Goal: Task Accomplishment & Management: Manage account settings

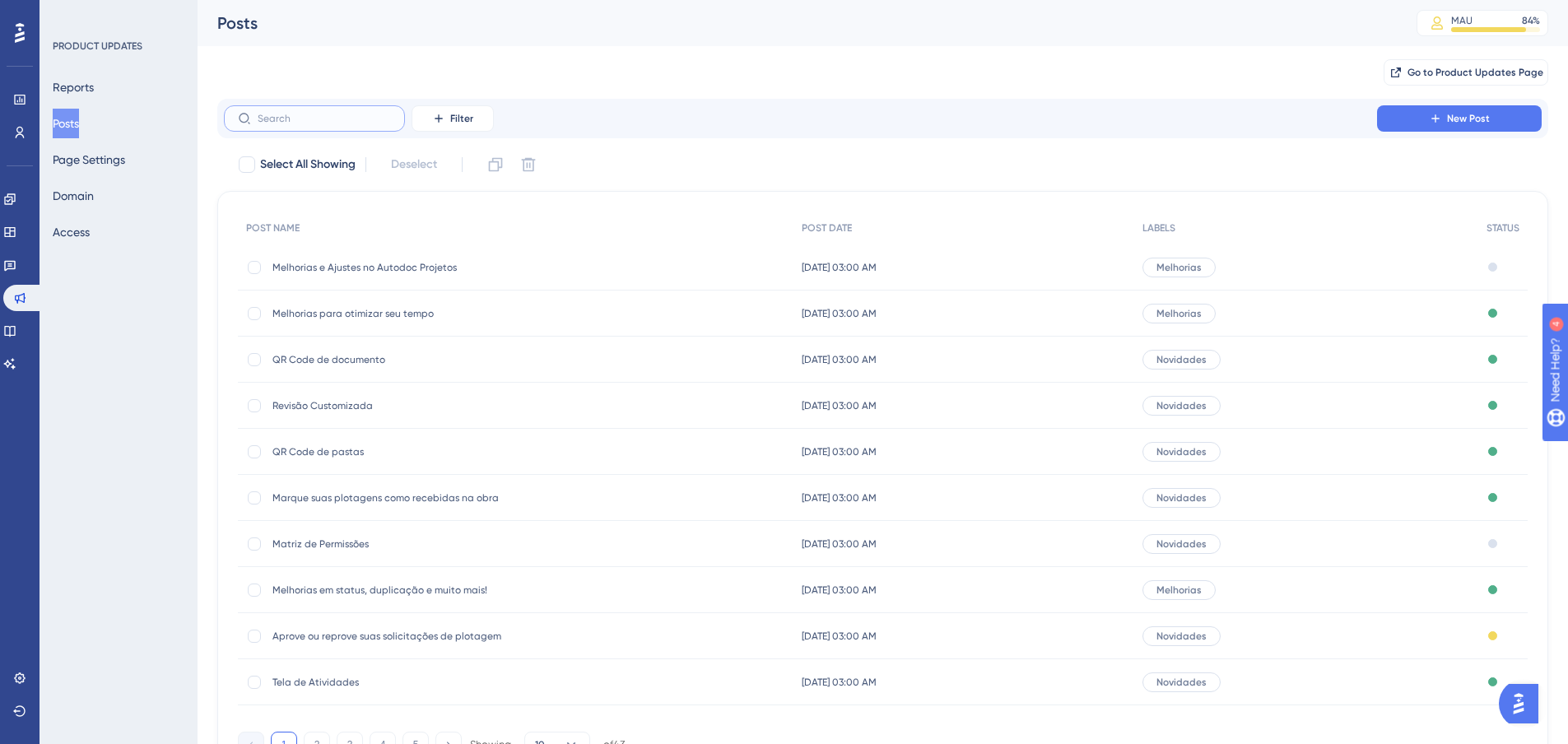
click at [343, 117] on input "text" at bounding box center [324, 119] width 133 height 12
type input "Cai"
checkbox input "true"
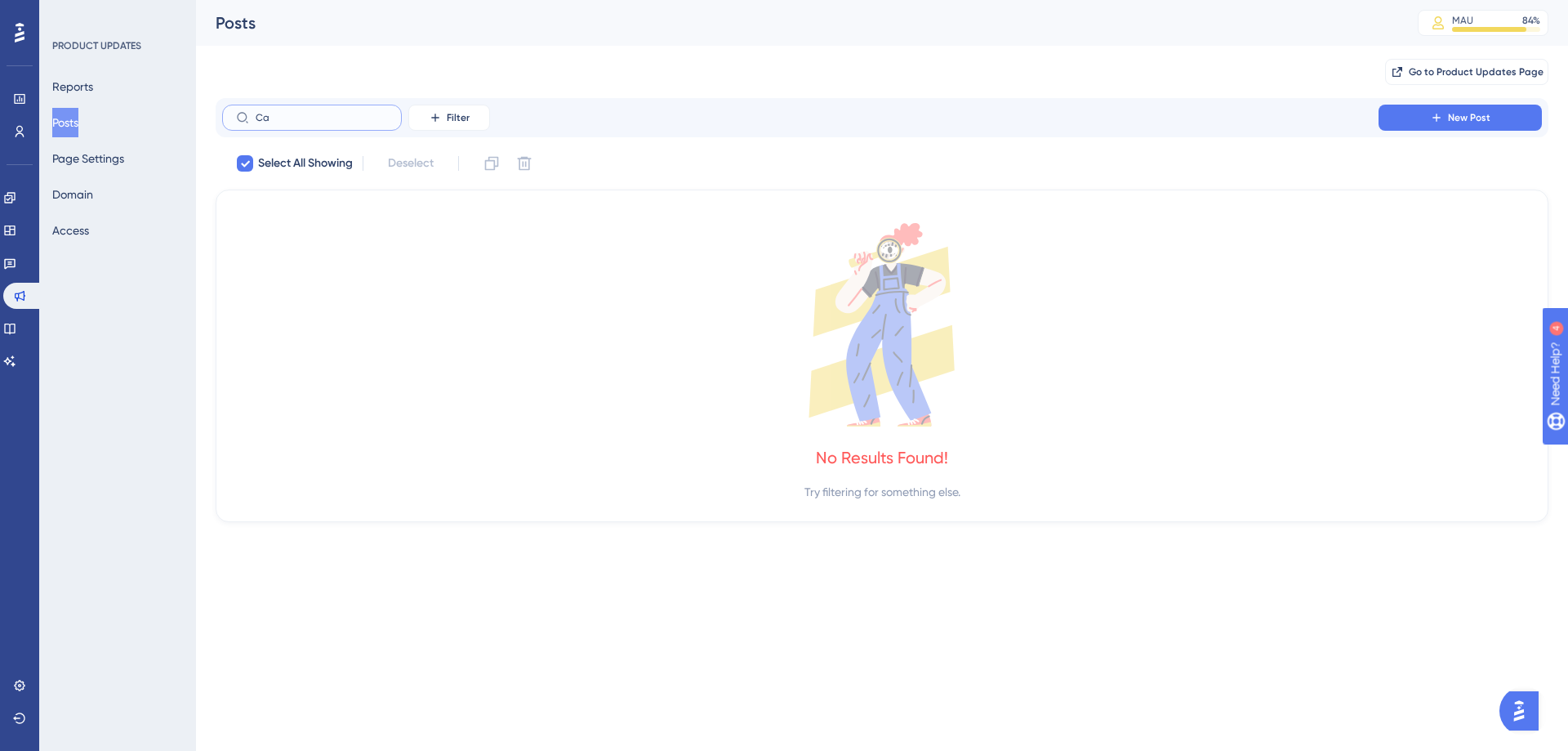
type input "C"
checkbox input "false"
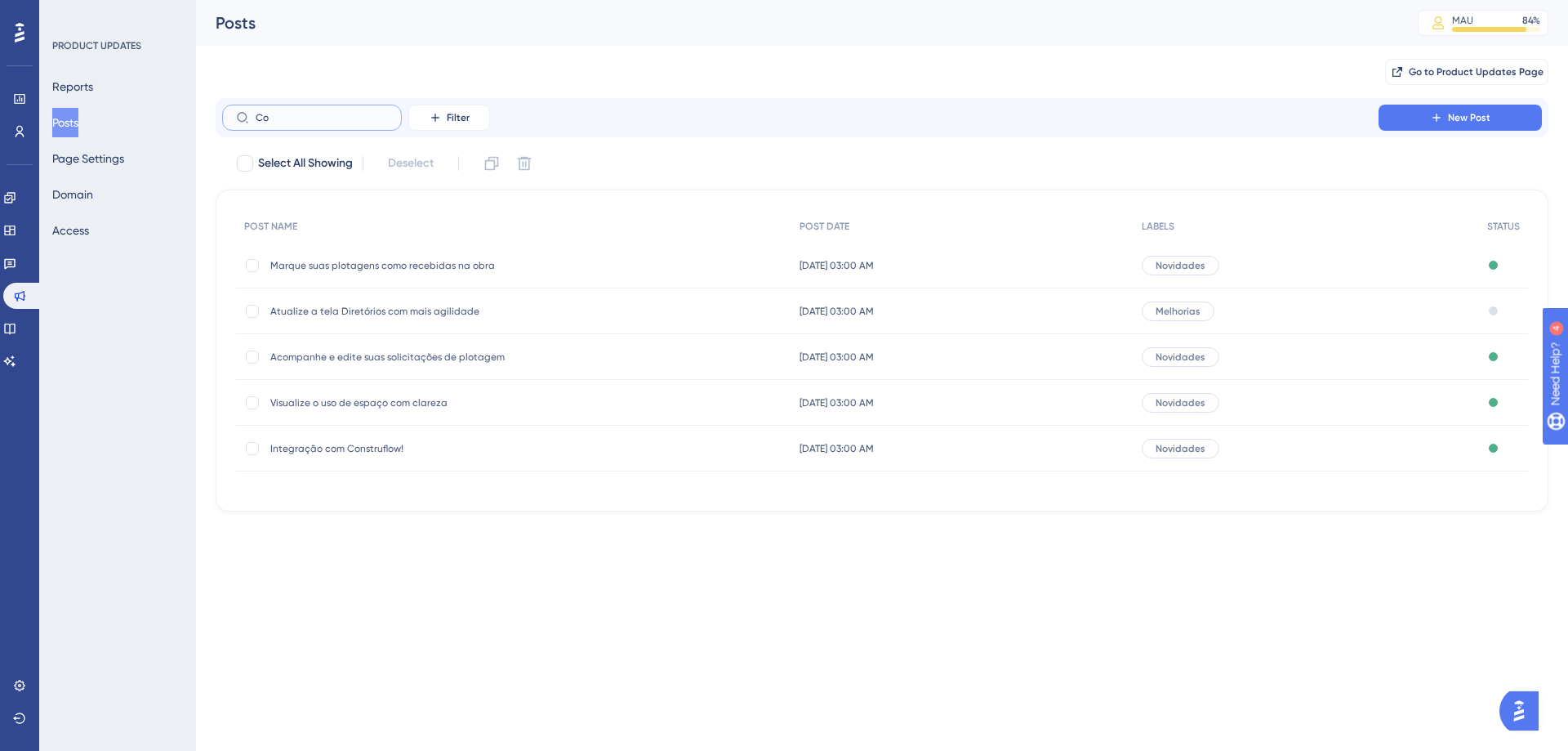
type input "C"
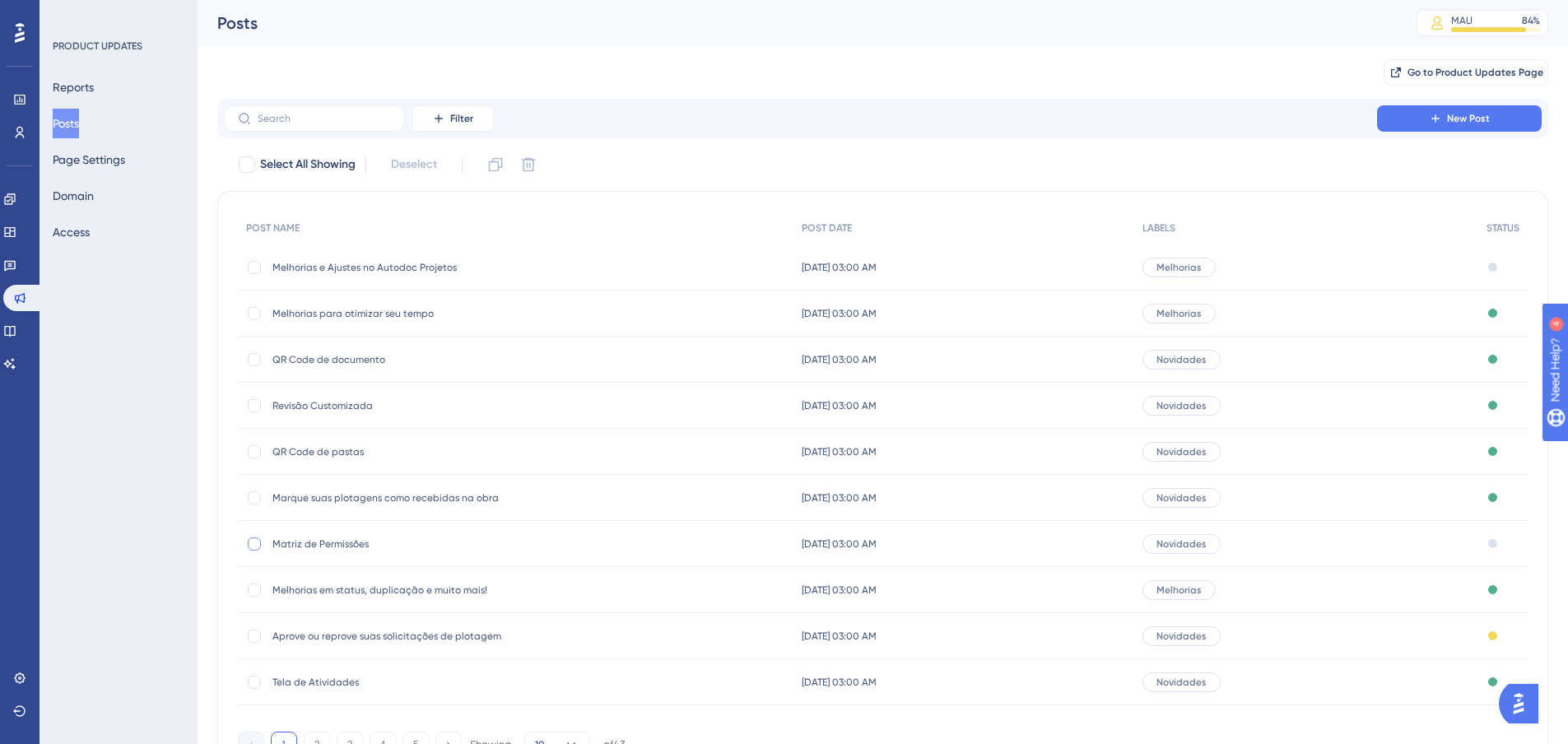
click at [251, 546] on div at bounding box center [255, 545] width 14 height 14
checkbox input "true"
drag, startPoint x: 337, startPoint y: 548, endPoint x: 306, endPoint y: 541, distance: 31.8
click at [306, 542] on span "Matriz de Permissões" at bounding box center [403, 545] width 263 height 14
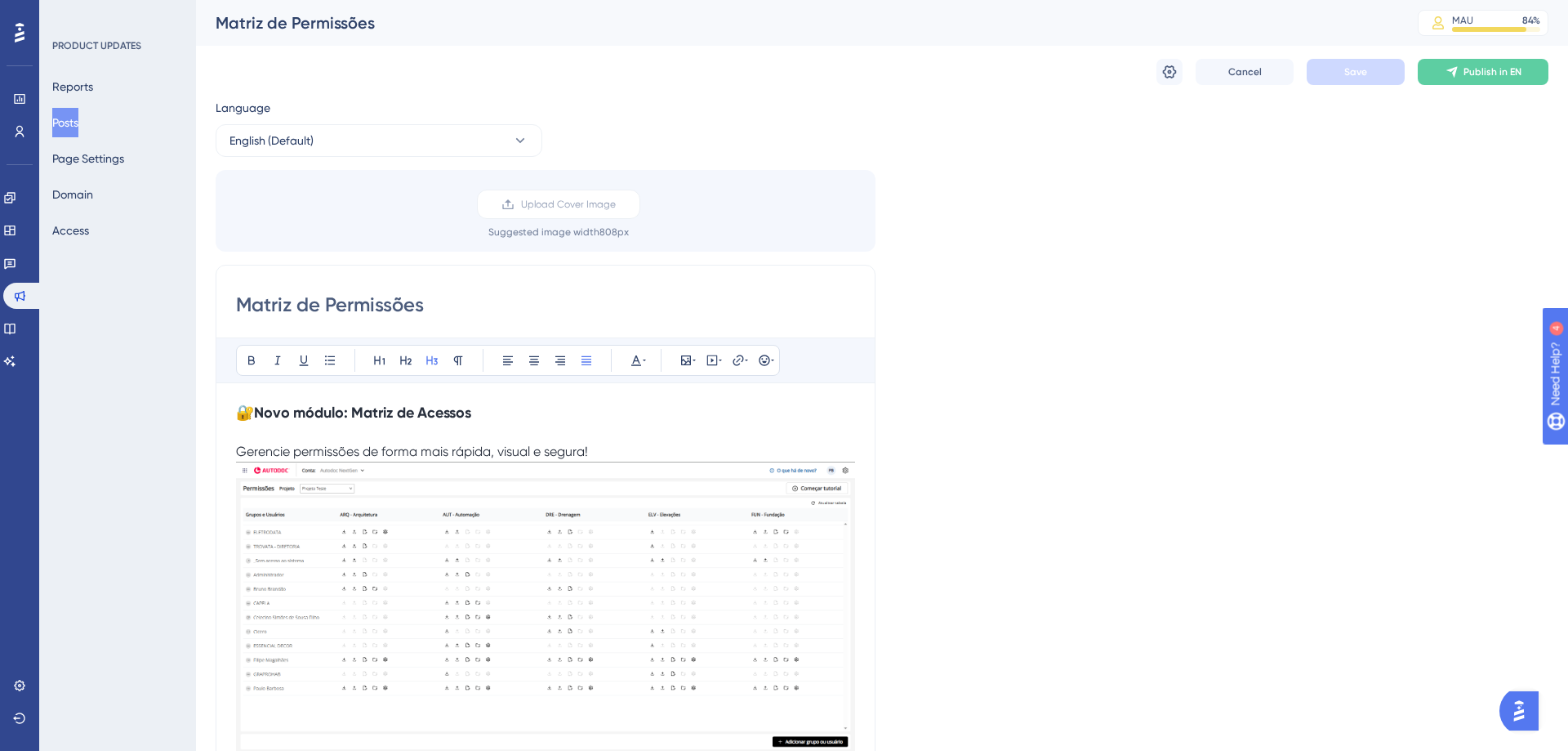
scroll to position [677, 0]
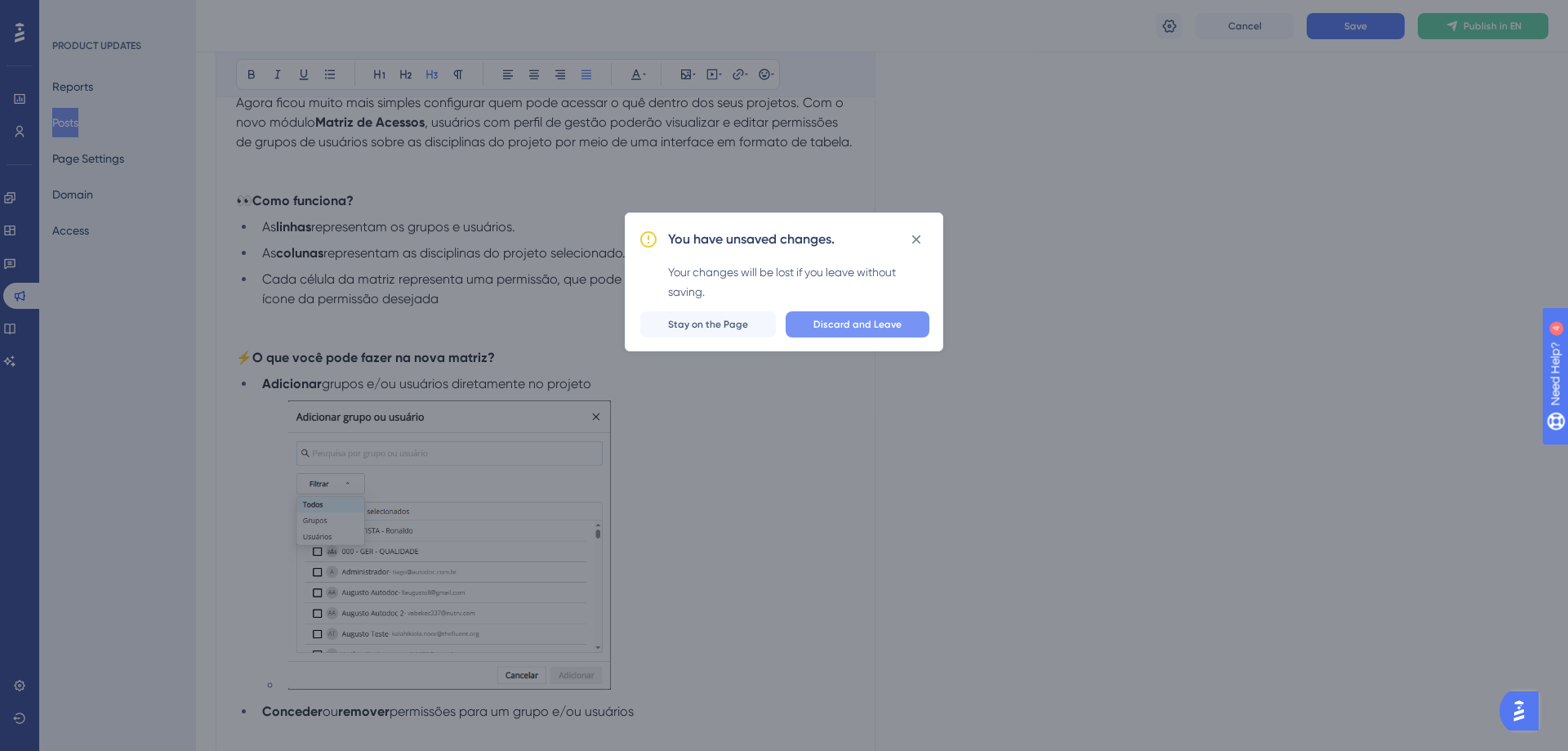
click at [853, 320] on span "Discard and Leave" at bounding box center [857, 324] width 88 height 14
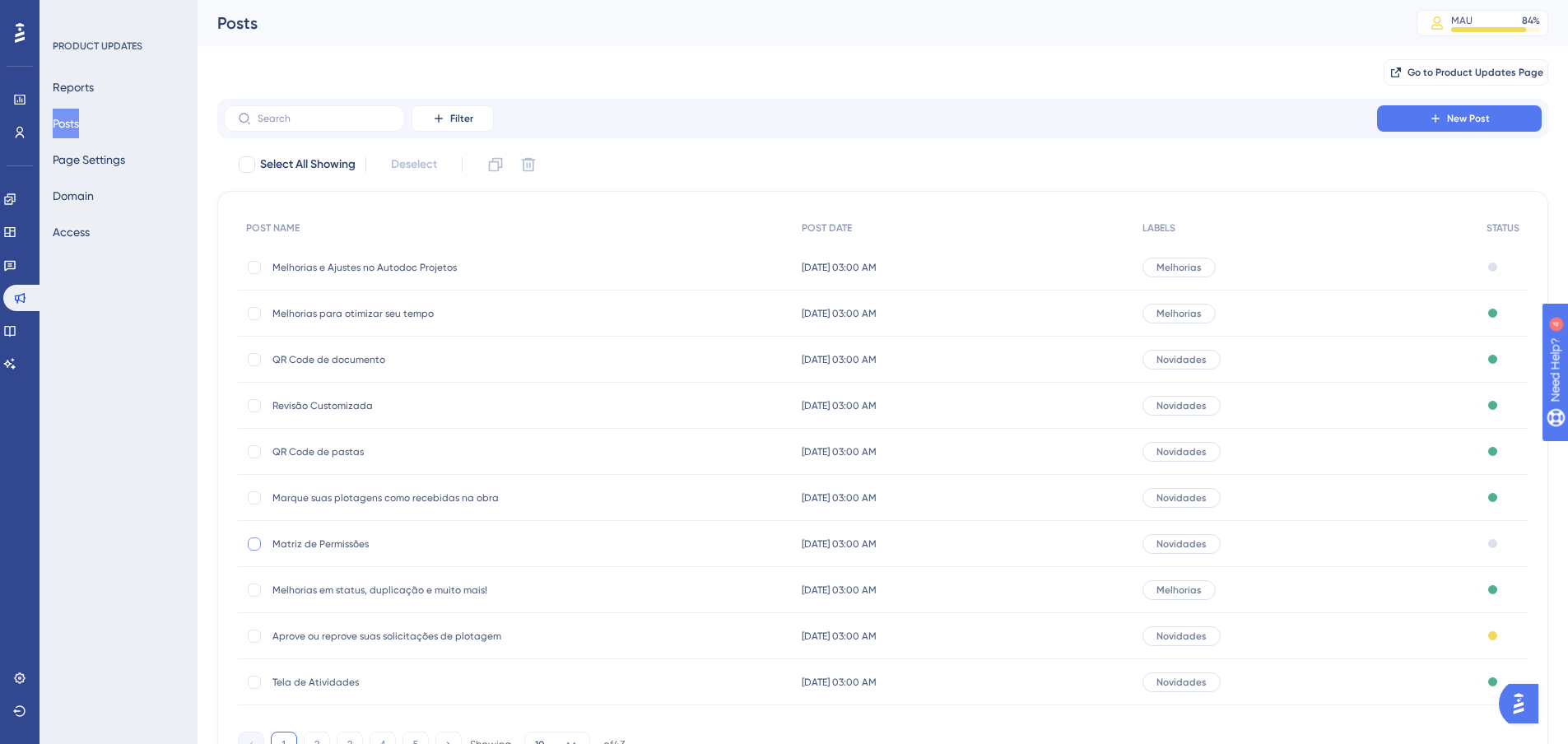
click at [252, 549] on div at bounding box center [255, 545] width 14 height 14
checkbox input "true"
click at [496, 165] on icon at bounding box center [495, 164] width 17 height 17
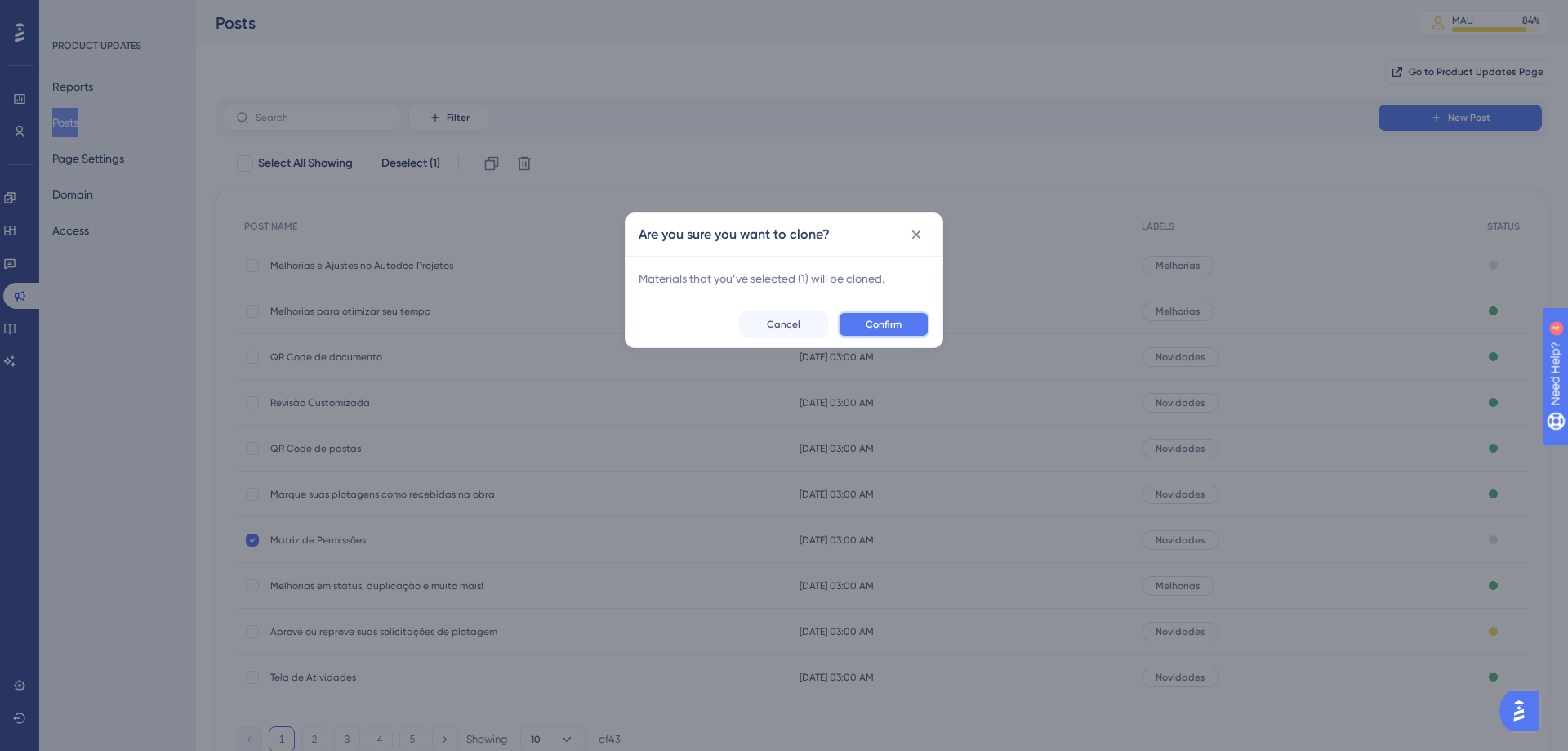
click at [861, 313] on button "Confirm" at bounding box center [884, 324] width 92 height 26
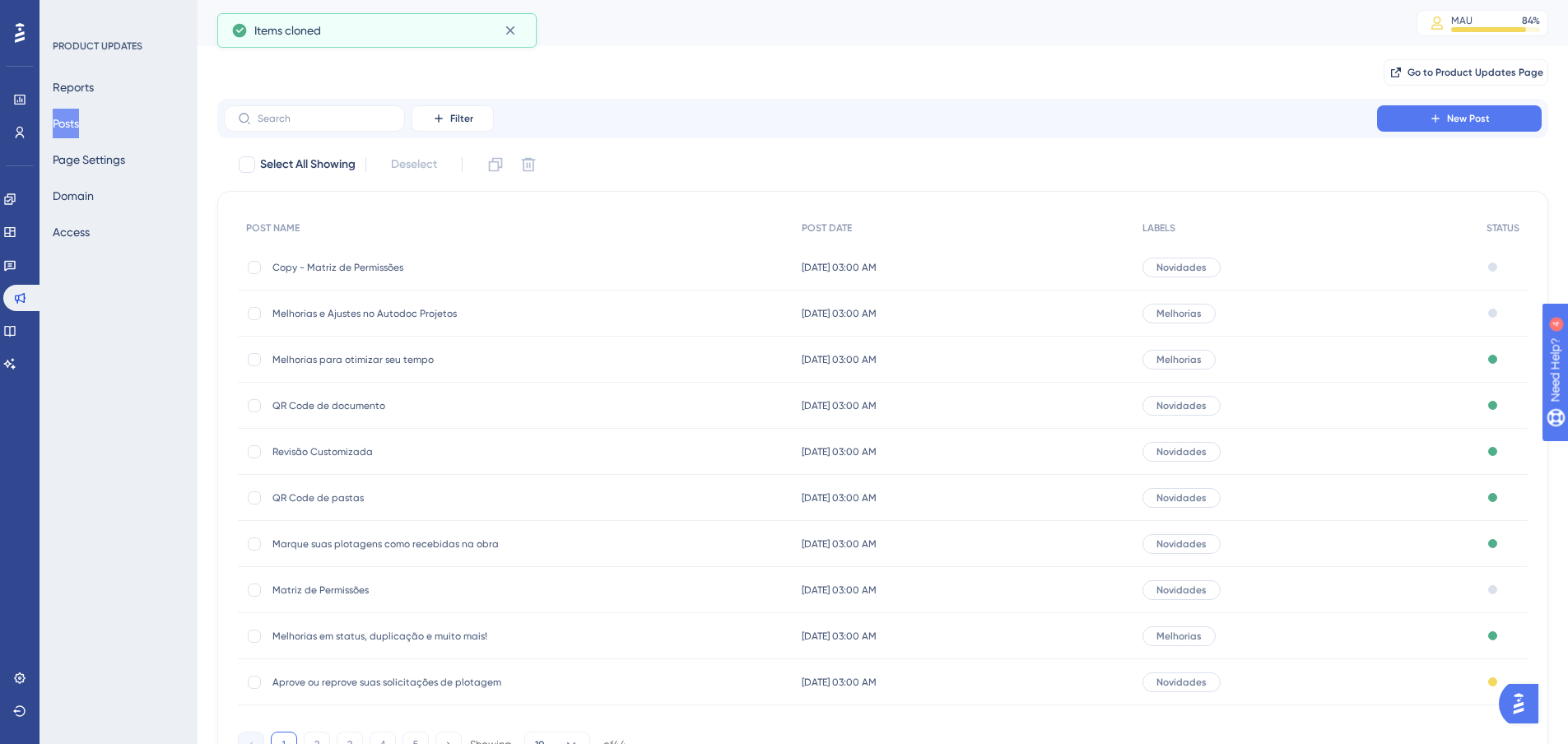
click at [358, 266] on span "Copy - Matriz de Permissões" at bounding box center [403, 267] width 263 height 14
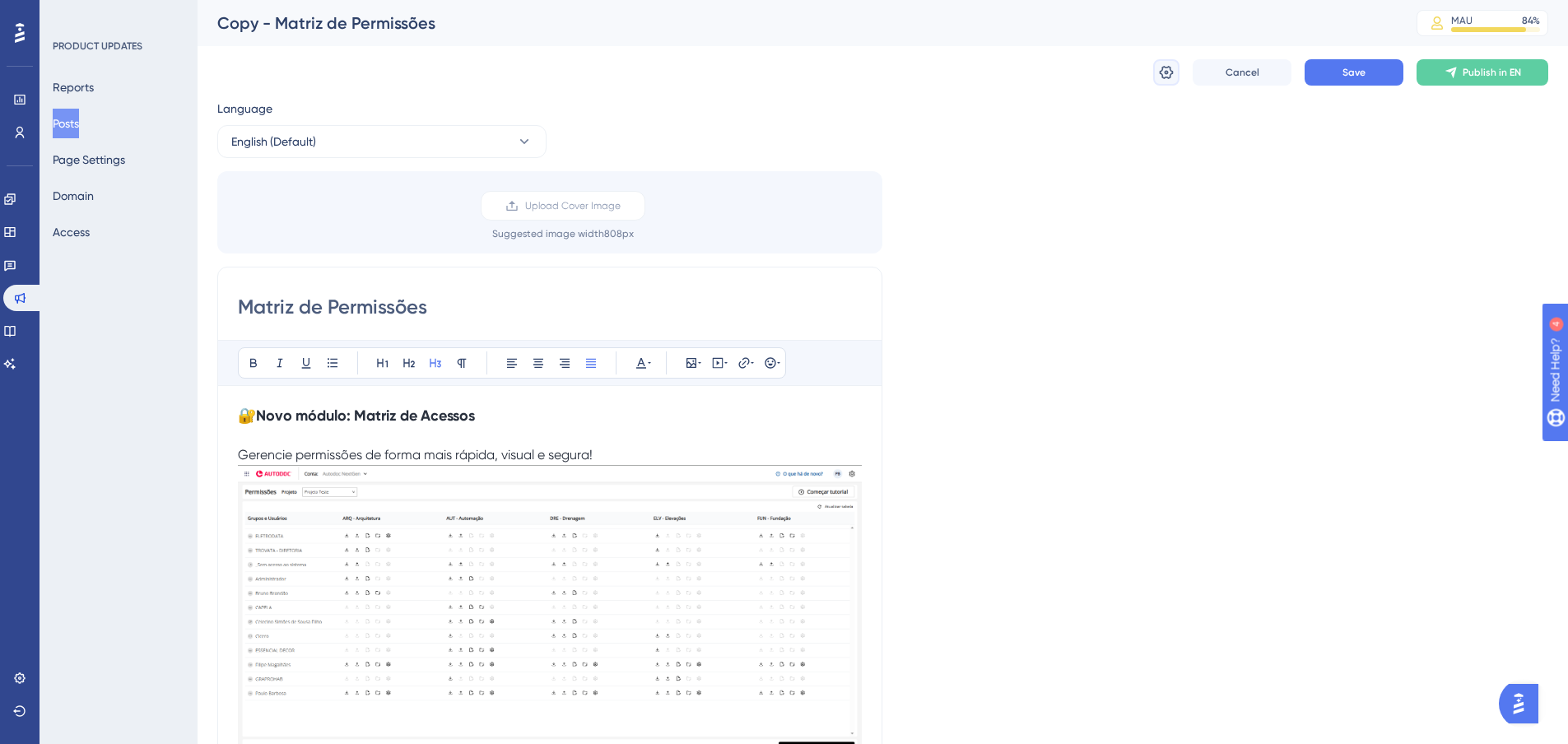
click at [1161, 72] on icon at bounding box center [1167, 73] width 14 height 14
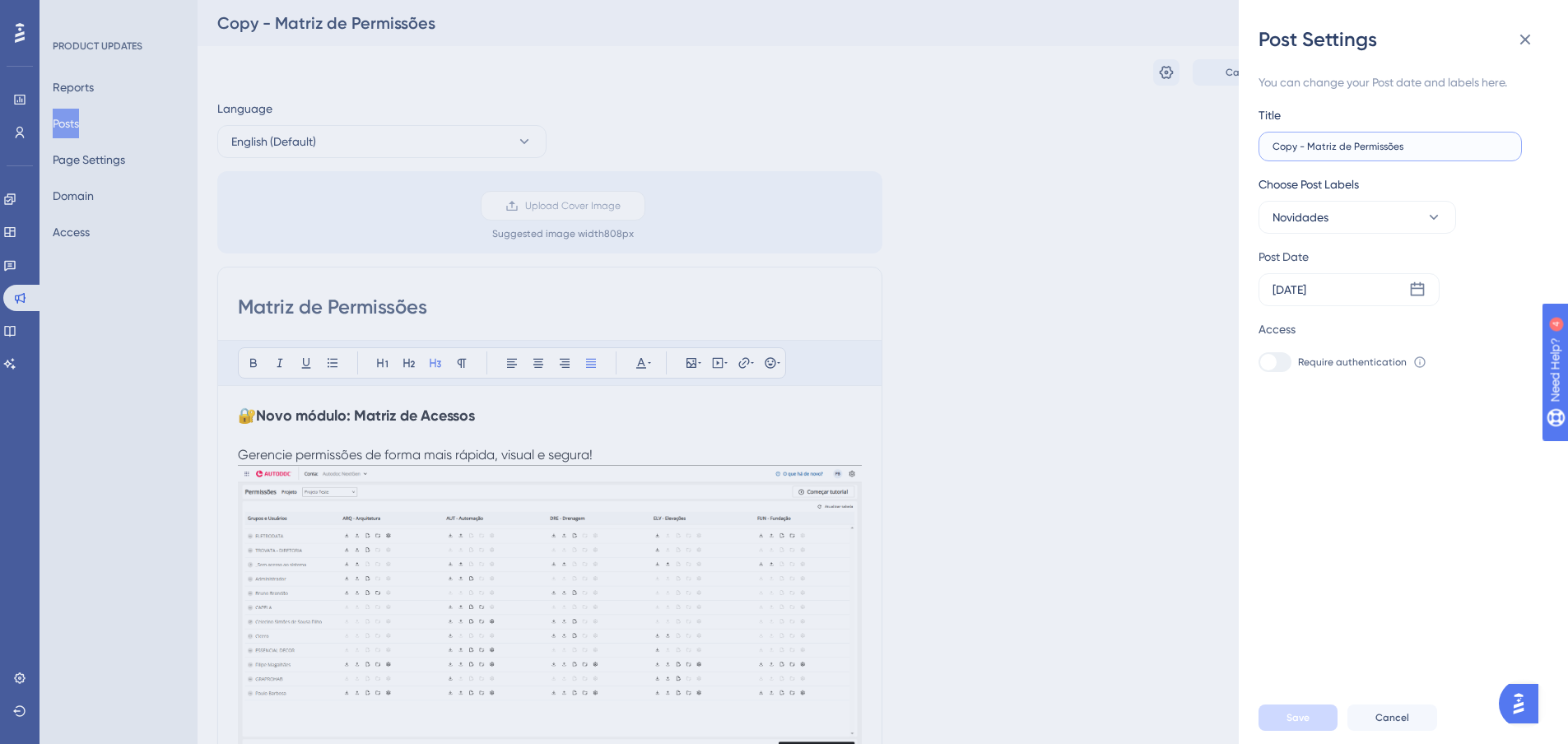
click at [1327, 144] on input "Copy - Matriz de Permissões" at bounding box center [1390, 147] width 235 height 12
click at [1296, 725] on span "Save" at bounding box center [1298, 718] width 23 height 14
click at [1338, 144] on input "Compartilhamento de Arquivos" at bounding box center [1390, 147] width 235 height 12
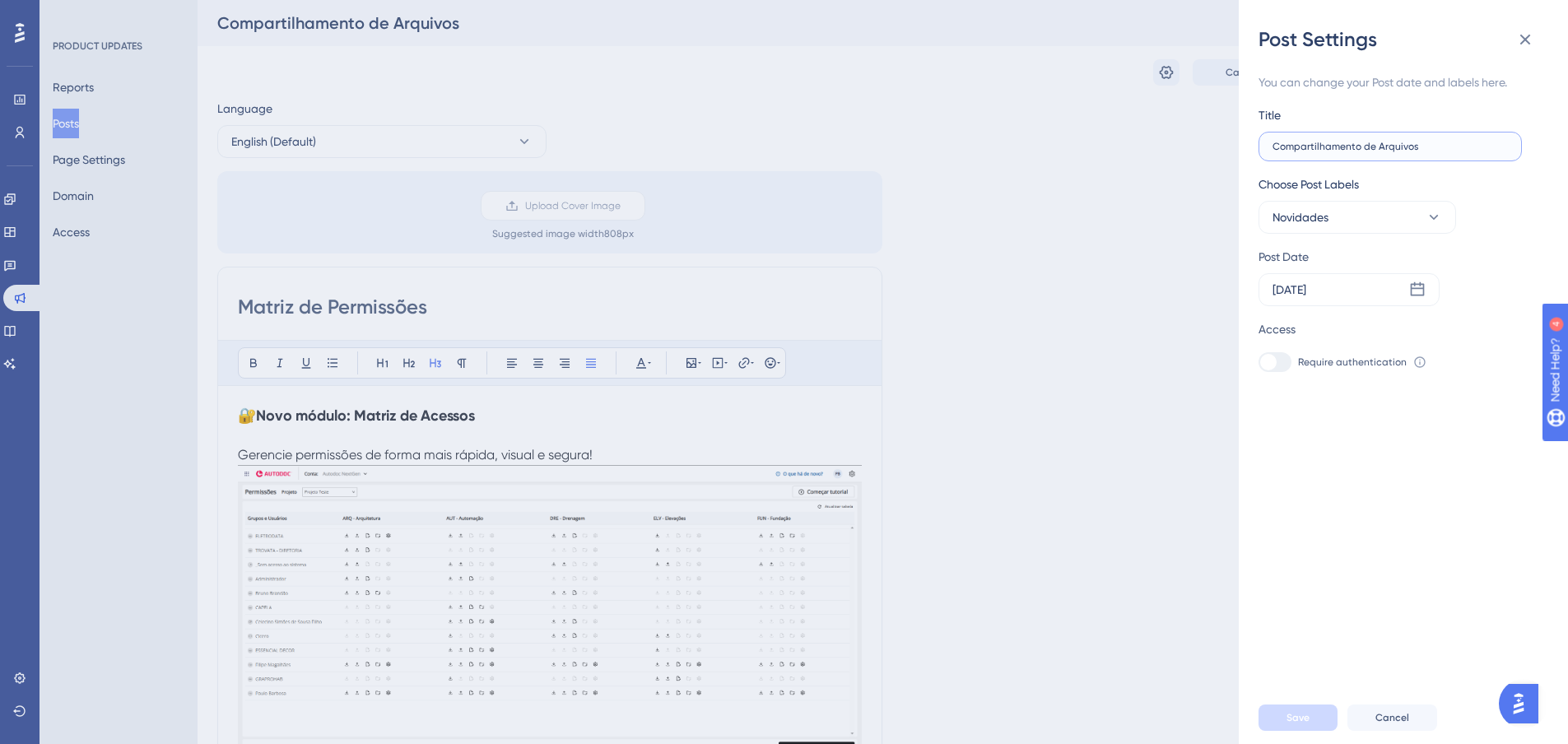
click at [1338, 144] on input "Compartilhamento de Arquivos" at bounding box center [1390, 147] width 235 height 12
type input "Compartilhar Arquivos"
click at [1311, 730] on button "Save" at bounding box center [1297, 718] width 79 height 26
click at [1531, 41] on icon at bounding box center [1524, 39] width 19 height 19
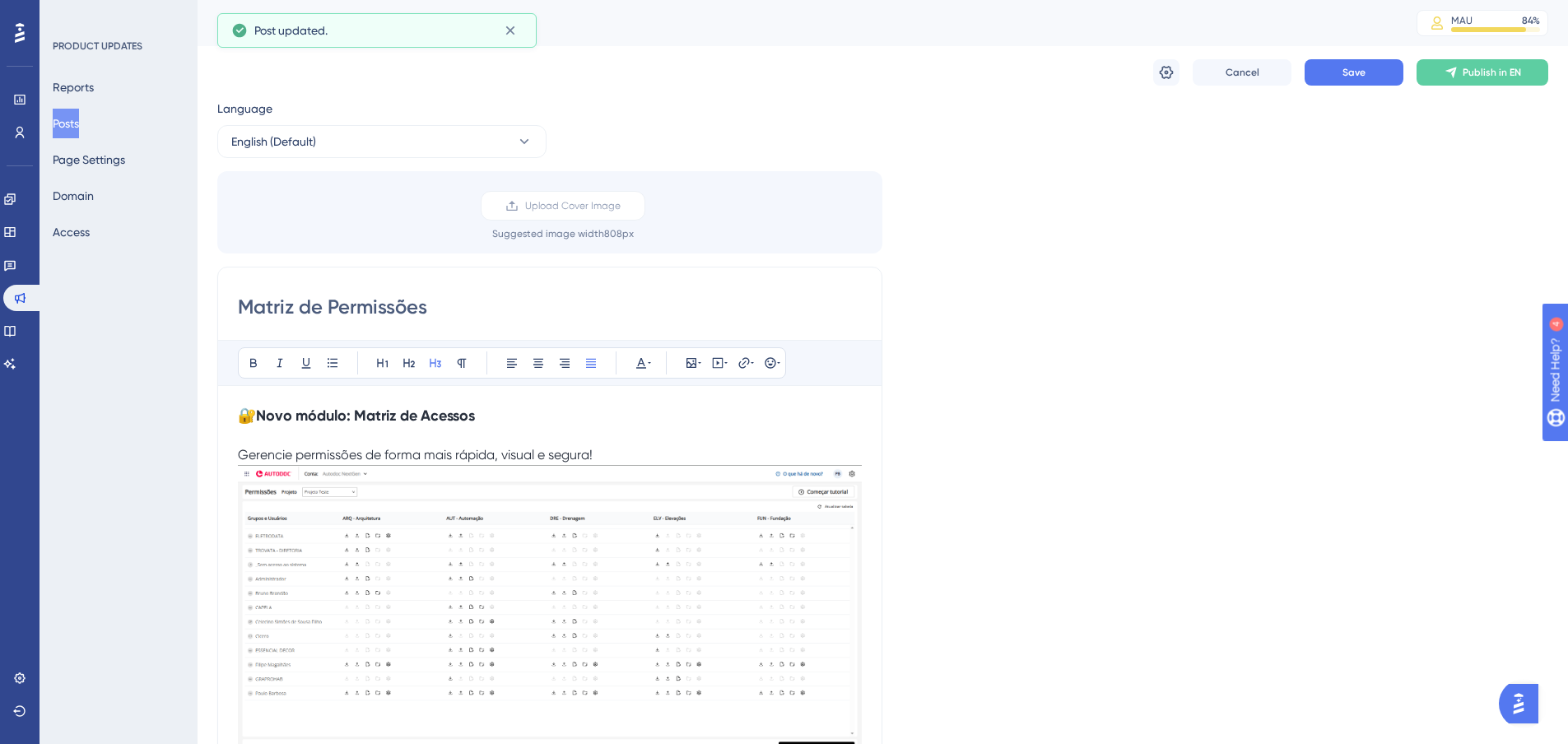
click at [370, 313] on input "Matriz de Permissões" at bounding box center [550, 306] width 624 height 26
type input "Compartilhar Arquivos"
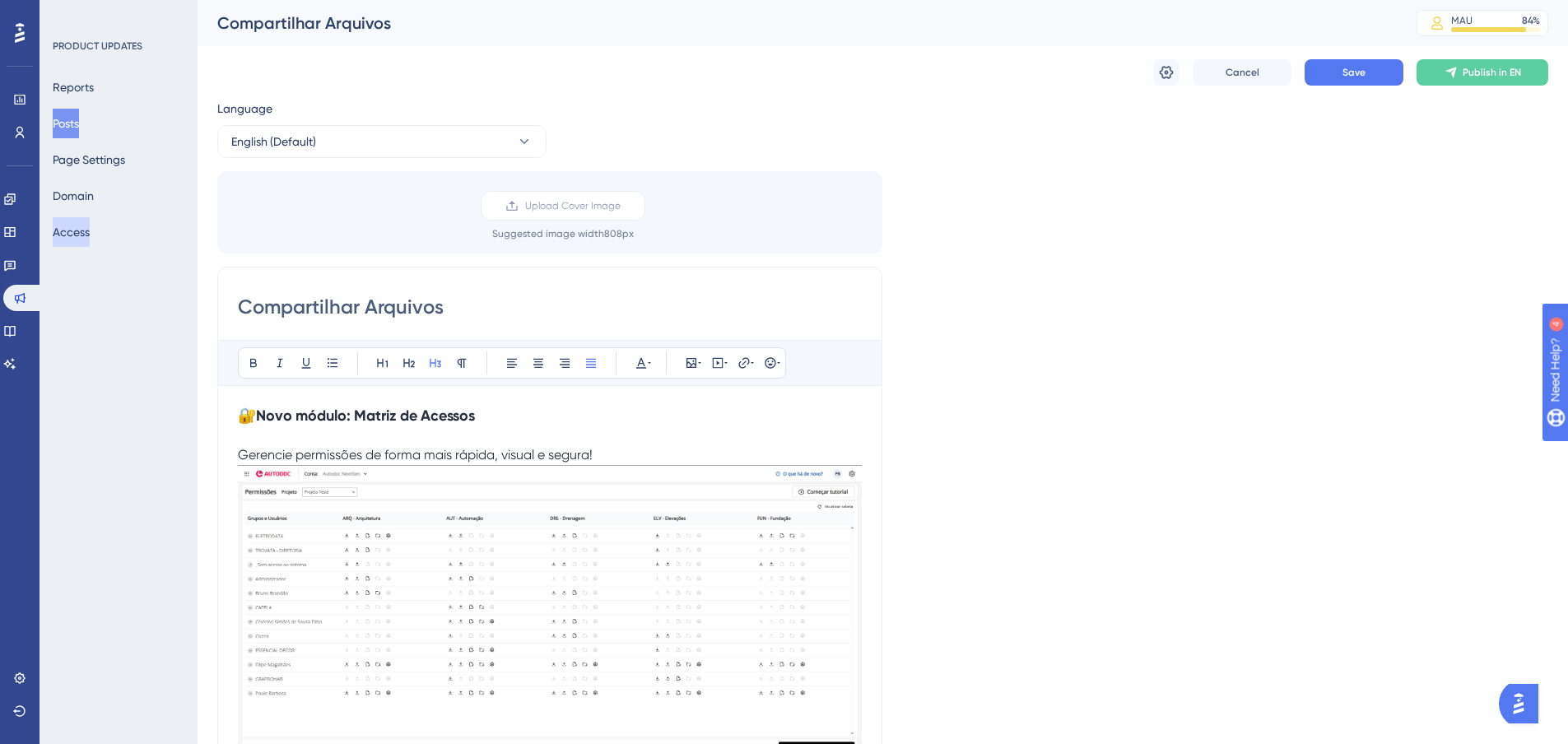
click at [84, 236] on button "Access" at bounding box center [71, 231] width 37 height 29
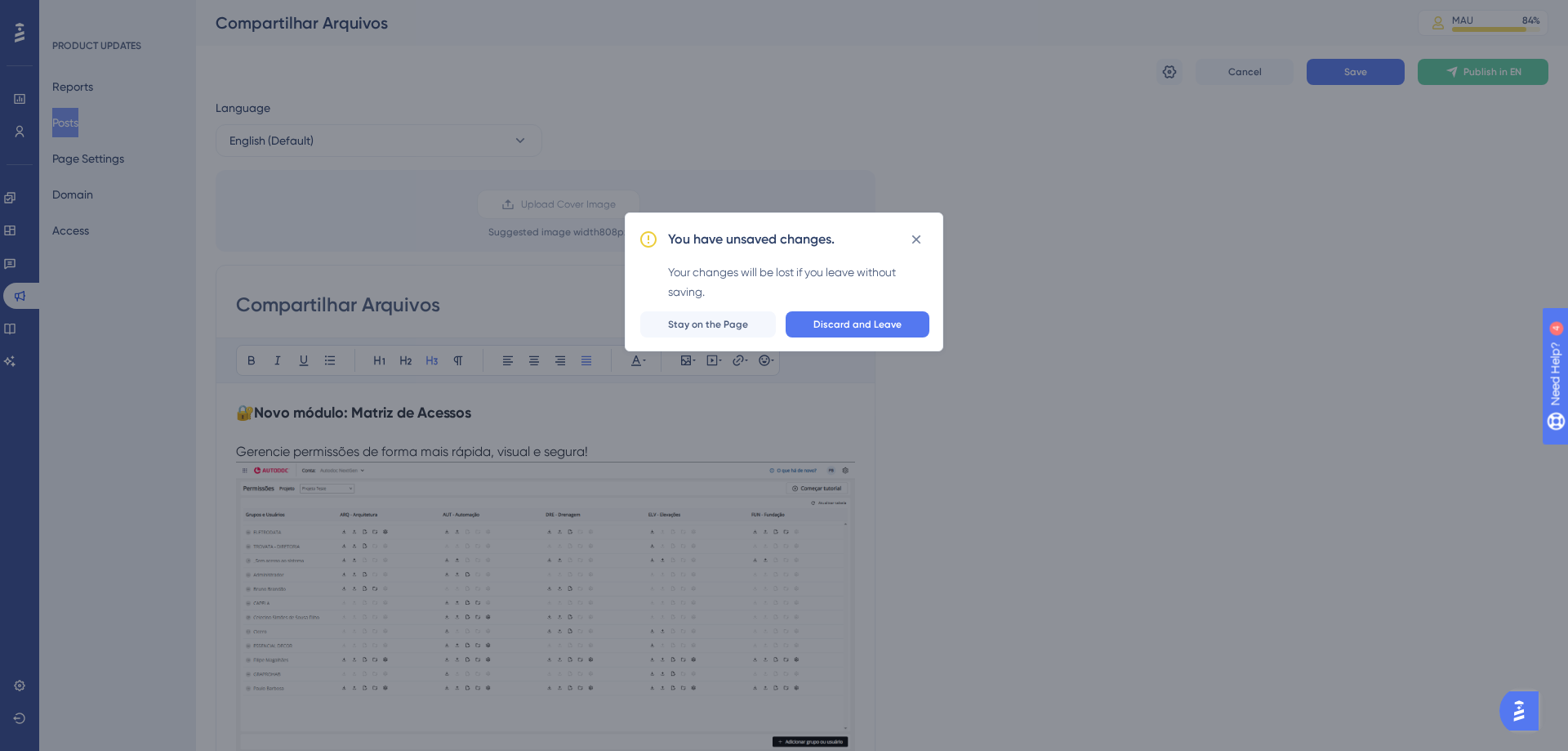
click at [906, 225] on div "You have unsaved changes. Your changes will be lost if you leave without saving…" at bounding box center [784, 282] width 318 height 139
drag, startPoint x: 917, startPoint y: 236, endPoint x: 1277, endPoint y: 179, distance: 364.5
click at [917, 236] on icon at bounding box center [916, 239] width 16 height 16
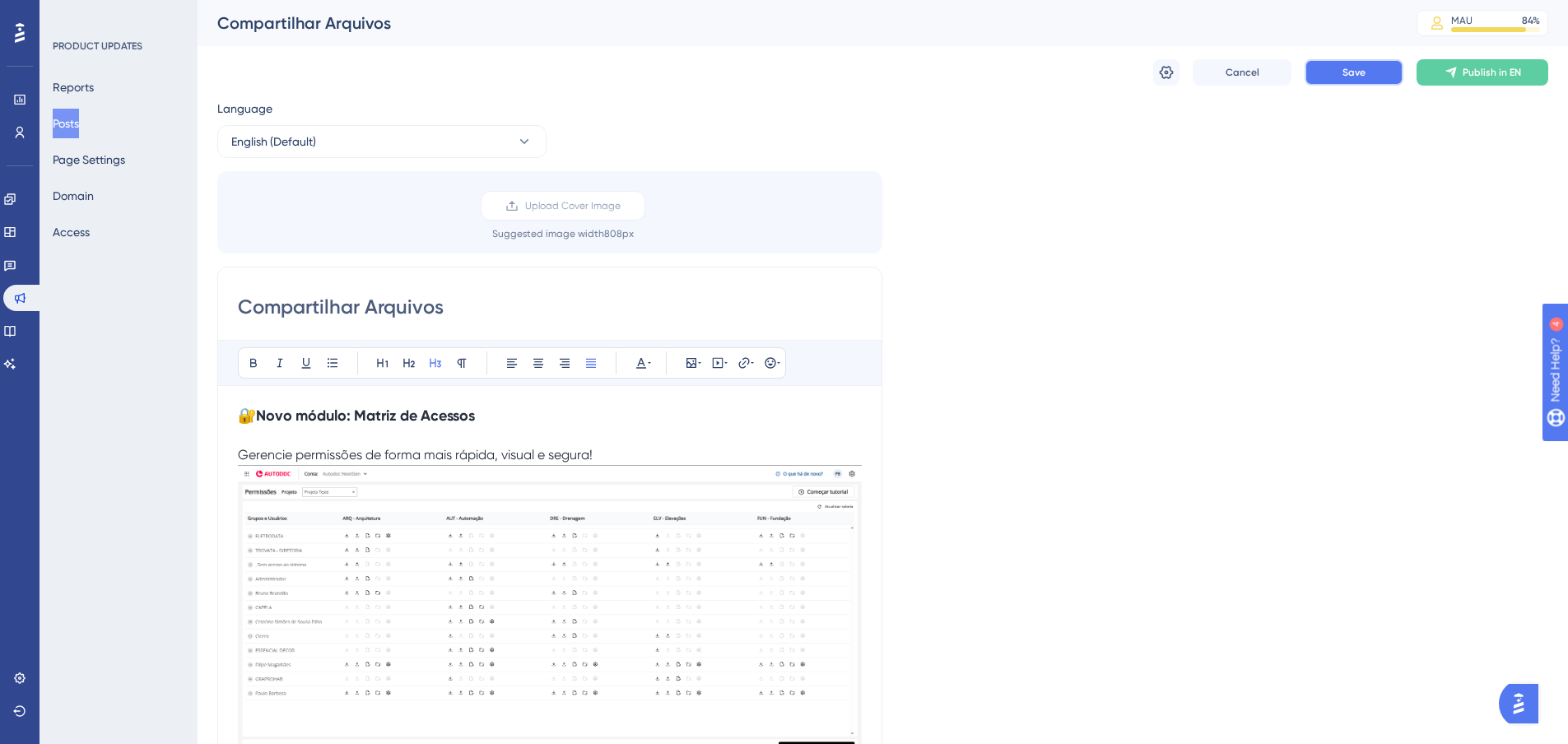
click at [1359, 64] on button "Save" at bounding box center [1354, 72] width 99 height 26
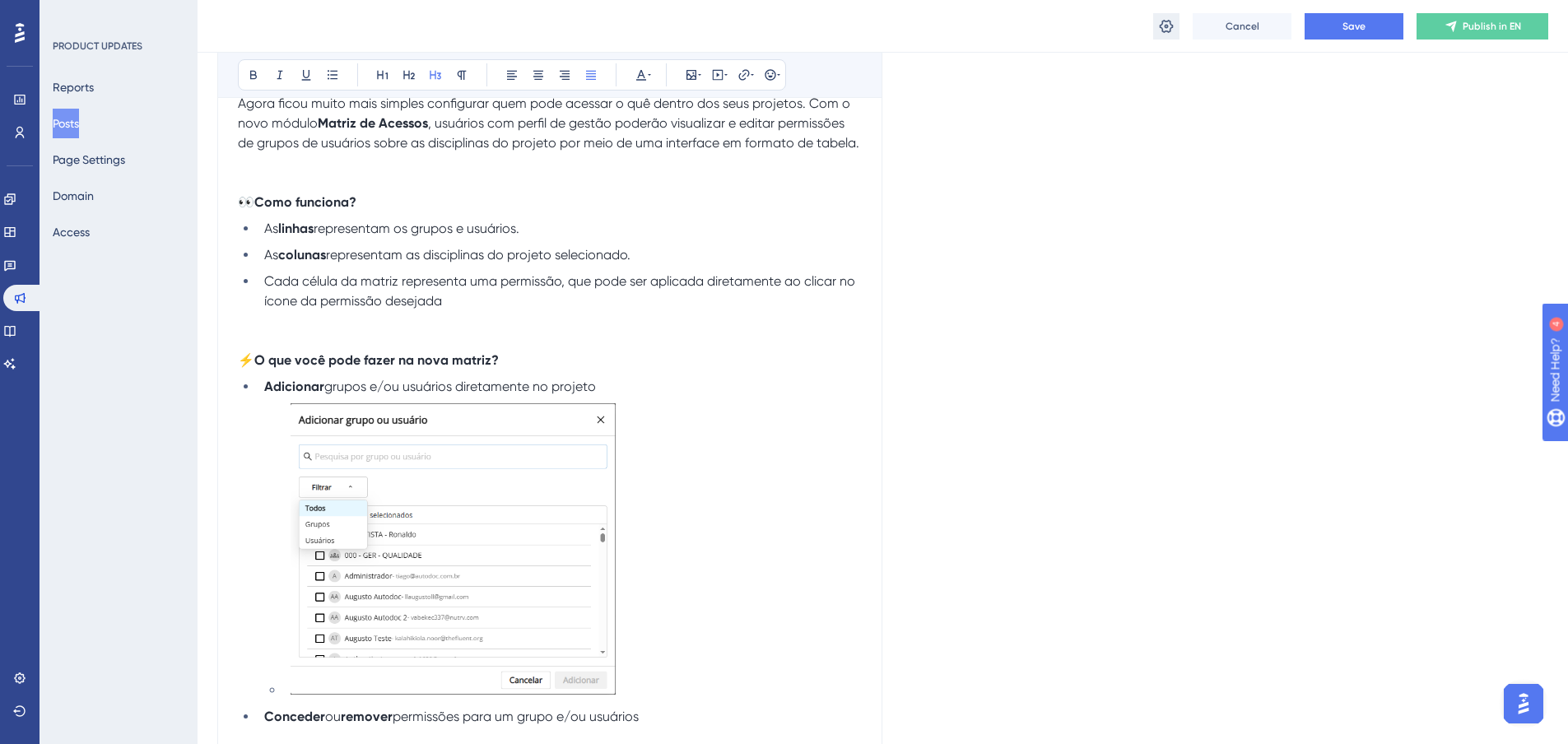
click at [1160, 29] on icon at bounding box center [1166, 26] width 17 height 17
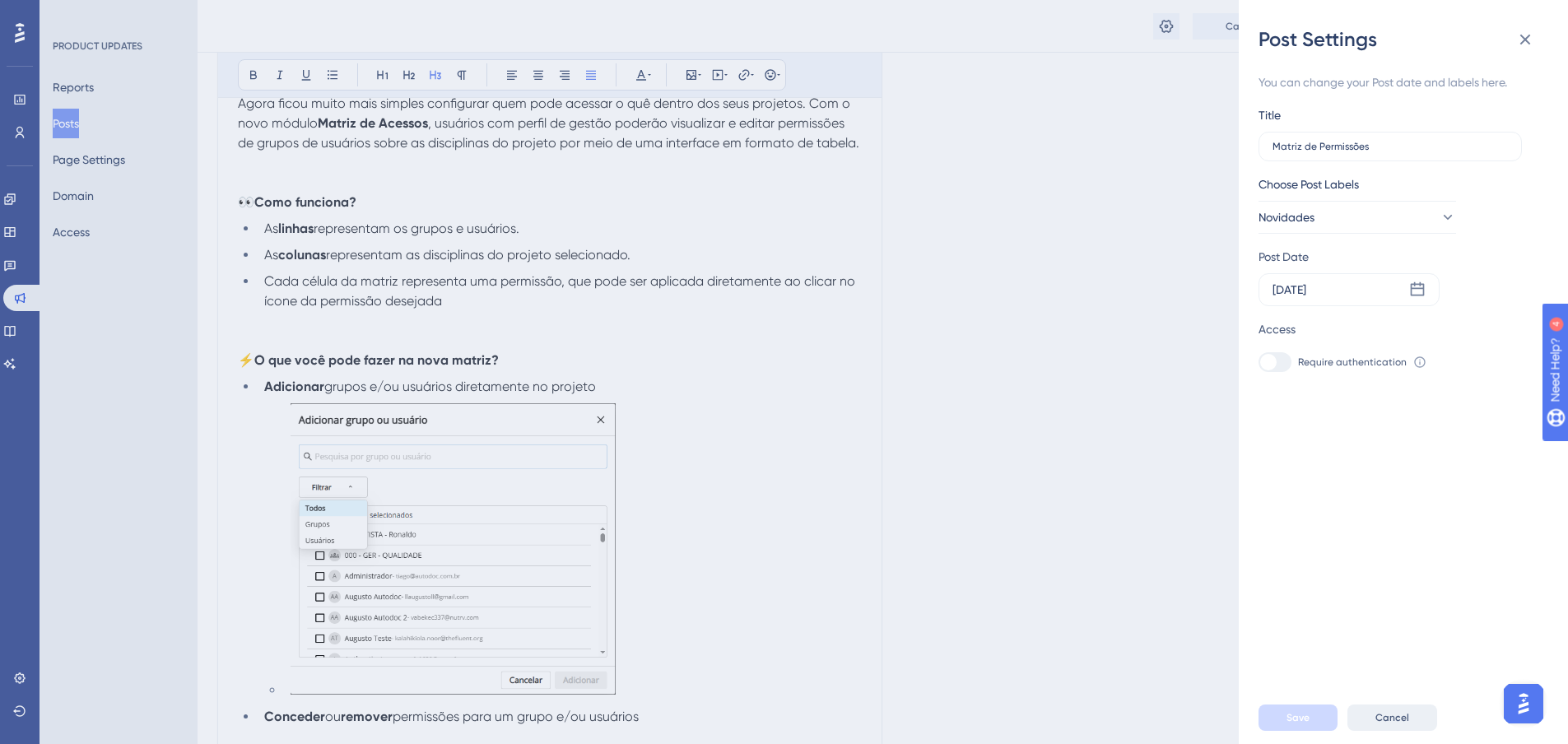
click at [1391, 725] on span "Cancel" at bounding box center [1392, 718] width 34 height 14
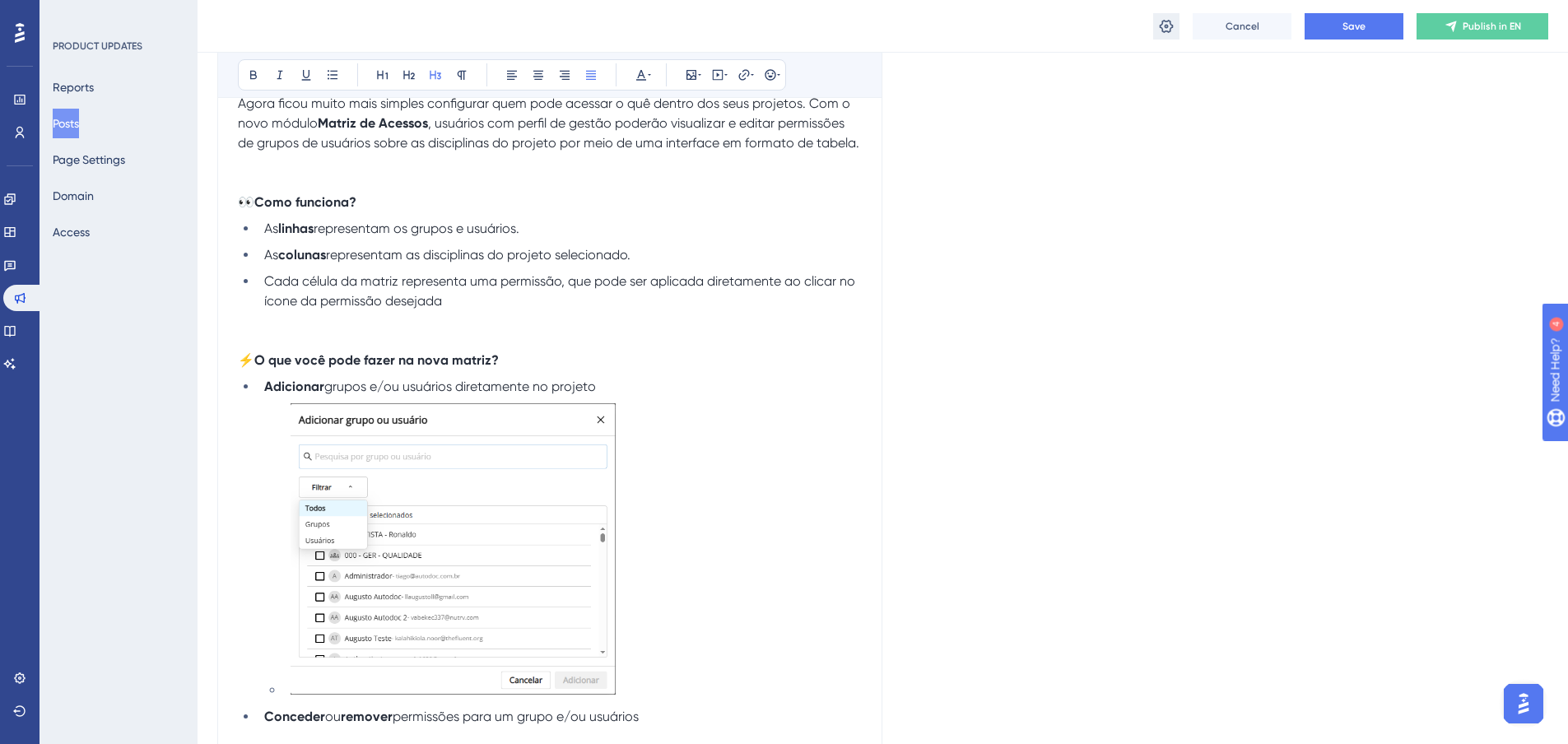
click at [1166, 24] on icon at bounding box center [1166, 26] width 17 height 17
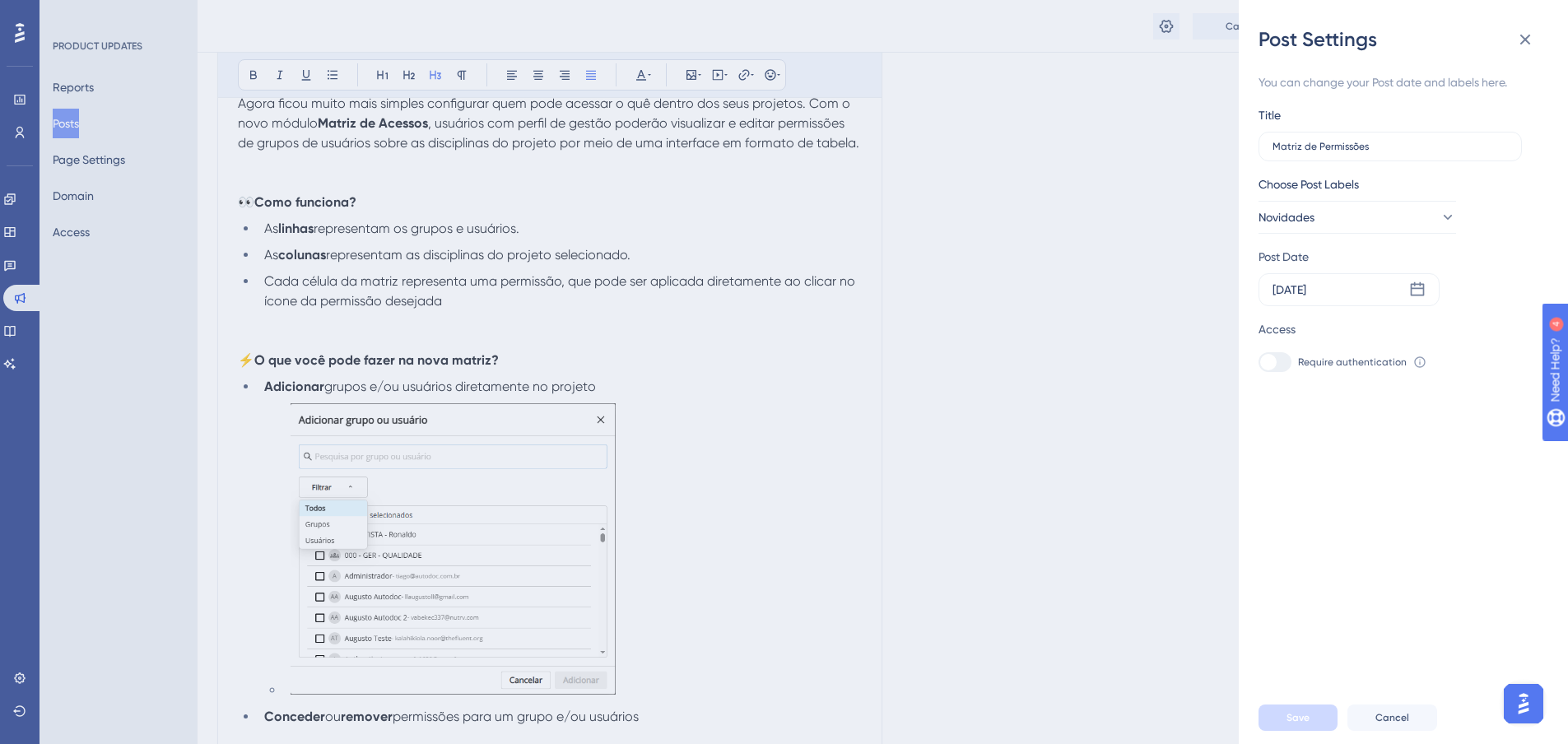
click at [1417, 362] on icon at bounding box center [1420, 363] width 14 height 14
click at [1191, 451] on div "Post Settings You can change your Post date and labels here. Title Matriz de Pe…" at bounding box center [784, 372] width 1568 height 744
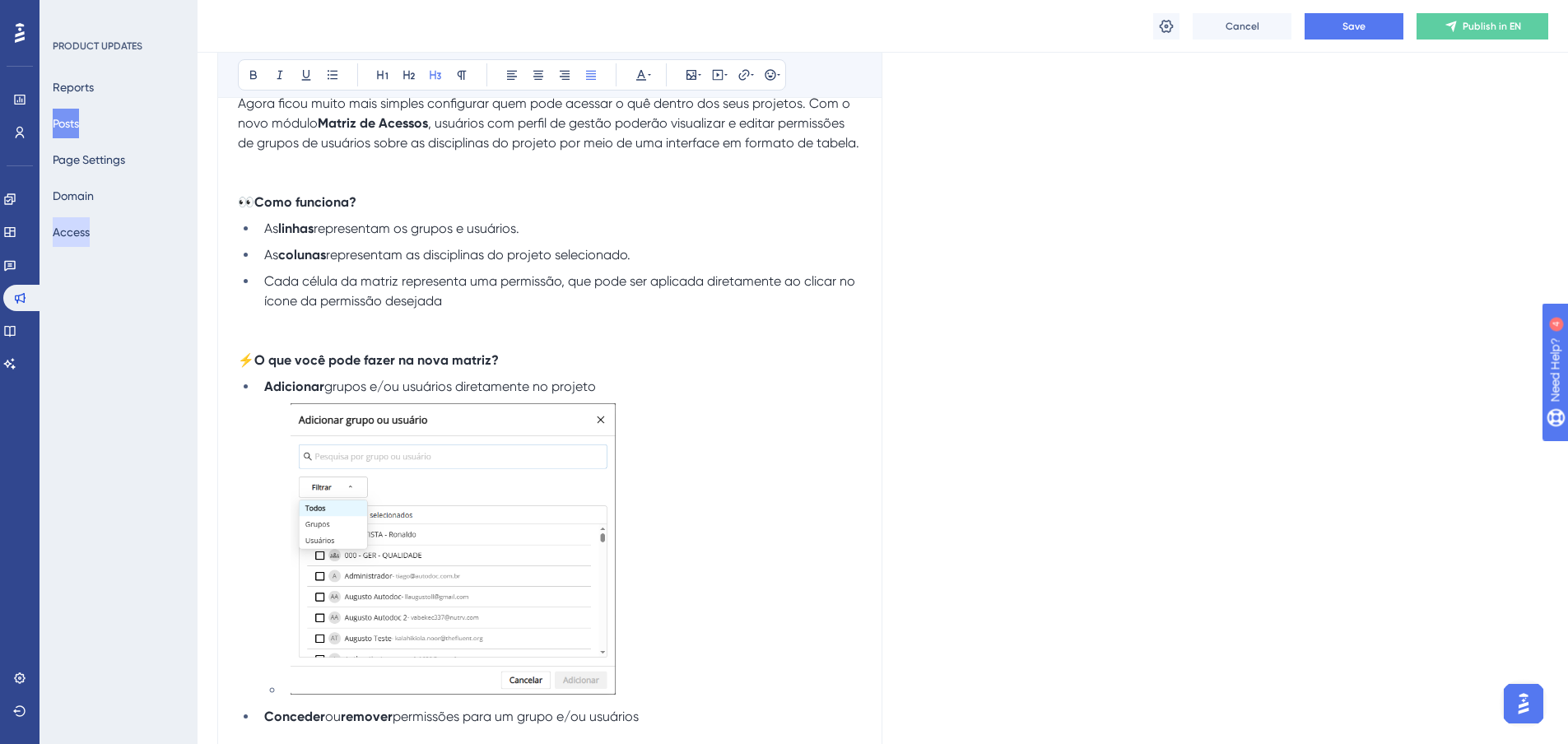
click at [67, 230] on button "Access" at bounding box center [71, 231] width 37 height 29
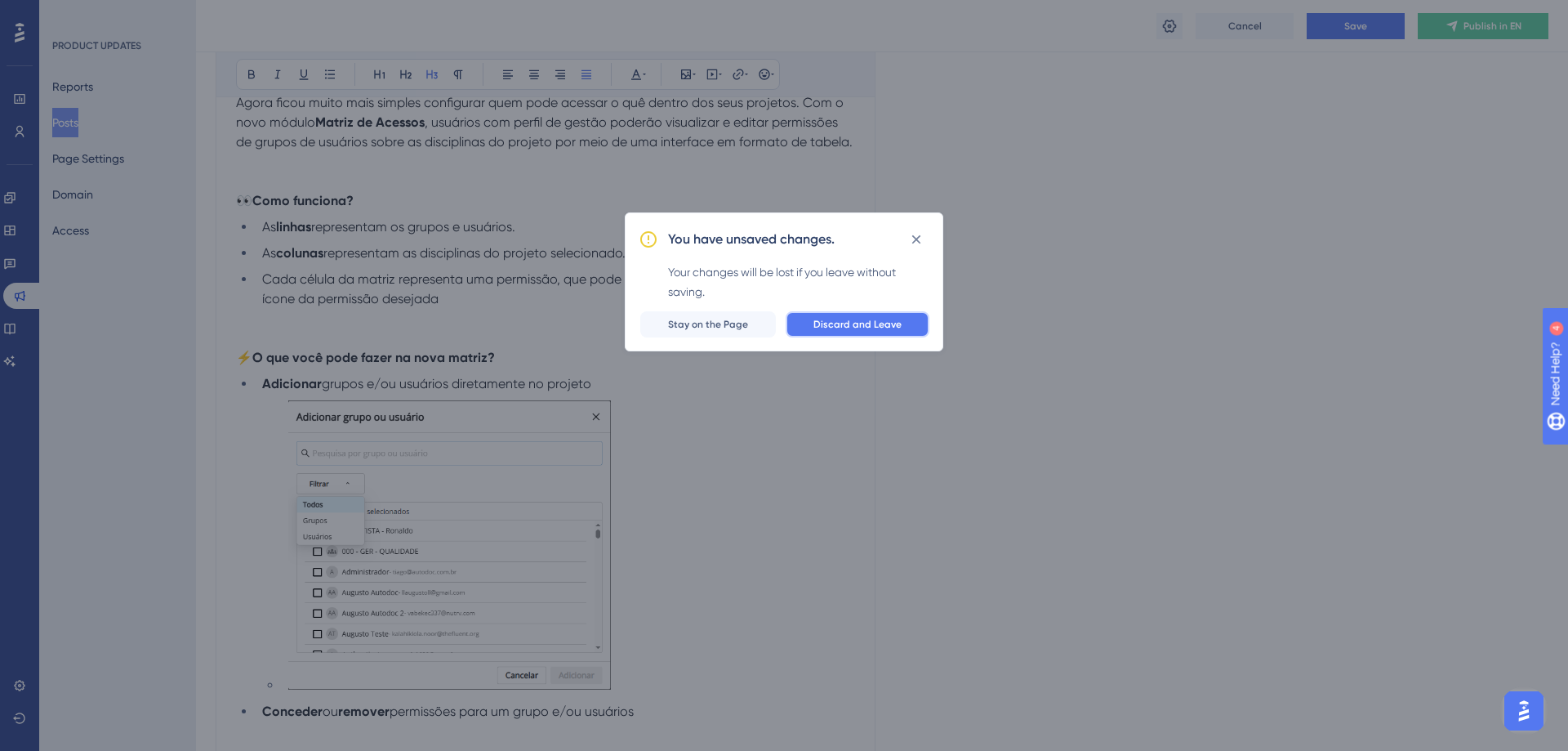
click at [868, 322] on span "Discard and Leave" at bounding box center [857, 324] width 88 height 14
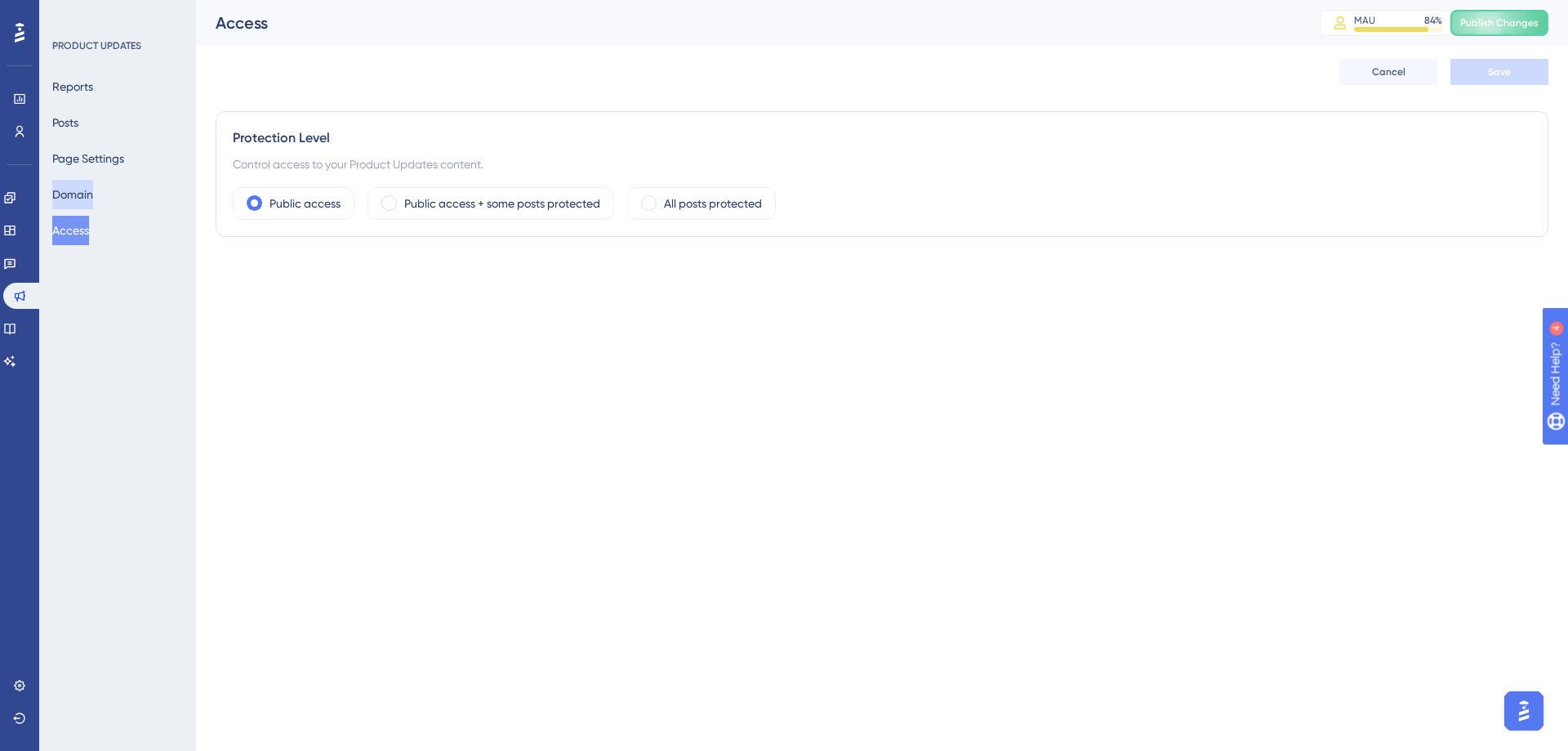
click at [76, 189] on button "Domain" at bounding box center [72, 194] width 41 height 29
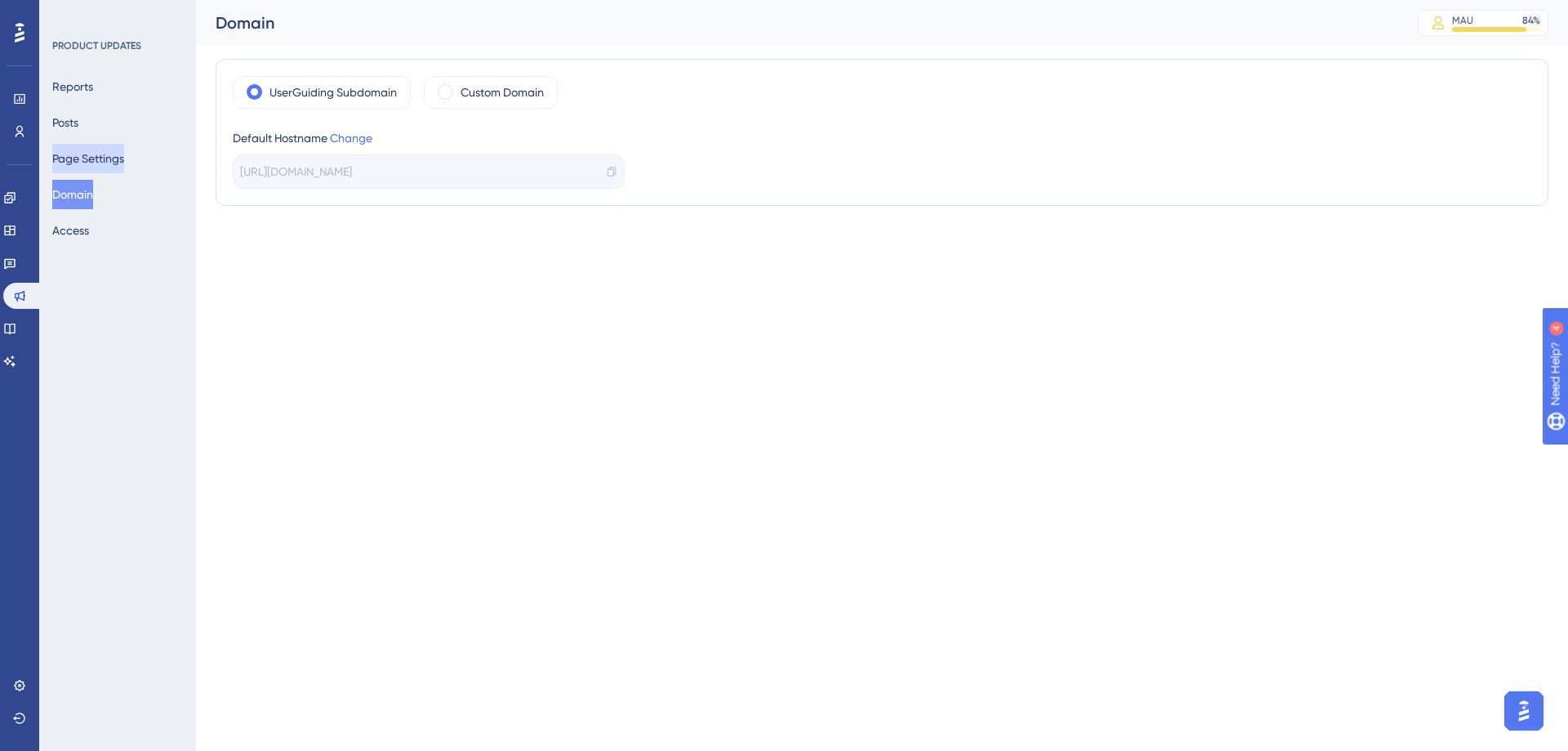
click at [93, 168] on button "Page Settings" at bounding box center [88, 158] width 71 height 29
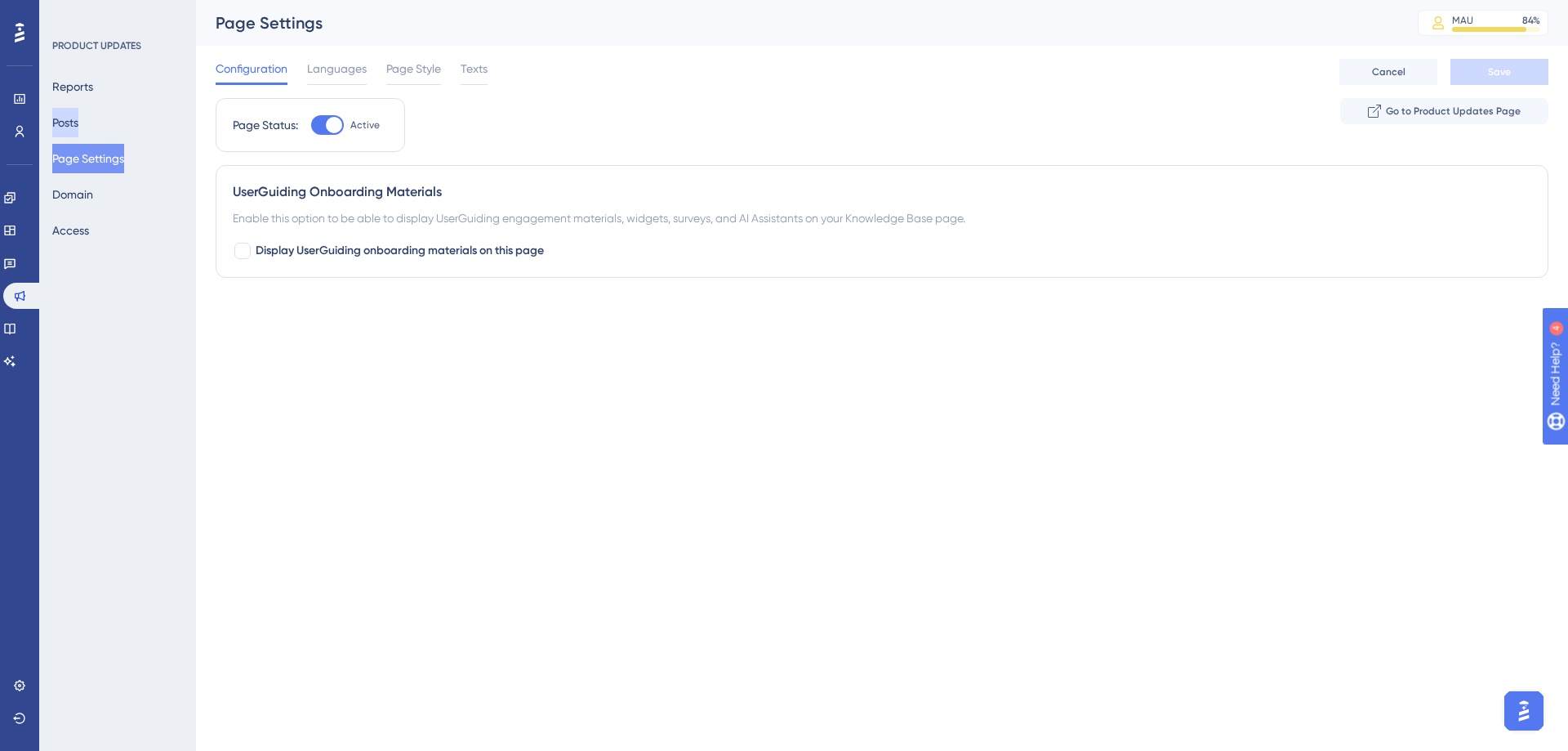
click at [78, 127] on button "Posts" at bounding box center [65, 123] width 26 height 29
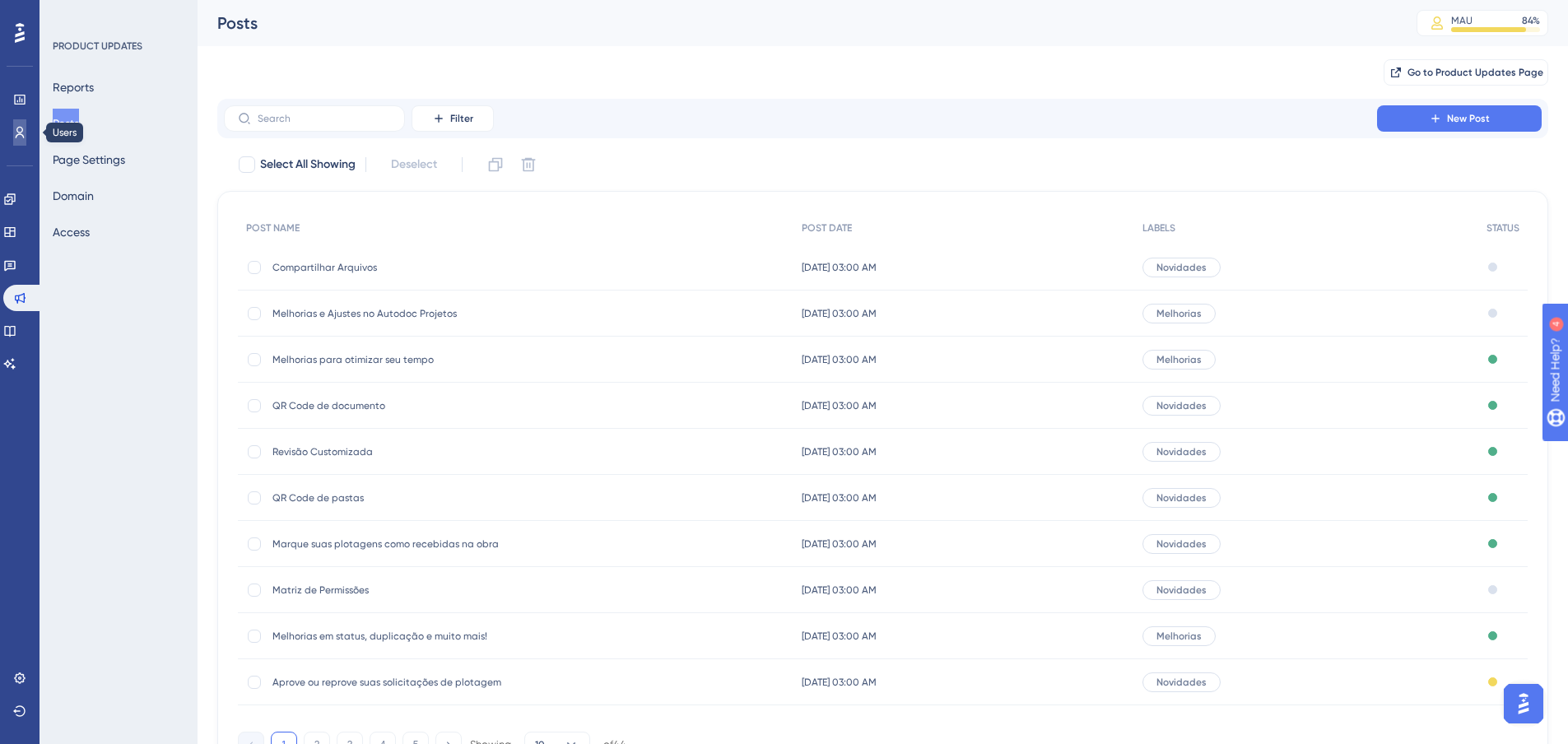
click at [19, 131] on icon at bounding box center [20, 133] width 14 height 14
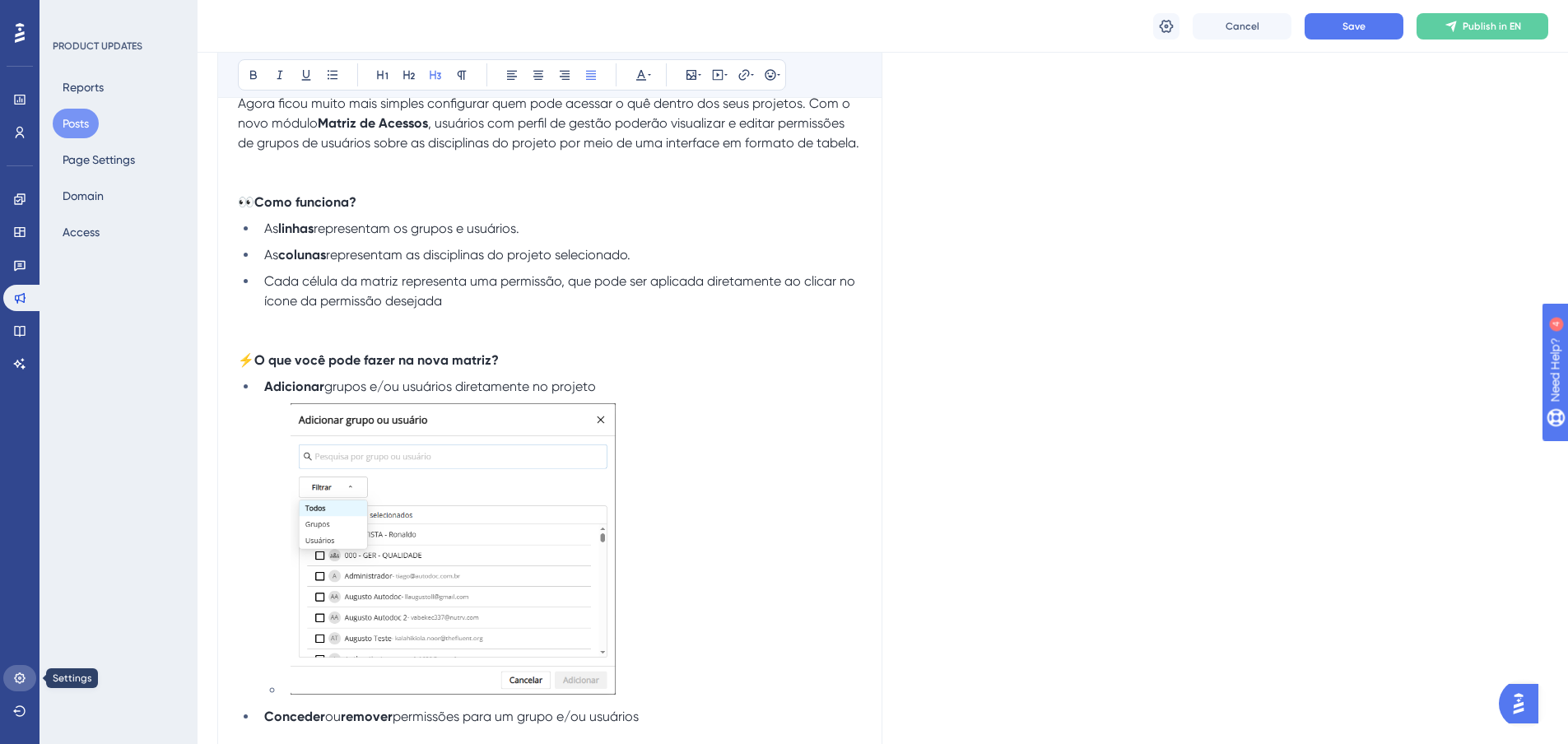
click at [17, 679] on icon at bounding box center [20, 679] width 14 height 14
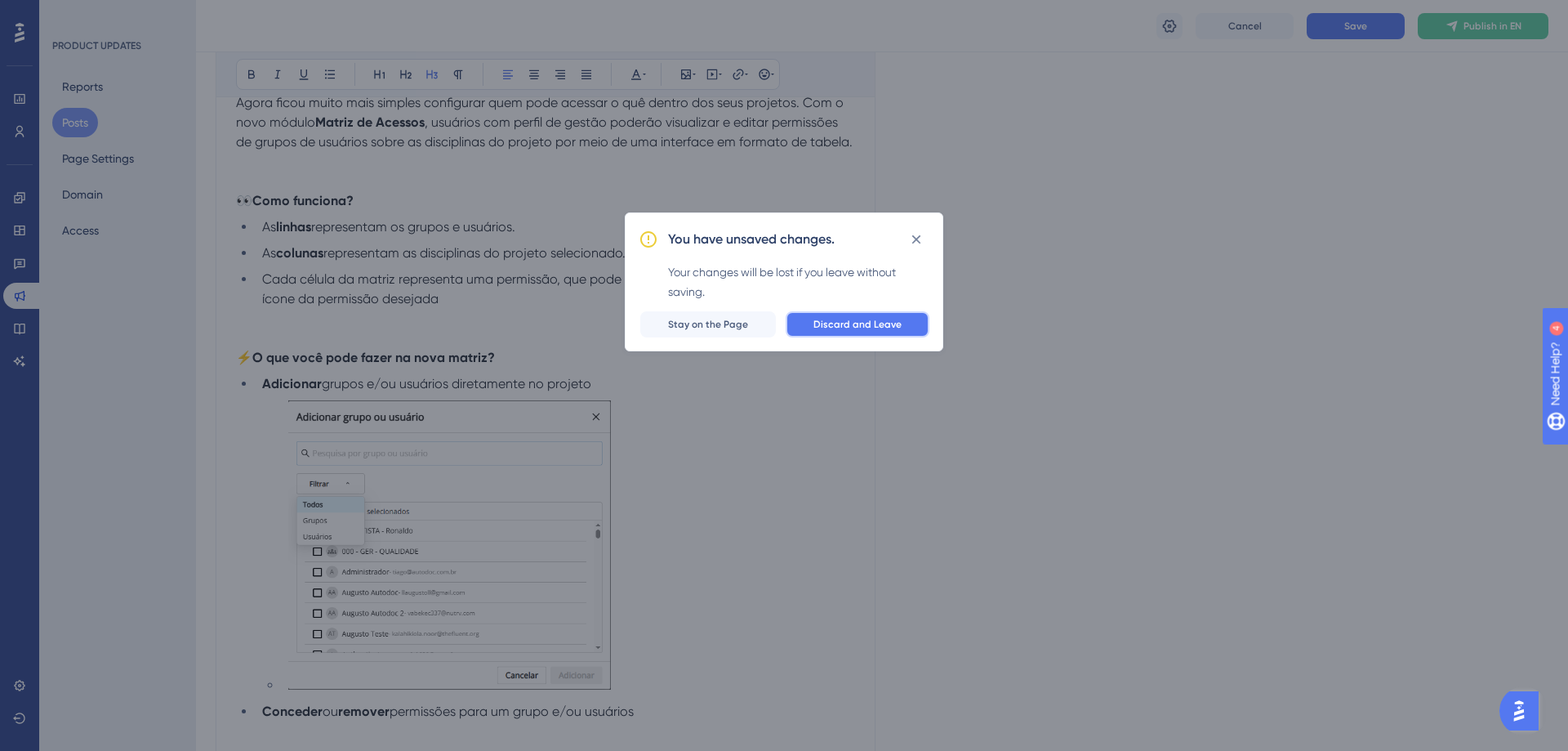
click at [837, 321] on span "Discard and Leave" at bounding box center [857, 324] width 88 height 14
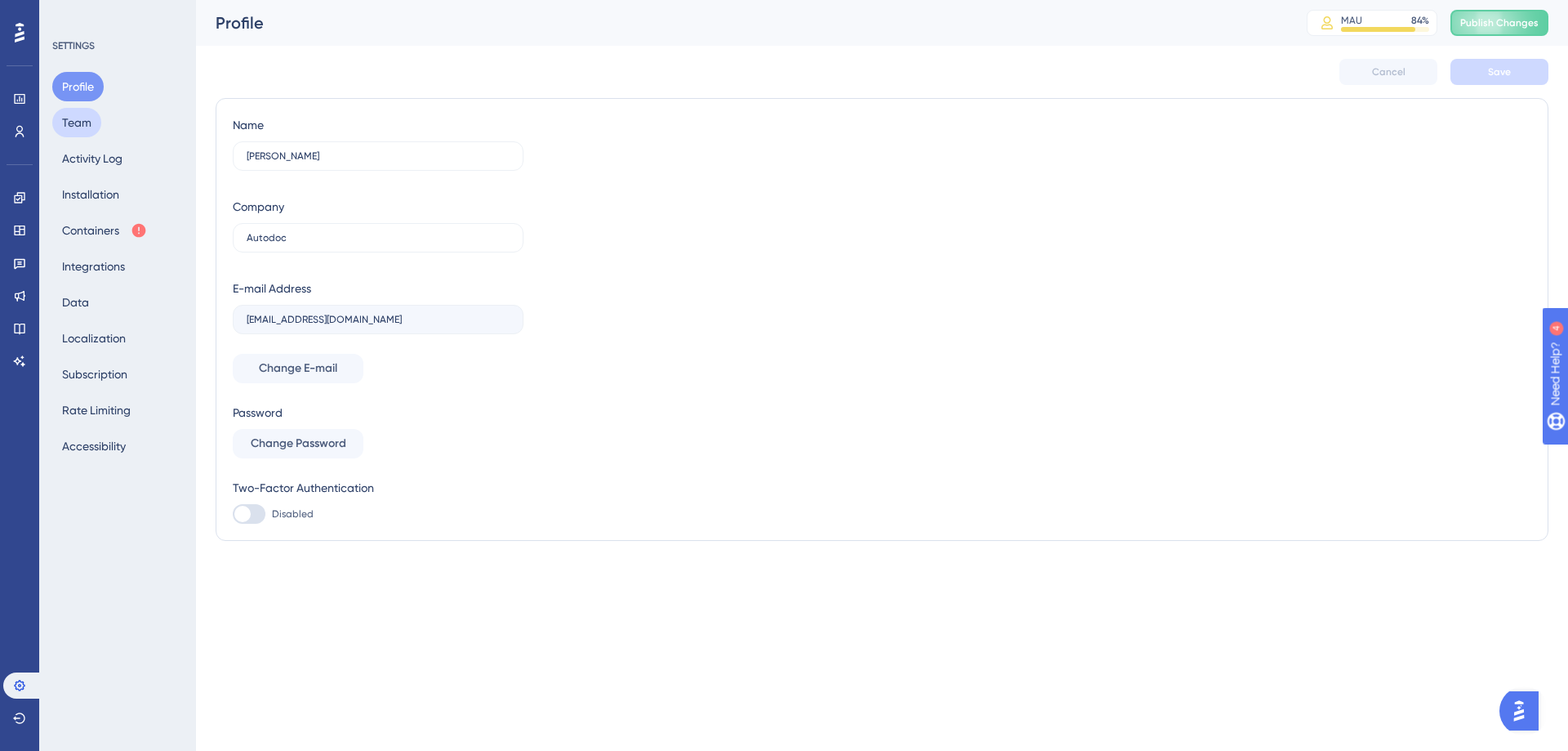
click at [77, 121] on button "Team" at bounding box center [76, 123] width 49 height 29
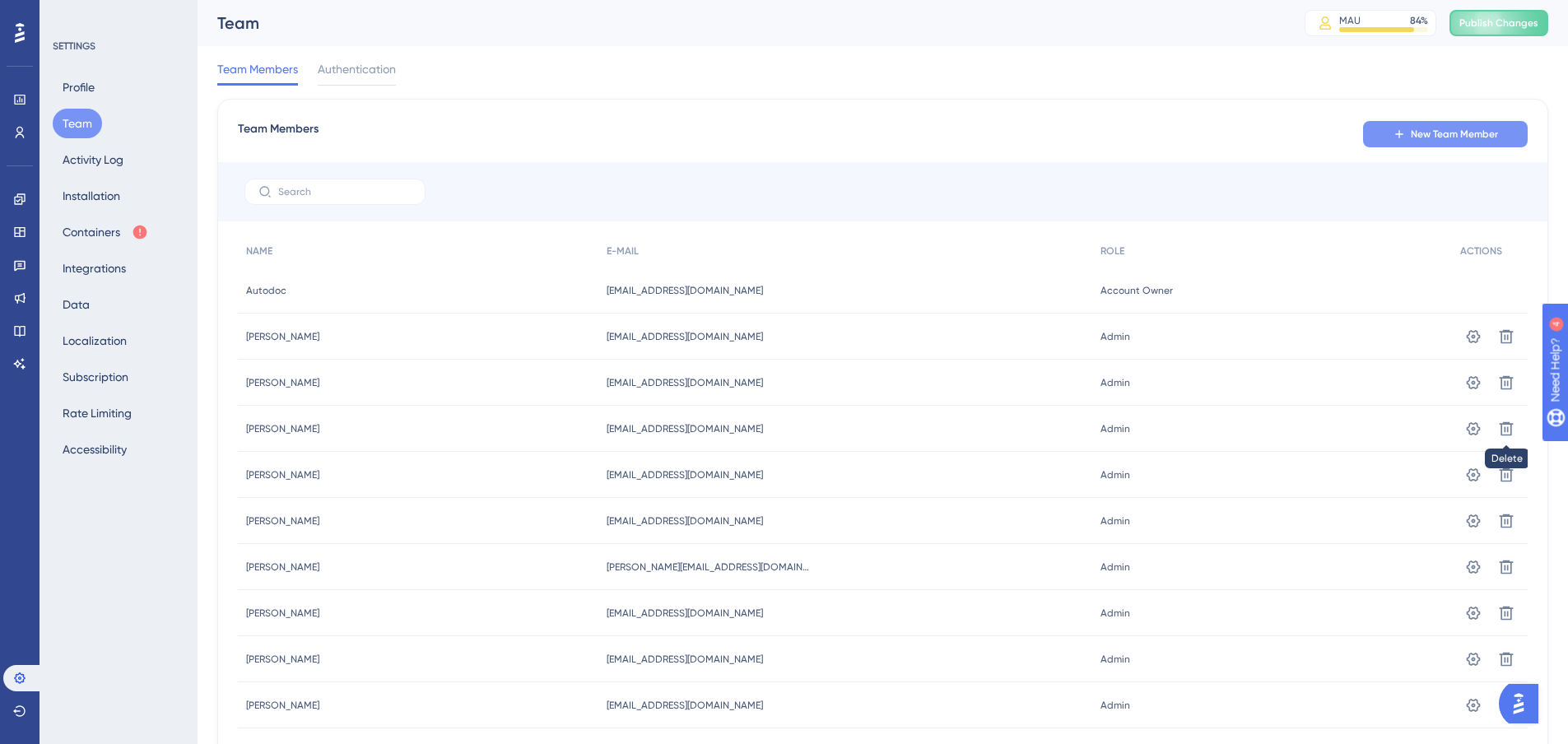
click at [1450, 131] on span "New Team Member" at bounding box center [1454, 134] width 87 height 14
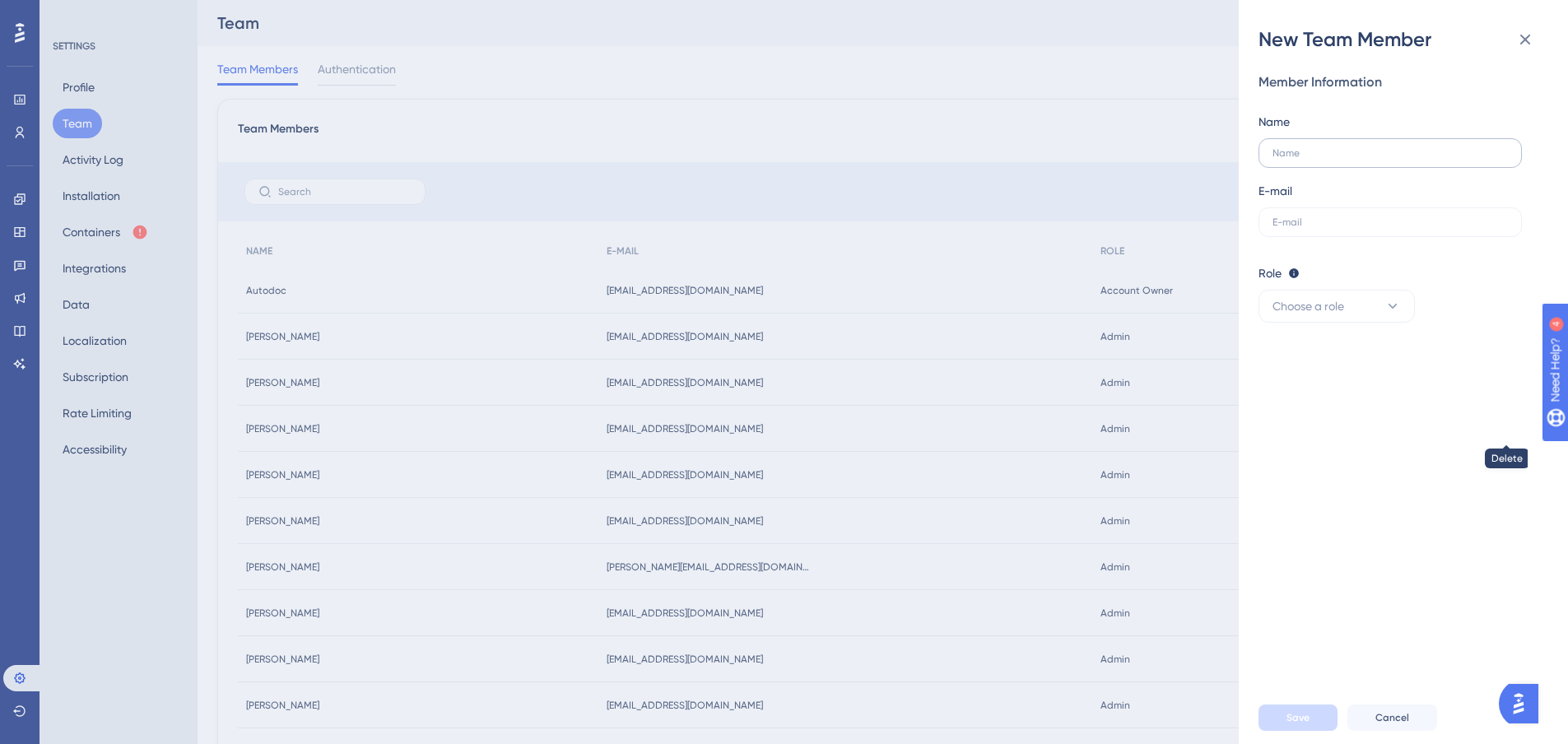
click at [1350, 161] on label at bounding box center [1389, 153] width 263 height 29
click at [1350, 159] on input "text" at bounding box center [1390, 154] width 235 height 12
type input "Bruno Bagno Brandão"
type input "bruno.brandao@autodoc.com.br"
click at [1338, 294] on button "Choose a role" at bounding box center [1336, 306] width 157 height 33
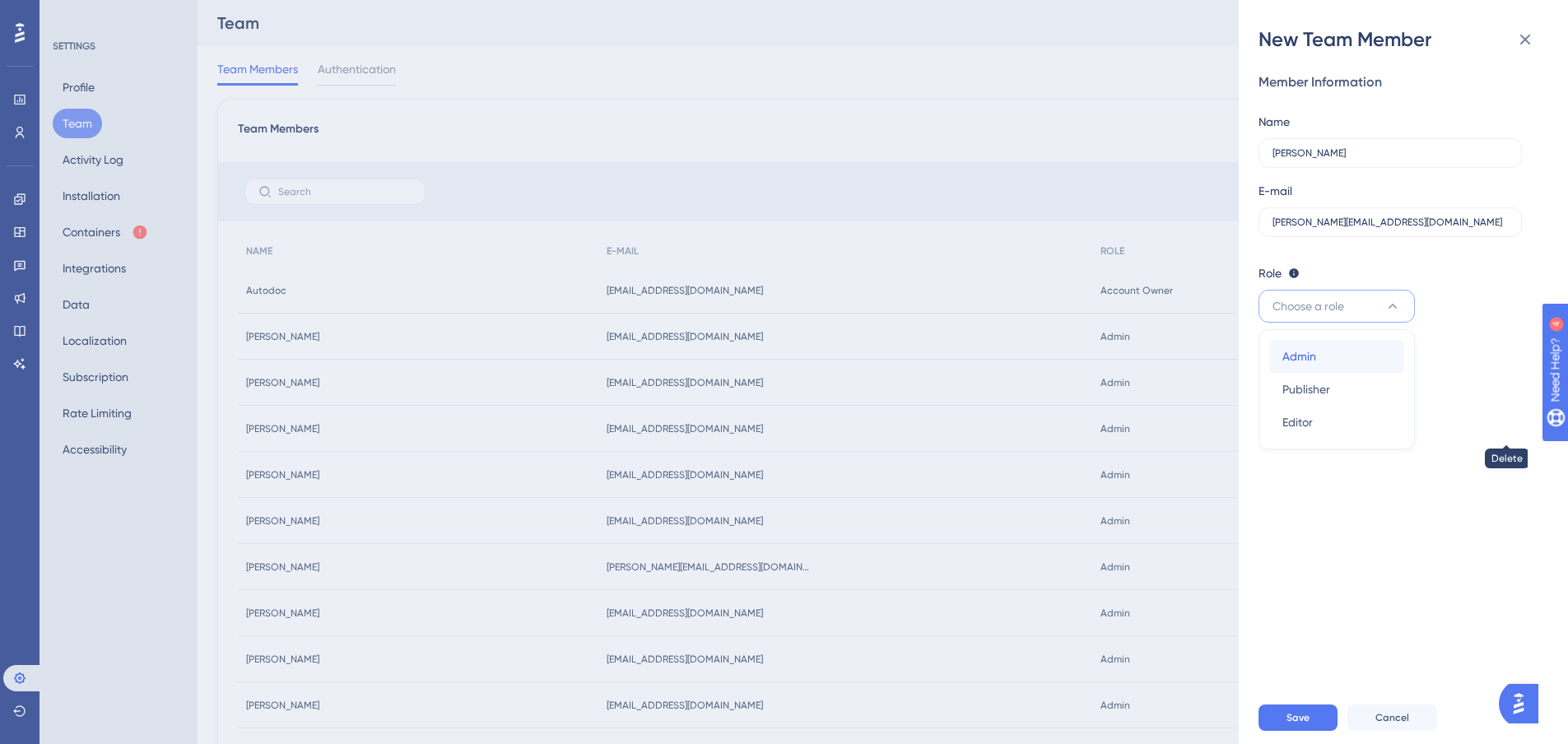
click at [1312, 368] on div "Admin Admin" at bounding box center [1337, 357] width 109 height 33
click at [1413, 560] on div "Member Information Name Bruno Bagno Brandão E-mail bruno.brandao@autodoc.com.br…" at bounding box center [1410, 372] width 303 height 639
click at [1306, 725] on span "Save" at bounding box center [1298, 718] width 23 height 14
click at [1312, 726] on button "Save" at bounding box center [1297, 718] width 79 height 26
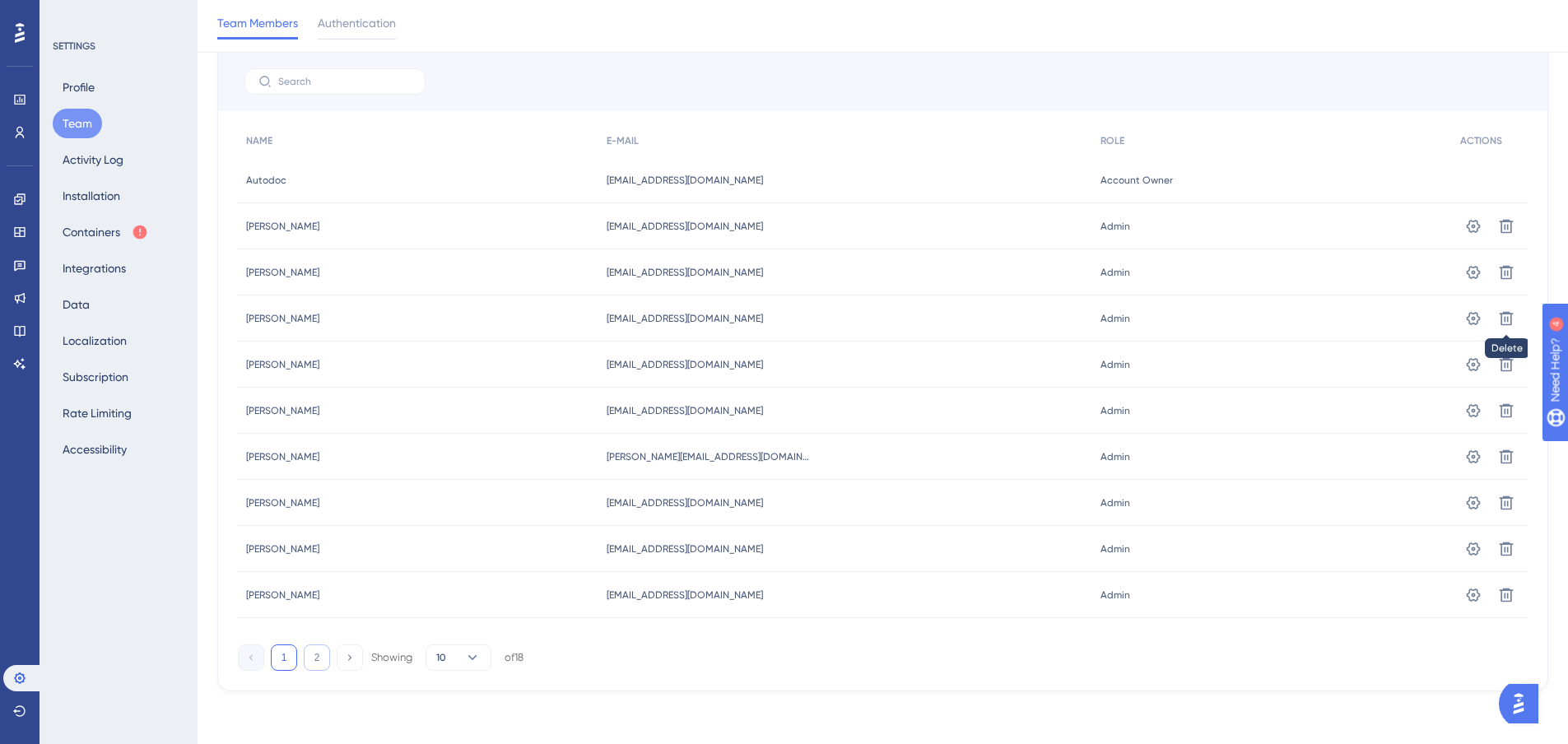
click at [317, 661] on button "2" at bounding box center [316, 657] width 26 height 26
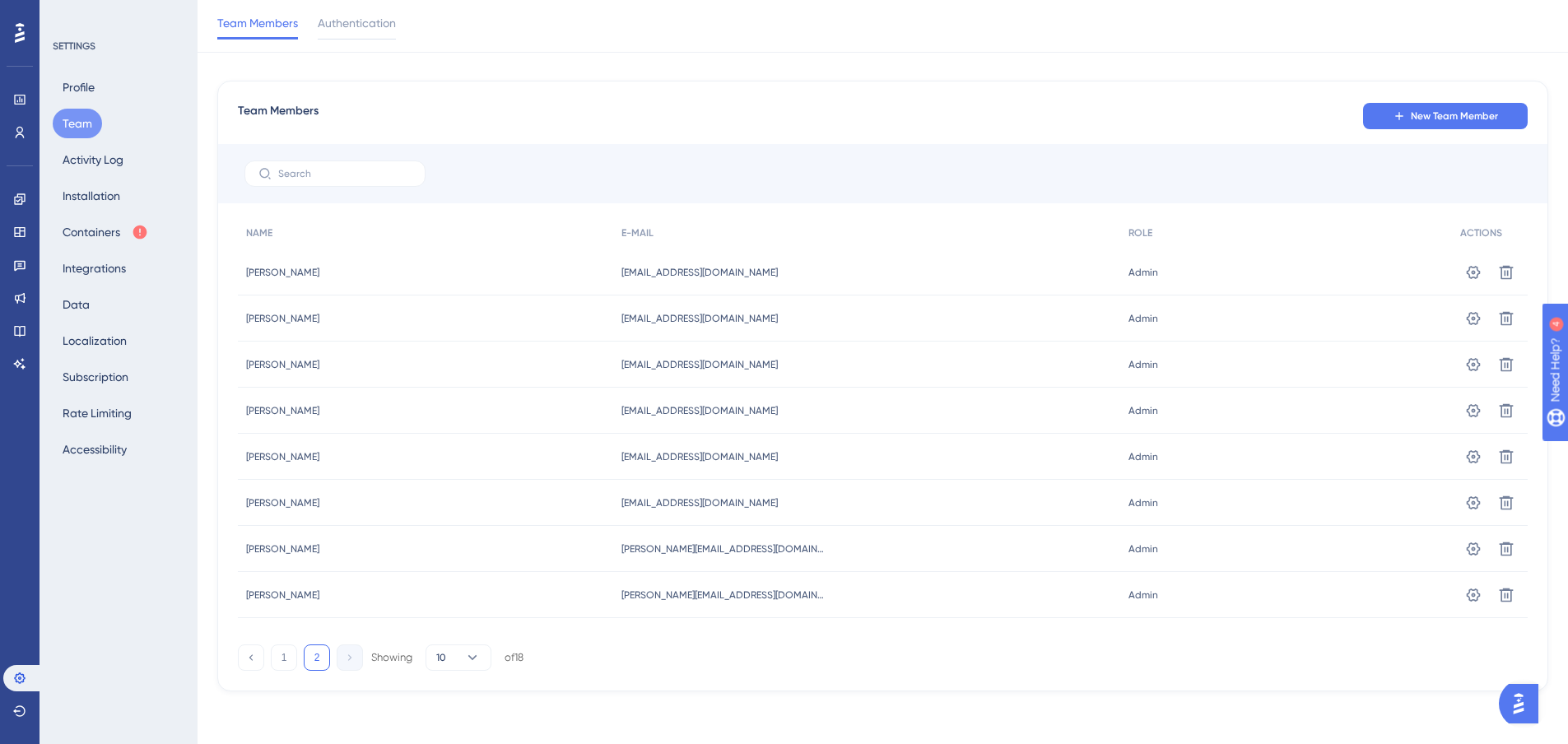
scroll to position [18, 0]
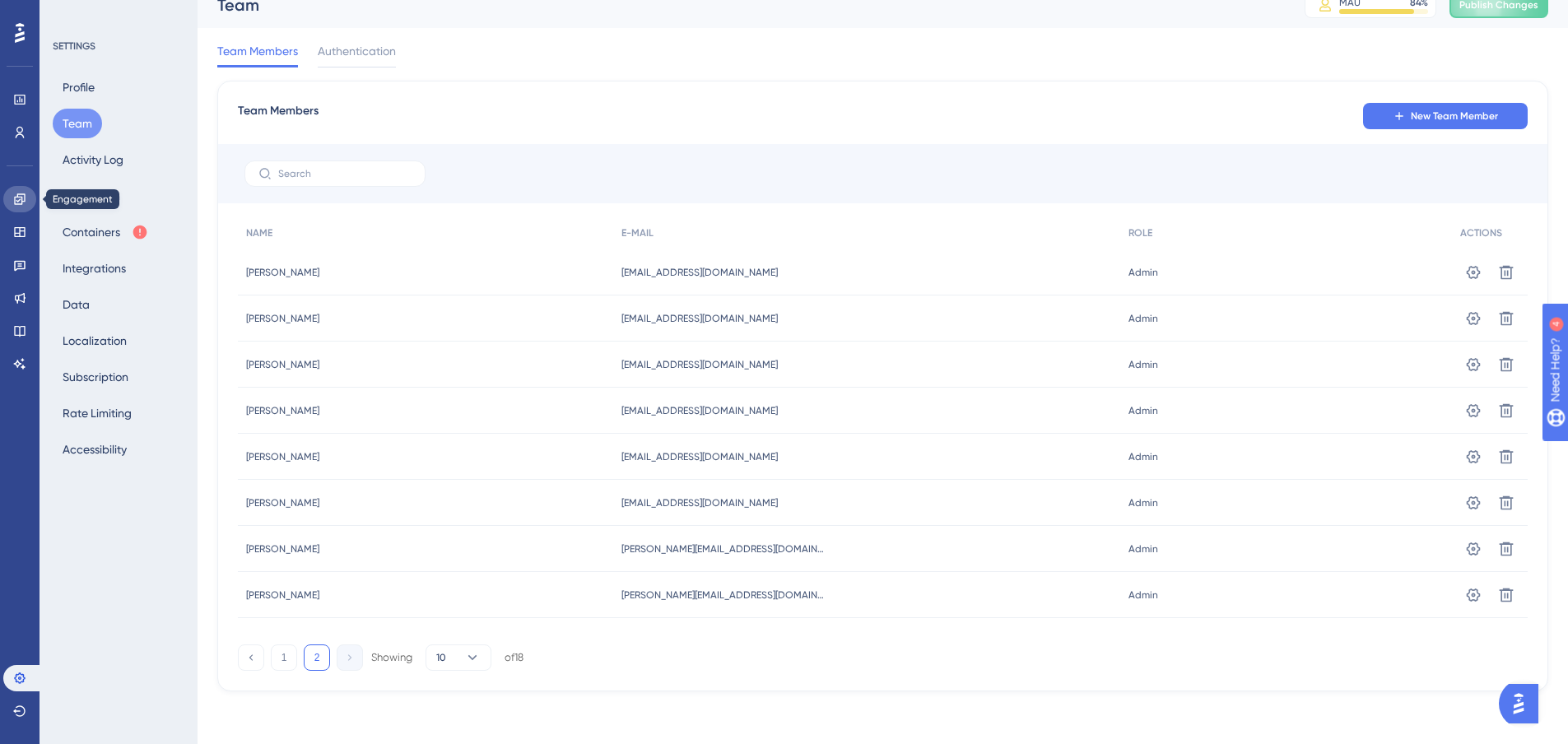
click at [17, 193] on icon at bounding box center [20, 199] width 14 height 14
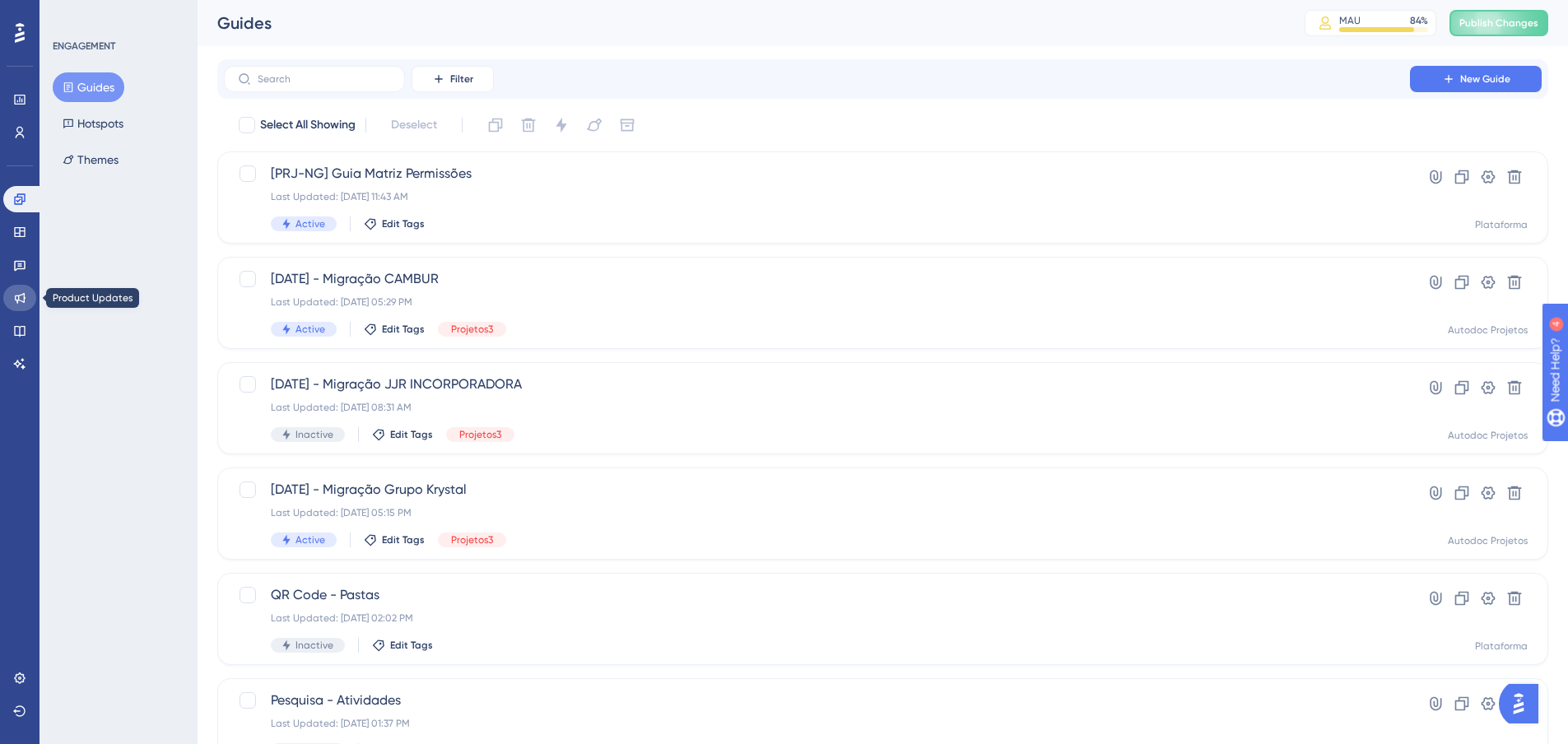
click at [16, 305] on link at bounding box center [19, 298] width 33 height 26
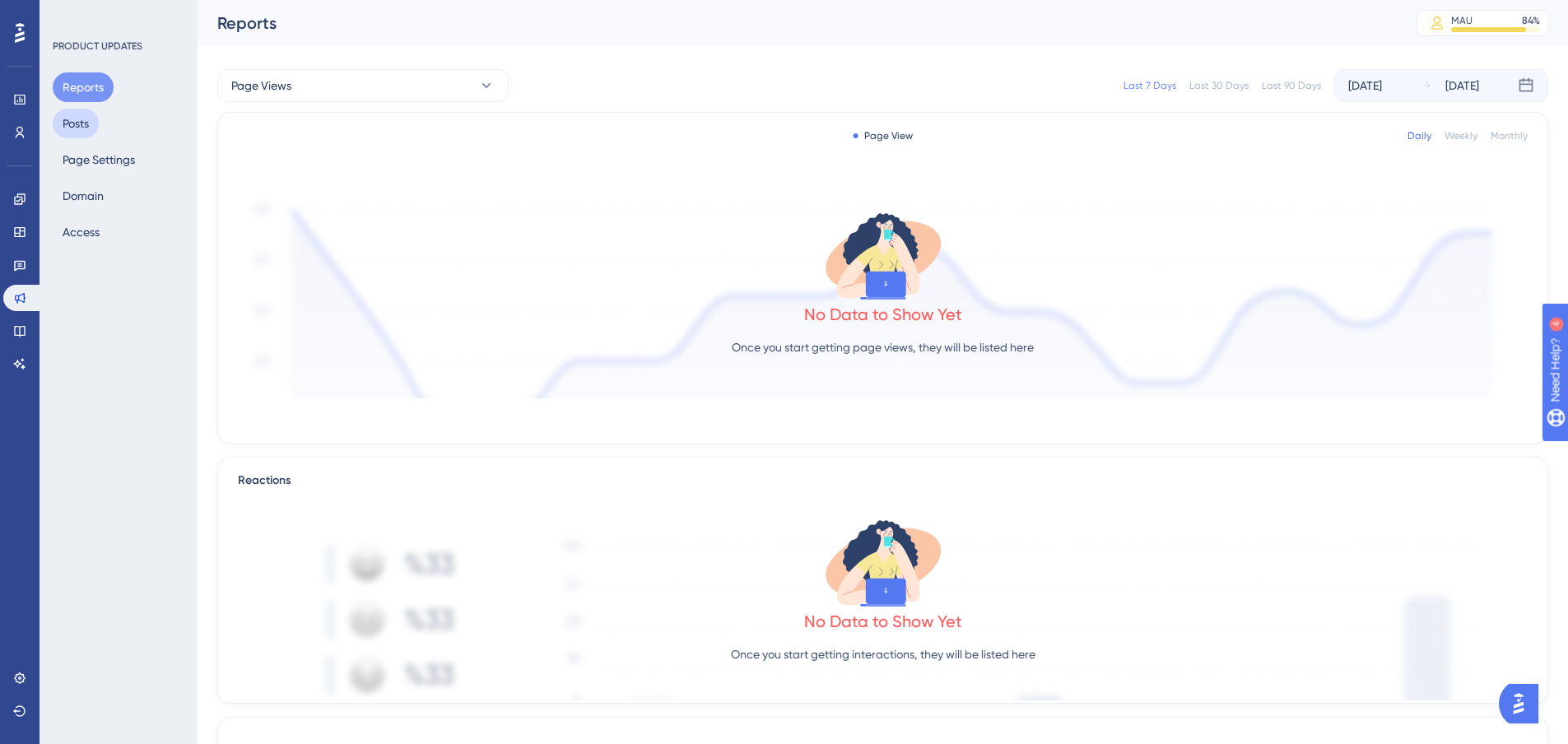
click at [66, 123] on button "Posts" at bounding box center [75, 124] width 46 height 29
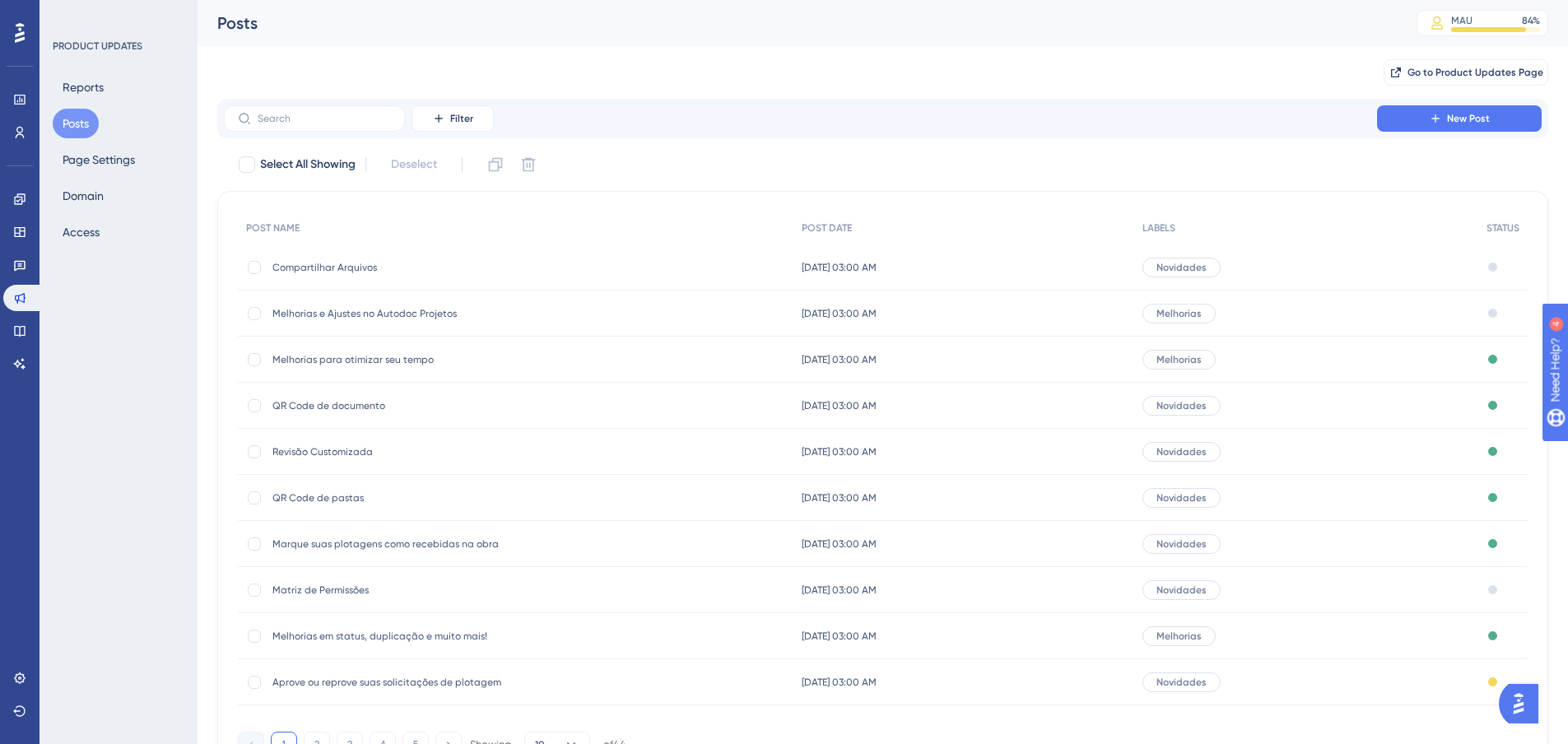
click at [340, 268] on span "Compartilhar Arquivos" at bounding box center [403, 267] width 263 height 14
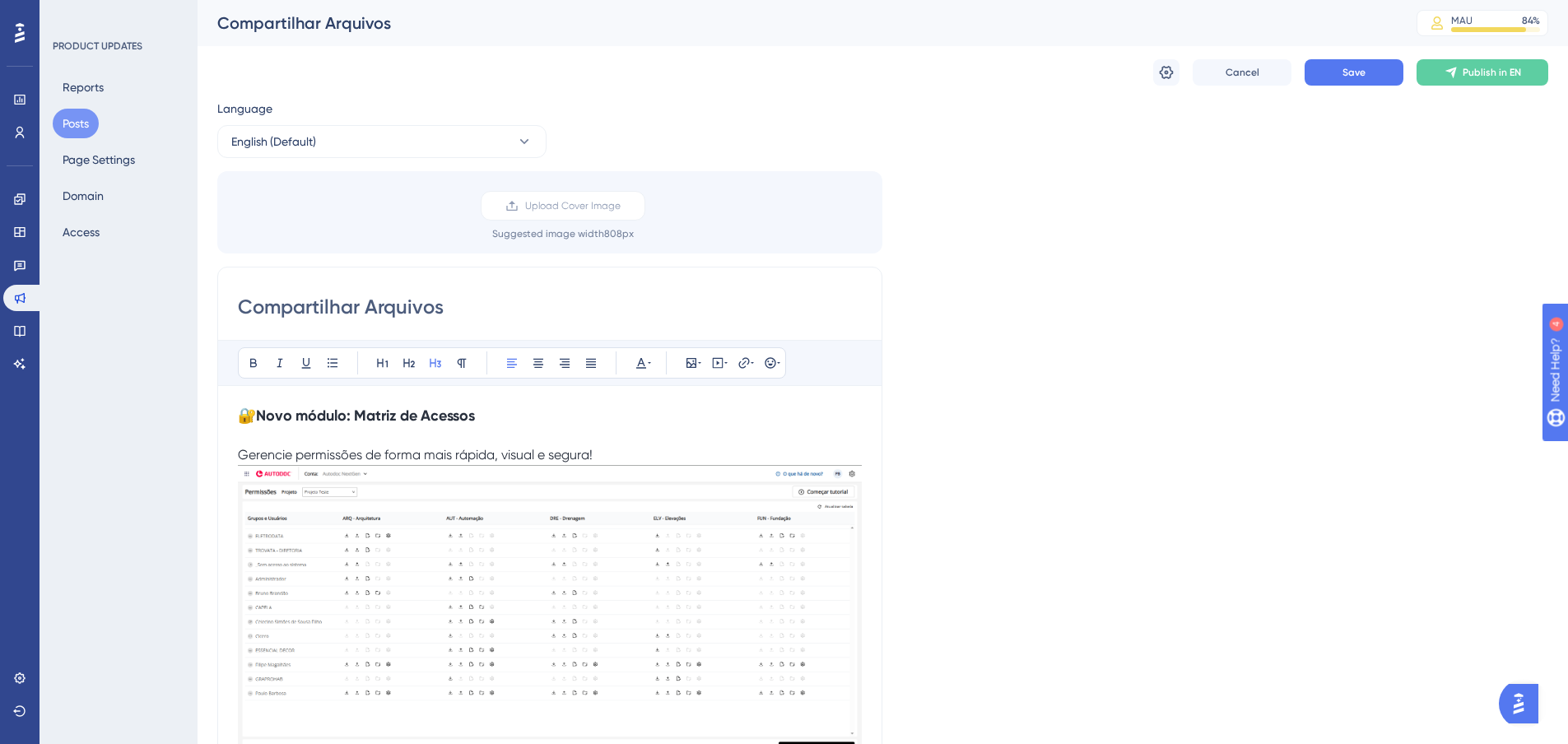
drag, startPoint x: 470, startPoint y: 417, endPoint x: 292, endPoint y: 417, distance: 178.0
click at [292, 417] on h3 "🔐 Novo módulo: Matriz de Acessos" at bounding box center [550, 415] width 624 height 19
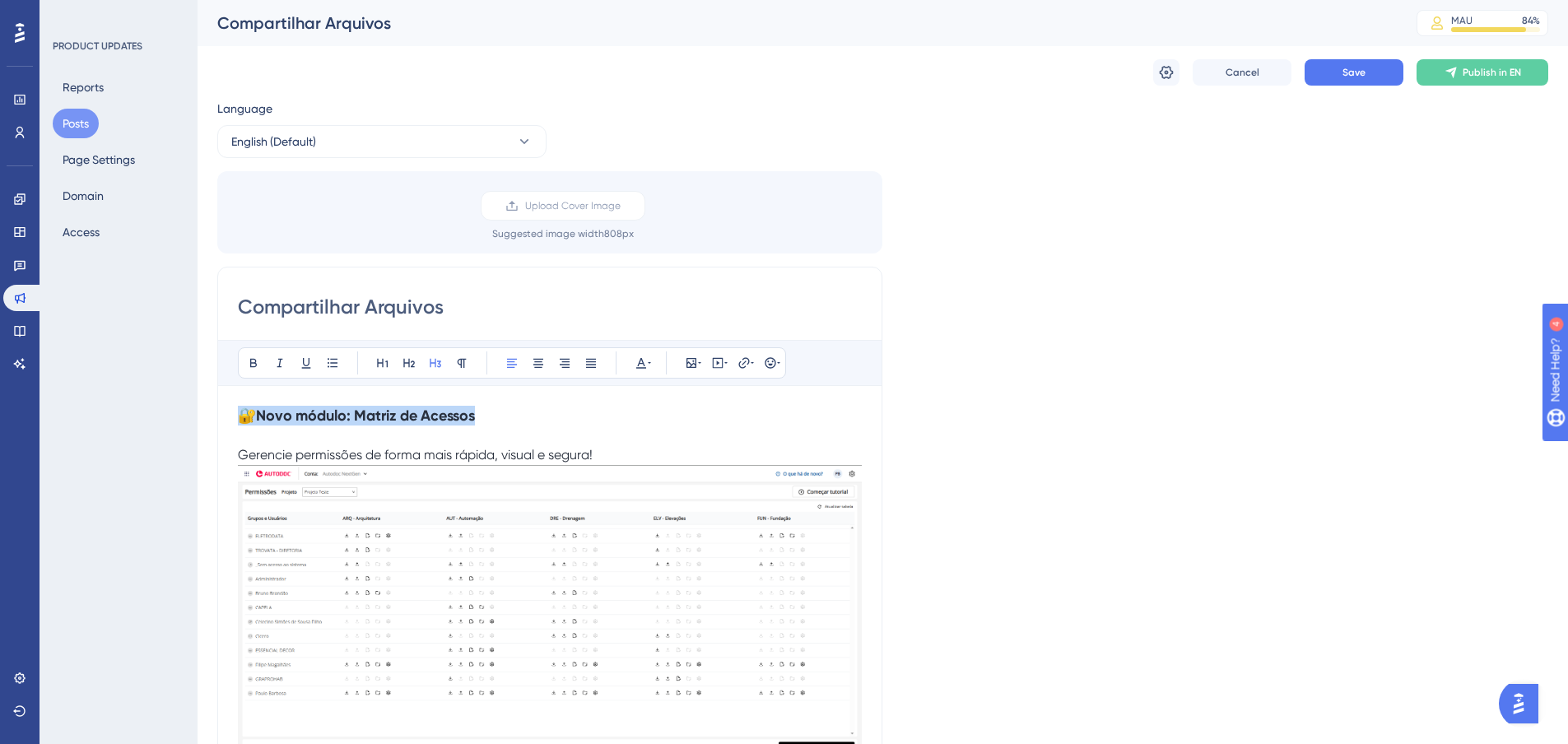
drag, startPoint x: 500, startPoint y: 418, endPoint x: 213, endPoint y: 410, distance: 287.1
drag, startPoint x: 595, startPoint y: 416, endPoint x: 56, endPoint y: 400, distance: 539.2
click at [650, 362] on icon at bounding box center [648, 364] width 3 height 14
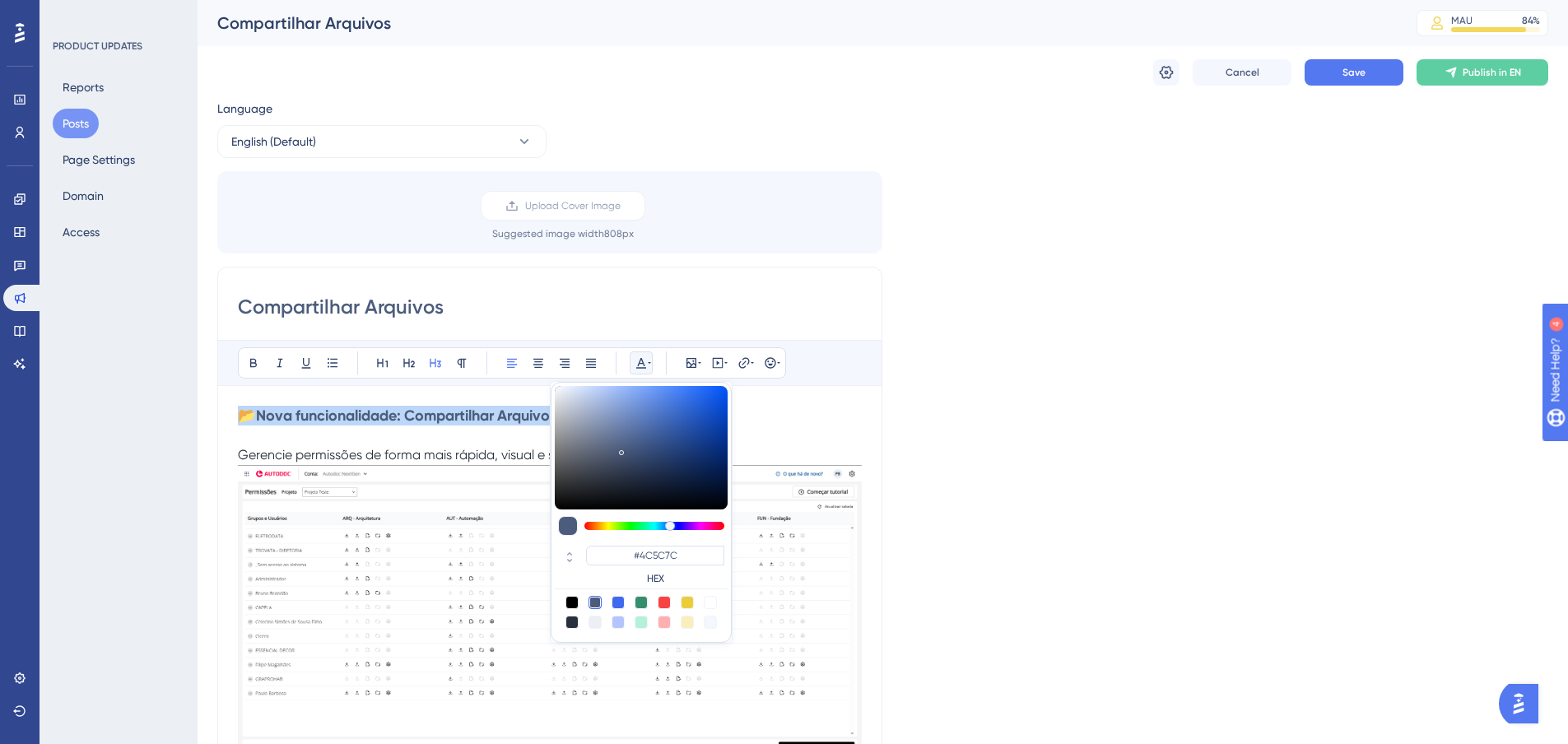
click at [566, 624] on div at bounding box center [573, 622] width 14 height 14
type input "#29303D"
click at [436, 455] on span "Gerencie permissões de forma mais rápida, visual e segura!" at bounding box center [415, 455] width 355 height 16
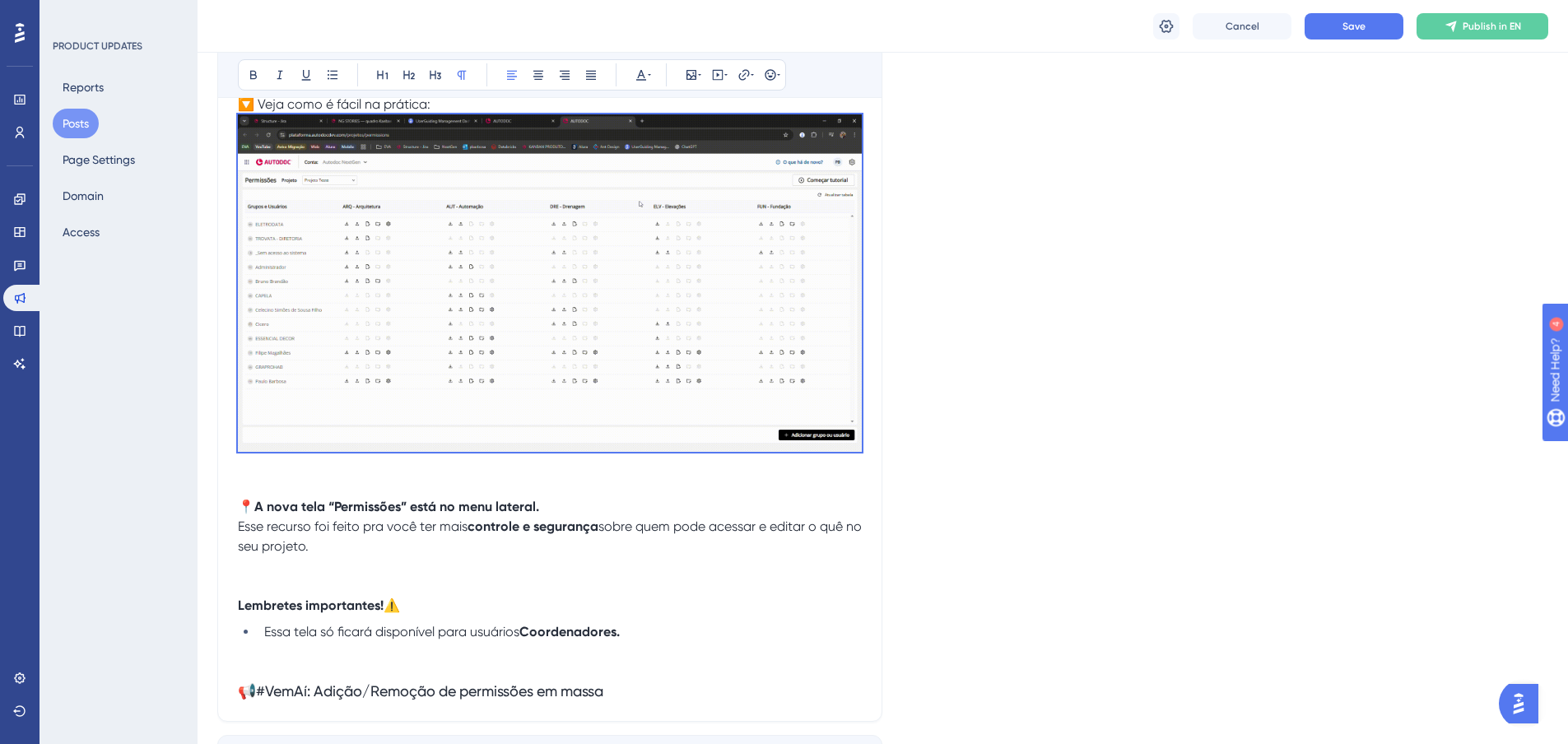
scroll to position [1729, 0]
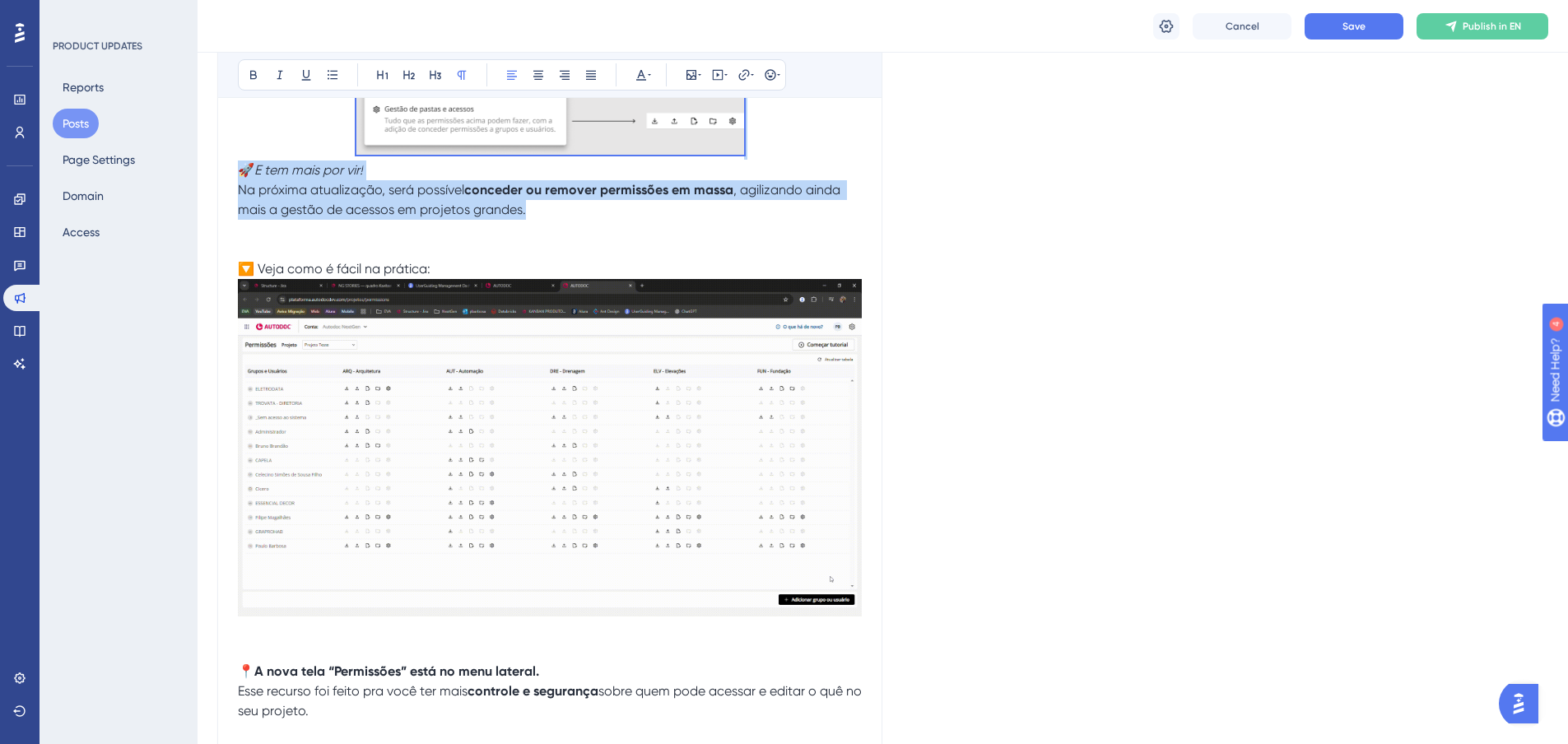
drag, startPoint x: 240, startPoint y: 454, endPoint x: 539, endPoint y: 218, distance: 380.9
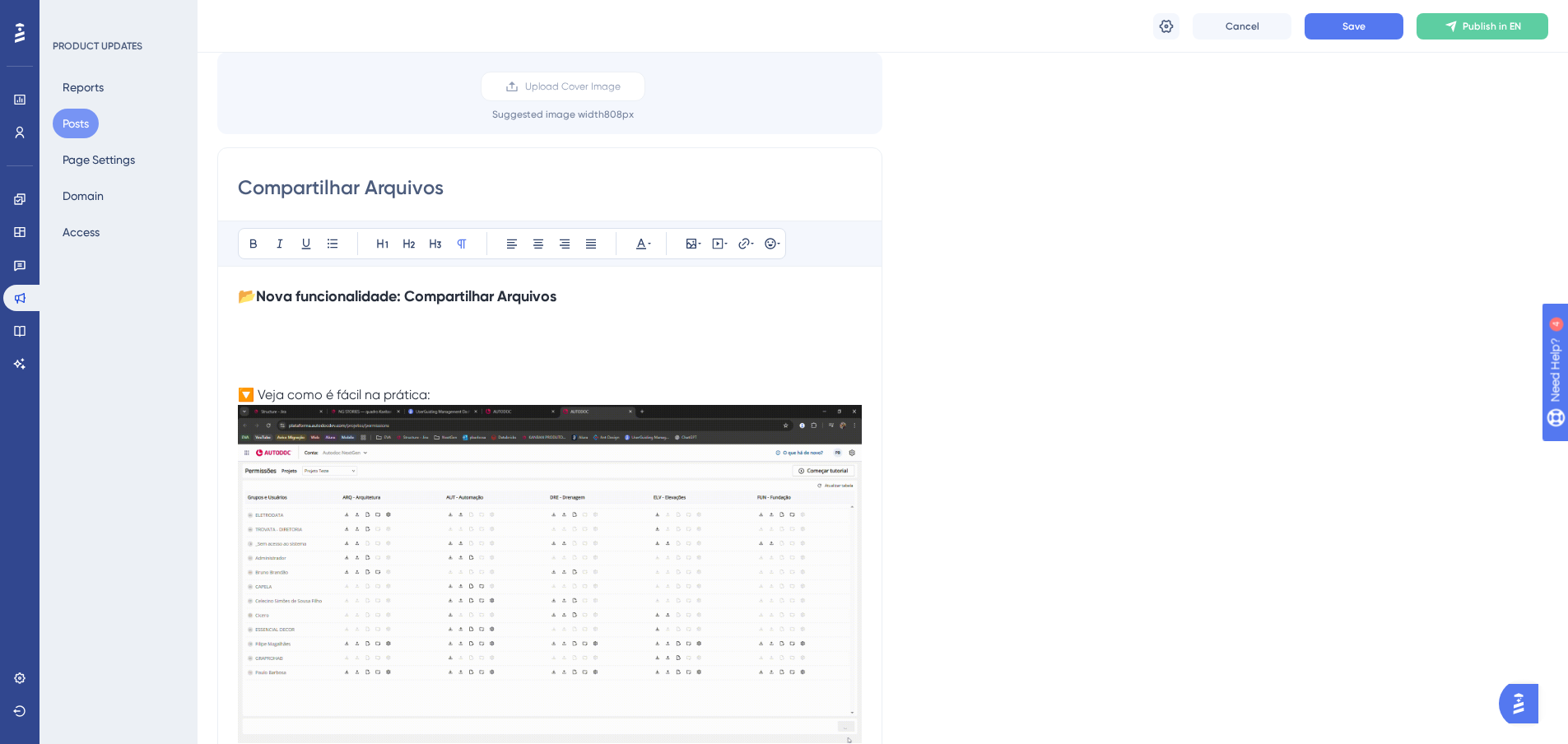
scroll to position [124, 0]
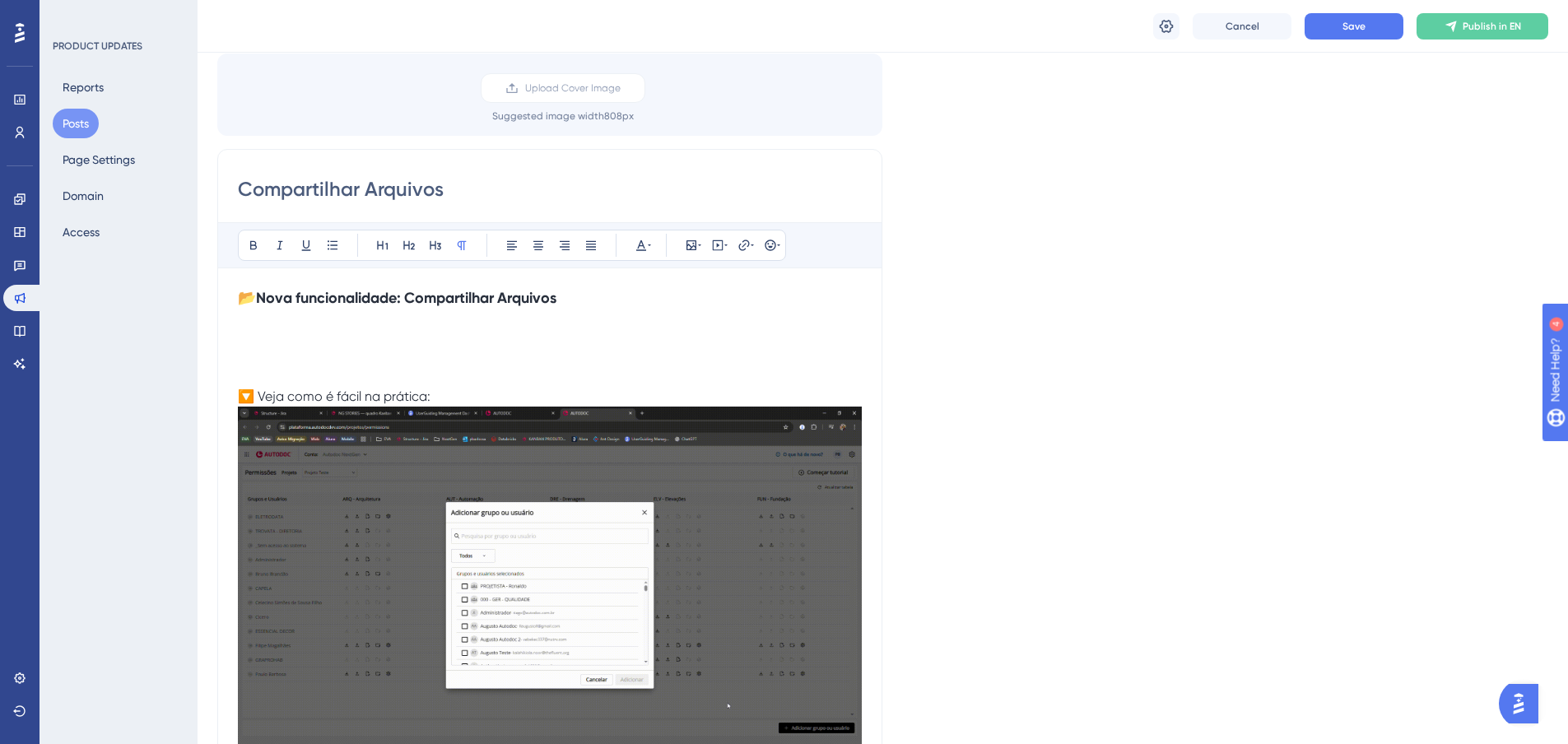
click at [617, 511] on img at bounding box center [550, 576] width 624 height 338
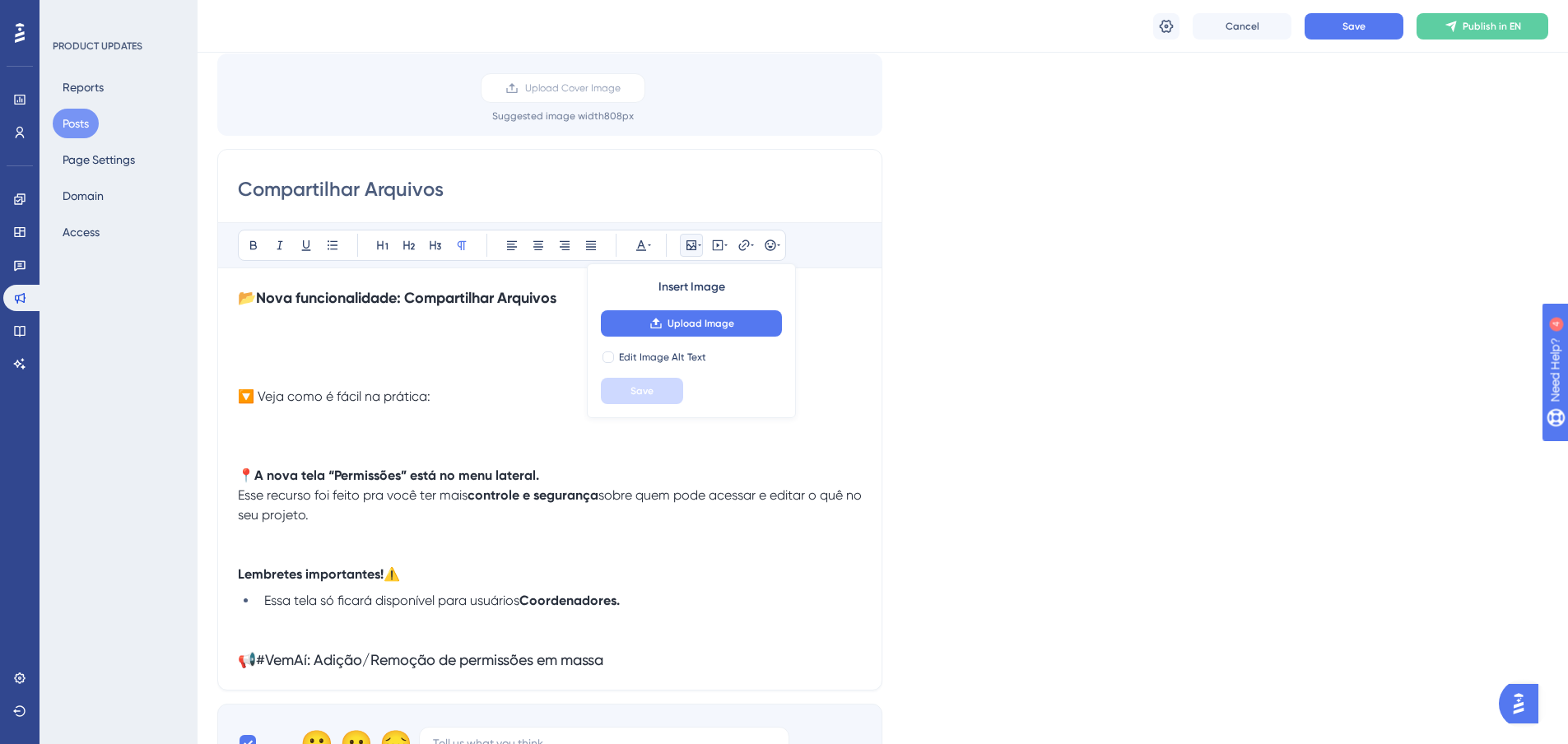
drag, startPoint x: 236, startPoint y: 475, endPoint x: 331, endPoint y: 501, distance: 98.5
click at [331, 501] on div "Compartilhar Arquivos Bold Italic Underline Bullet Point Heading 1 Heading 2 He…" at bounding box center [549, 419] width 665 height 542
drag, startPoint x: 335, startPoint y: 513, endPoint x: 229, endPoint y: 470, distance: 114.4
click at [228, 470] on div "Compartilhar Arquivos Bold Italic Underline Bullet Point Heading 1 Heading 2 He…" at bounding box center [549, 419] width 665 height 542
click at [316, 517] on span "sobre quem pode acessar e editar o quê no seu projeto." at bounding box center [551, 505] width 627 height 35
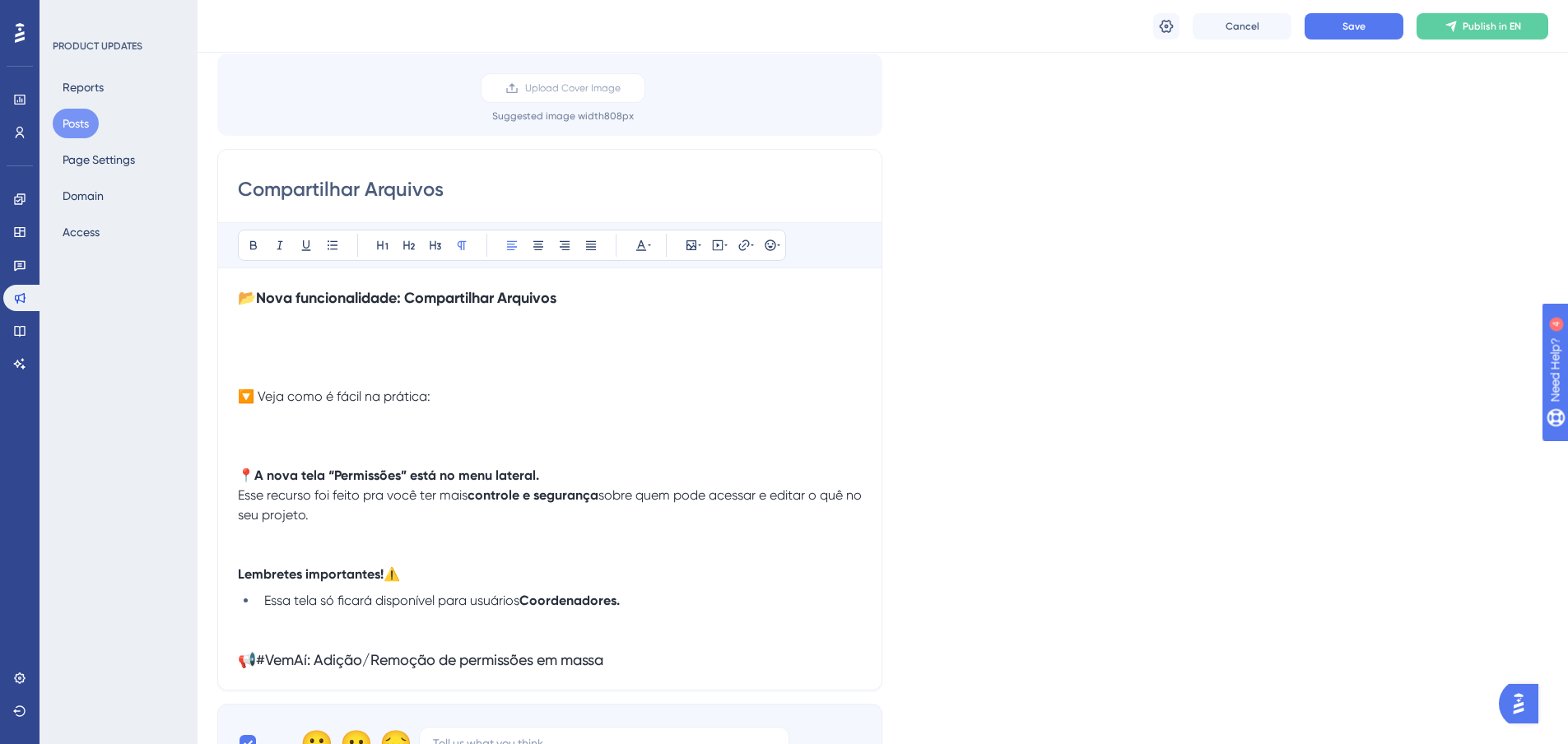
drag, startPoint x: 238, startPoint y: 475, endPoint x: 335, endPoint y: 507, distance: 102.1
click at [335, 507] on div "📂 Nova funcionalidade: Compartilhar Arquivos 🔽 Veja como é fácil na prática: 📍A…" at bounding box center [550, 478] width 624 height 382
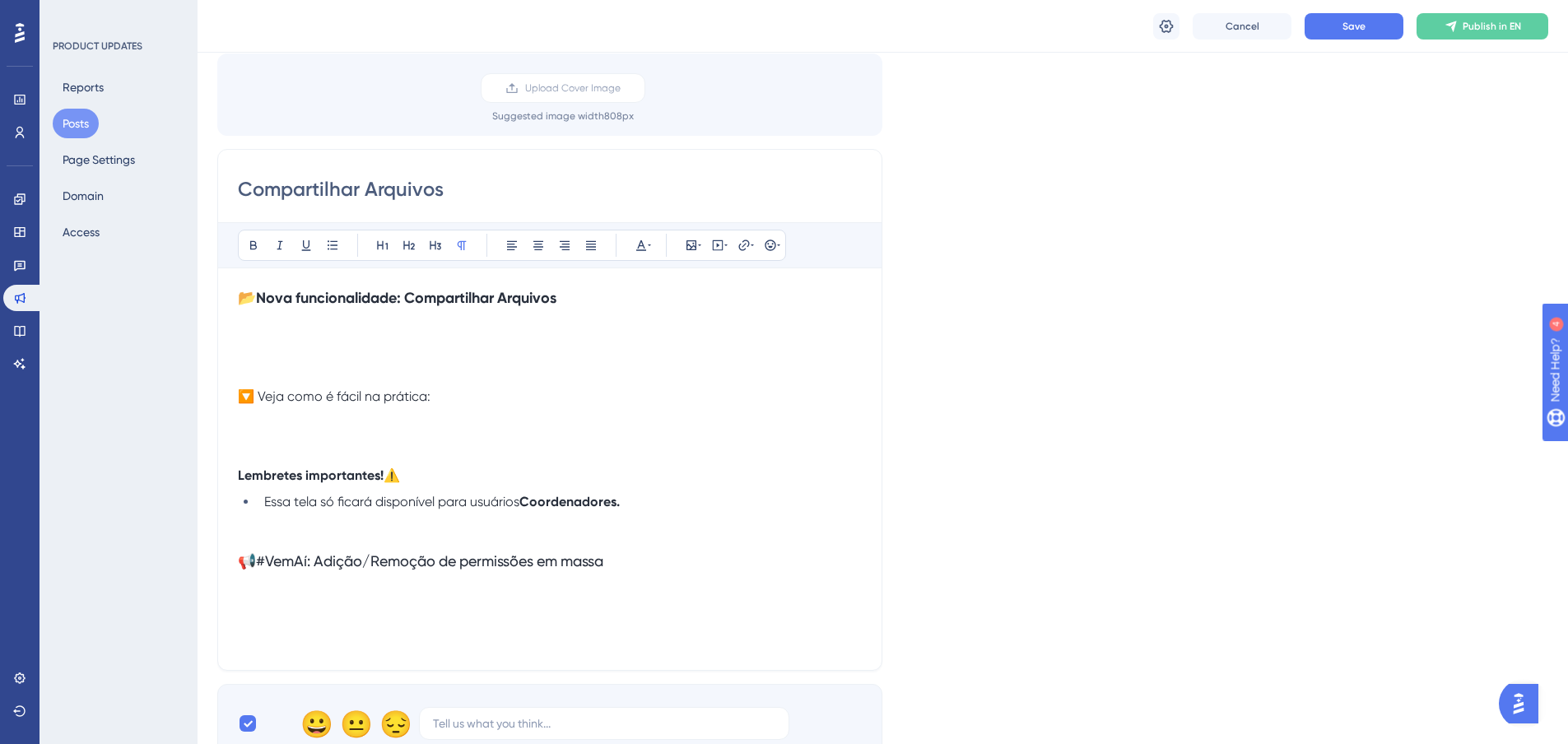
click at [284, 322] on p at bounding box center [550, 318] width 624 height 19
click at [353, 348] on p at bounding box center [550, 357] width 624 height 19
click at [330, 327] on p at bounding box center [550, 318] width 624 height 19
click at [326, 337] on p at bounding box center [550, 337] width 624 height 19
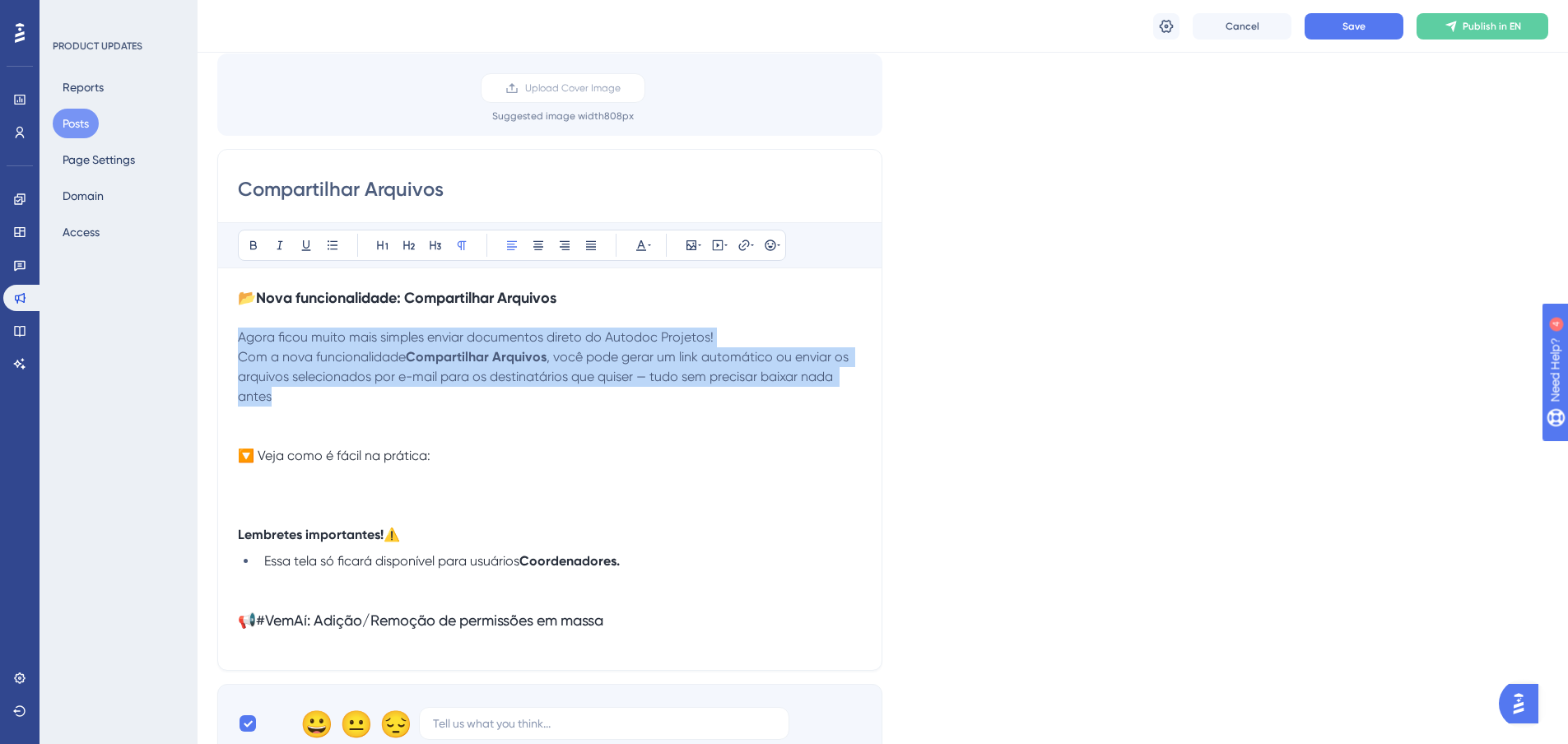
drag, startPoint x: 296, startPoint y: 398, endPoint x: 206, endPoint y: 337, distance: 108.7
click at [206, 337] on div "Performance Users Engagement Widgets Feedback Product Updates Knowledge Base AI…" at bounding box center [882, 488] width 1370 height 1225
click at [632, 244] on button at bounding box center [642, 245] width 23 height 23
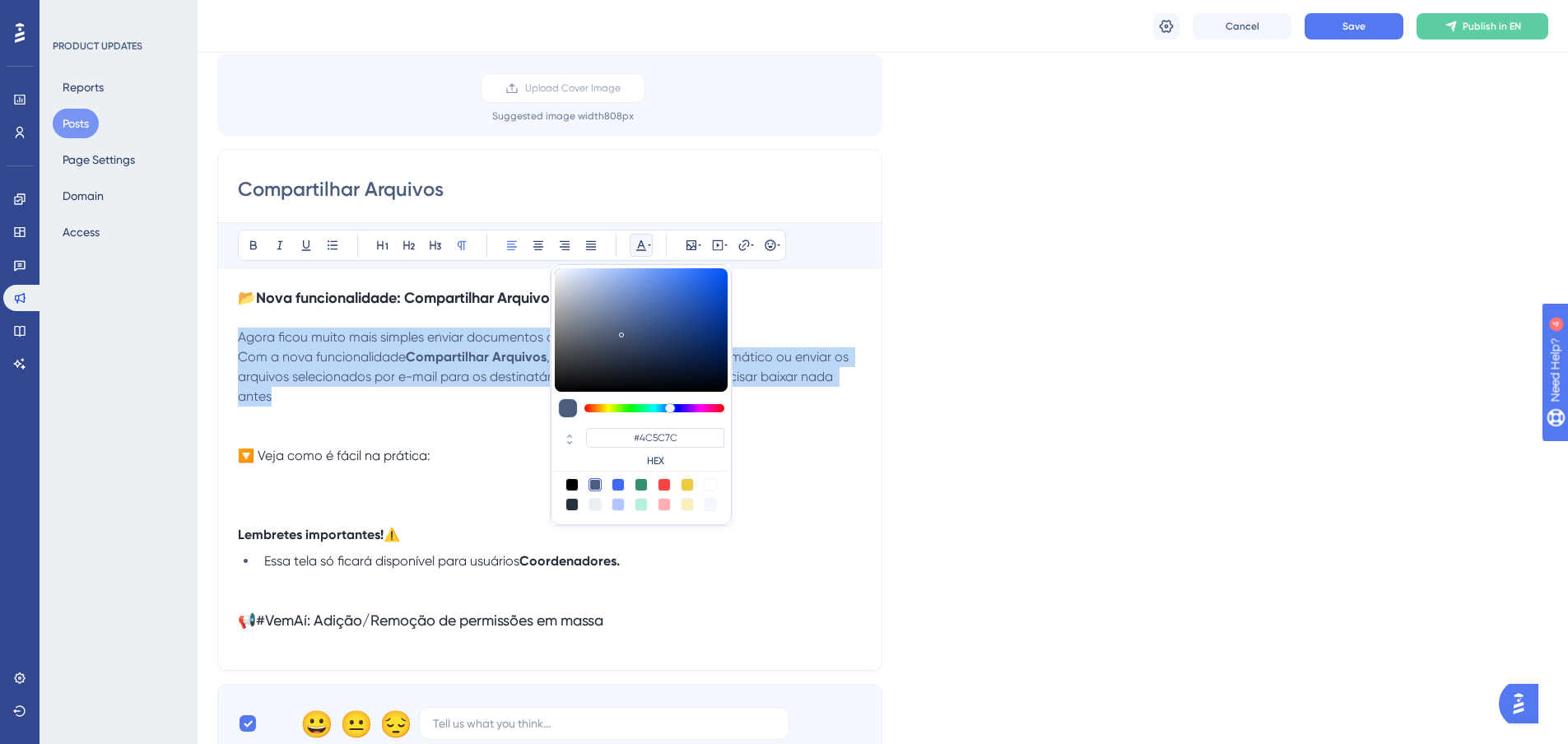
click at [571, 508] on div at bounding box center [573, 505] width 14 height 14
type input "#29303D"
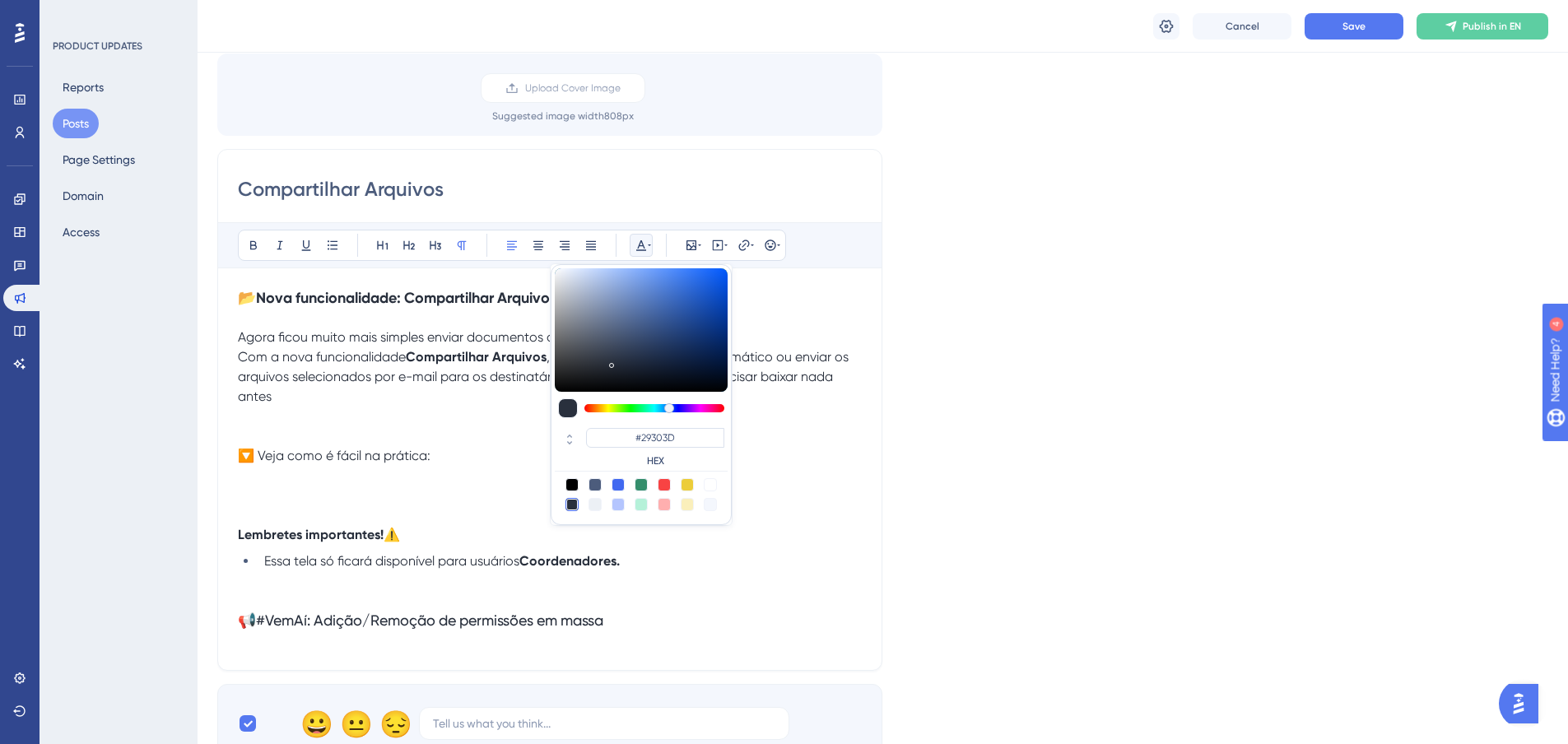
click at [427, 319] on p at bounding box center [550, 318] width 624 height 19
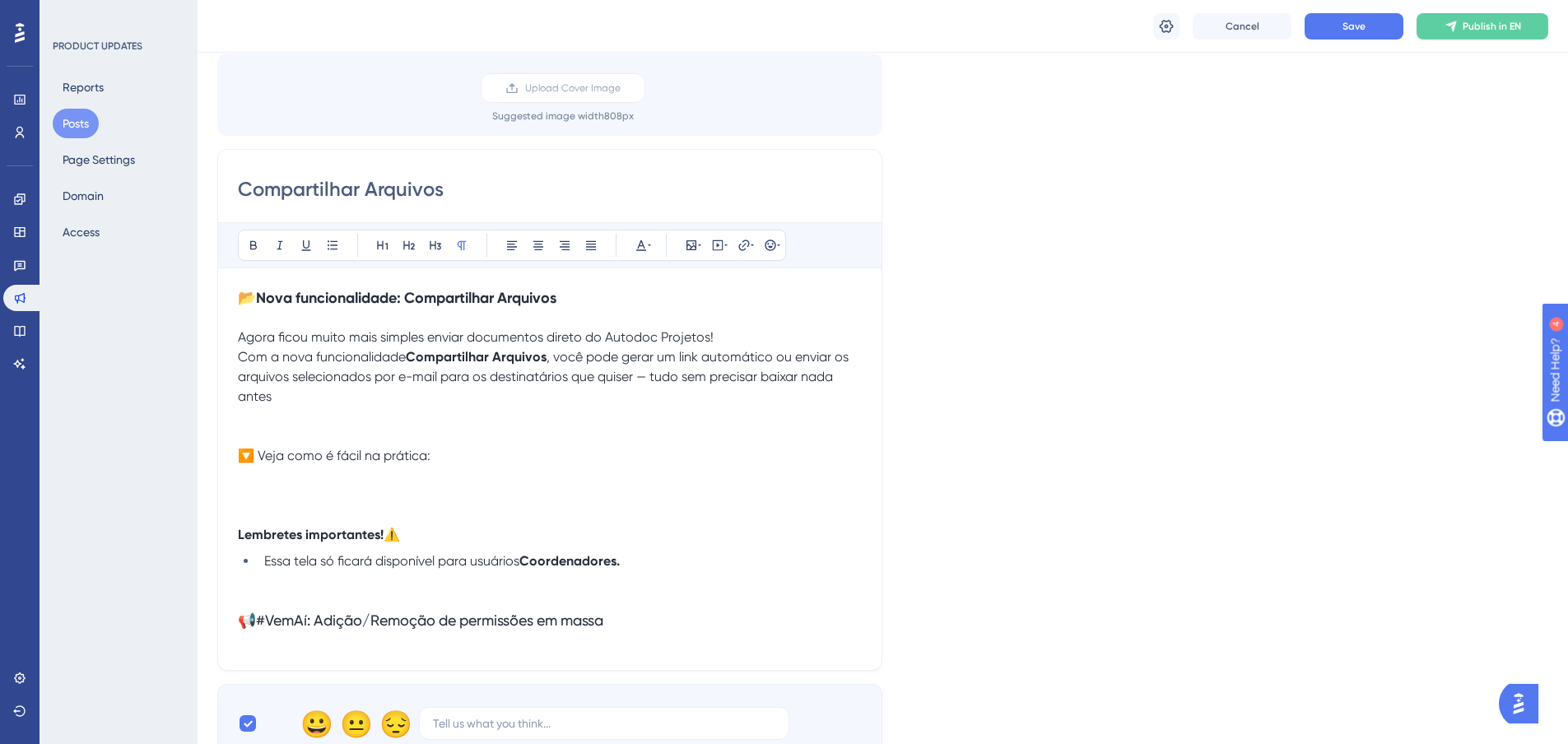
click at [440, 356] on strong "Compartilhar Arquivos" at bounding box center [475, 357] width 141 height 16
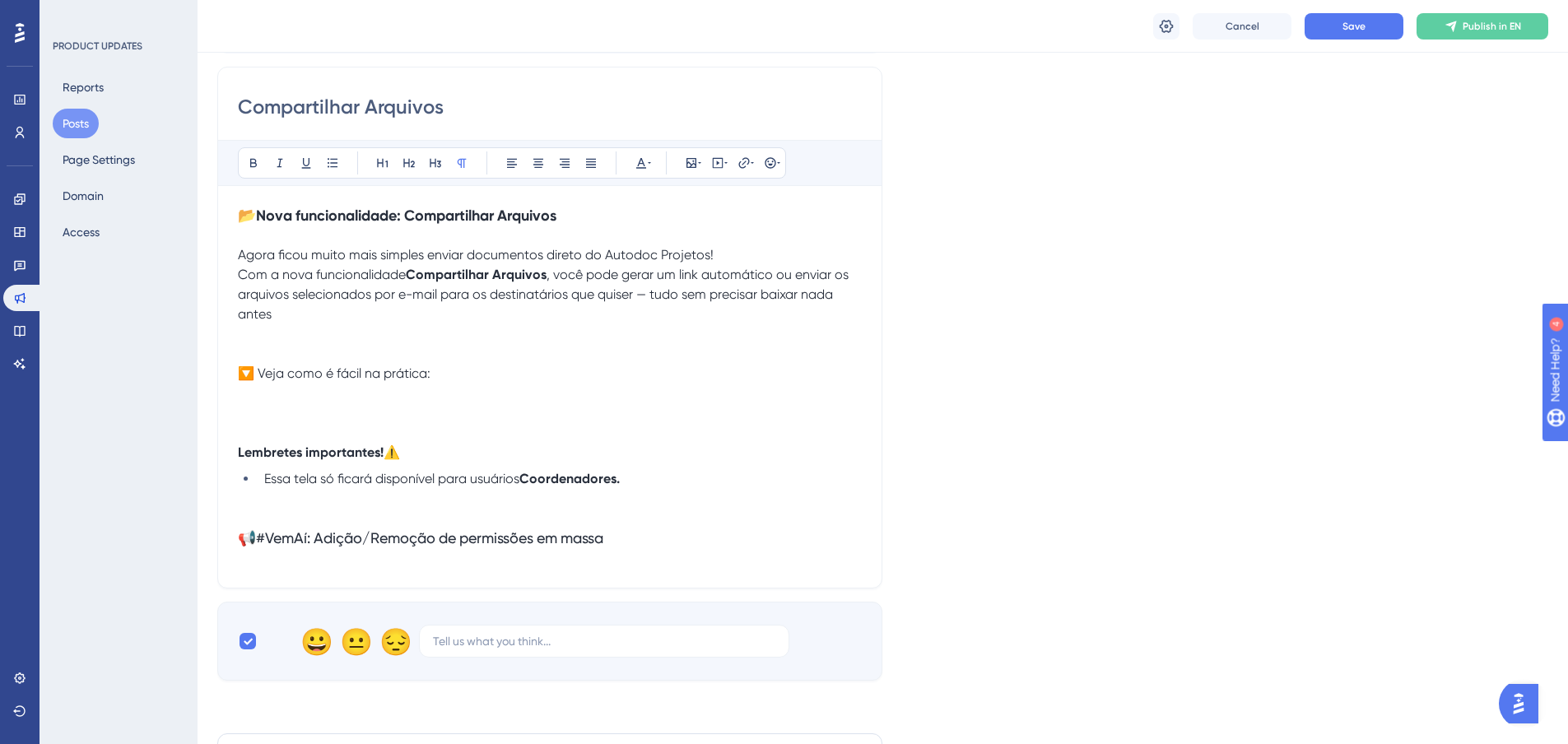
click at [296, 345] on p at bounding box center [550, 354] width 624 height 19
click at [297, 326] on p at bounding box center [550, 335] width 624 height 19
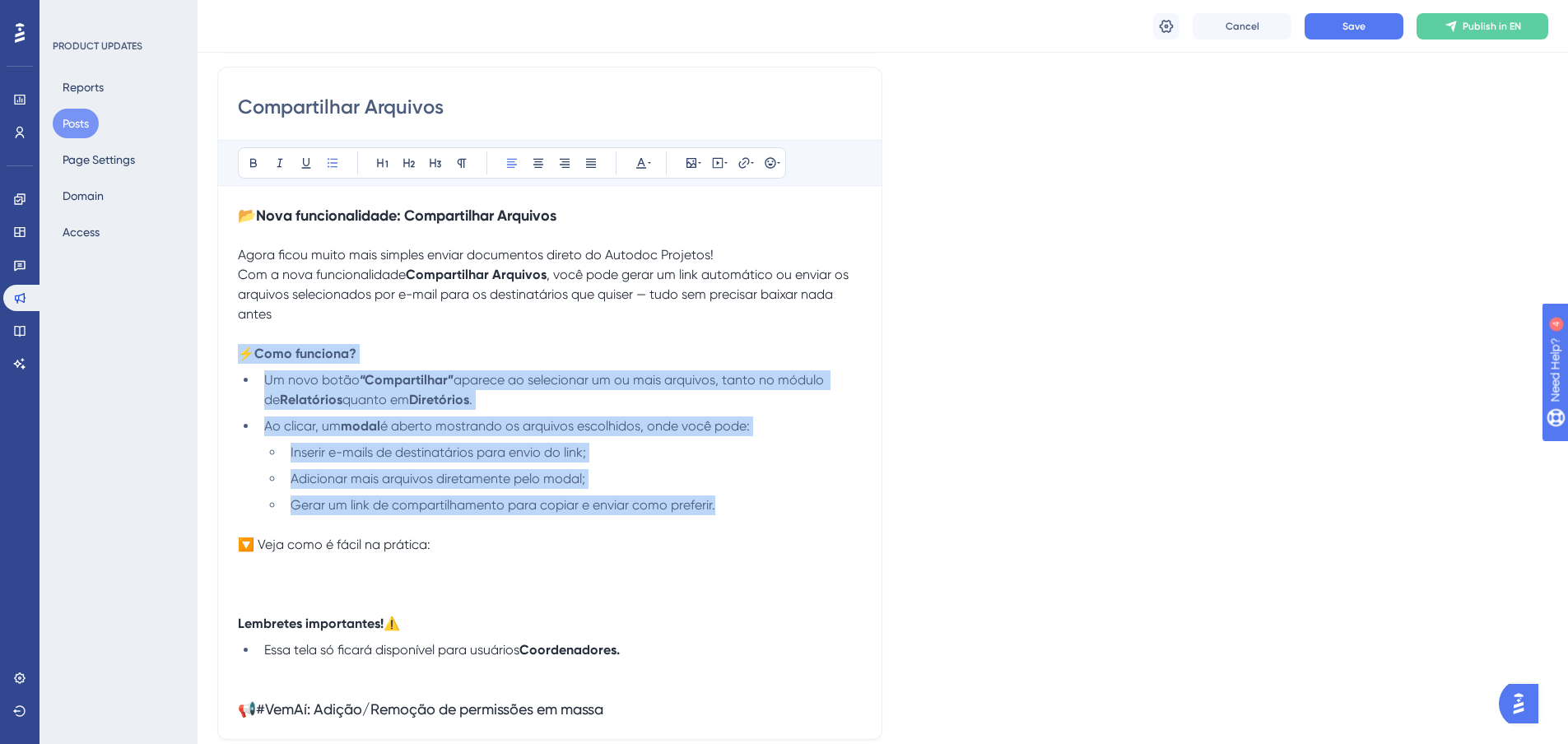
drag, startPoint x: 730, startPoint y: 505, endPoint x: 225, endPoint y: 351, distance: 528.0
click at [225, 351] on div "Compartilhar Arquivos Bold Italic Underline Bullet Point Heading 1 Heading 2 He…" at bounding box center [549, 404] width 665 height 673
click at [646, 163] on icon at bounding box center [642, 163] width 14 height 14
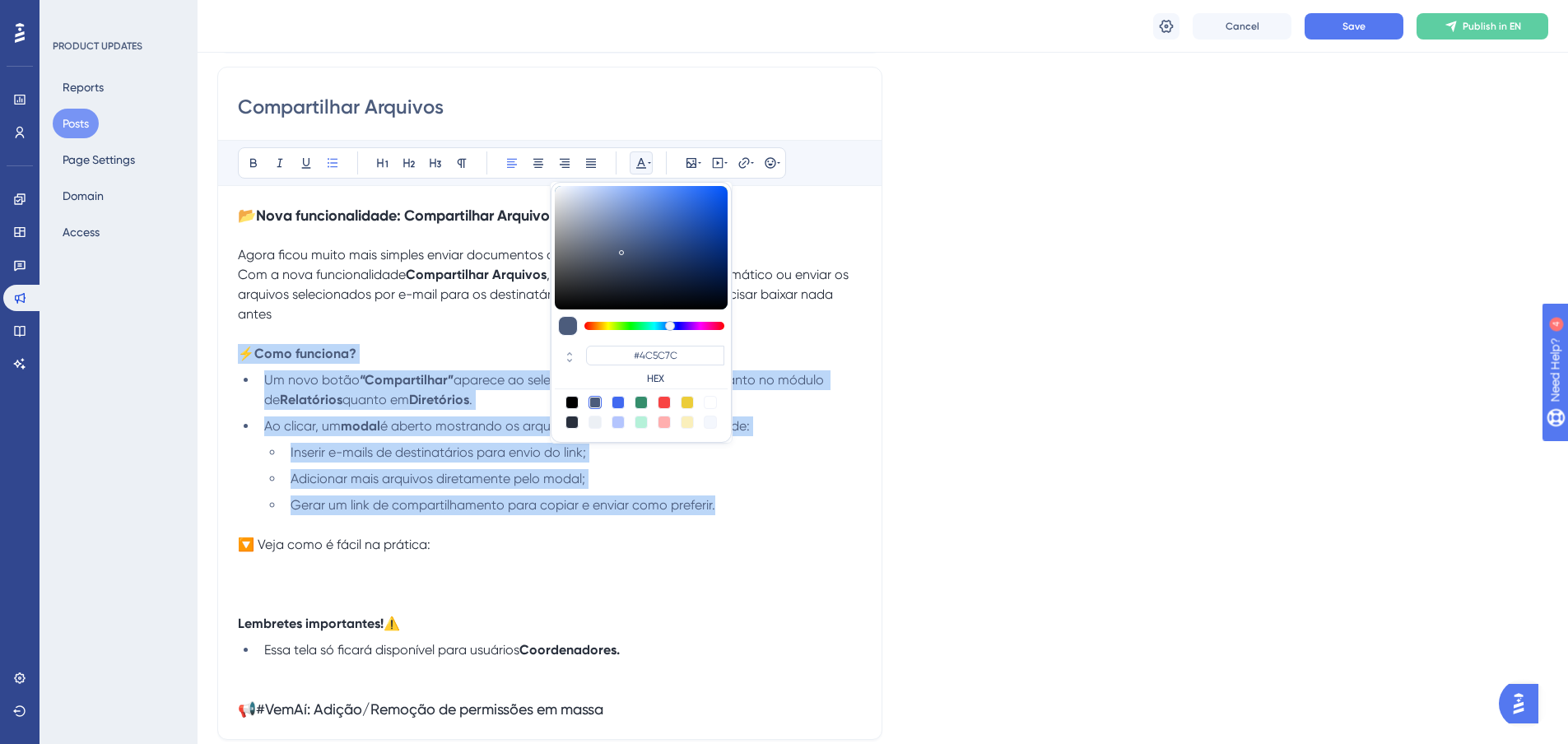
click at [567, 421] on div at bounding box center [573, 423] width 14 height 14
type input "#29303D"
click at [438, 403] on strong "Diretórios" at bounding box center [439, 400] width 60 height 16
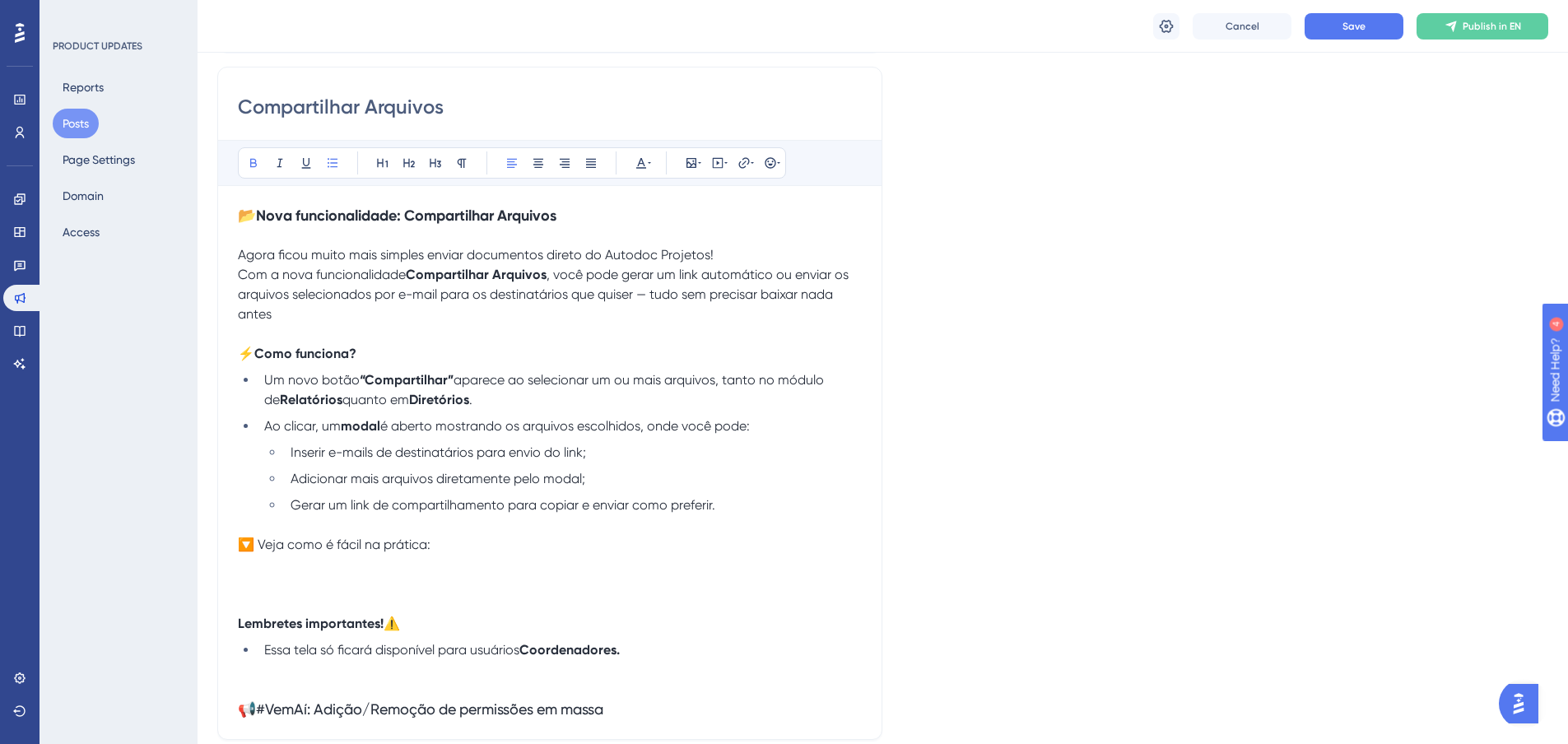
click at [416, 330] on p at bounding box center [550, 335] width 624 height 19
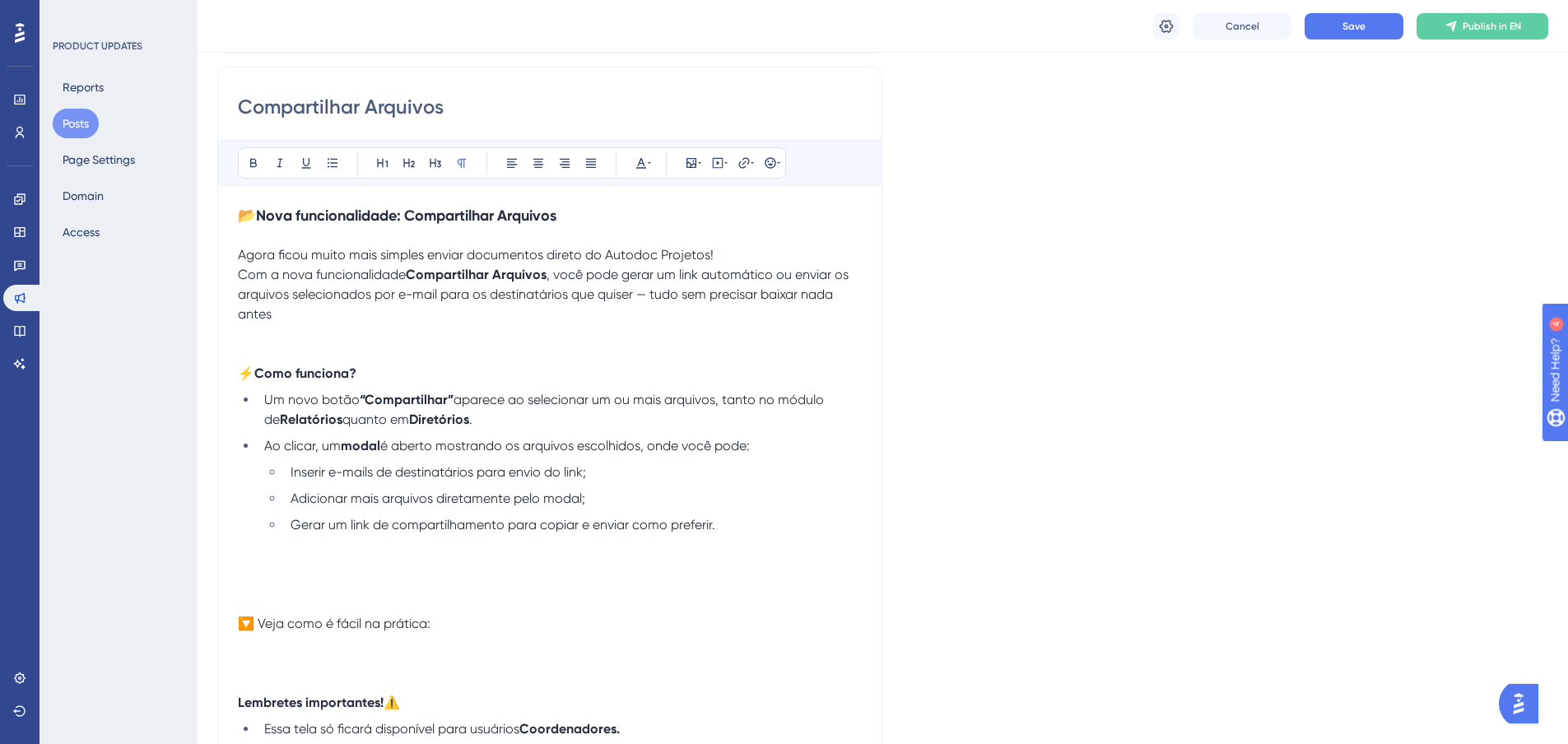
drag, startPoint x: 288, startPoint y: 587, endPoint x: 285, endPoint y: 598, distance: 11.4
click at [287, 587] on p at bounding box center [550, 585] width 624 height 19
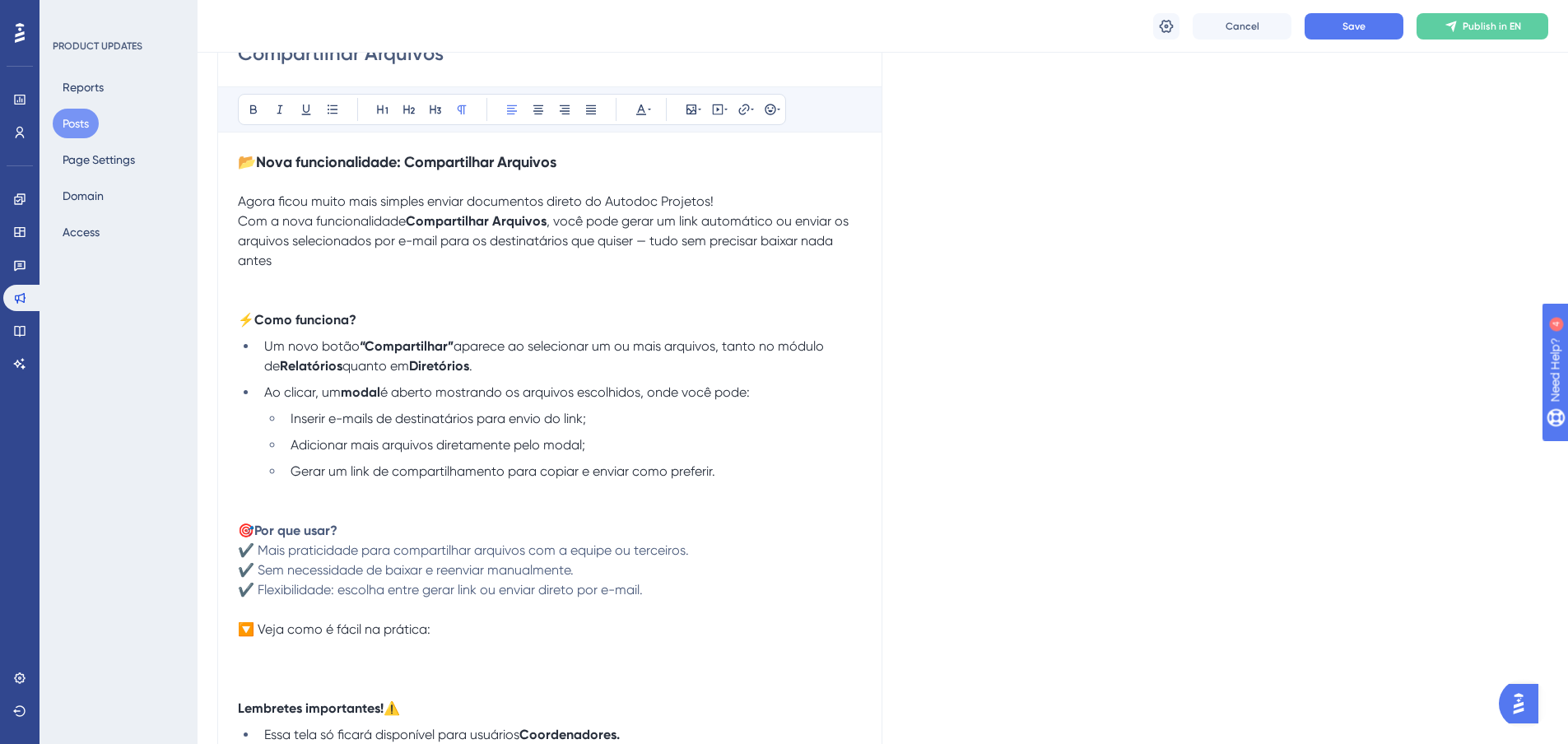
scroll to position [289, 0]
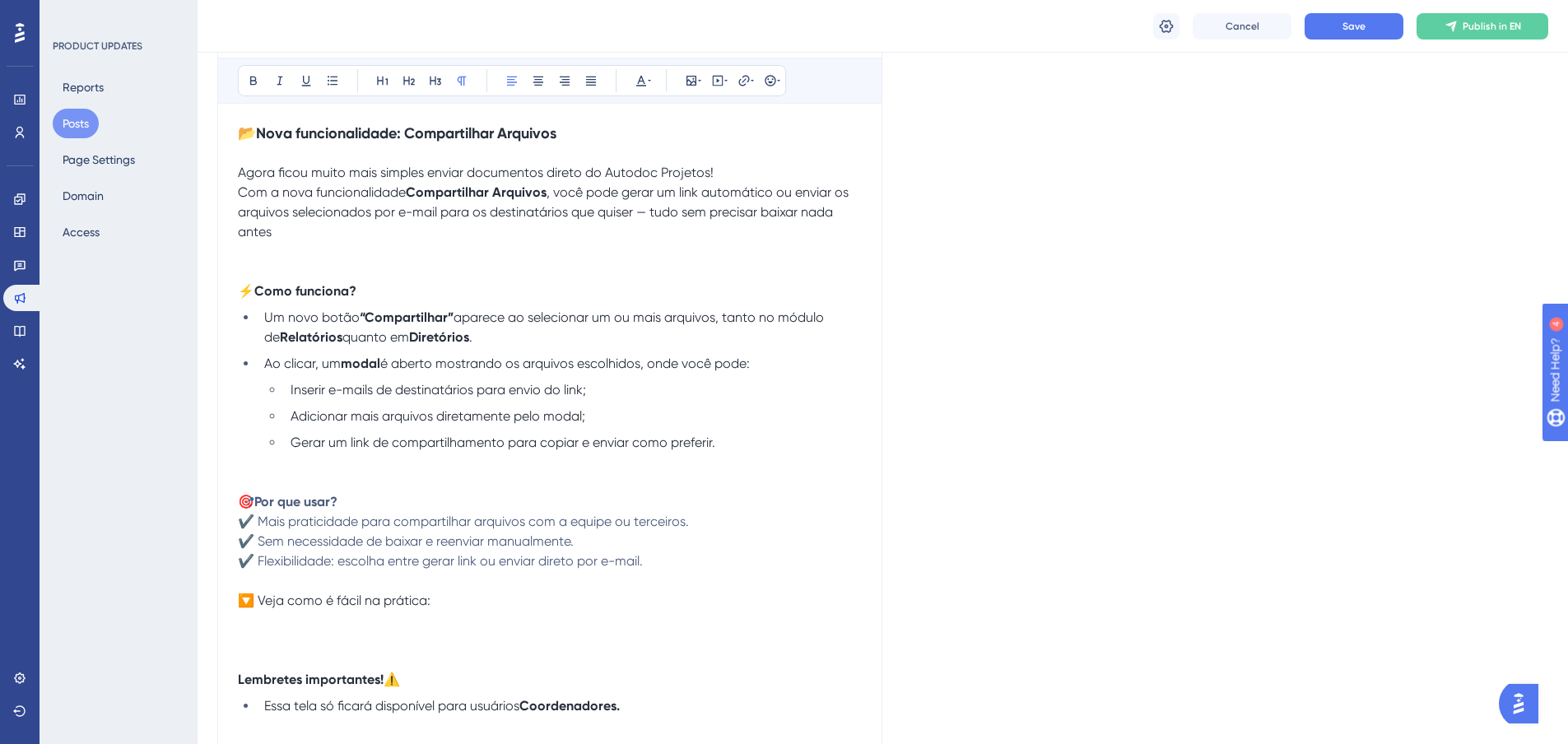
click at [716, 568] on p "🎯 Por que usar? ✔️ Mais praticidade para compartilhar arquivos com a equipe ou …" at bounding box center [550, 531] width 624 height 79
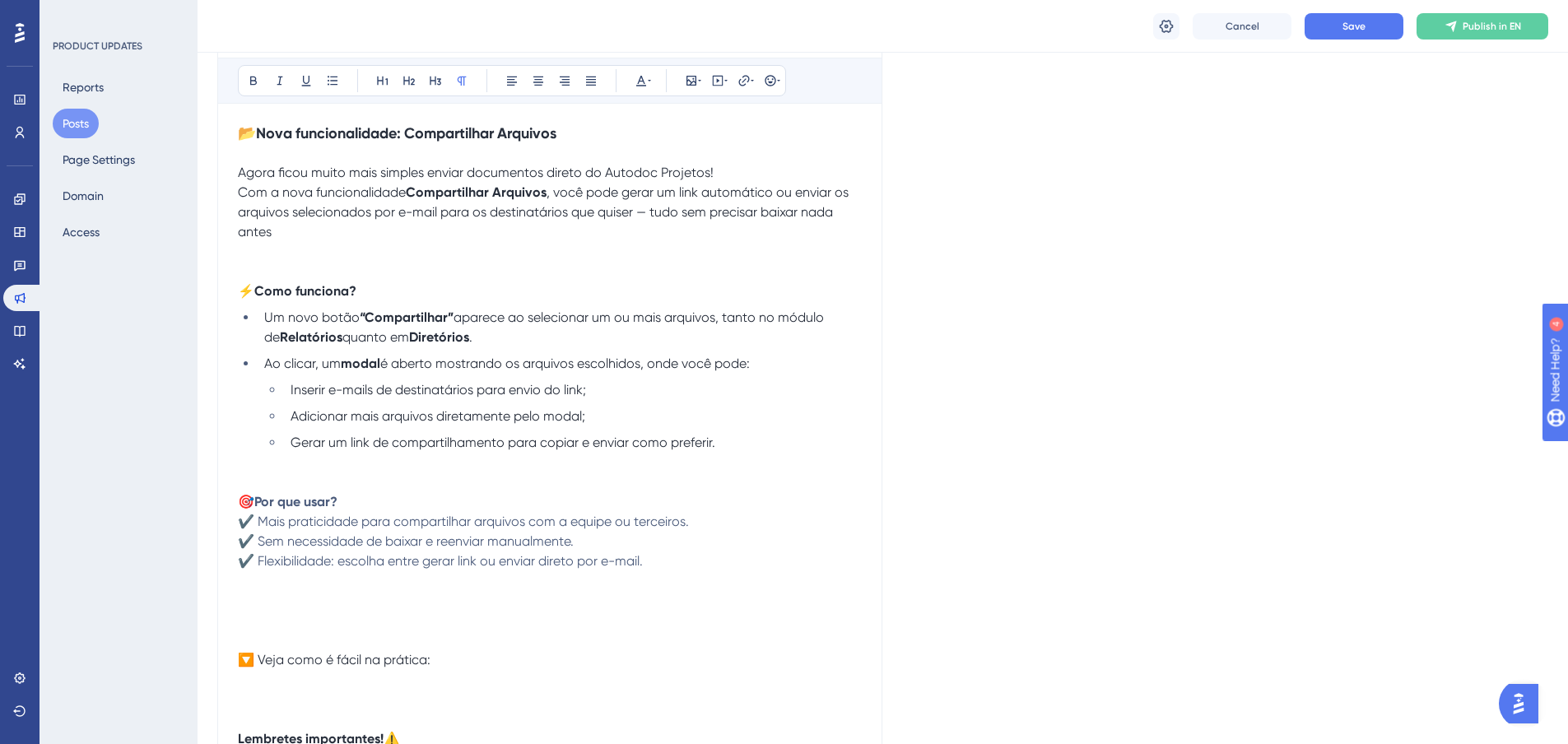
click at [256, 618] on p at bounding box center [550, 620] width 624 height 19
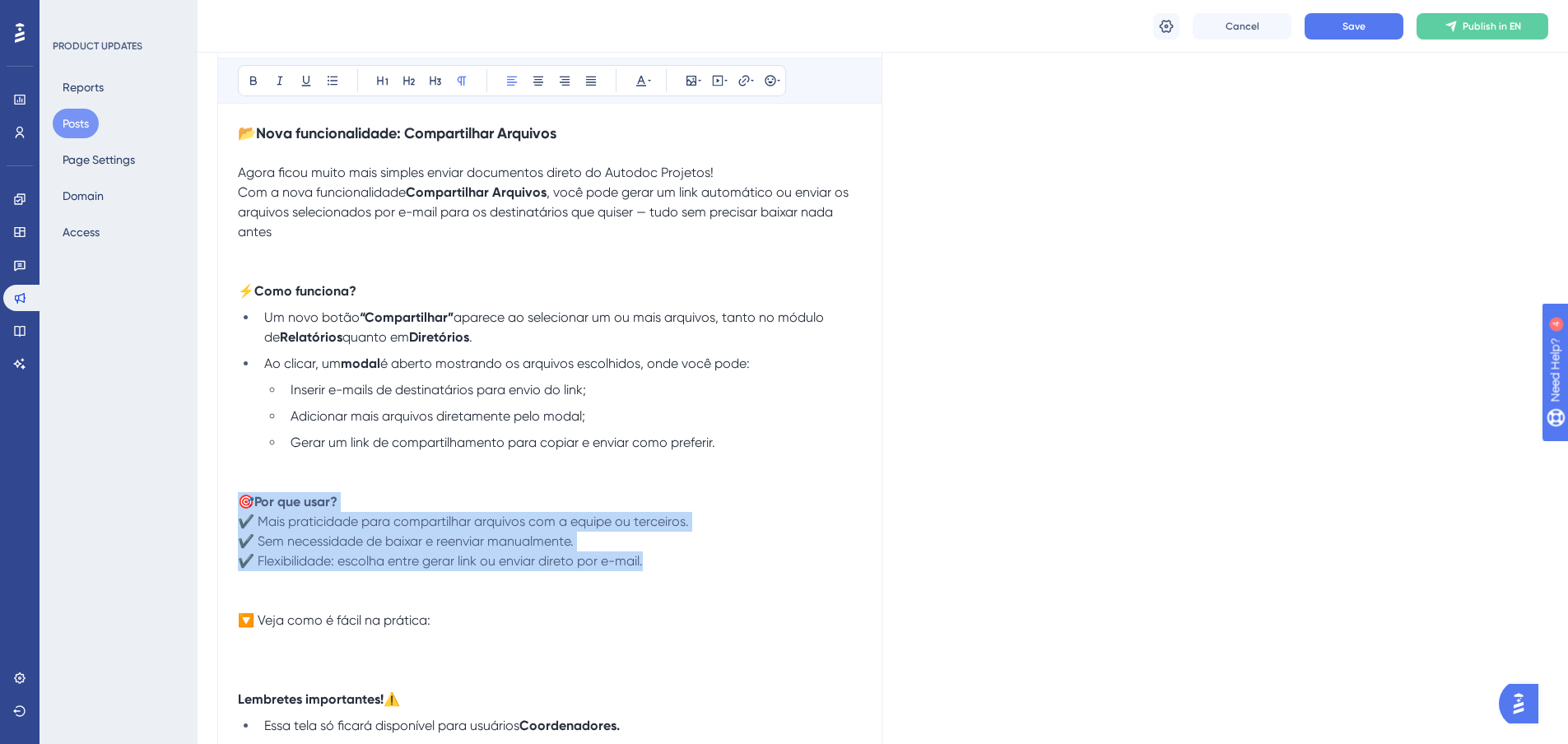
drag, startPoint x: 685, startPoint y: 564, endPoint x: 202, endPoint y: 493, distance: 488.2
click at [202, 493] on div "Performance Users Engagement Widgets Feedback Product Updates Knowledge Base AI…" at bounding box center [882, 478] width 1370 height 1535
click at [646, 76] on icon at bounding box center [642, 81] width 14 height 14
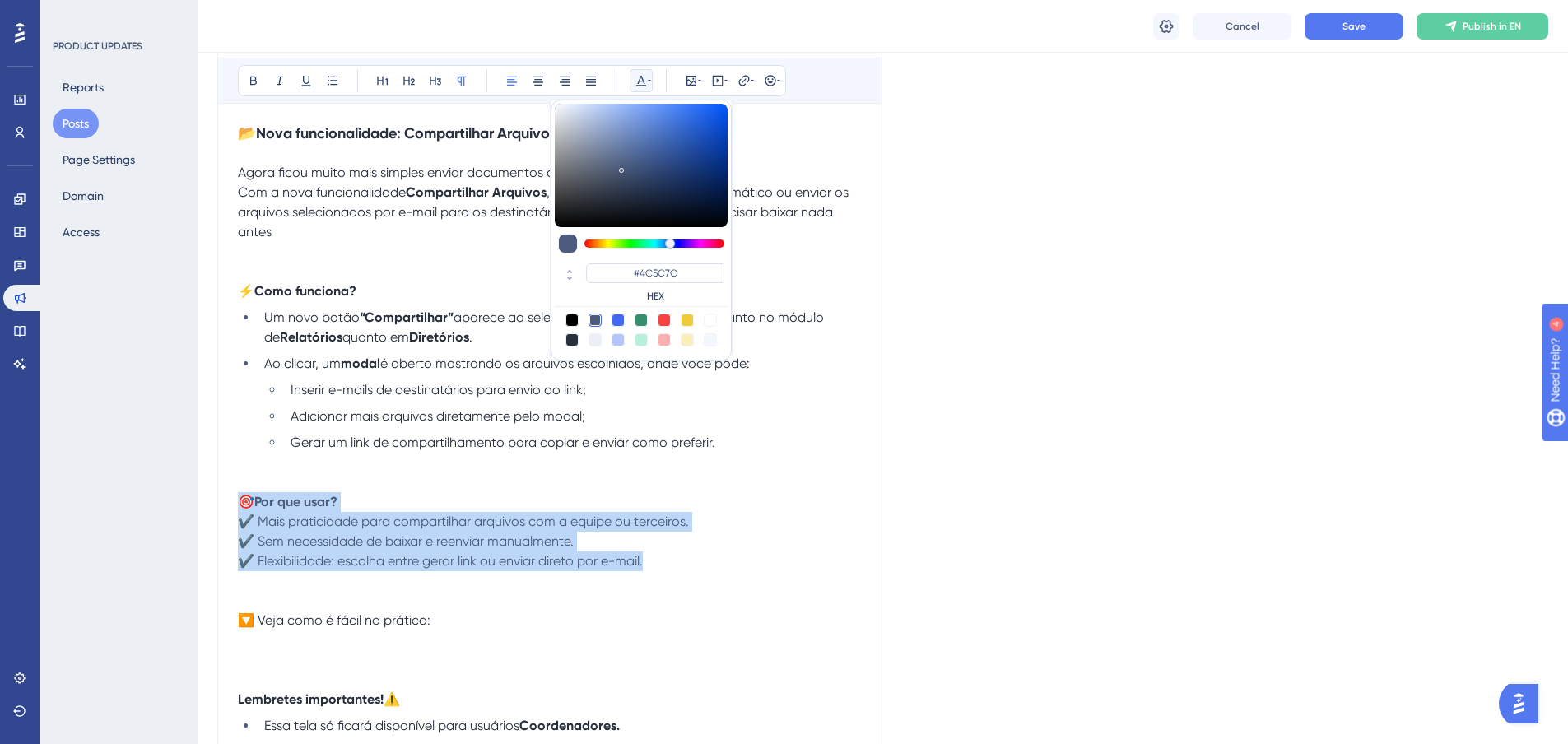
click at [574, 340] on div at bounding box center [573, 340] width 14 height 14
type input "#29303D"
click at [1059, 372] on div "Language English (Default) Upload Cover Image Suggested image width 808 px Comp…" at bounding box center [882, 362] width 1331 height 1092
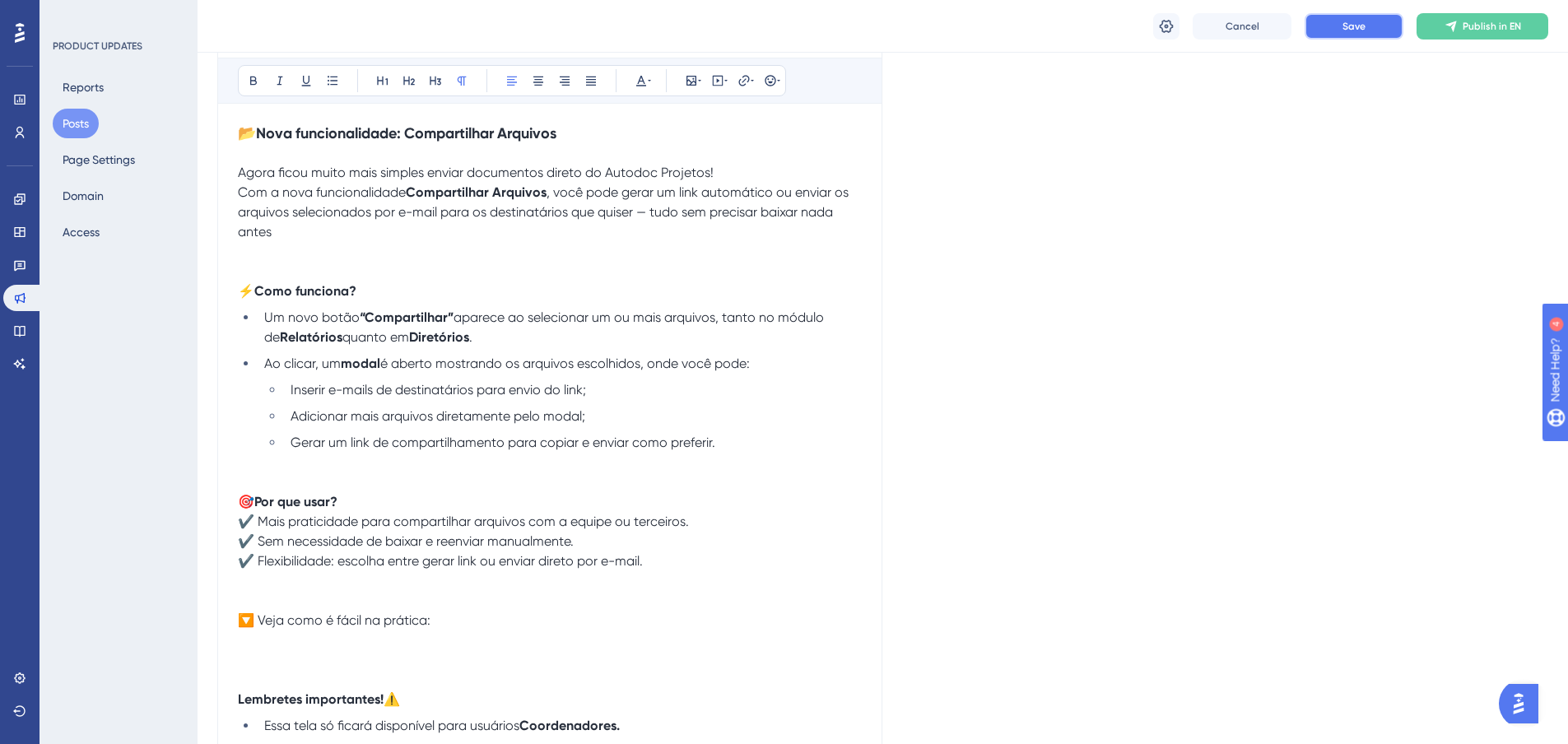
click at [1337, 28] on button "Save" at bounding box center [1354, 26] width 99 height 26
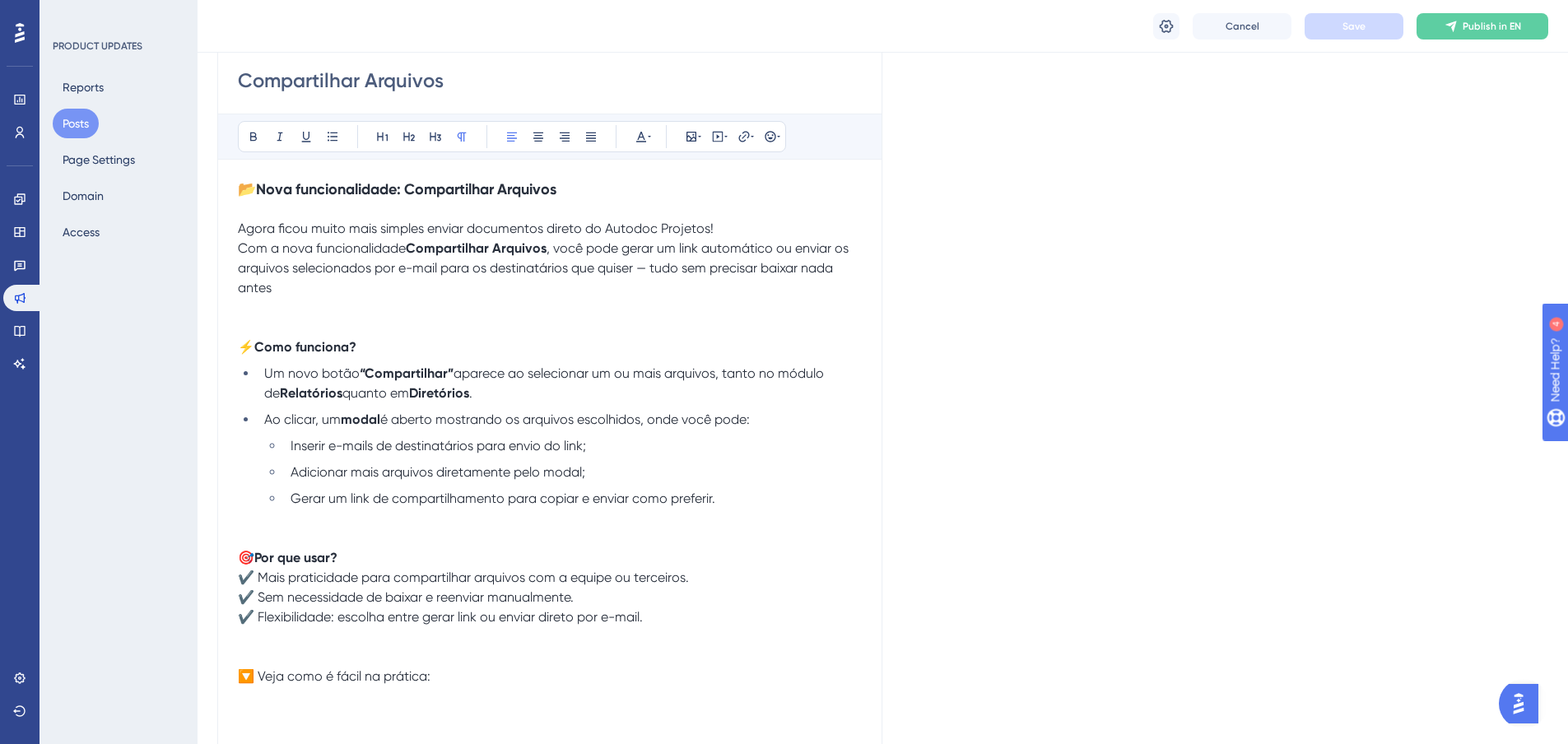
scroll to position [206, 0]
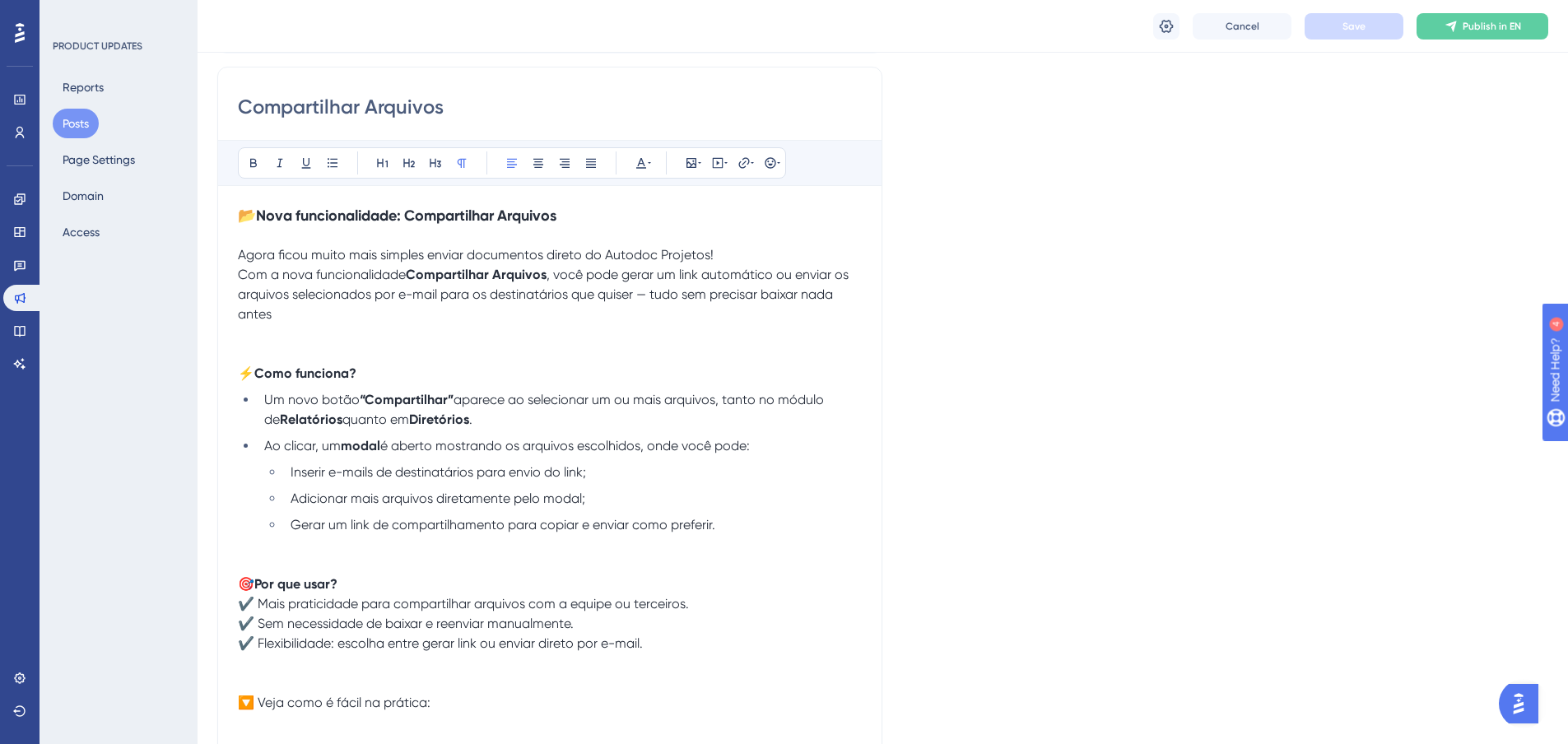
click at [850, 274] on span ", você pode gerar um link automático ou enviar os arquivos selecionados por e-m…" at bounding box center [545, 294] width 614 height 55
click at [849, 271] on span ", você pode gerar um link automático ou enviar os arquivos selecionados por e-m…" at bounding box center [545, 294] width 614 height 55
click at [785, 273] on span ", você pode gerar um link automático ou enviar os arquivos selecionados por e-m…" at bounding box center [545, 294] width 614 height 55
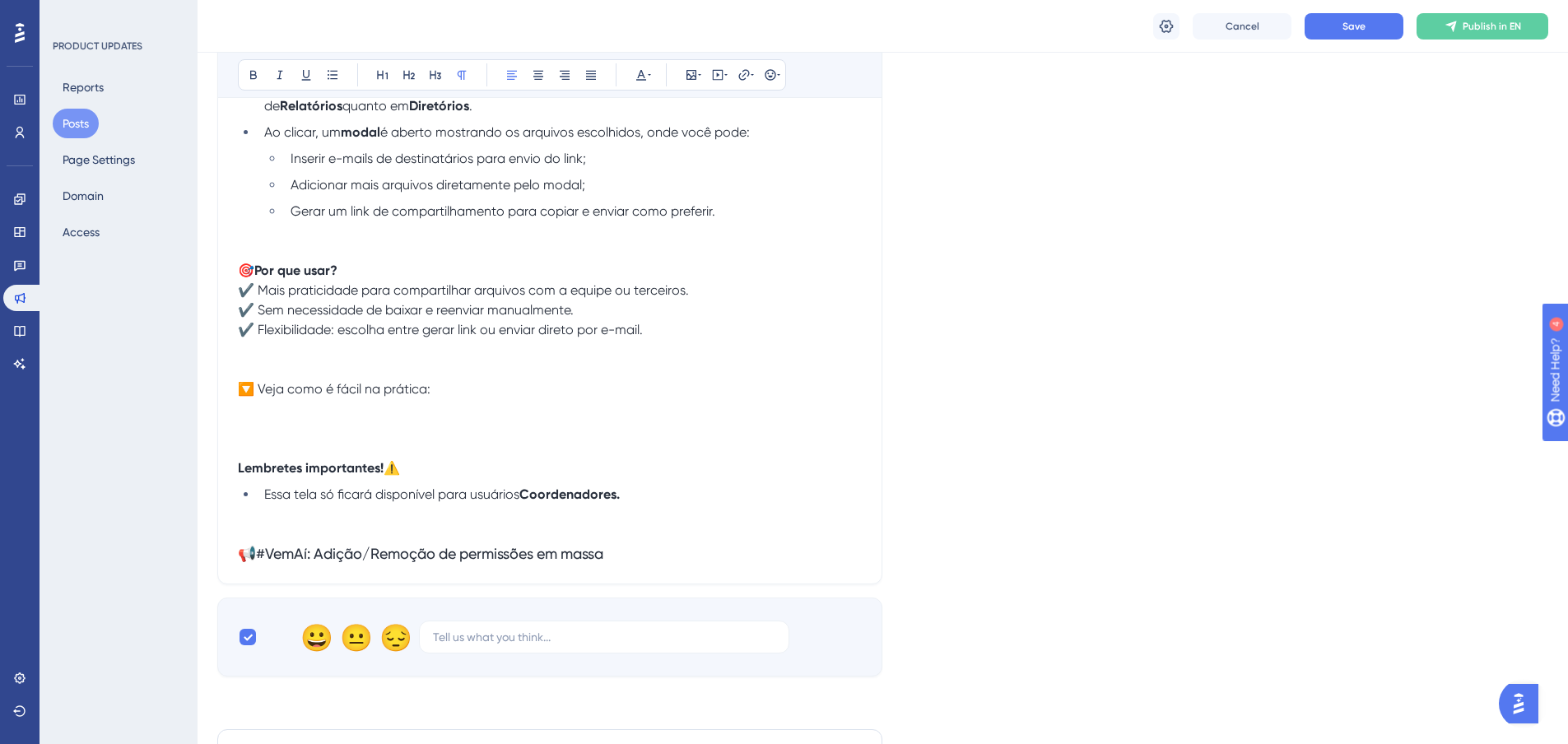
scroll to position [619, 0]
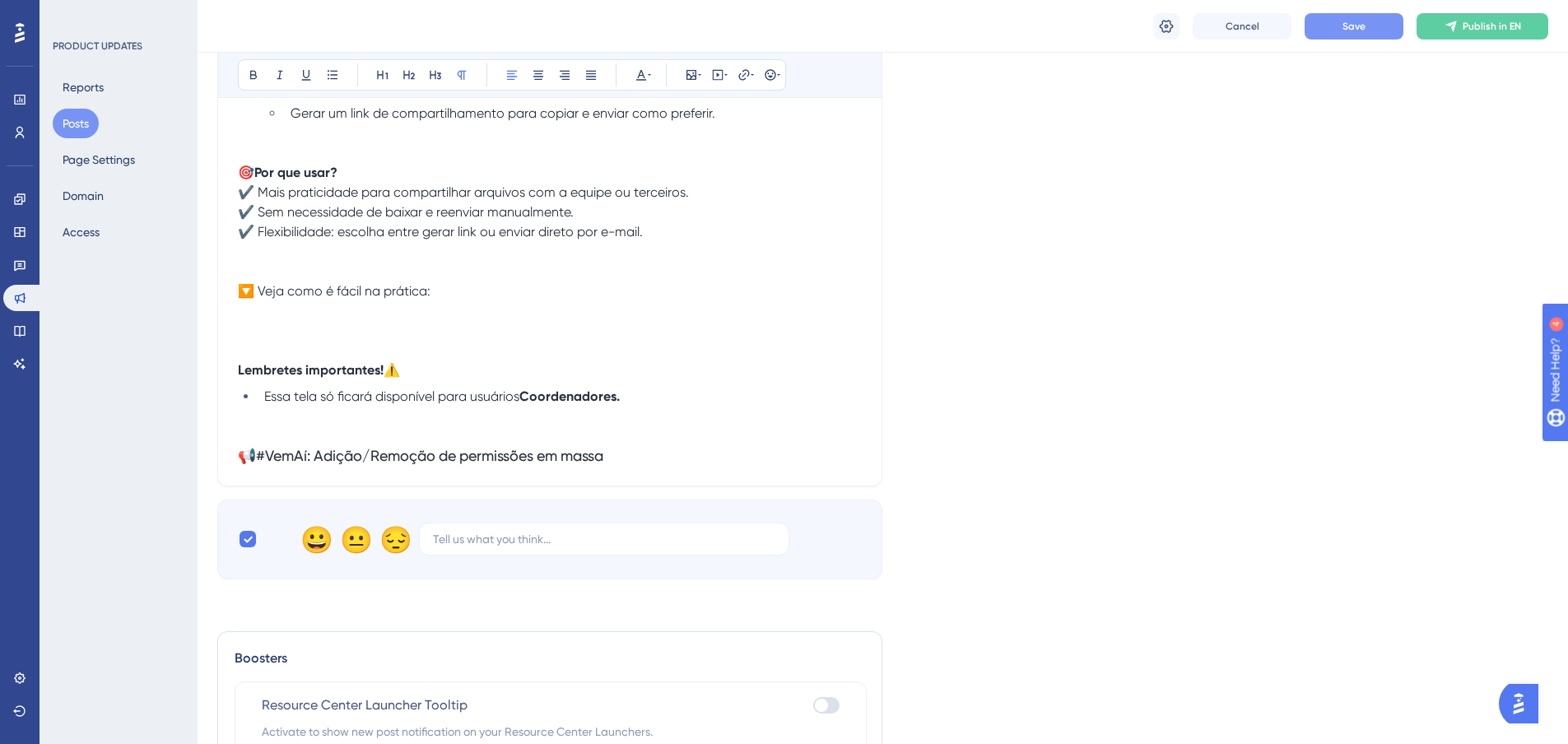
click at [1333, 29] on button "Save" at bounding box center [1354, 26] width 99 height 26
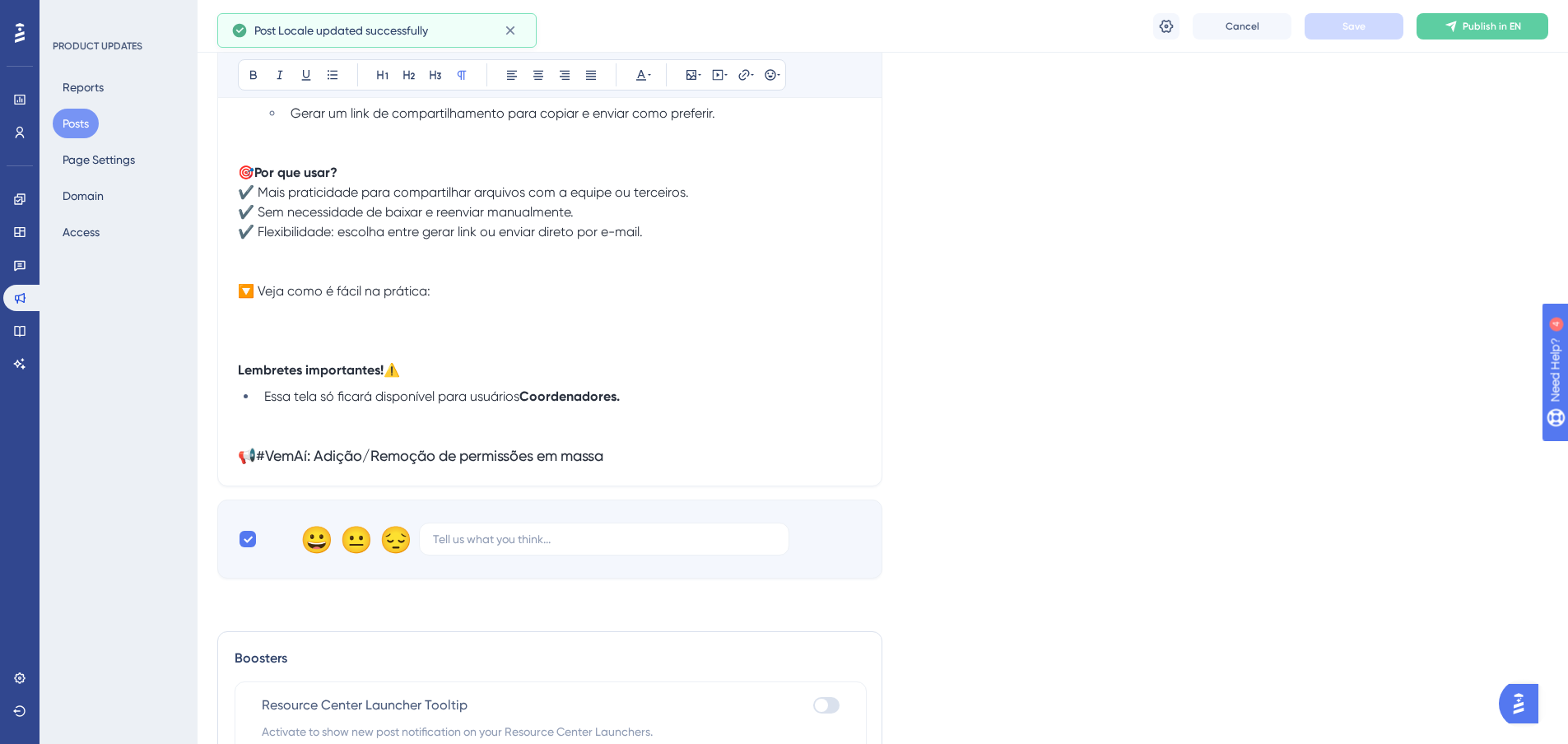
click at [285, 323] on p at bounding box center [550, 331] width 624 height 19
click at [264, 308] on p "🔽 Veja como é fácil na prática:" at bounding box center [550, 301] width 624 height 40
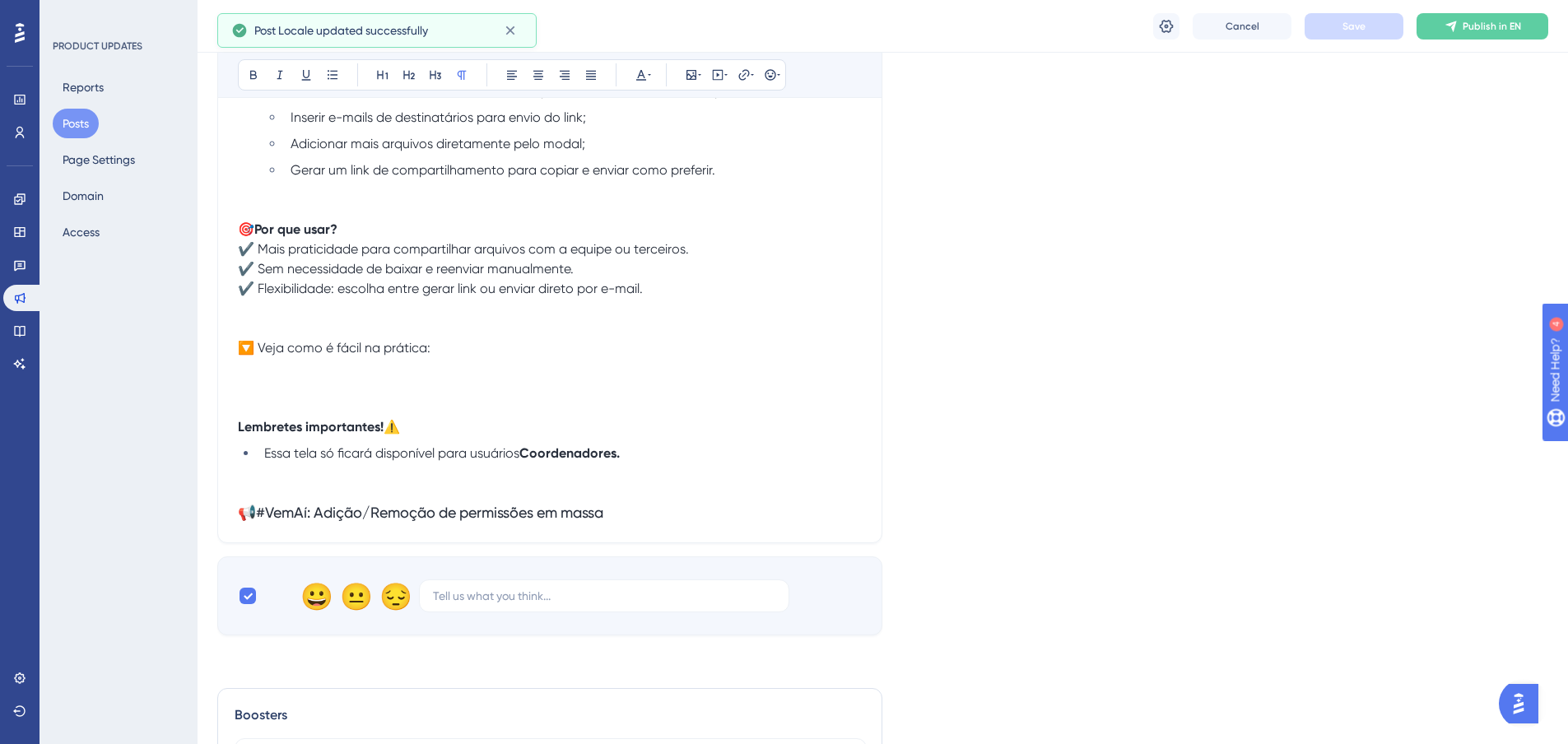
scroll to position [536, 0]
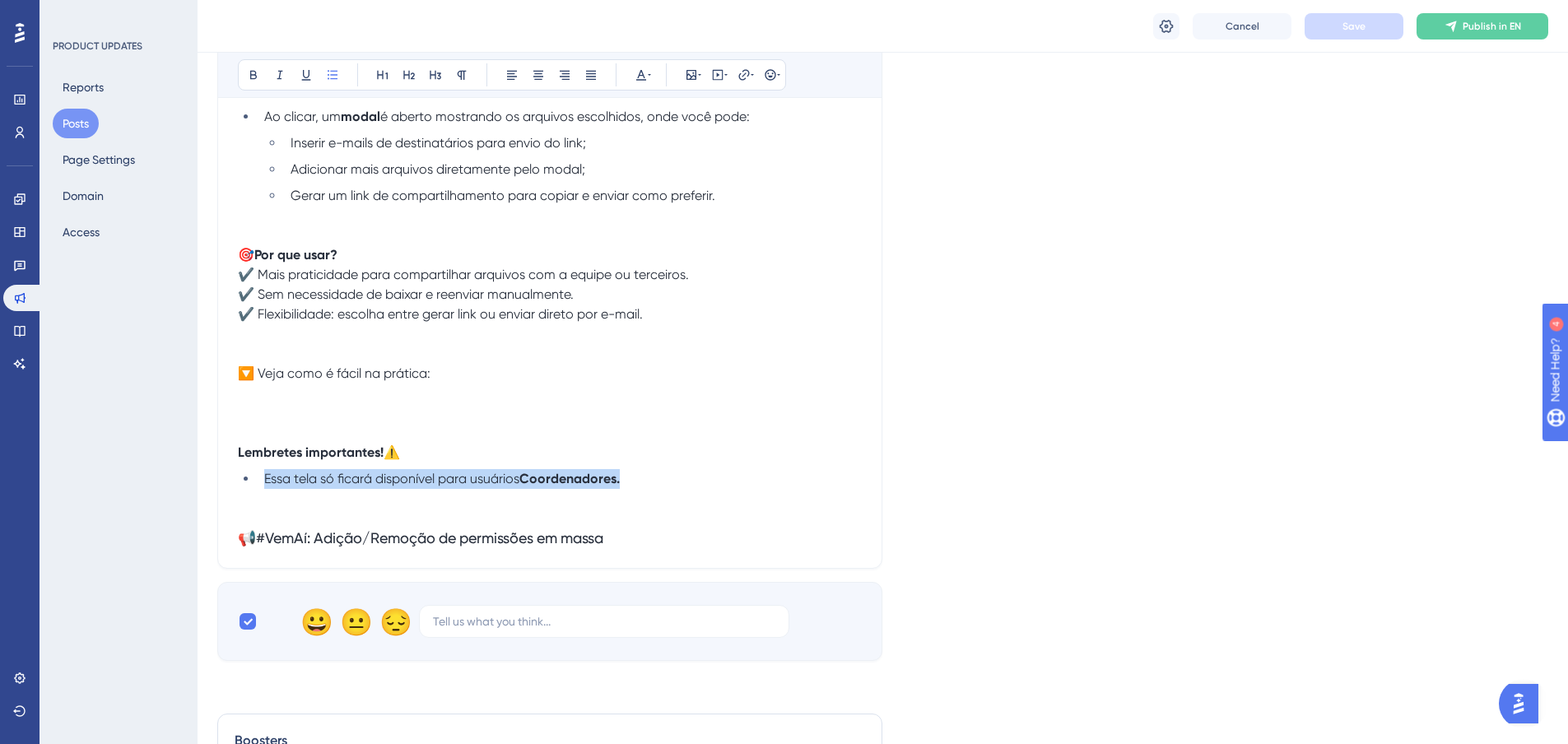
drag, startPoint x: 646, startPoint y: 478, endPoint x: 232, endPoint y: 487, distance: 414.1
click at [232, 487] on div "Compartilhar Arquivos Bold Italic Underline Bullet Point Heading 1 Heading 2 He…" at bounding box center [549, 153] width 665 height 832
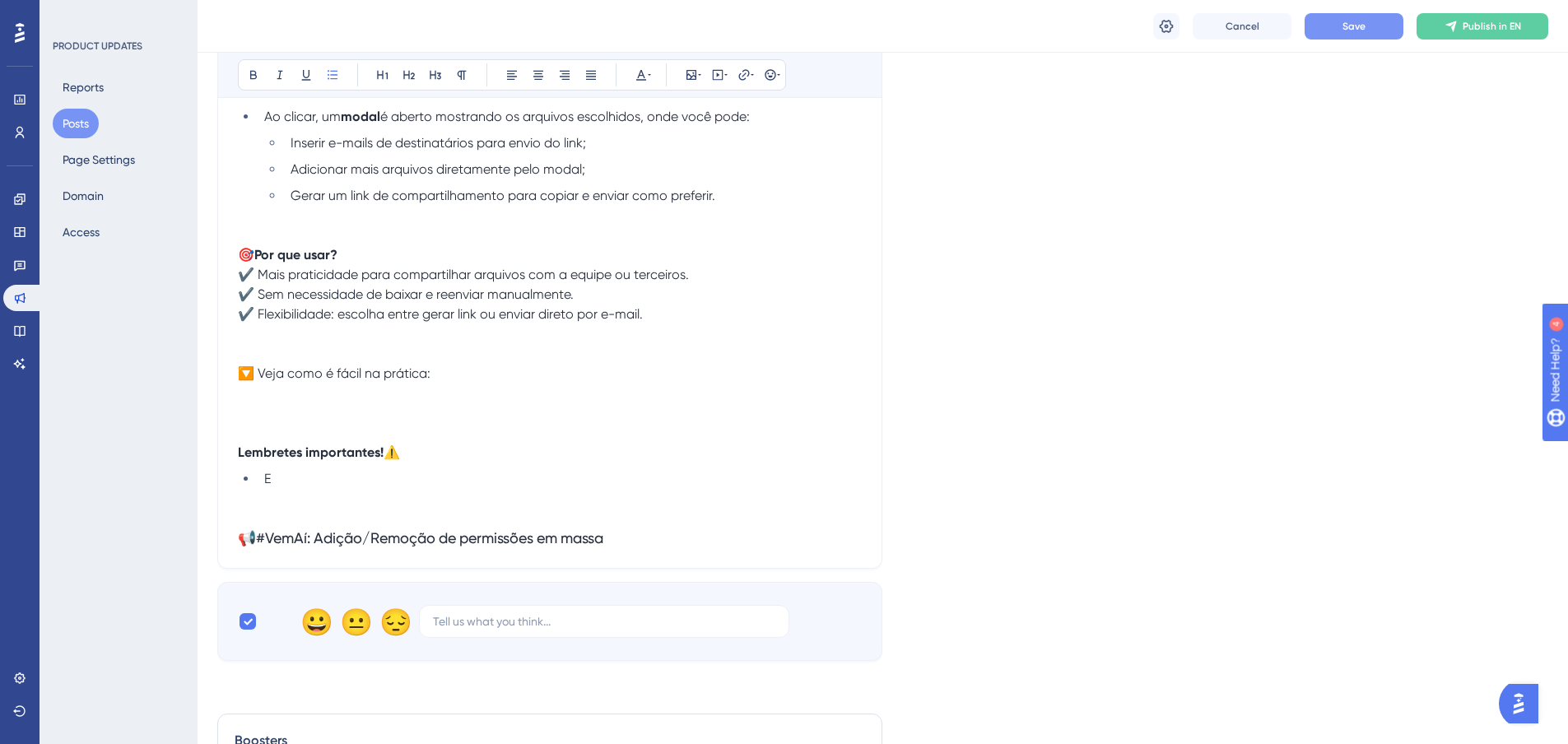
click at [1357, 30] on span "Save" at bounding box center [1354, 26] width 23 height 14
click at [1011, 703] on div "Language English (Default) Upload Cover Image Suggested image width 808 px Comp…" at bounding box center [882, 270] width 1331 height 1402
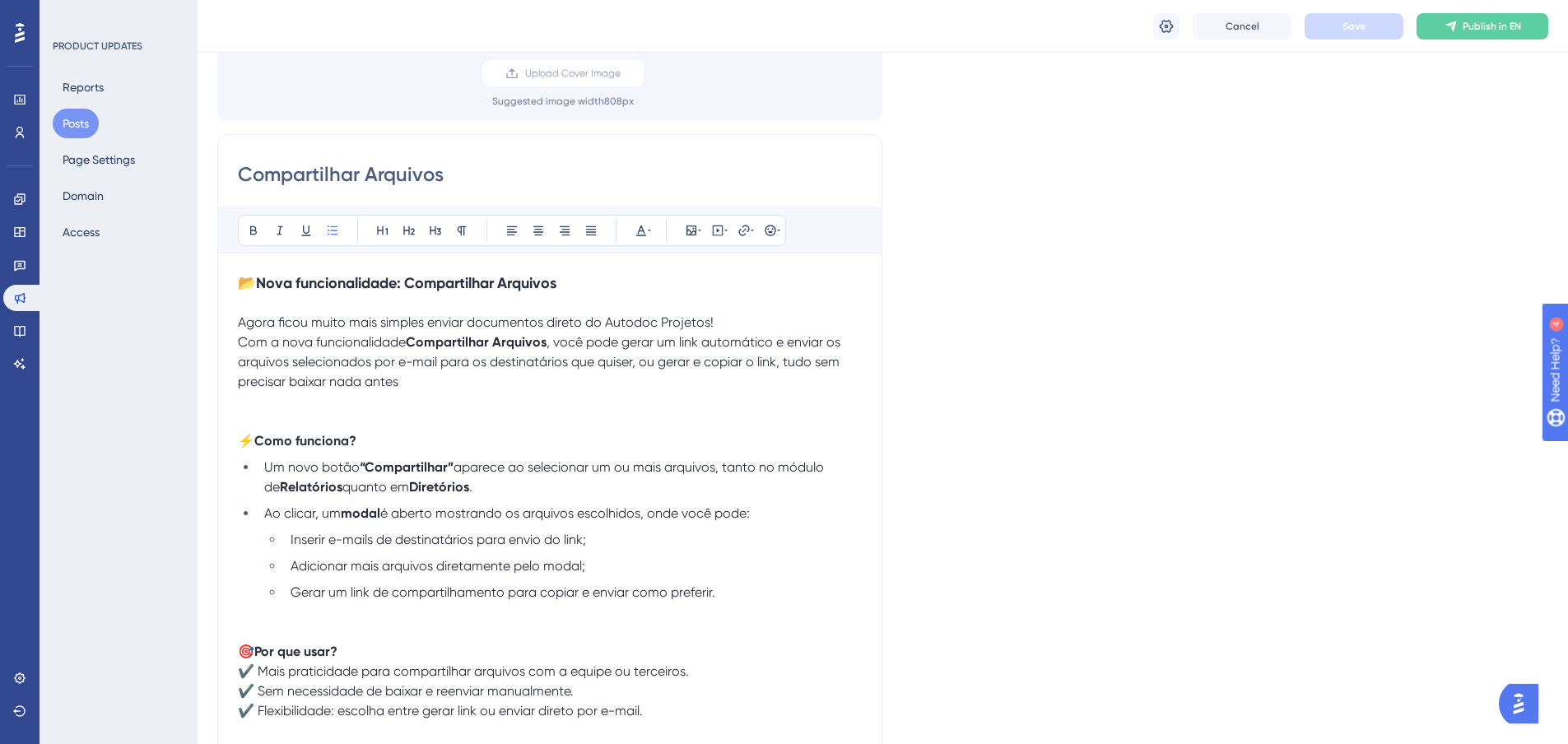
scroll to position [124, 0]
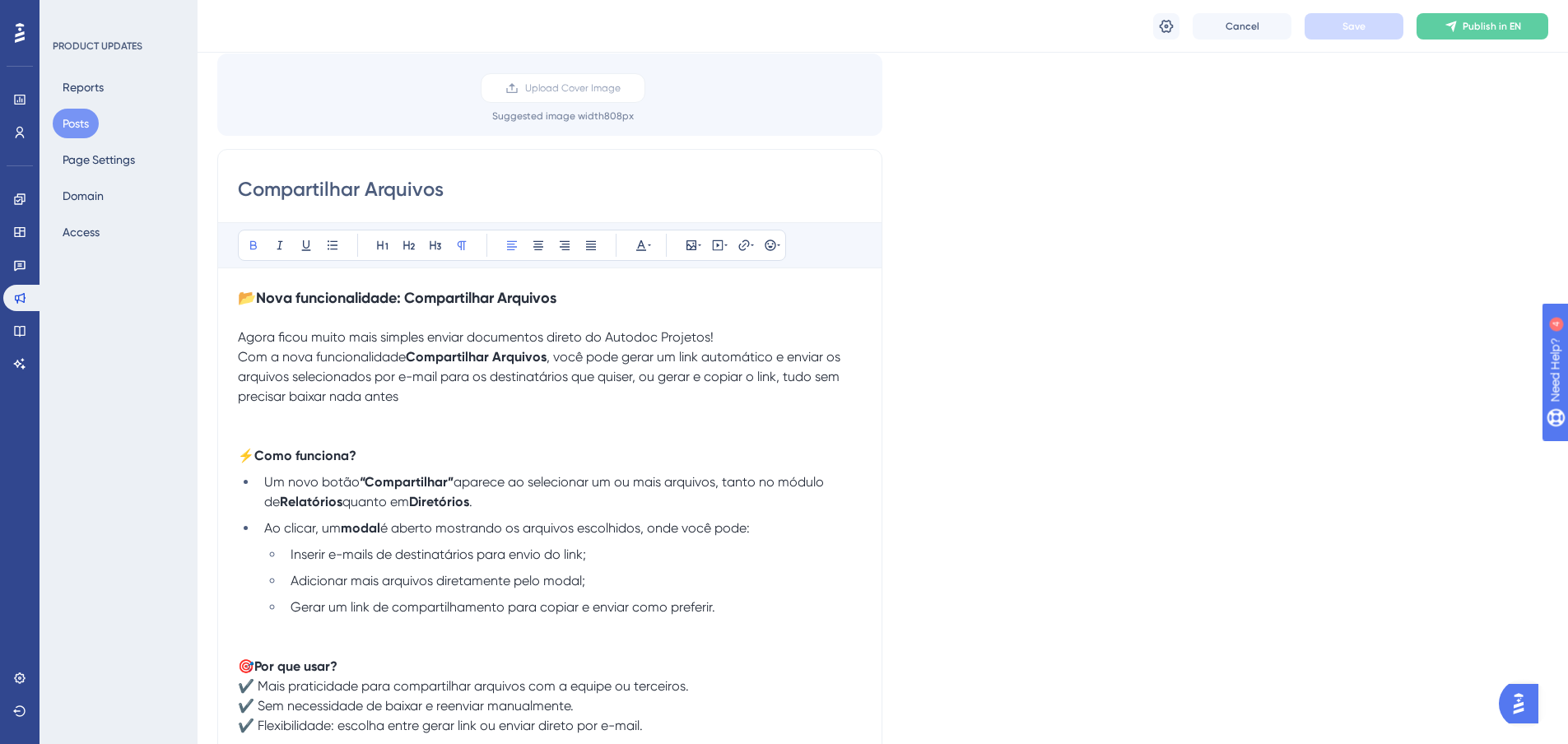
click at [401, 457] on p "⚡ Como funciona?" at bounding box center [550, 456] width 624 height 19
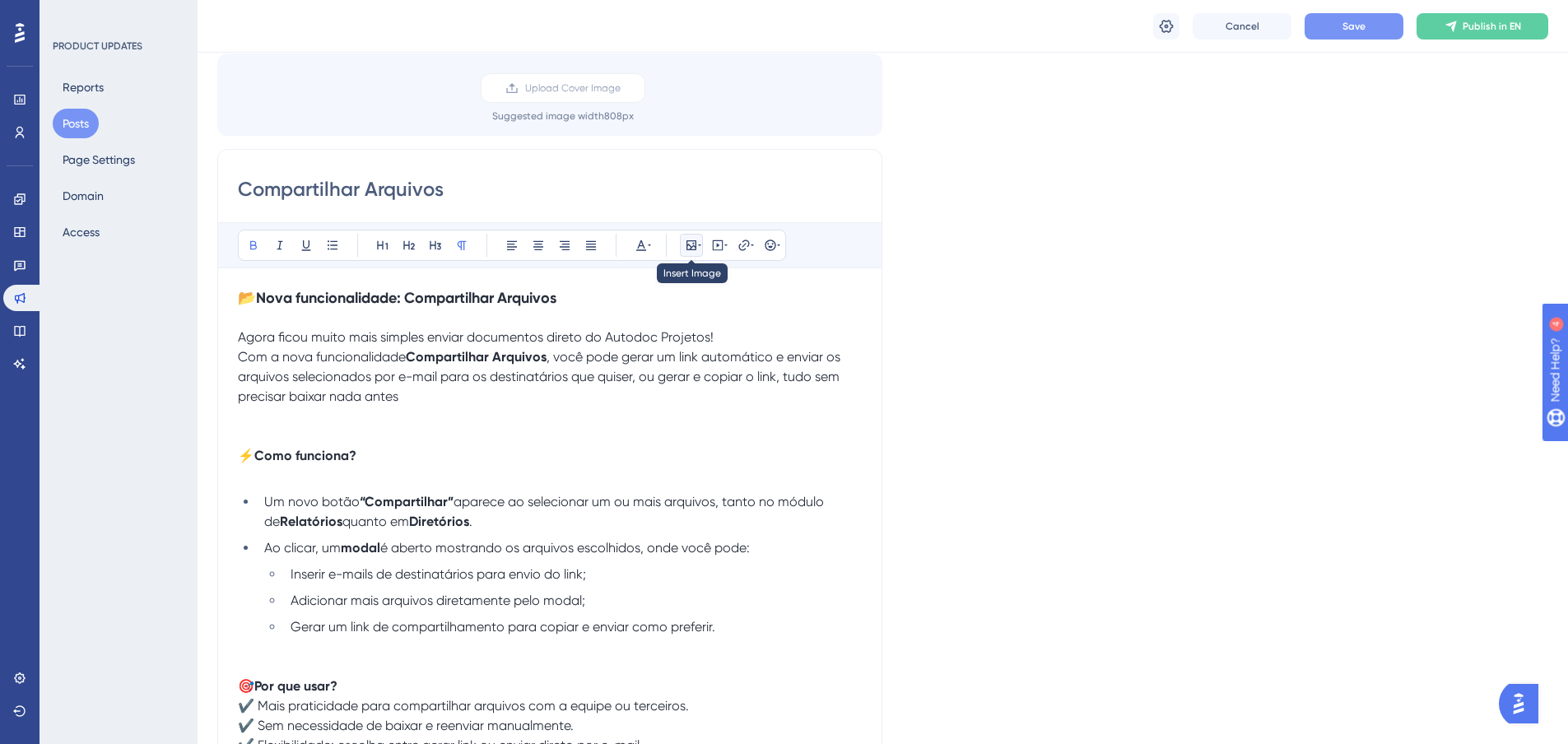
click at [687, 234] on button at bounding box center [691, 245] width 23 height 23
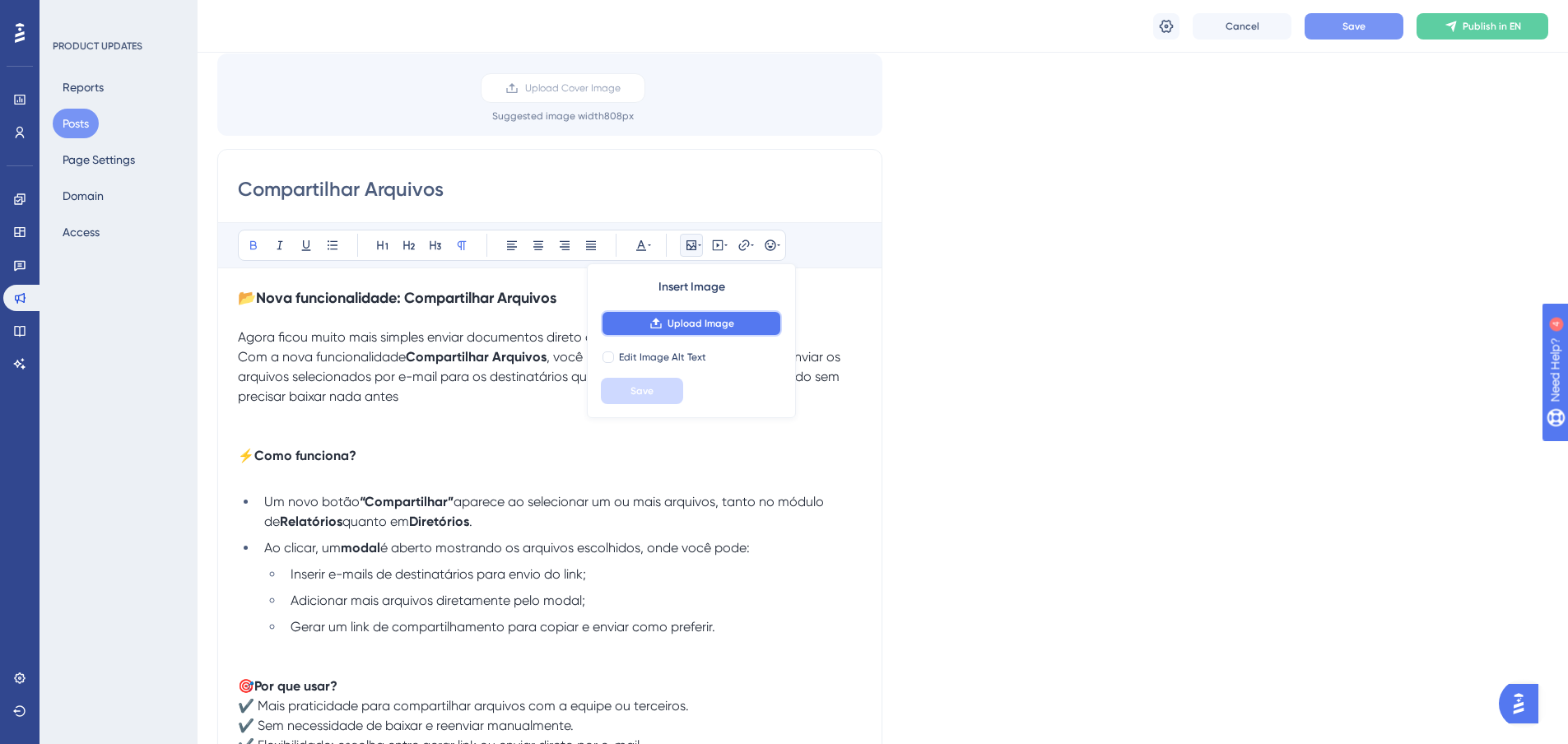
click at [694, 322] on span "Upload Image" at bounding box center [701, 324] width 67 height 14
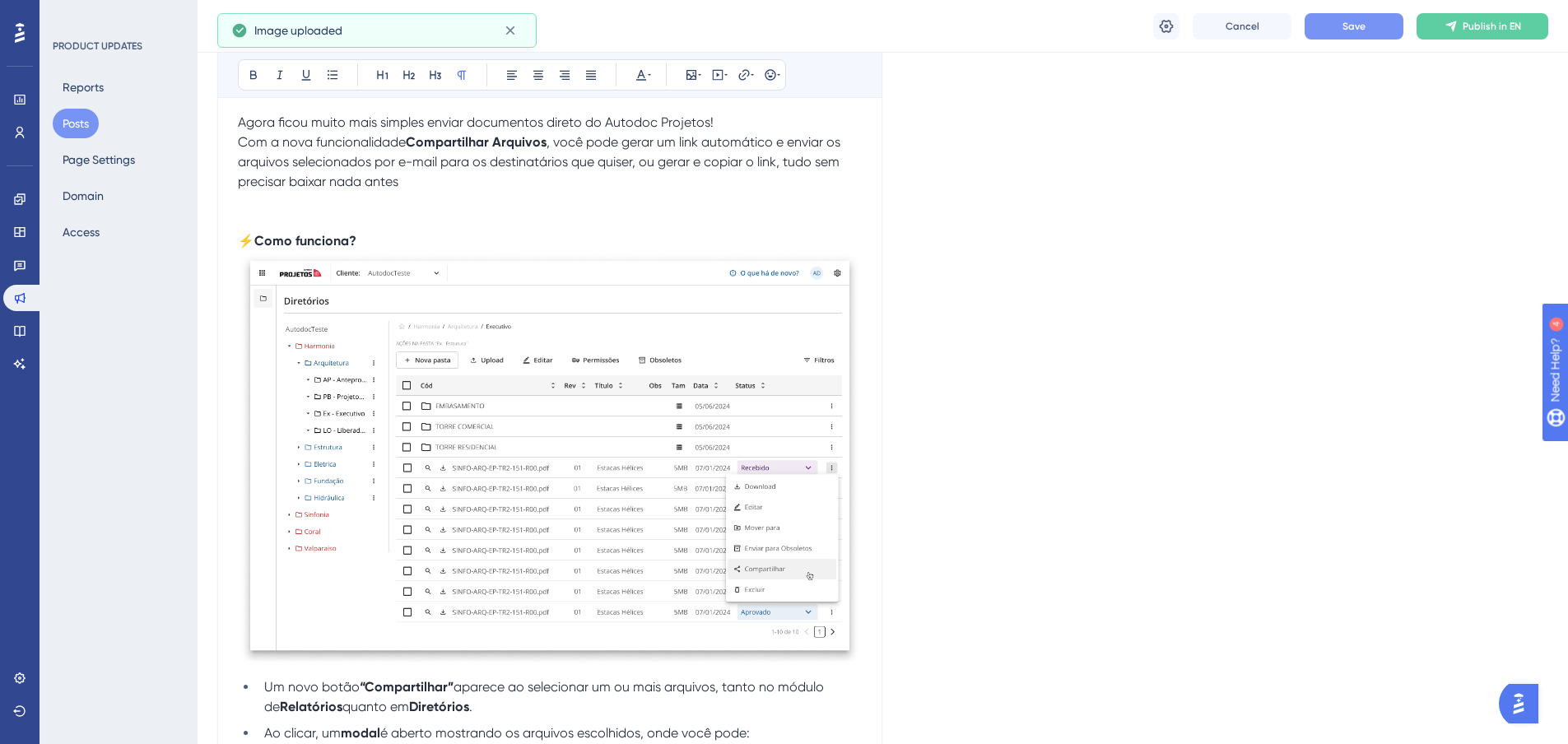
scroll to position [372, 0]
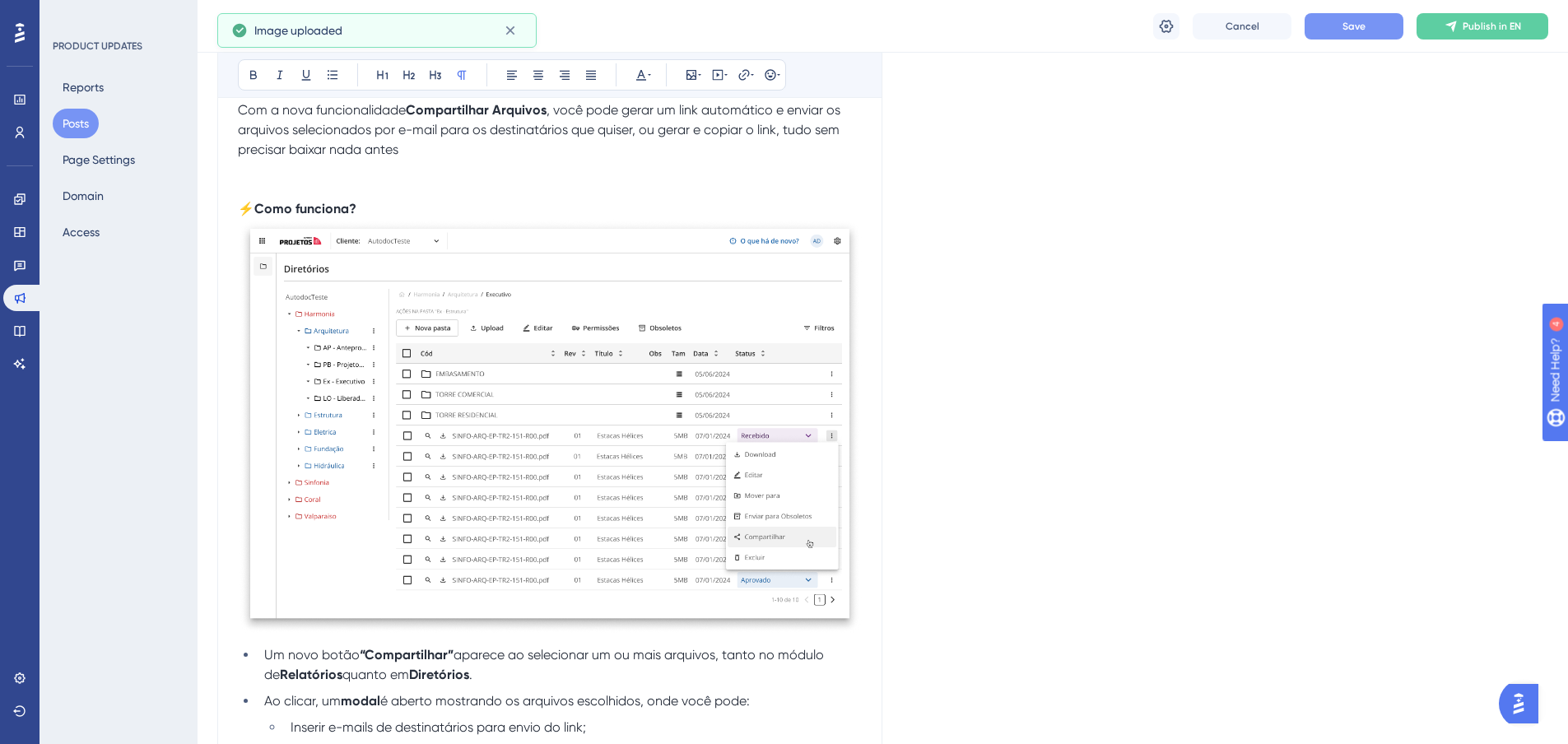
click at [758, 406] on img at bounding box center [550, 426] width 624 height 414
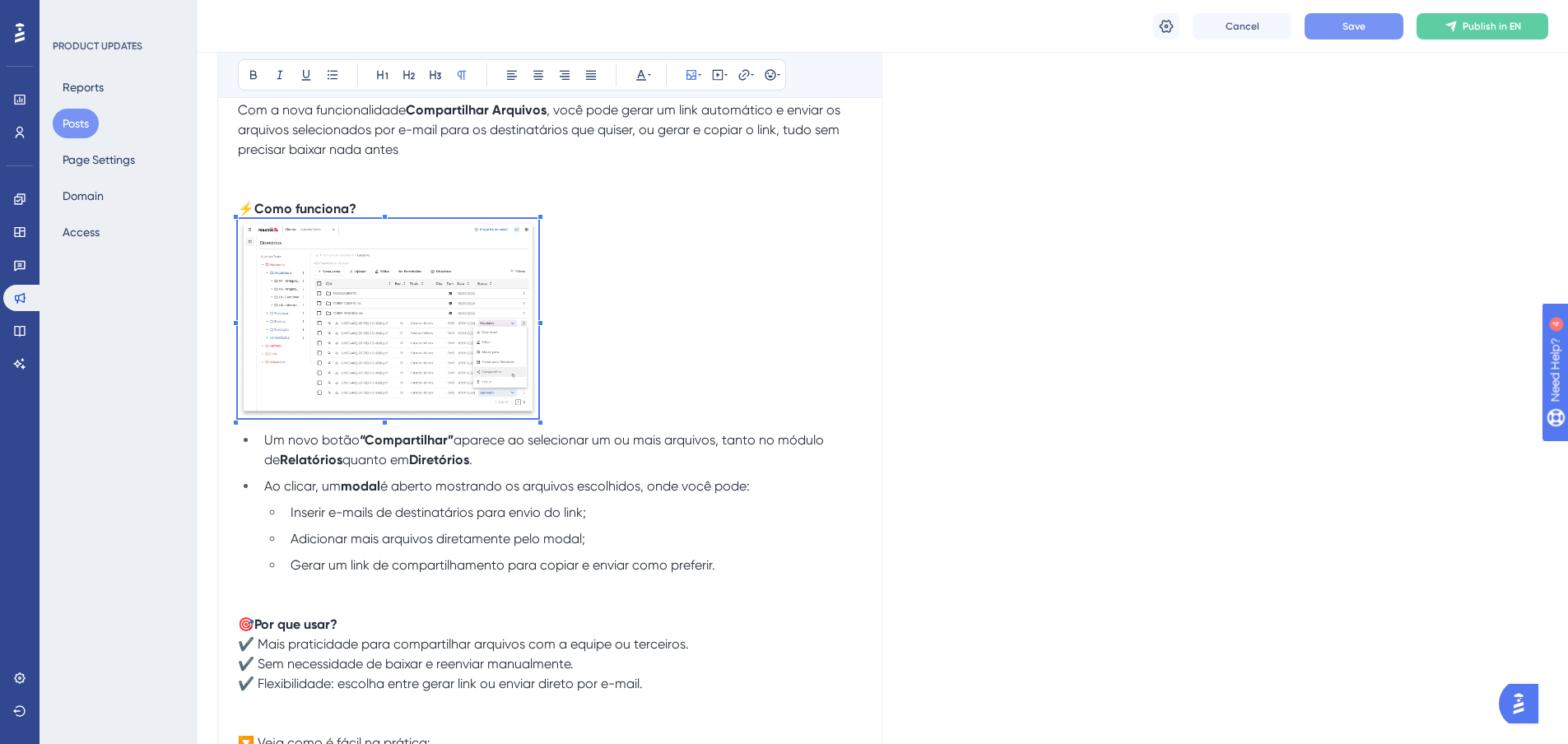
click at [540, 435] on div "📂 Nova funcionalidade: Compartilhar Arquivos Agora ficou muito mais simples env…" at bounding box center [550, 479] width 624 height 877
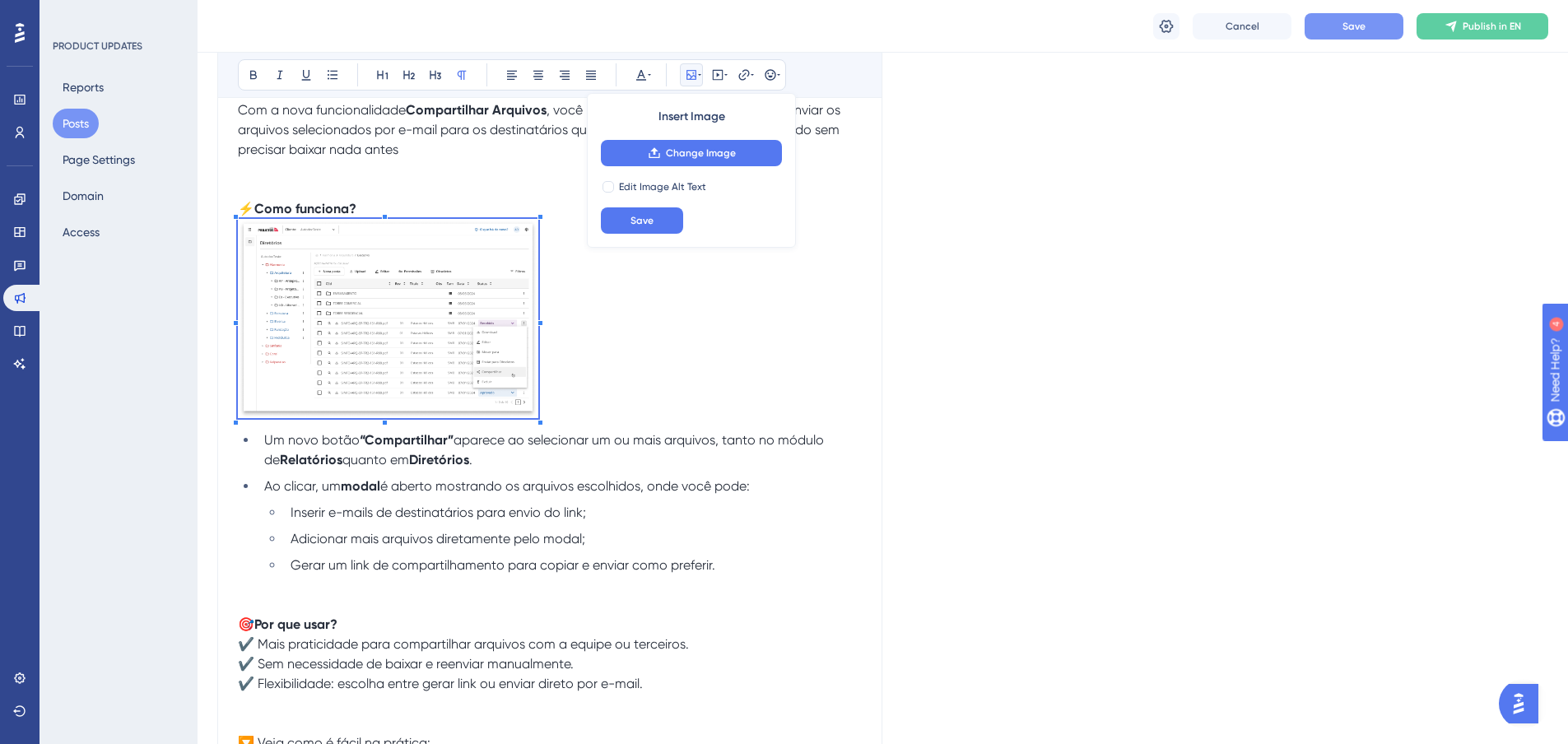
click at [616, 330] on p at bounding box center [550, 321] width 624 height 205
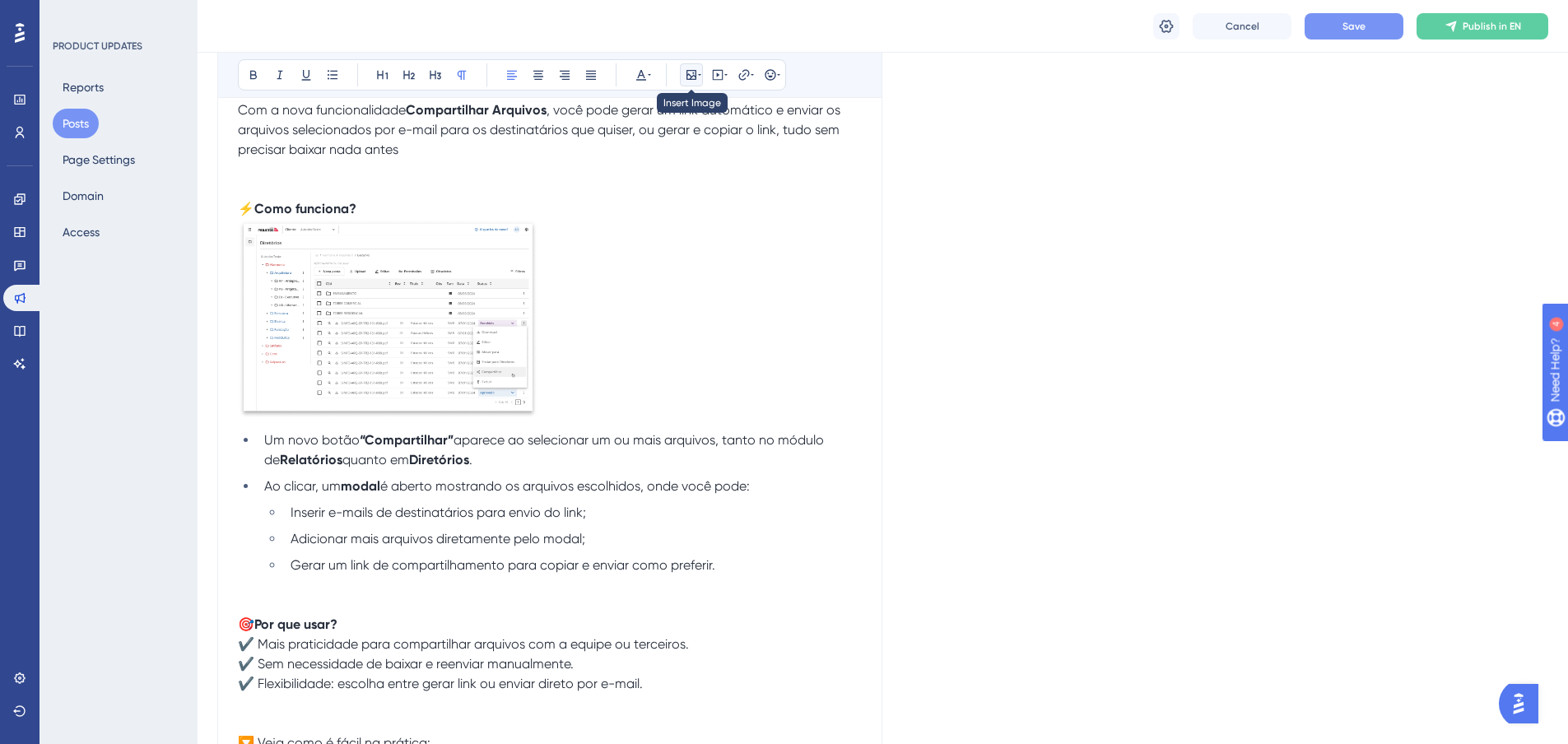
click at [687, 72] on icon at bounding box center [691, 75] width 10 height 10
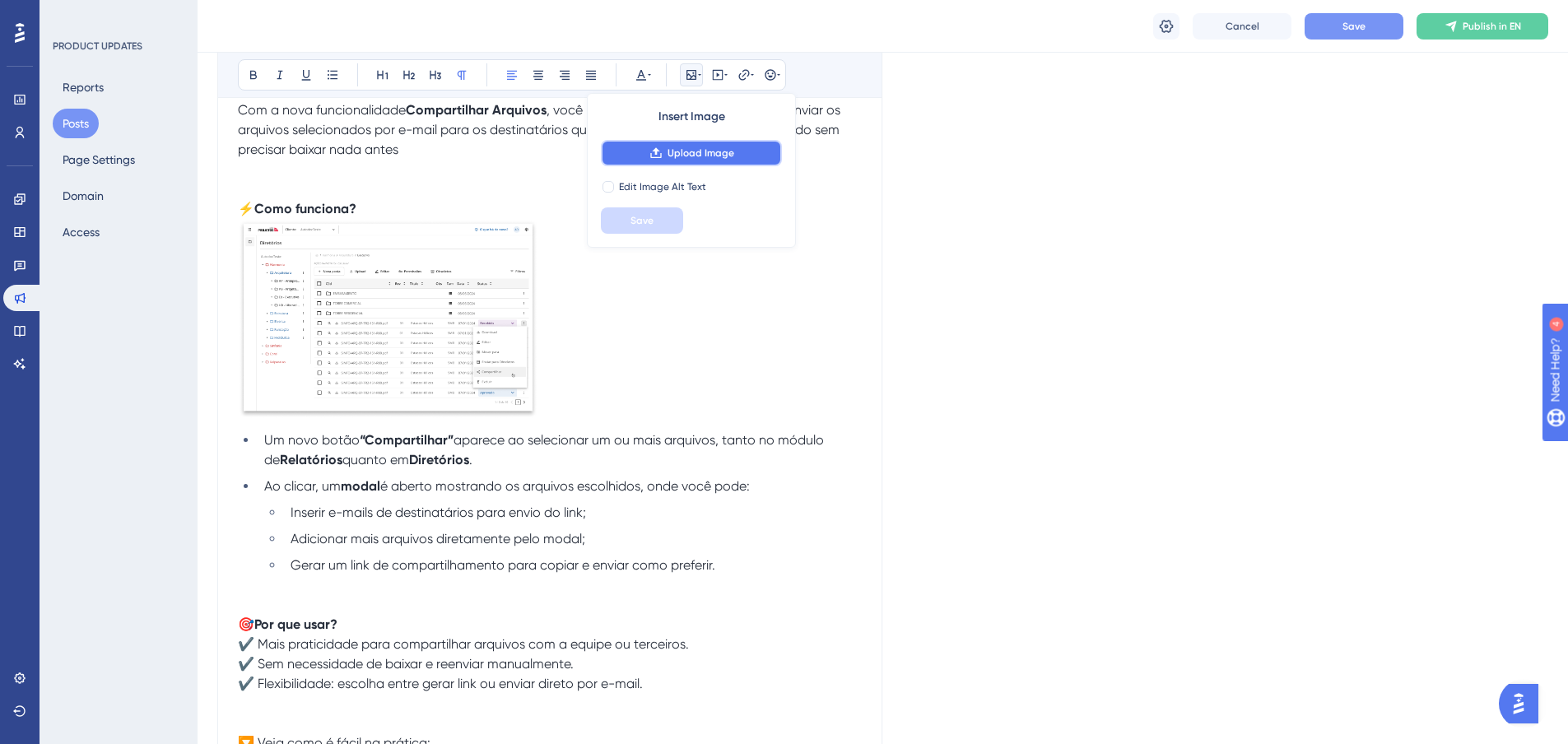
click at [693, 159] on span "Upload Image" at bounding box center [701, 154] width 67 height 14
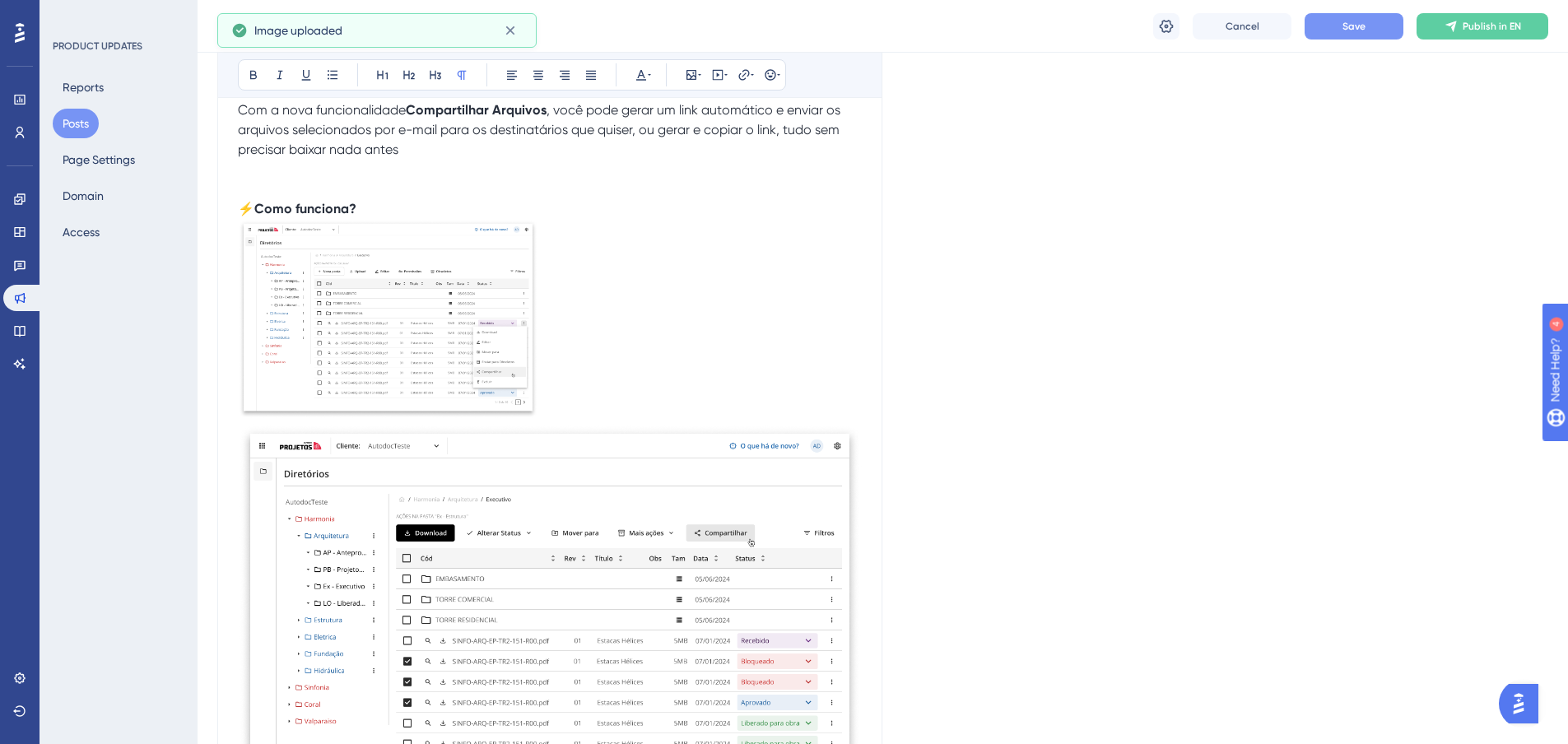
click at [709, 491] on img at bounding box center [550, 631] width 624 height 414
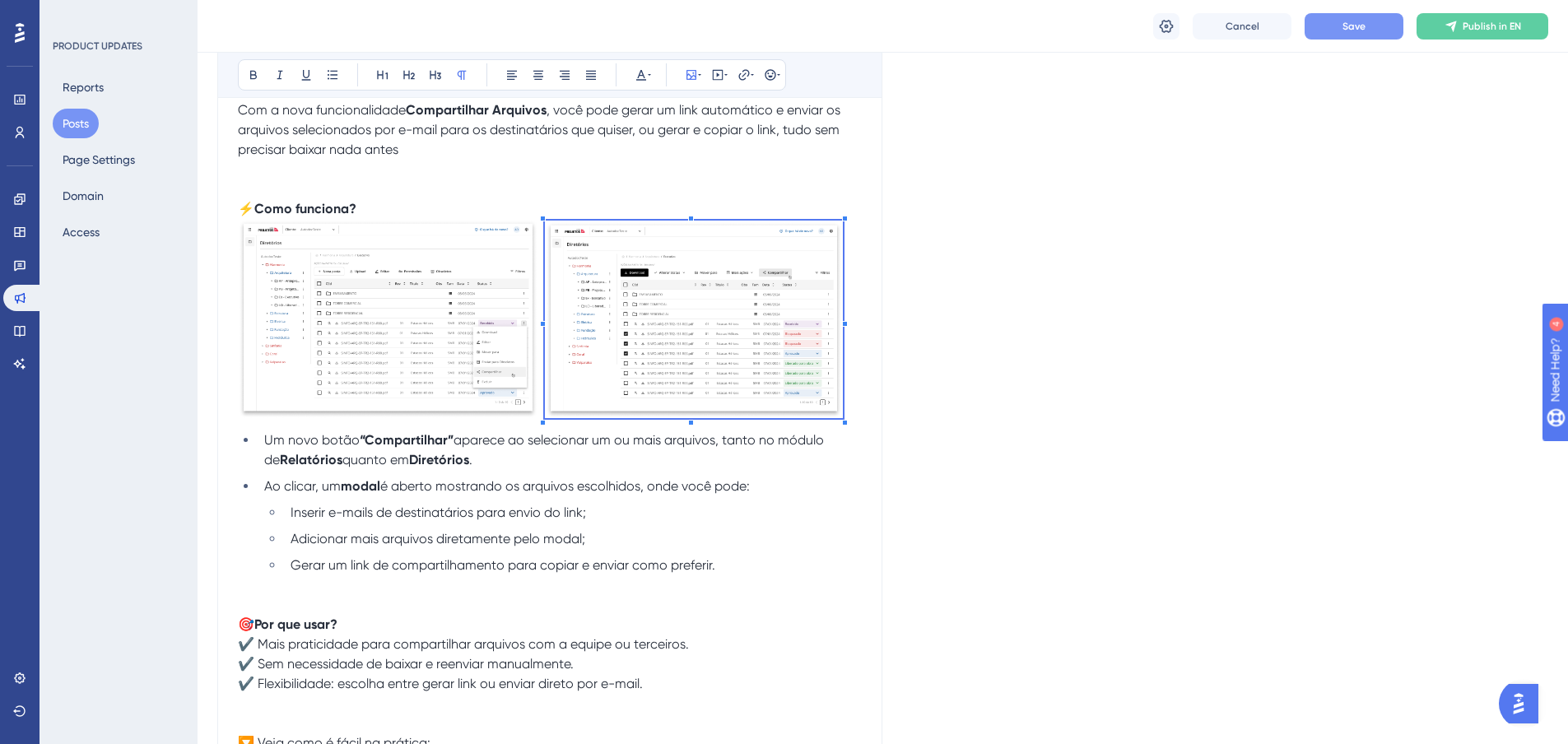
click at [539, 492] on div "📂 Nova funcionalidade: Compartilhar Arquivos Agora ficou muito mais simples env…" at bounding box center [550, 479] width 624 height 877
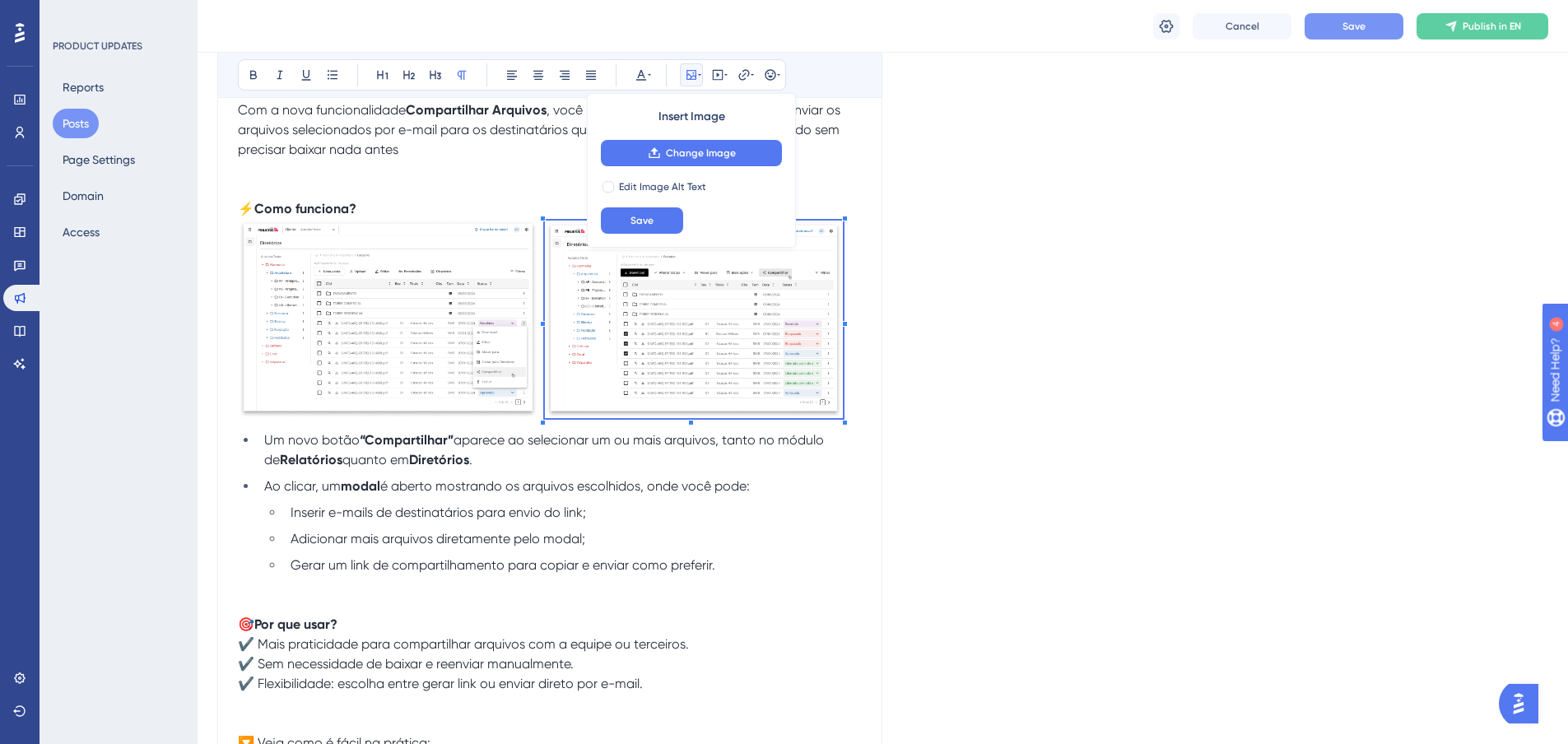
click at [536, 195] on p at bounding box center [550, 190] width 624 height 19
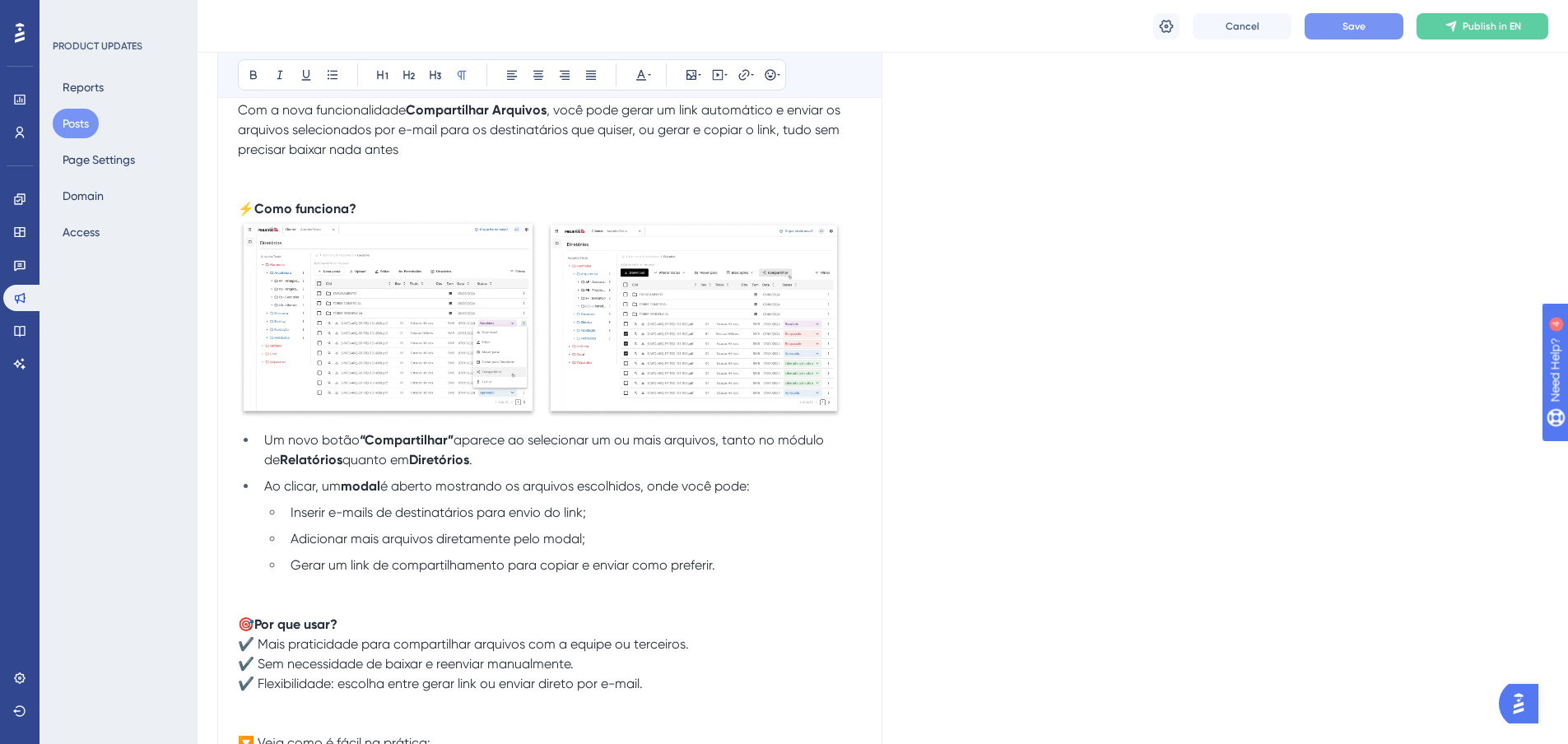
click at [528, 206] on p "⚡ Como funciona?" at bounding box center [550, 209] width 624 height 19
click at [522, 294] on img at bounding box center [388, 318] width 300 height 199
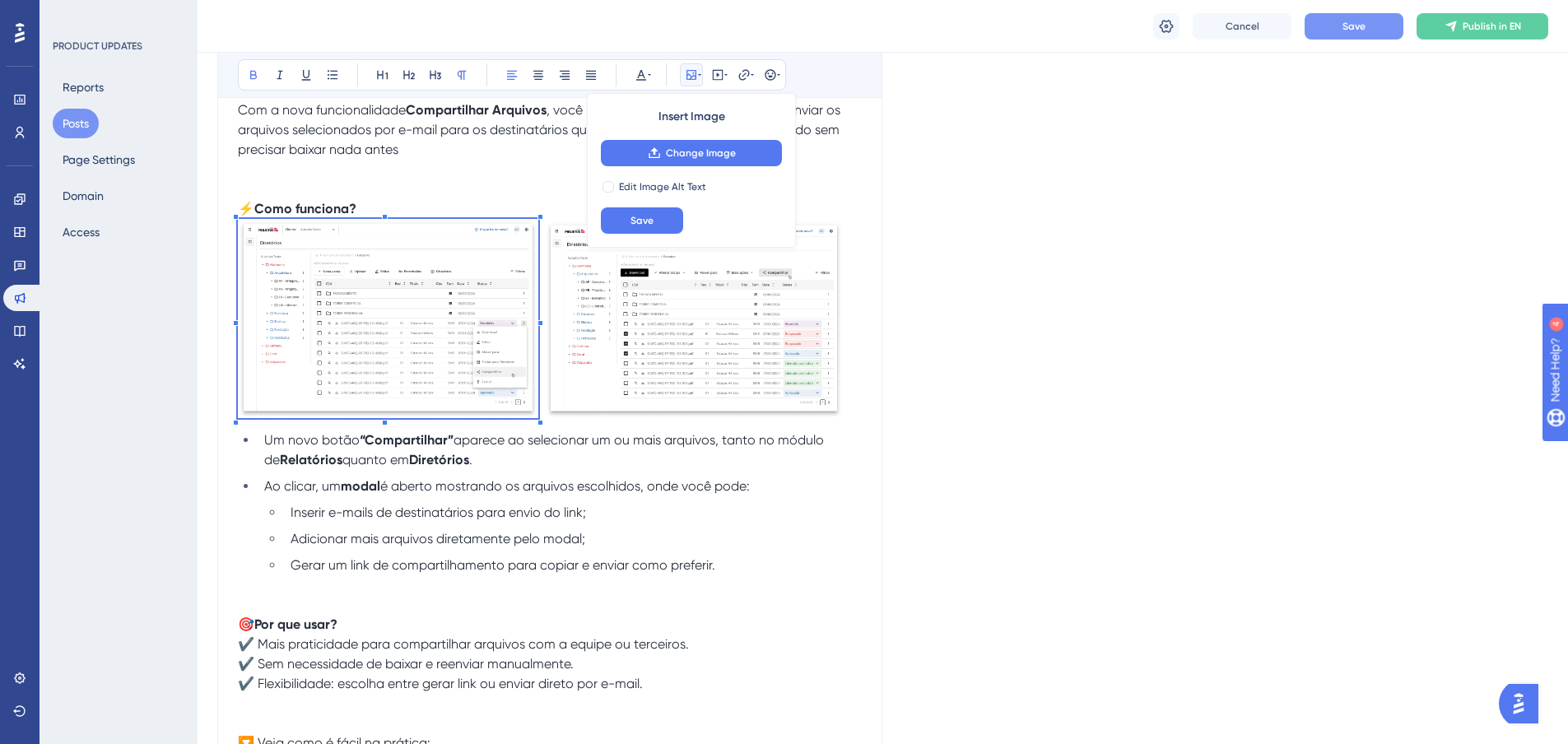
click at [566, 233] on img at bounding box center [693, 319] width 297 height 197
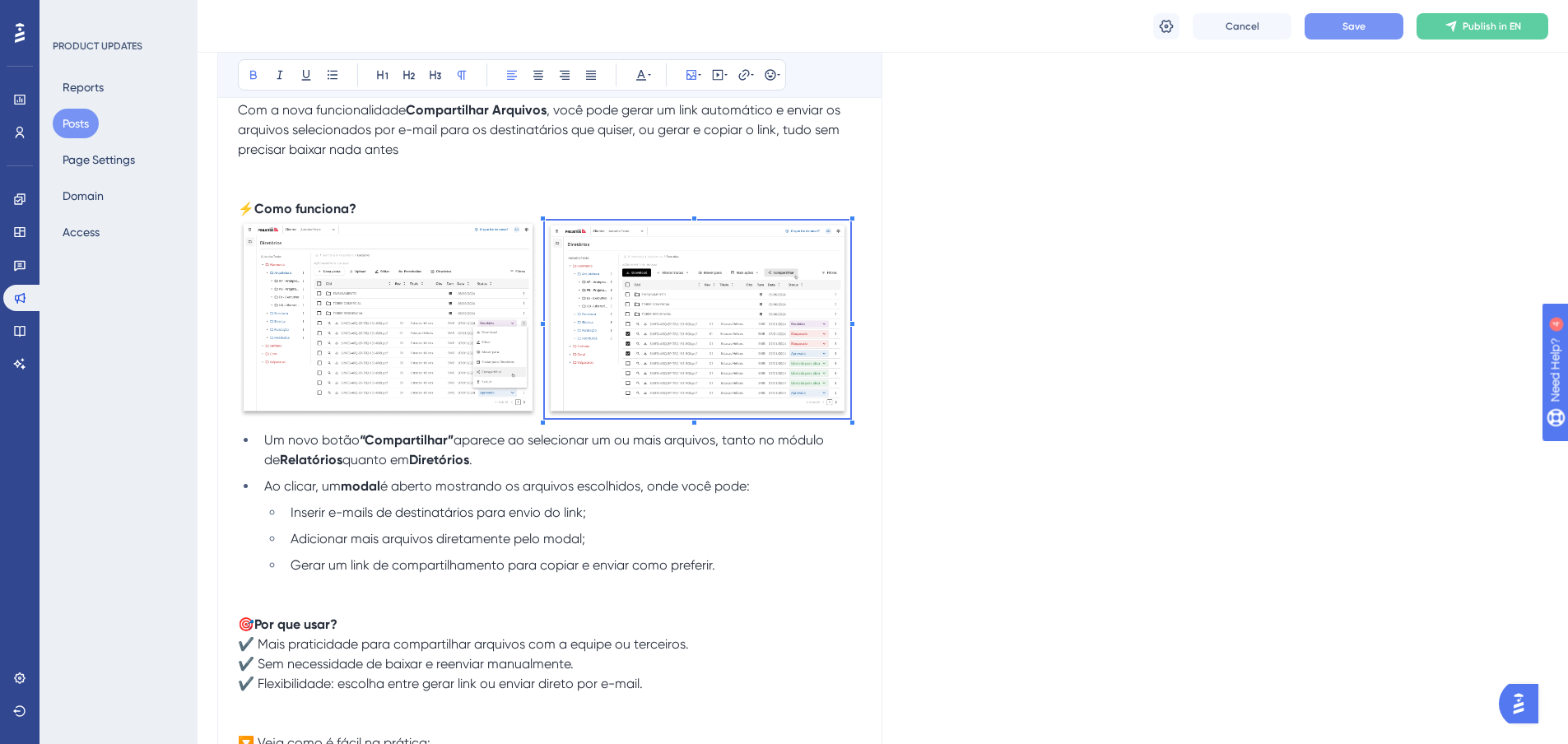
click at [537, 212] on div "📂 Nova funcionalidade: Compartilhar Arquivos Agora ficou muito mais simples env…" at bounding box center [550, 479] width 624 height 877
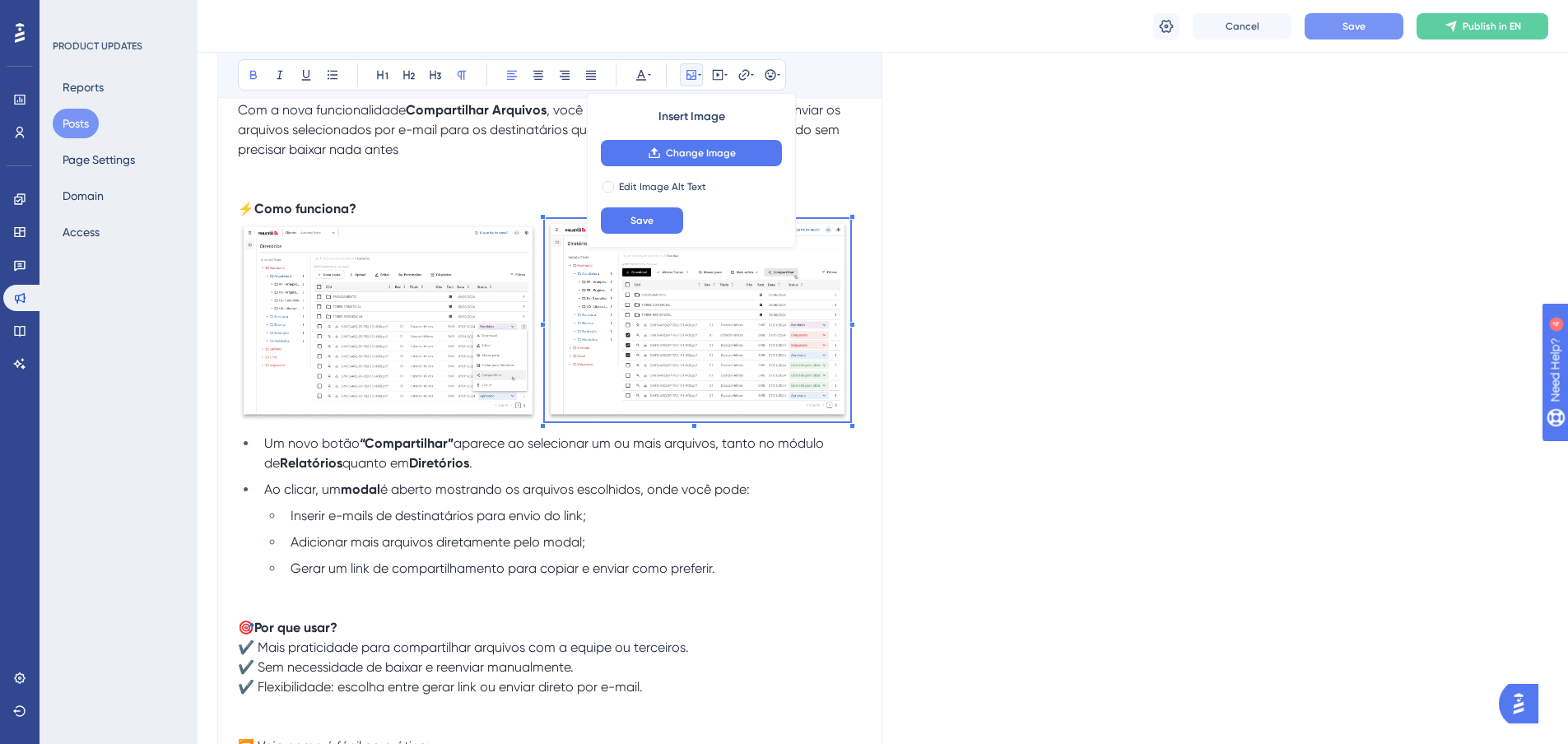
click at [519, 236] on img at bounding box center [388, 322] width 300 height 199
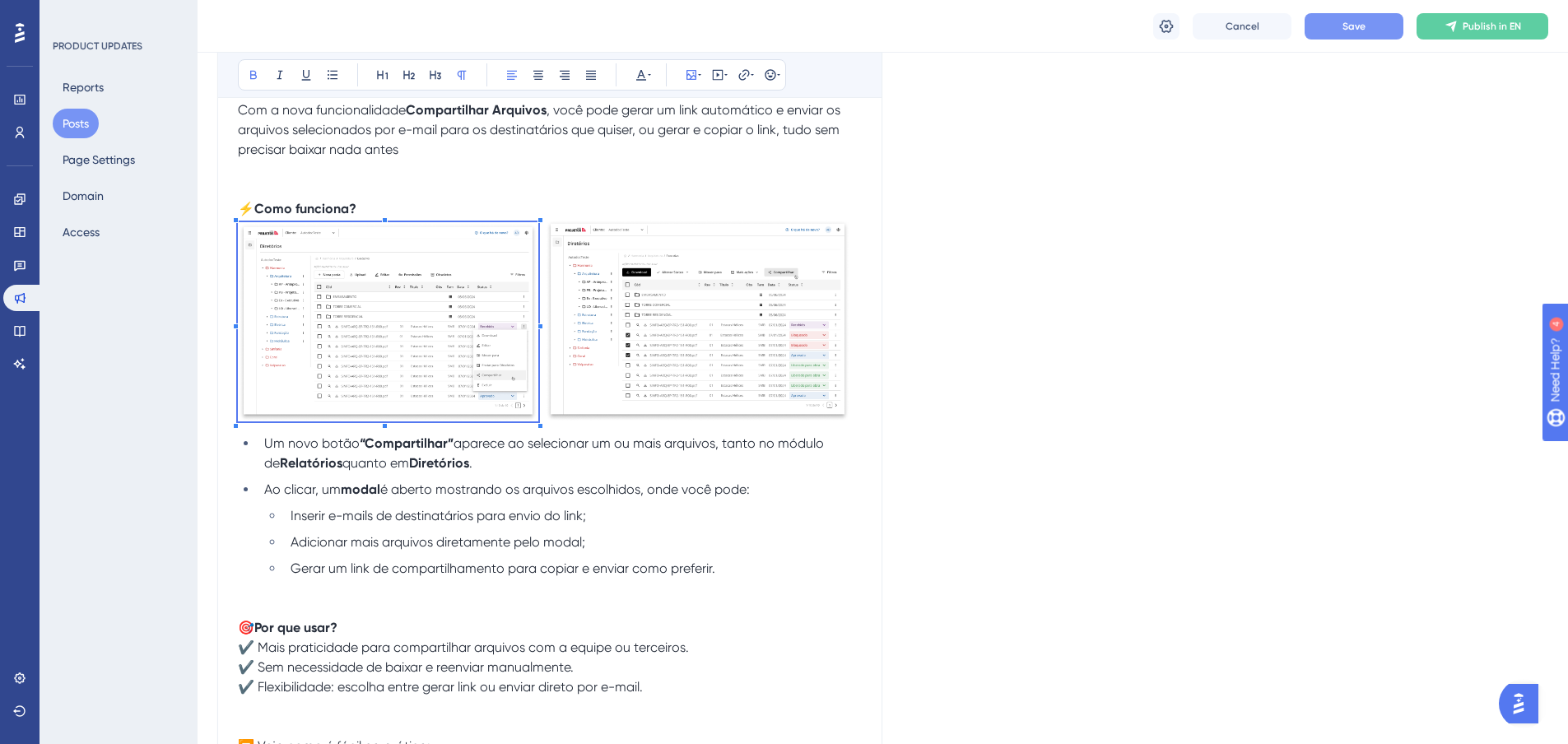
click at [538, 223] on img at bounding box center [388, 322] width 300 height 199
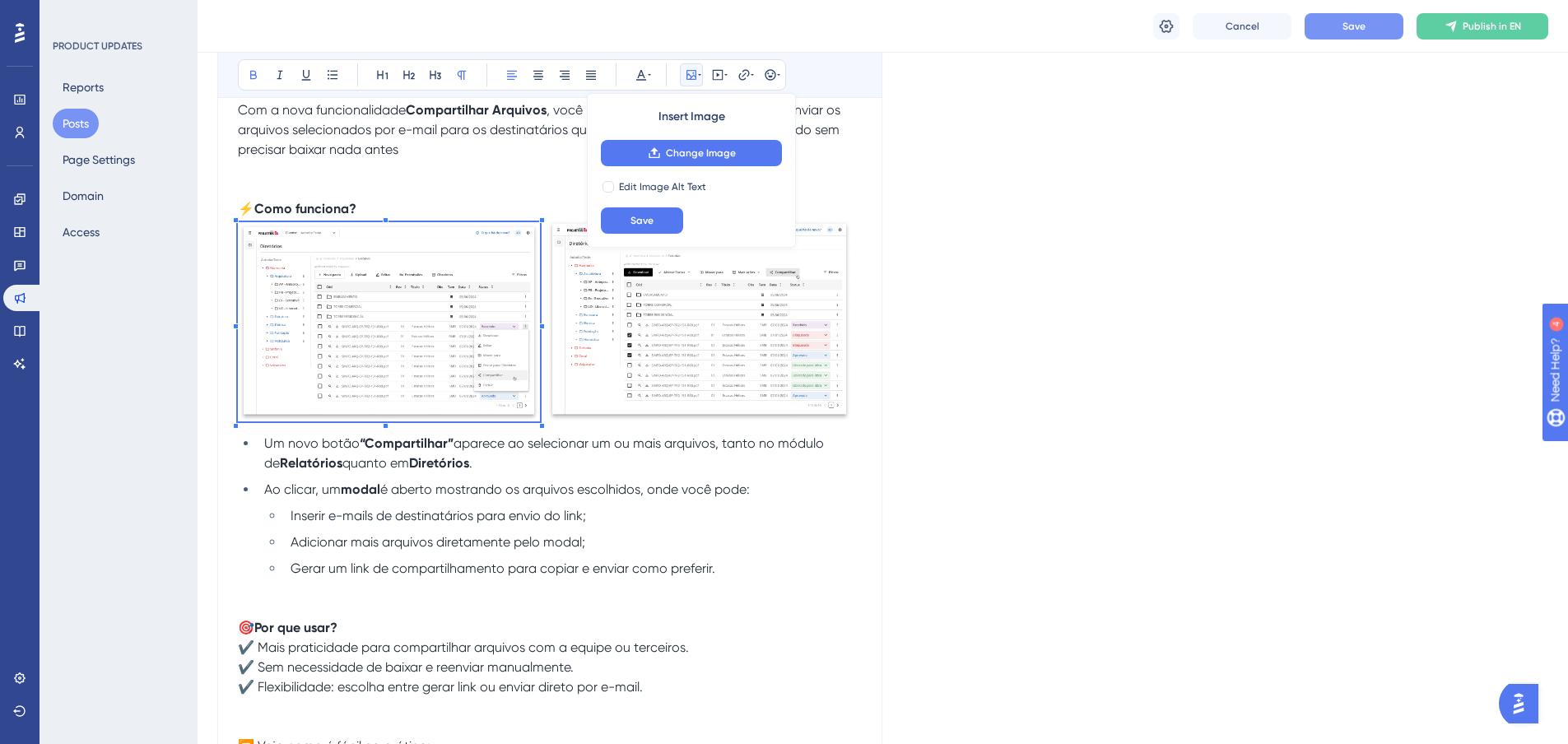
click at [541, 220] on div at bounding box center [541, 220] width 6 height 6
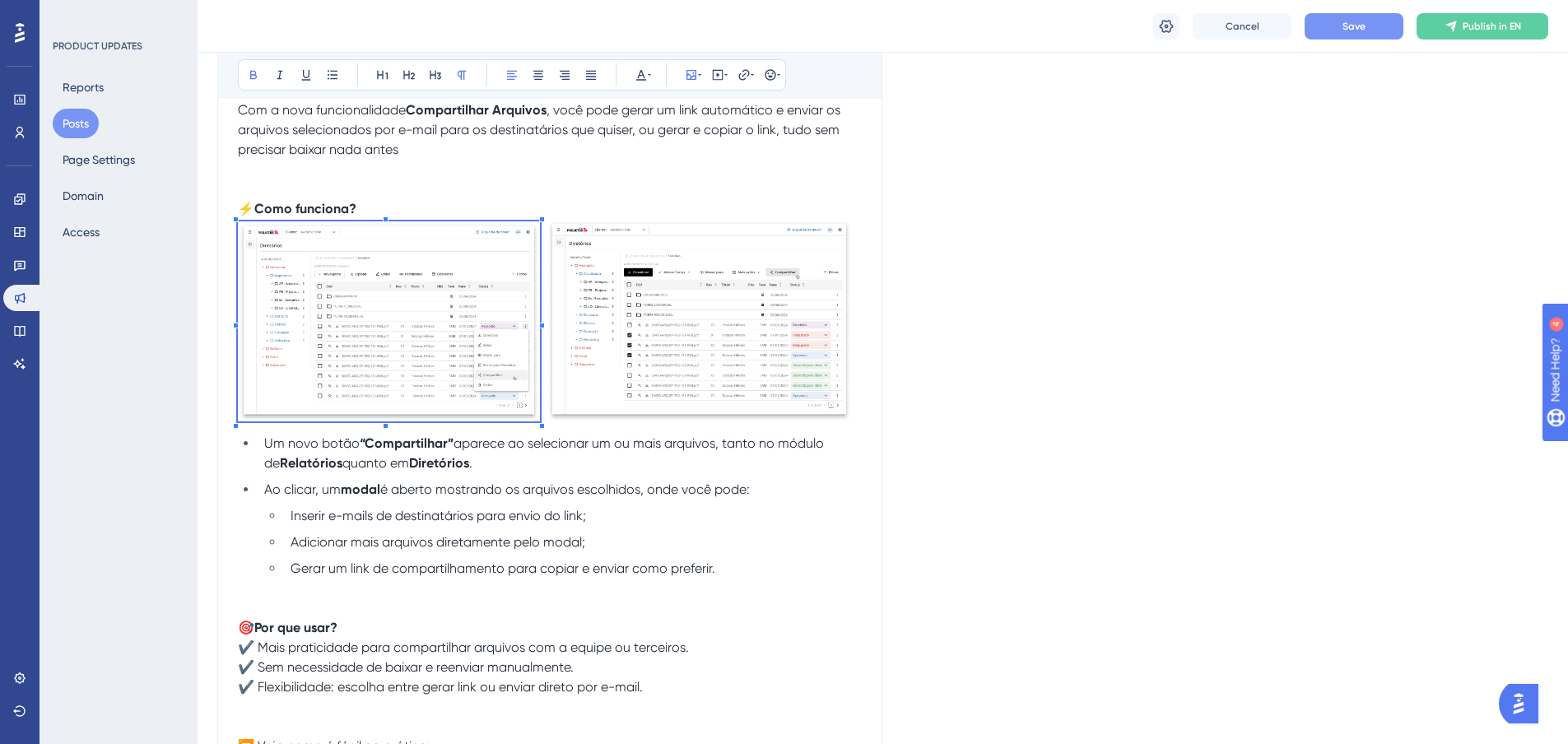
click at [906, 349] on div "Language English (Default) Upload Cover Image Suggested image width 808 px Comp…" at bounding box center [882, 384] width 1331 height 1300
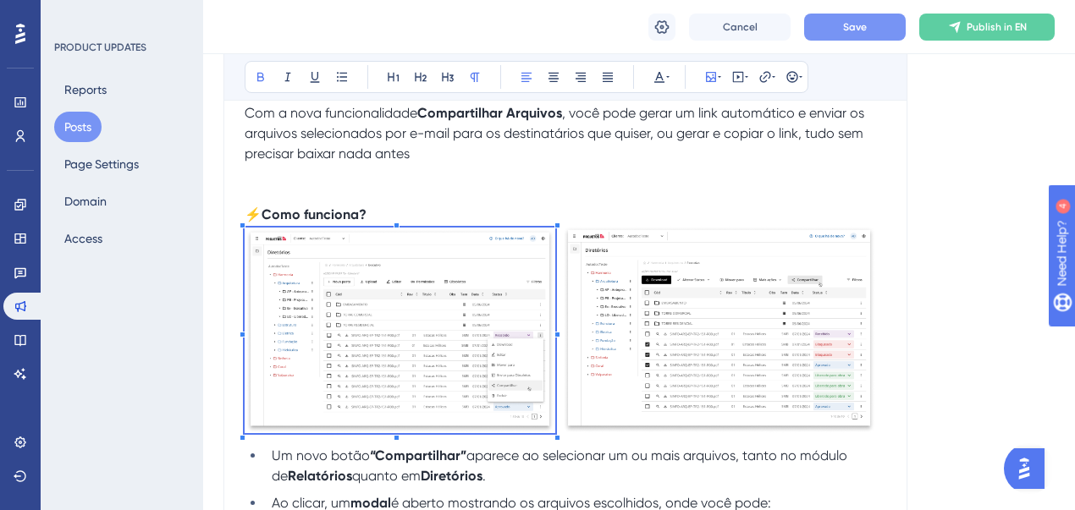
click at [913, 259] on div "Language English (Default) Upload Cover Image Suggested image width 808 px Comp…" at bounding box center [638, 395] width 831 height 1337
click at [896, 263] on div "Compartilhar Arquivos Bold Italic Underline Bullet Point Heading 1 Heading 2 He…" at bounding box center [565, 433] width 684 height 1069
click at [752, 200] on p at bounding box center [566, 195] width 642 height 20
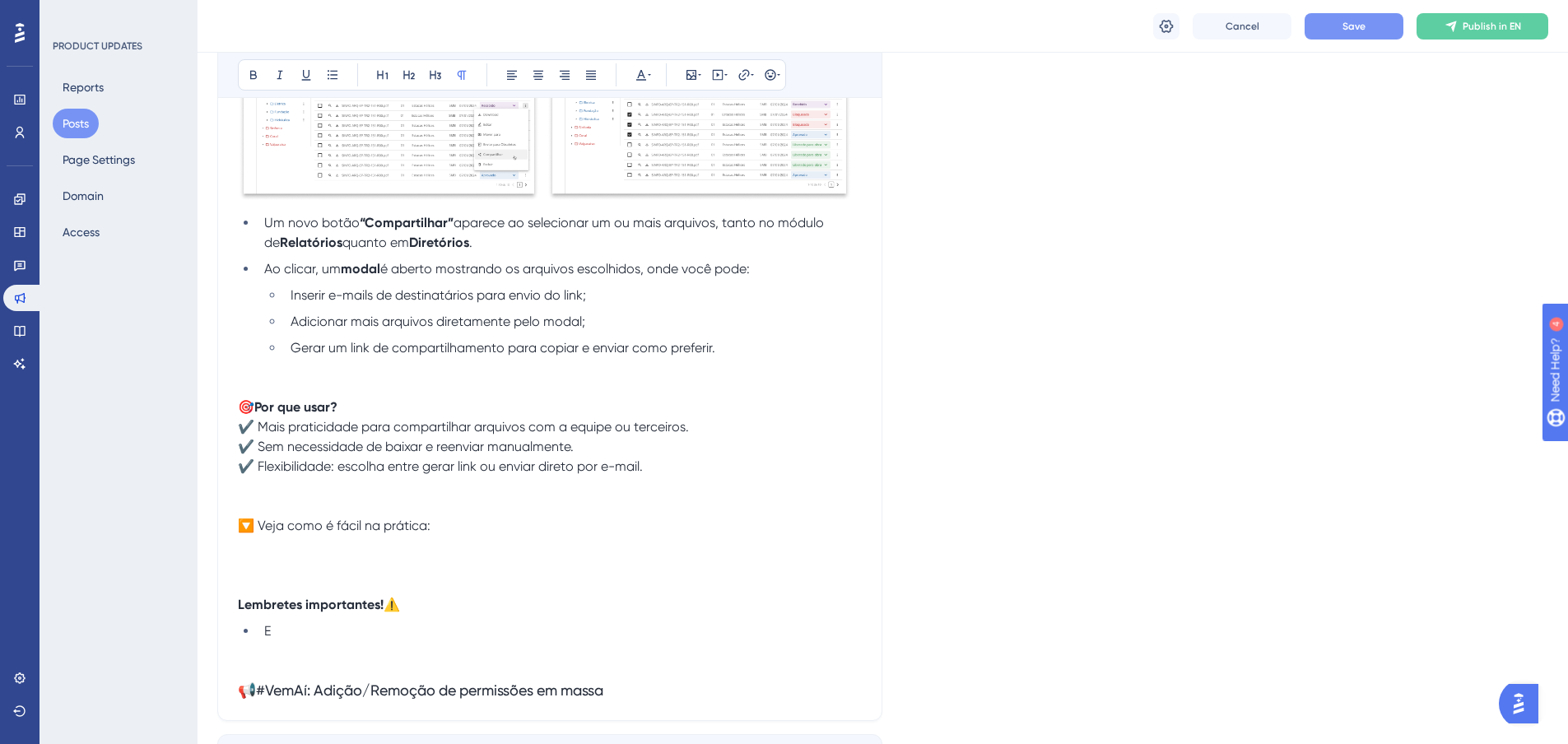
scroll to position [619, 0]
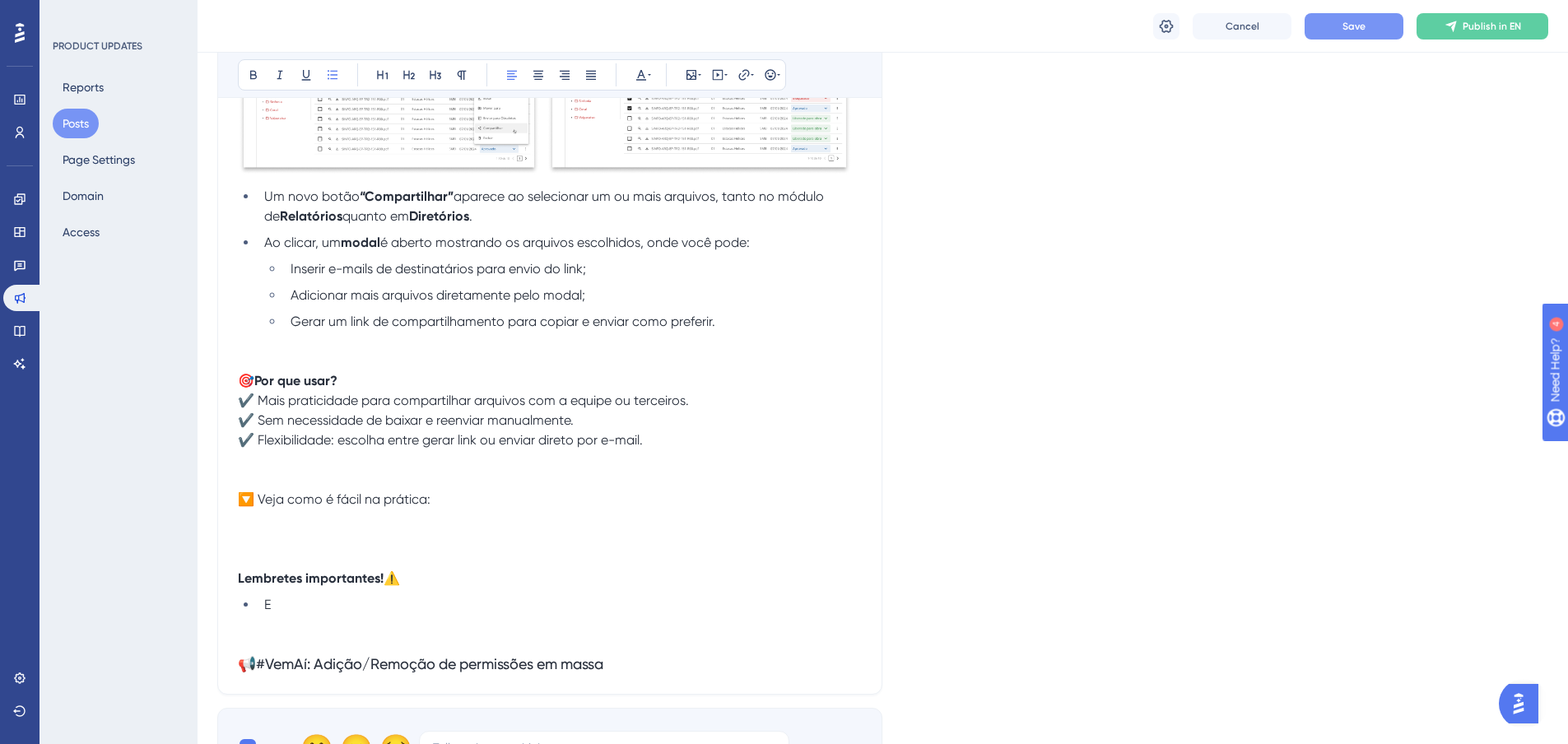
click at [788, 330] on li "Gerar um link de compartilhamento para copiar e enviar como preferir." at bounding box center [573, 322] width 577 height 19
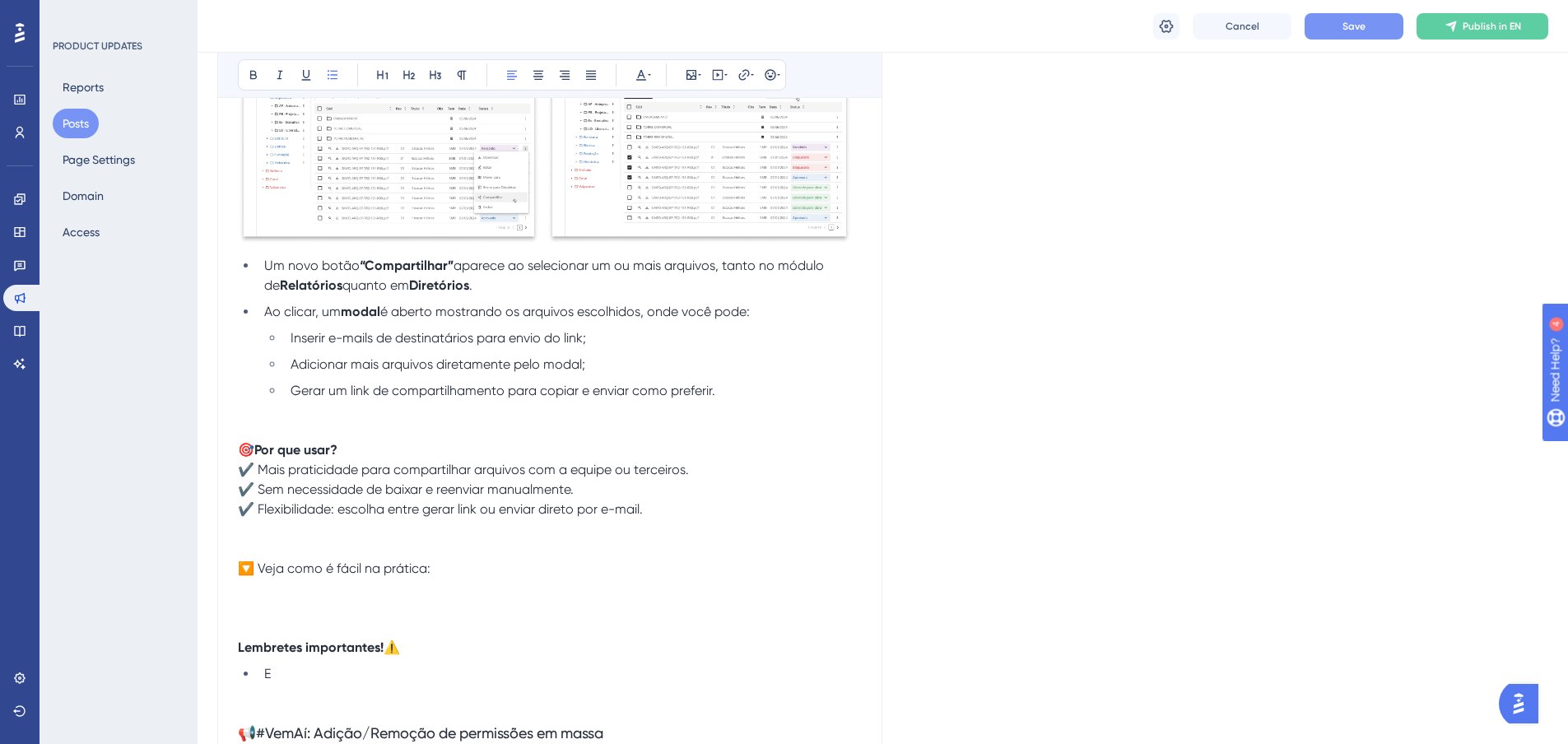
scroll to position [577, 0]
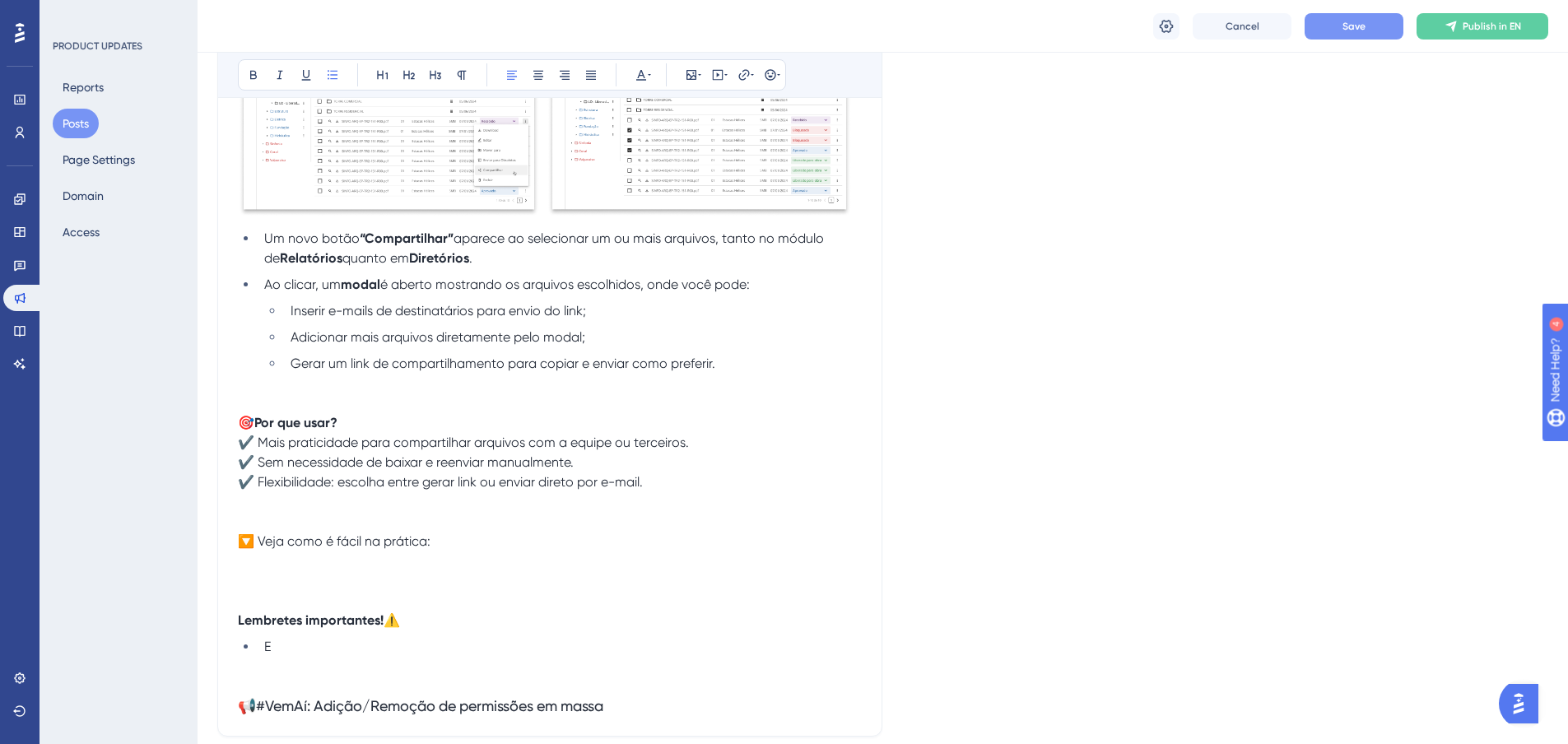
click at [290, 559] on p "🔽 Veja como é fácil na prática:" at bounding box center [550, 551] width 624 height 40
click at [283, 77] on icon at bounding box center [280, 75] width 14 height 14
drag, startPoint x: 377, startPoint y: 559, endPoint x: 187, endPoint y: 562, distance: 190.0
click at [197, 562] on div "Performance Users Engagement Widgets Feedback Product Updates Knowledge Base AI…" at bounding box center [882, 295] width 1370 height 1743
click at [645, 78] on icon at bounding box center [641, 75] width 10 height 11
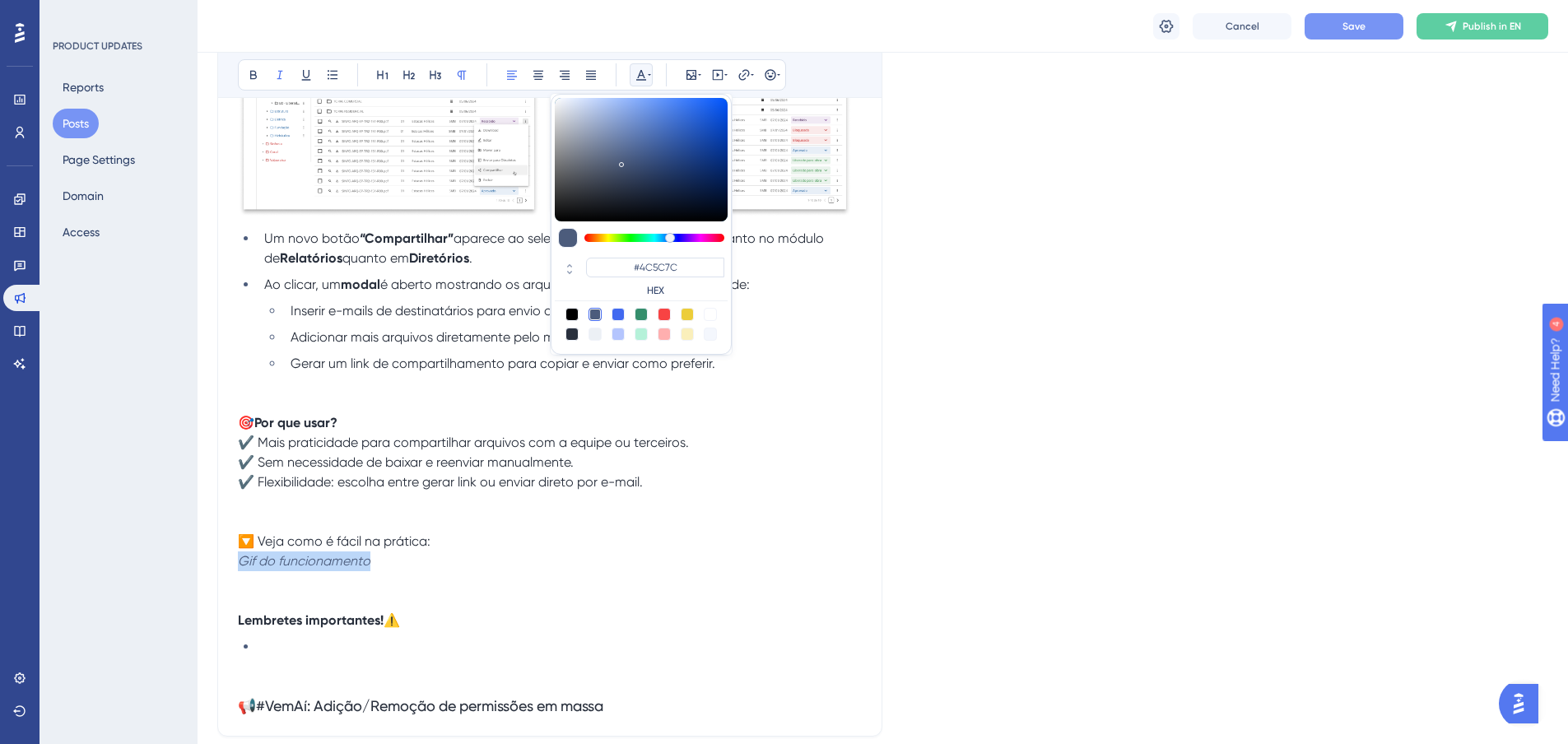
click at [570, 336] on div at bounding box center [573, 335] width 14 height 14
type input "#29303D"
click at [452, 553] on p "🔽 Veja como é fácil na prática: Gif do funcionamento" at bounding box center [550, 551] width 624 height 40
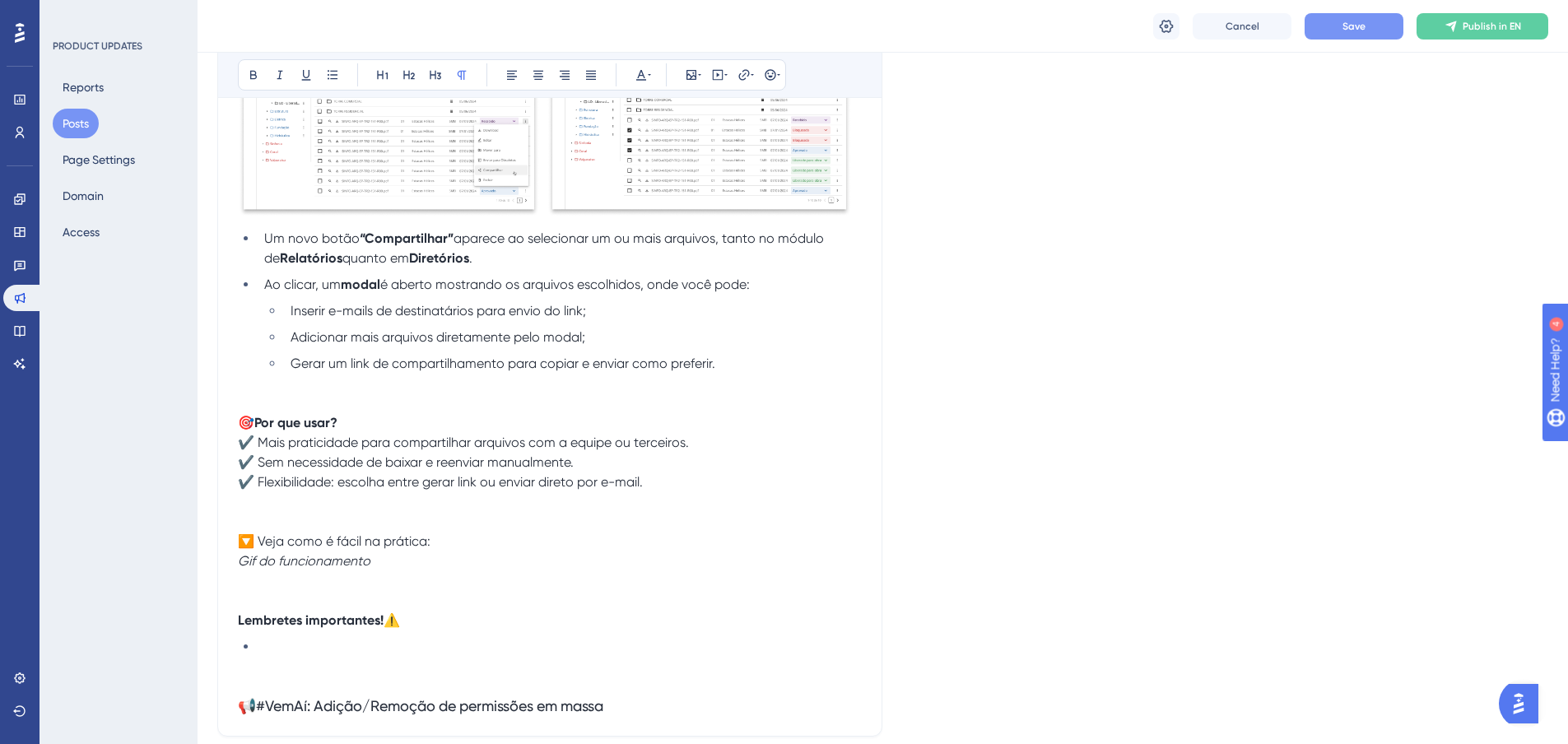
click at [458, 572] on p at bounding box center [550, 581] width 624 height 19
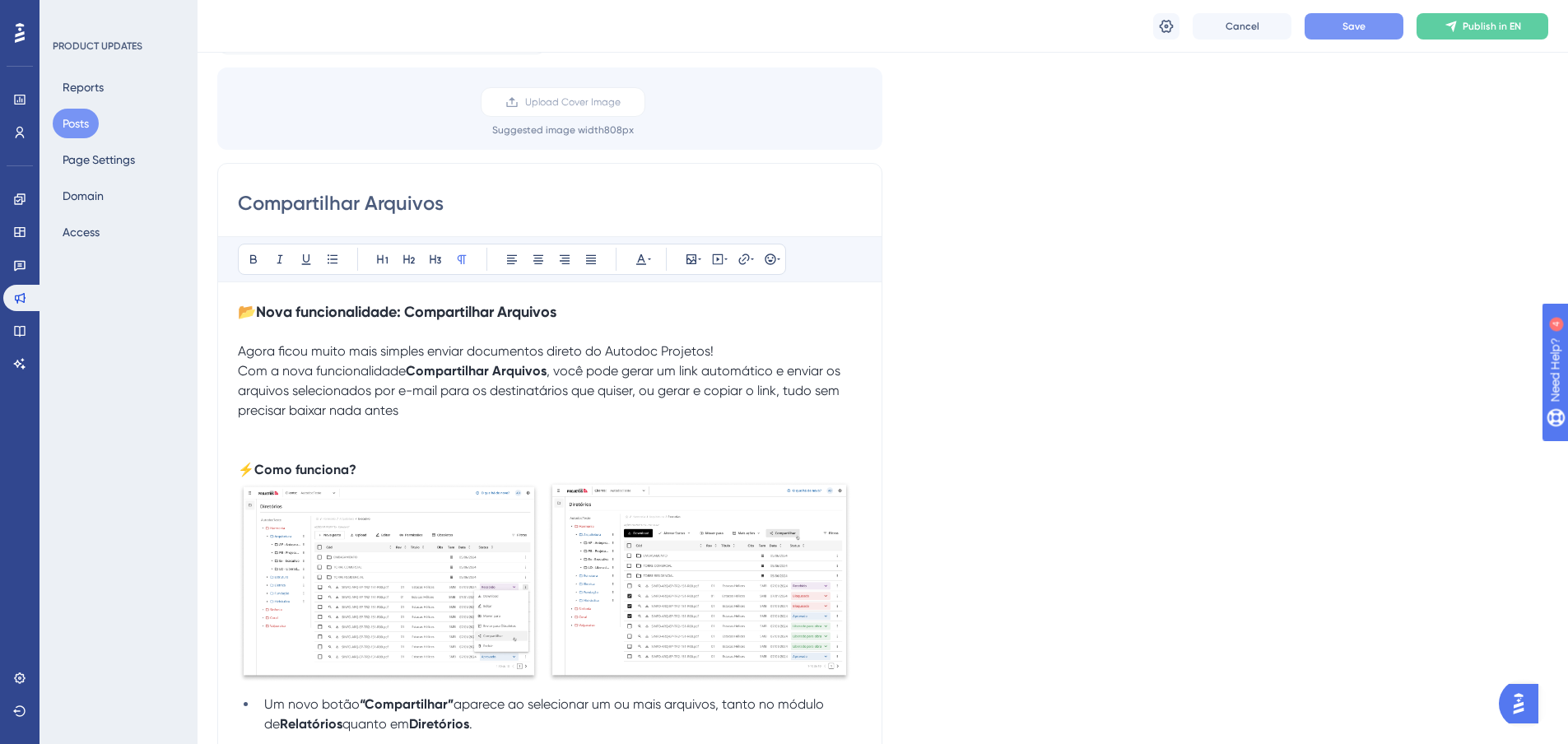
scroll to position [83, 0]
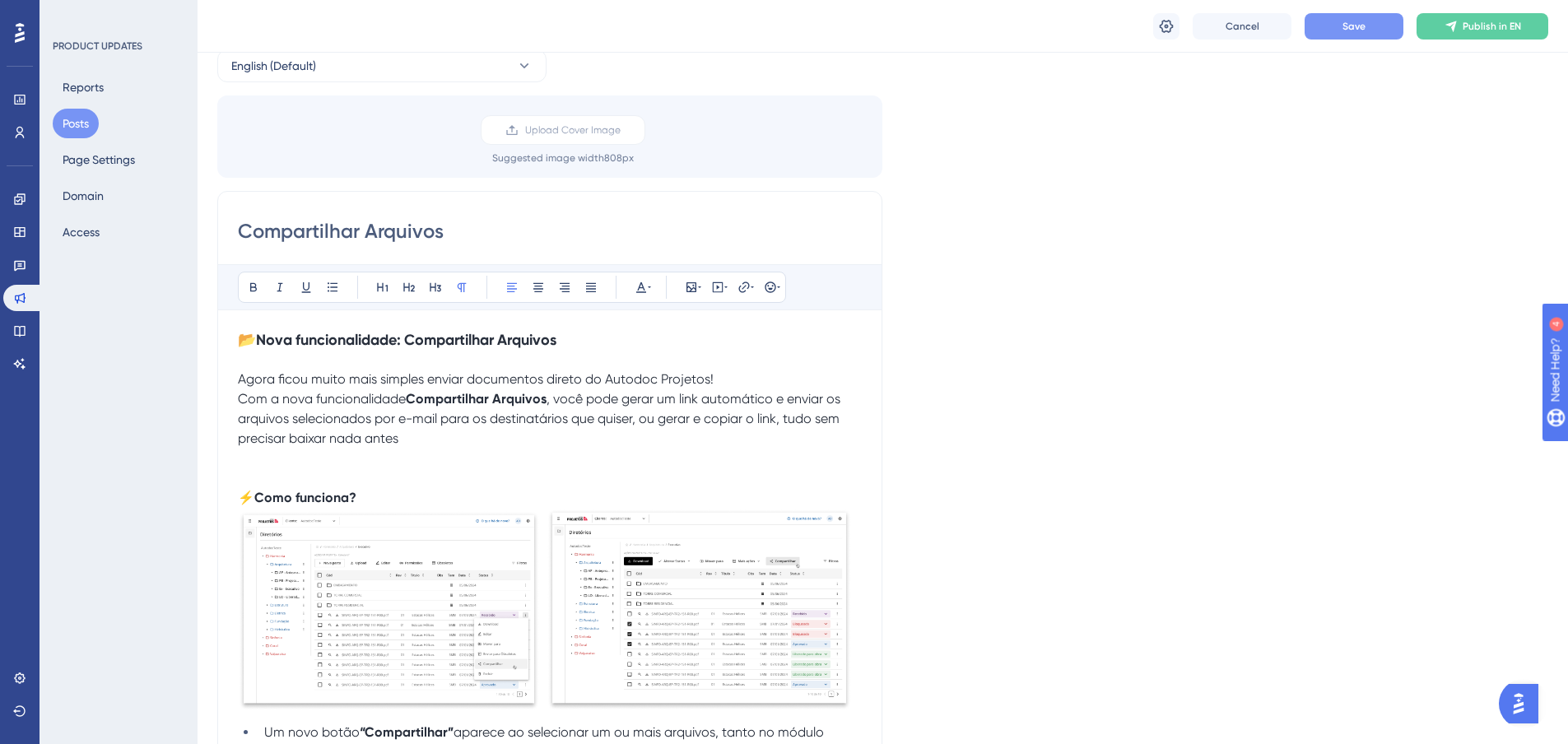
click at [551, 401] on span ", você pode gerar um link automático e enviar os arquivos selecionados por e-ma…" at bounding box center [540, 418] width 606 height 55
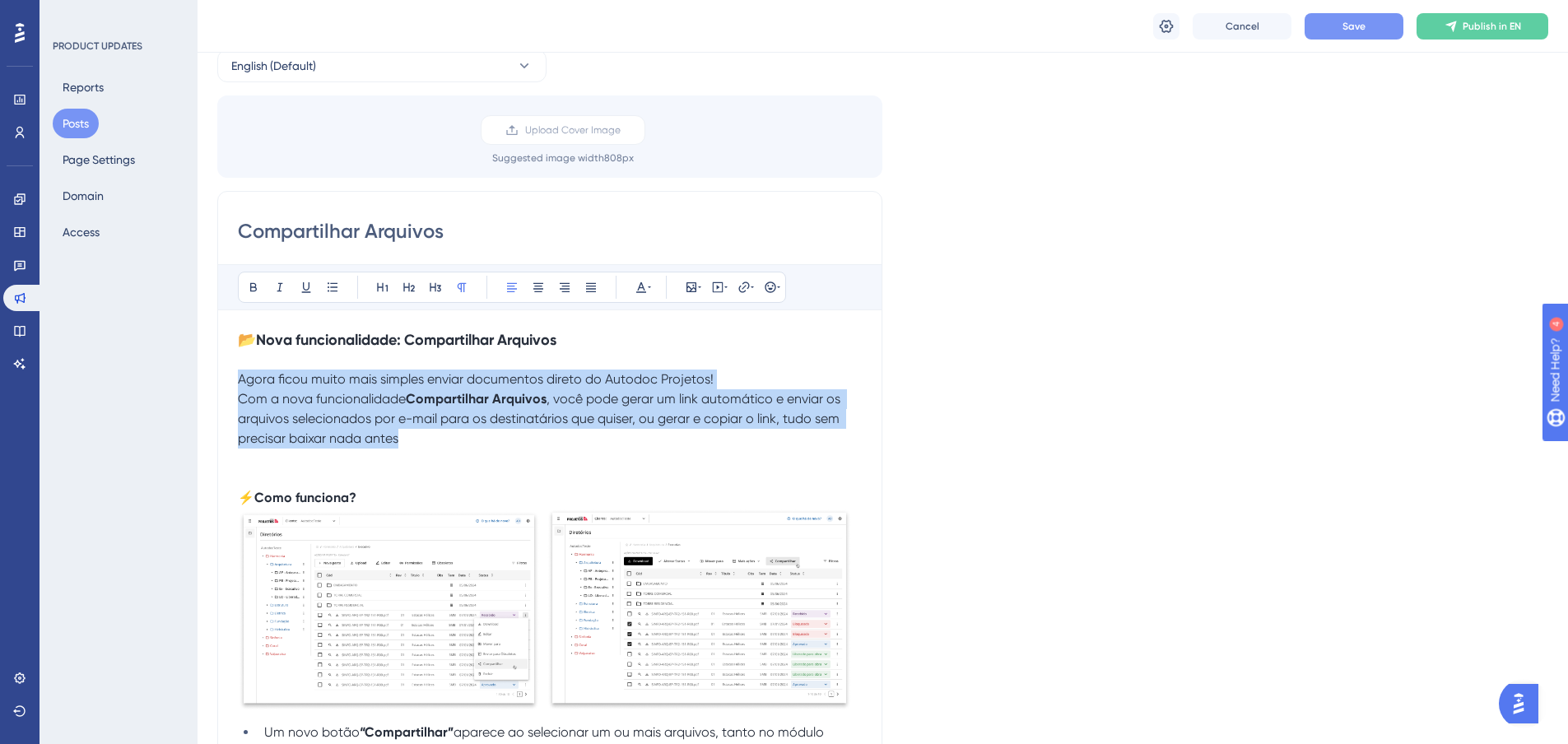
drag, startPoint x: 406, startPoint y: 440, endPoint x: 231, endPoint y: 372, distance: 187.7
click at [231, 372] on div "Compartilhar Arquivos Bold Italic Underline Bullet Point Heading 1 Heading 2 He…" at bounding box center [549, 710] width 665 height 1040
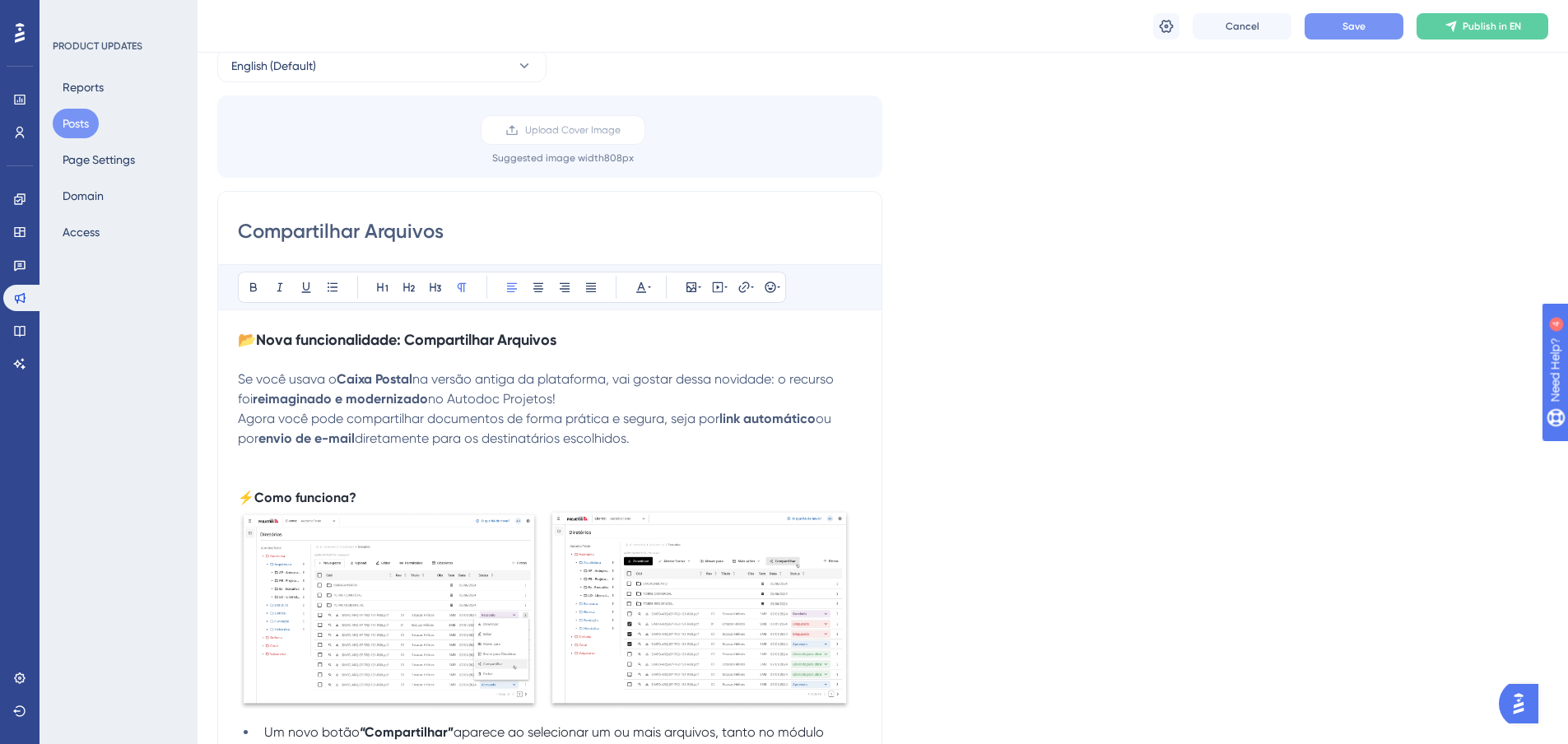
drag, startPoint x: 641, startPoint y: 442, endPoint x: 209, endPoint y: 379, distance: 436.6
click at [644, 284] on icon at bounding box center [642, 288] width 14 height 14
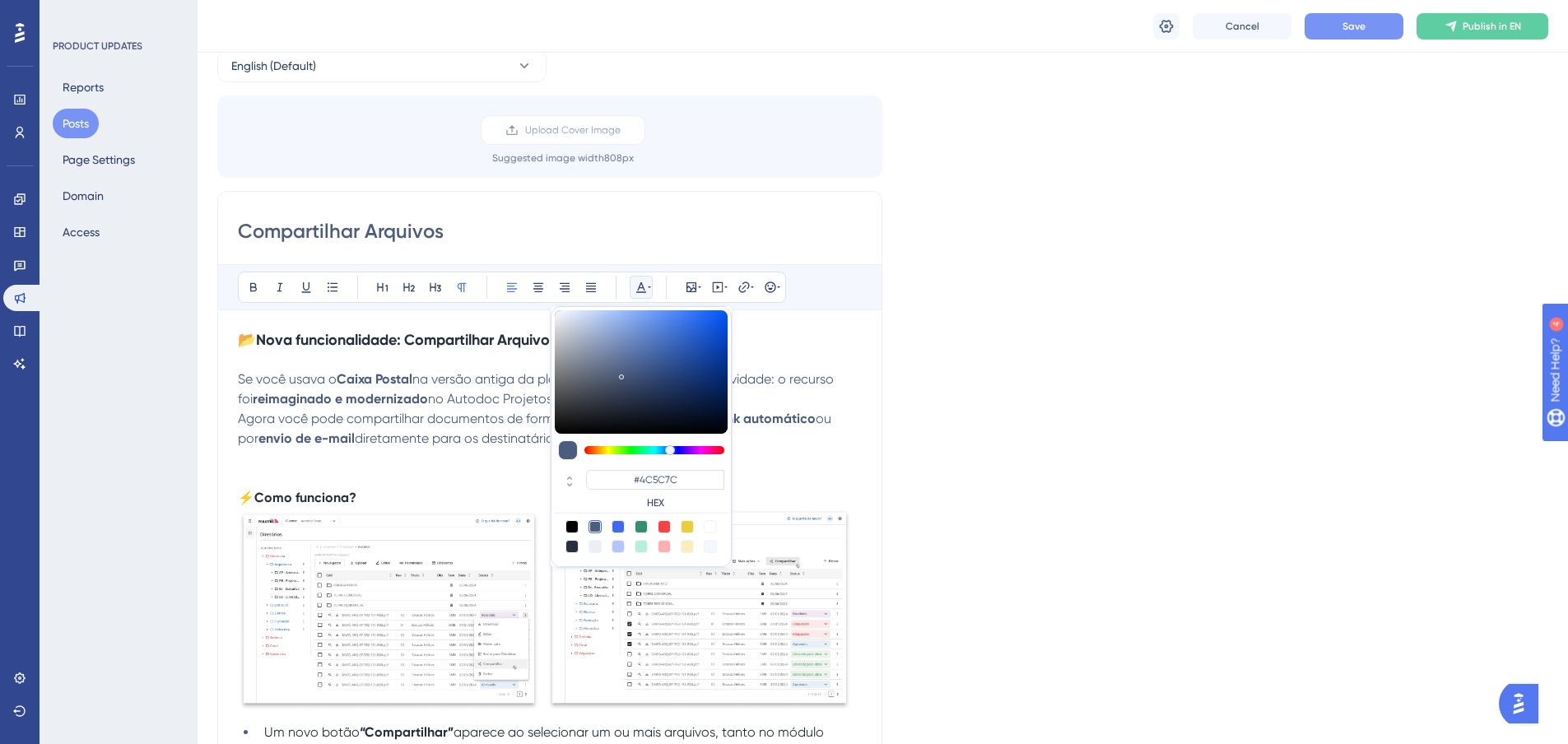
click at [571, 547] on div at bounding box center [573, 547] width 14 height 14
type input "#29303D"
click at [464, 408] on p "Se você usava o Caixa Postal na versão antiga da plataforma, vai gostar dessa n…" at bounding box center [550, 408] width 624 height 79
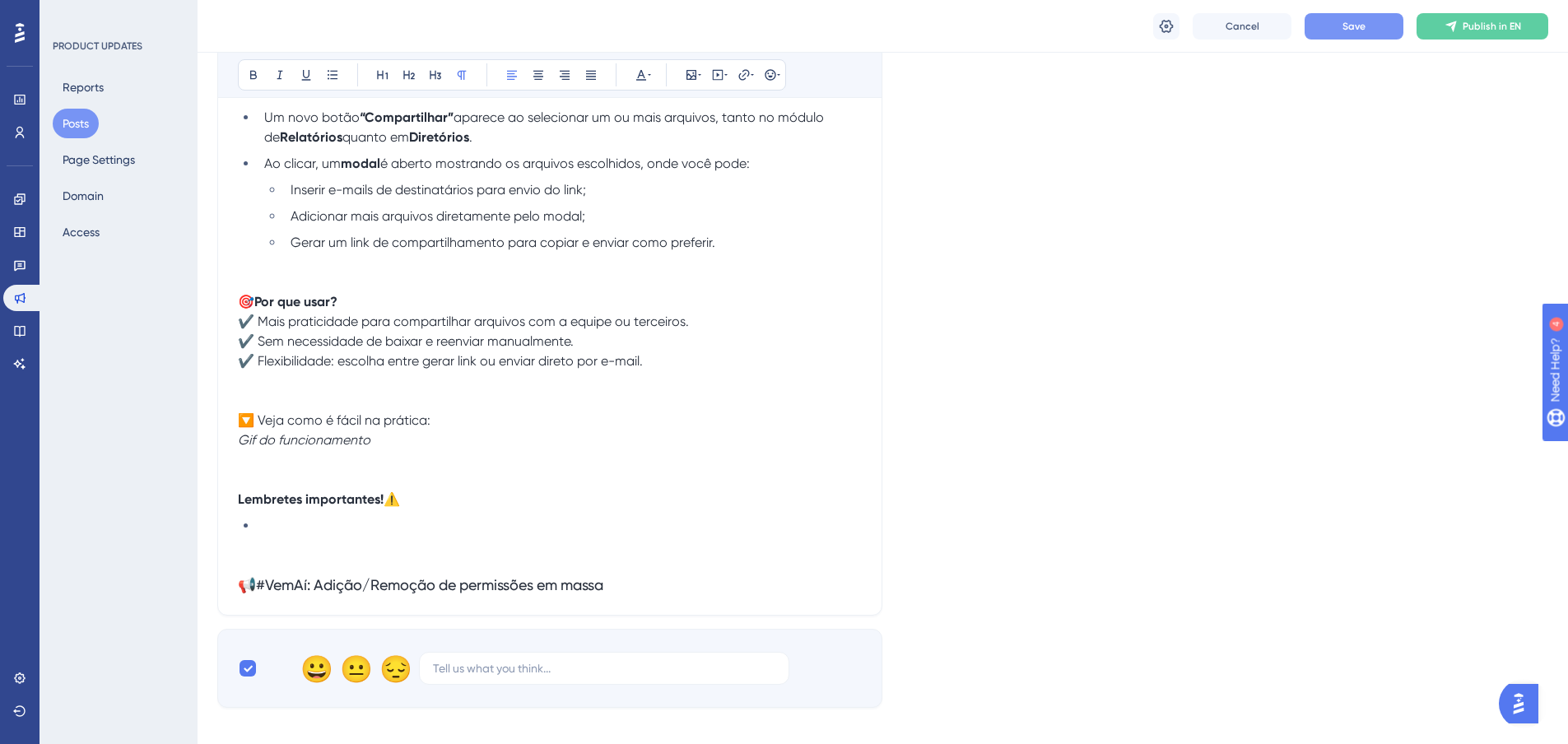
scroll to position [658, 0]
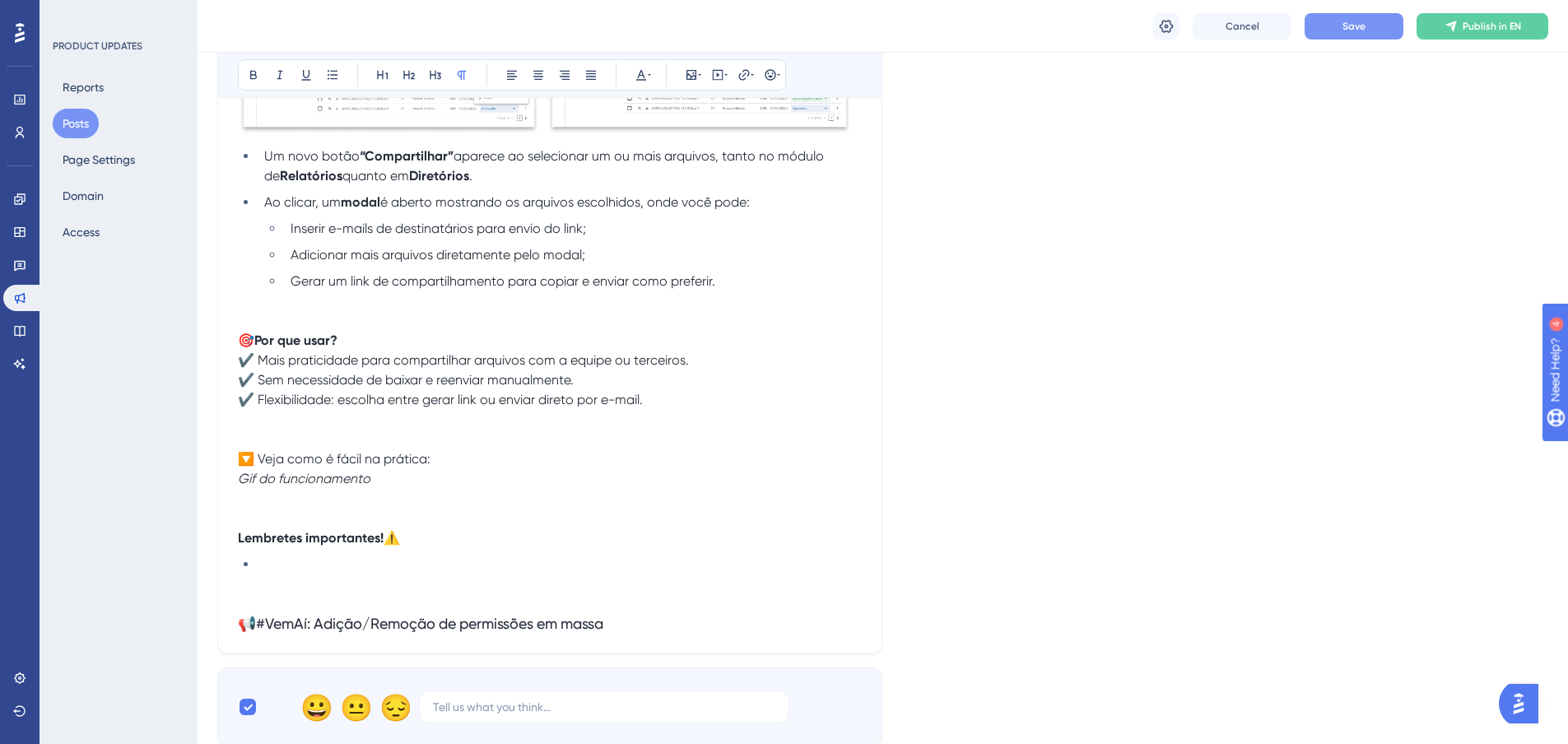
click at [431, 327] on p at bounding box center [550, 321] width 624 height 19
click at [430, 346] on p "🎯 Por que usar? ✔️ Mais praticidade para compartilhar arquivos com a equipe ou …" at bounding box center [550, 370] width 624 height 79
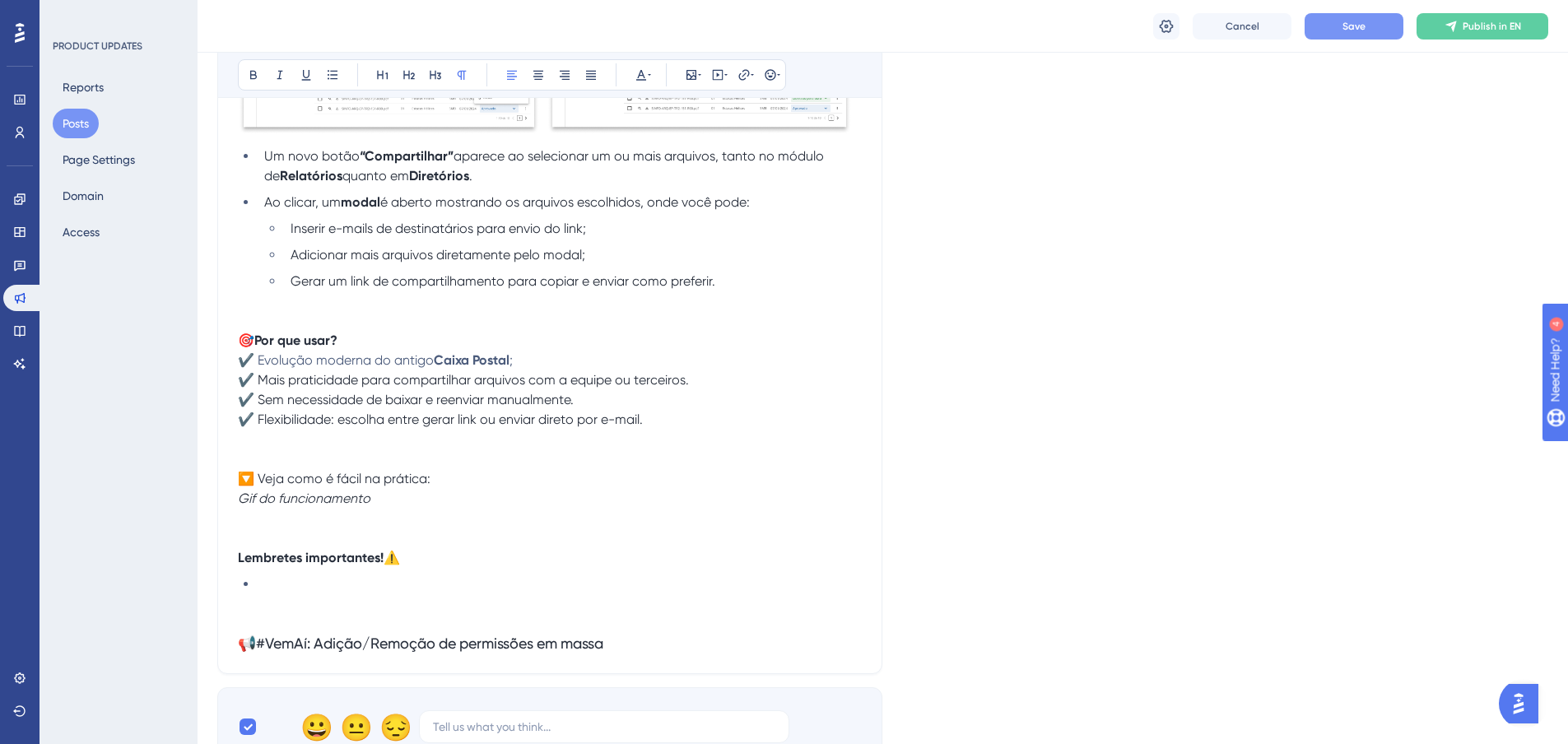
click at [652, 73] on div "Bold Italic Underline Bullet Point Heading 1 Heading 2 Heading 3 Normal Align L…" at bounding box center [512, 75] width 548 height 31
click at [644, 78] on icon at bounding box center [642, 75] width 14 height 14
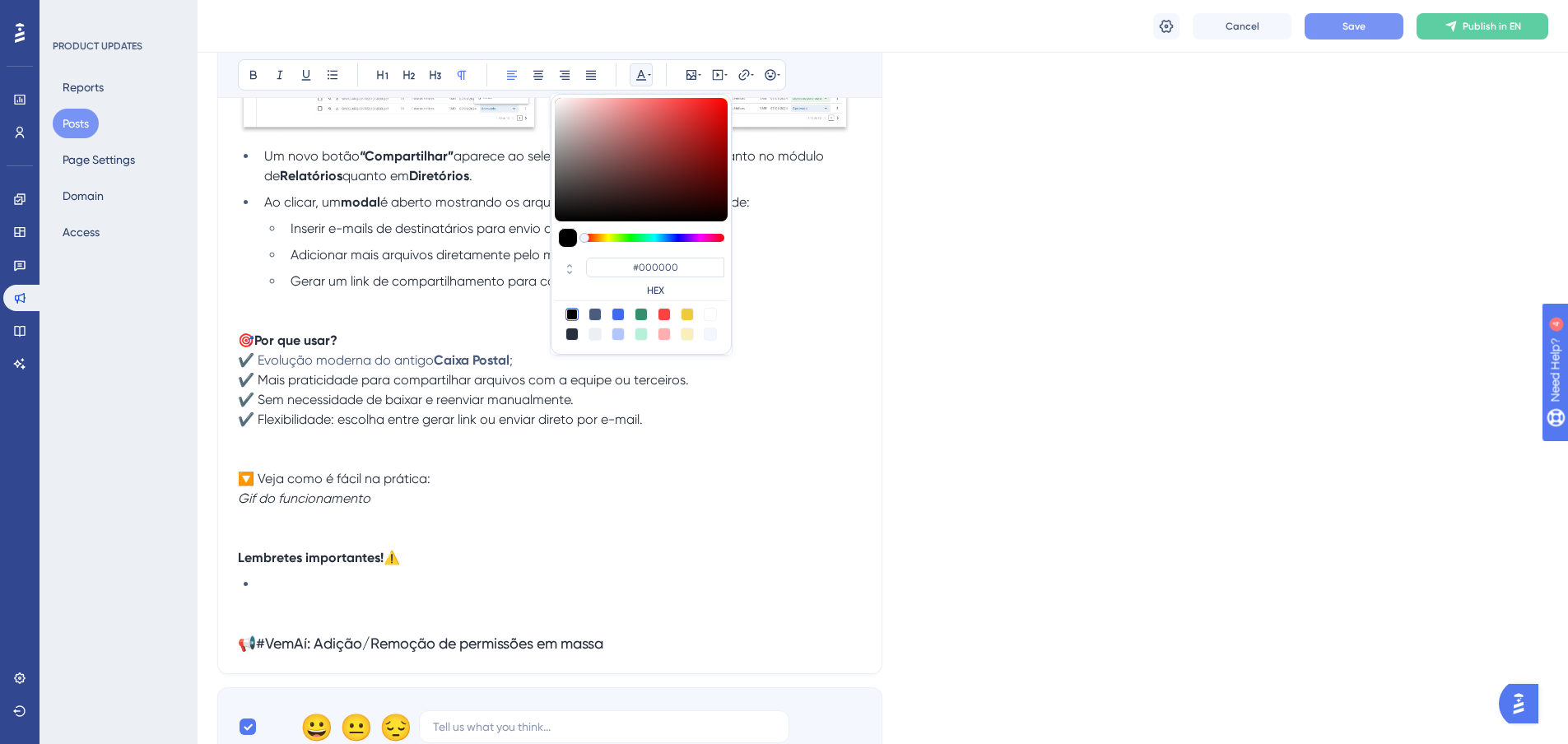
click at [572, 336] on div at bounding box center [573, 335] width 14 height 14
type input "#29303D"
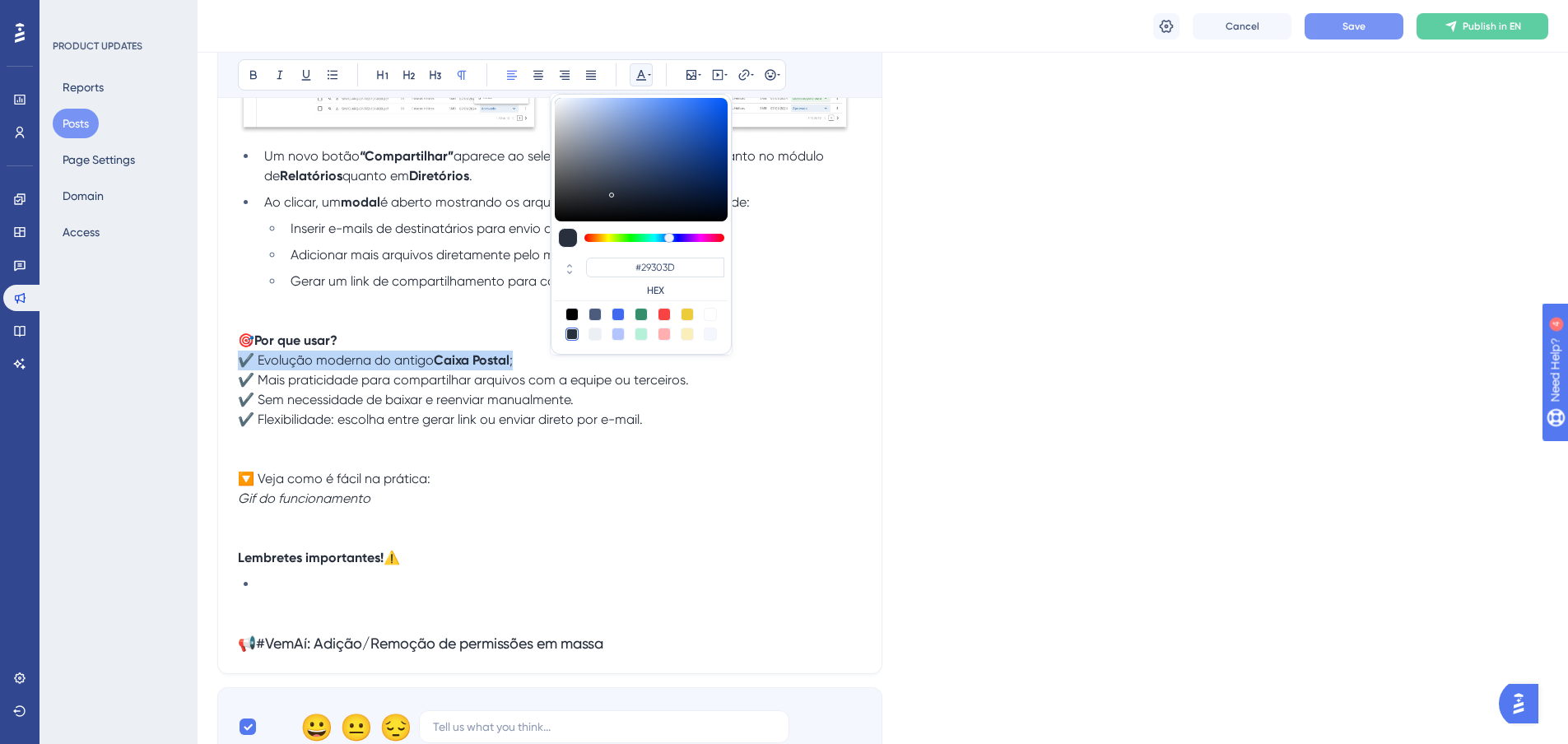
drag, startPoint x: 535, startPoint y: 365, endPoint x: 539, endPoint y: 373, distance: 8.9
click at [536, 365] on p "✔️ Evolução moderna do antigo Caixa Postal ; ✔️ Mais praticidade para compartil…" at bounding box center [550, 390] width 624 height 79
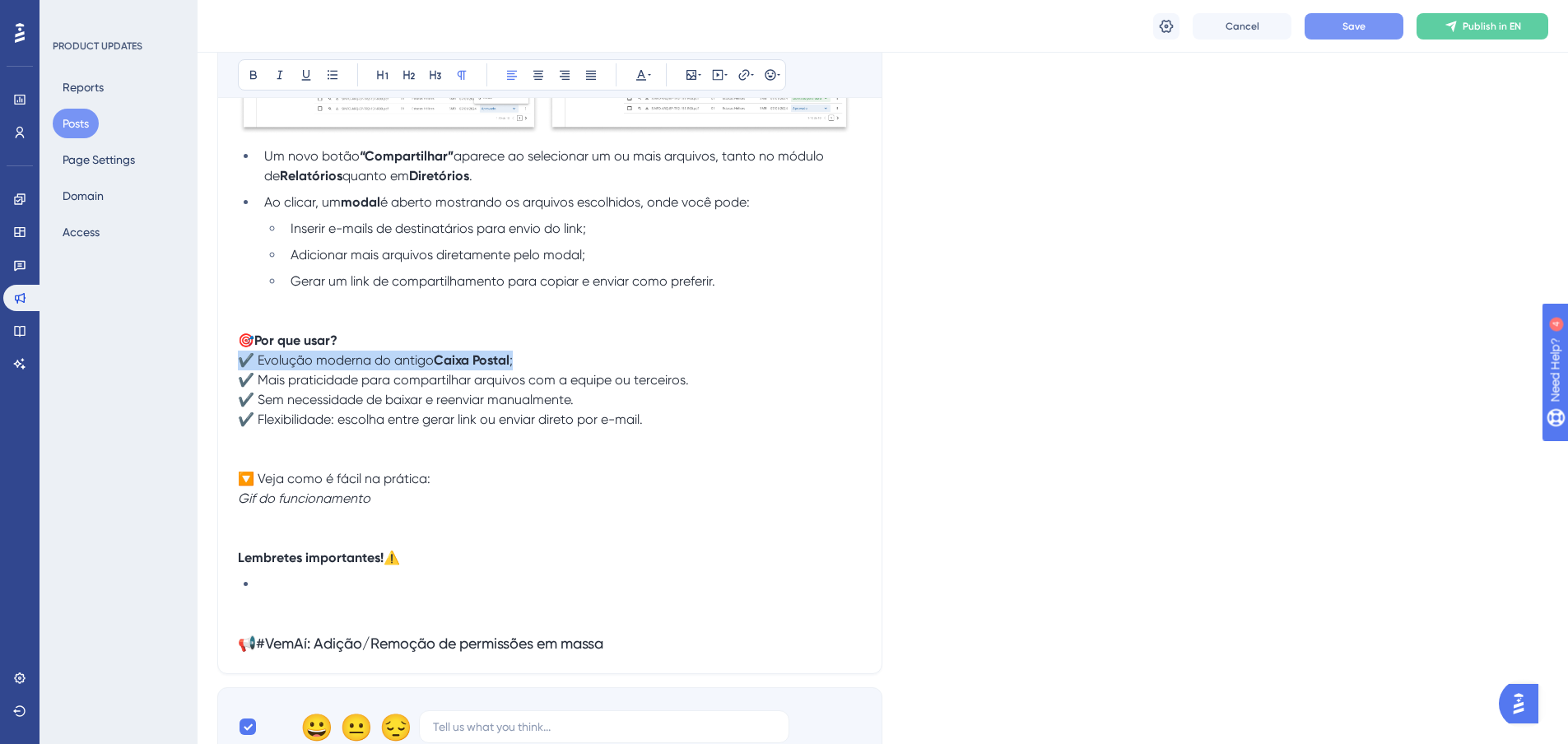
click at [549, 405] on span "✔️ Sem necessidade de baixar e reenviar manualmente." at bounding box center [405, 400] width 335 height 16
click at [540, 361] on p "✔️ Evolução moderna do antigo Caixa Postal ; ✔️ Mais praticidade para compartil…" at bounding box center [550, 390] width 624 height 79
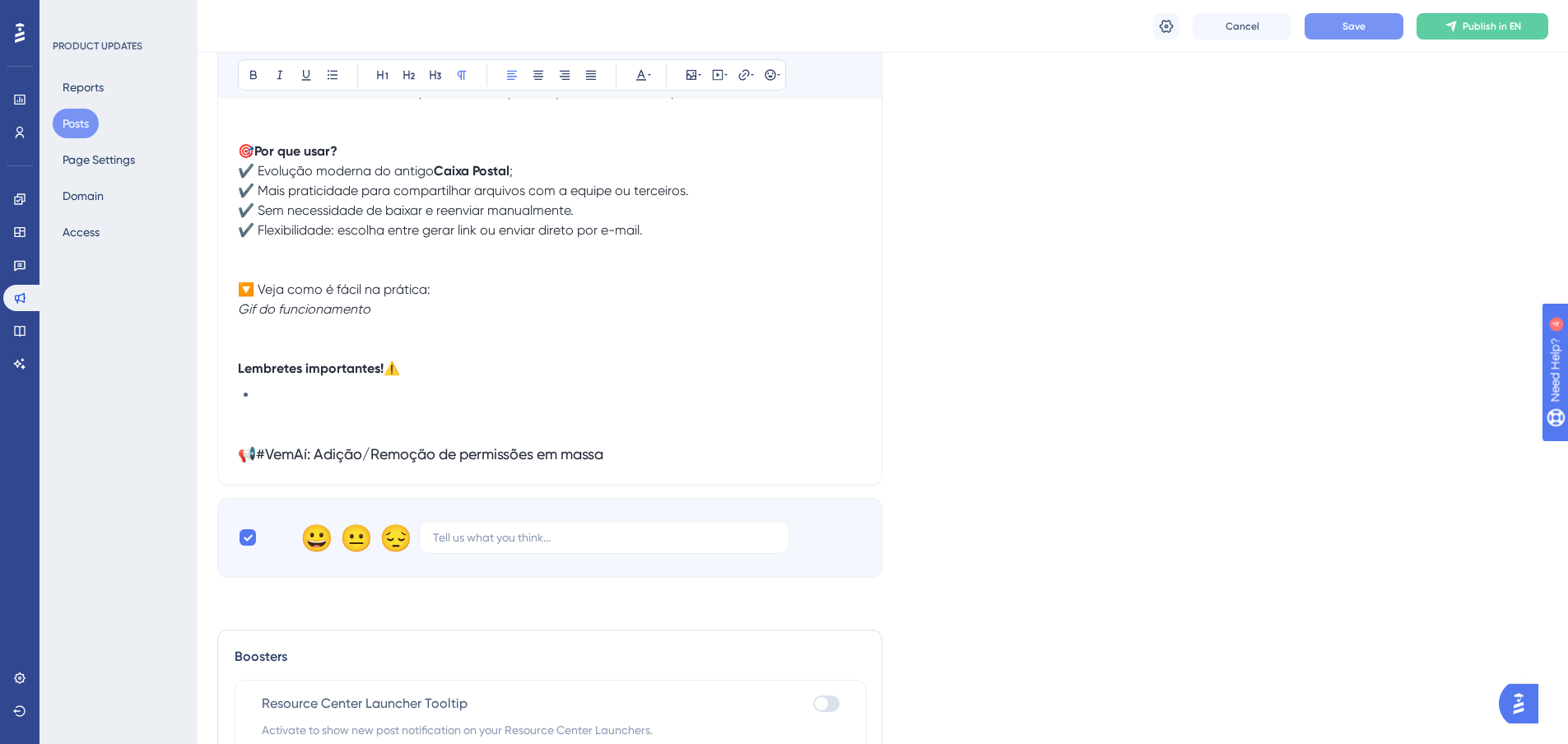
scroll to position [824, 0]
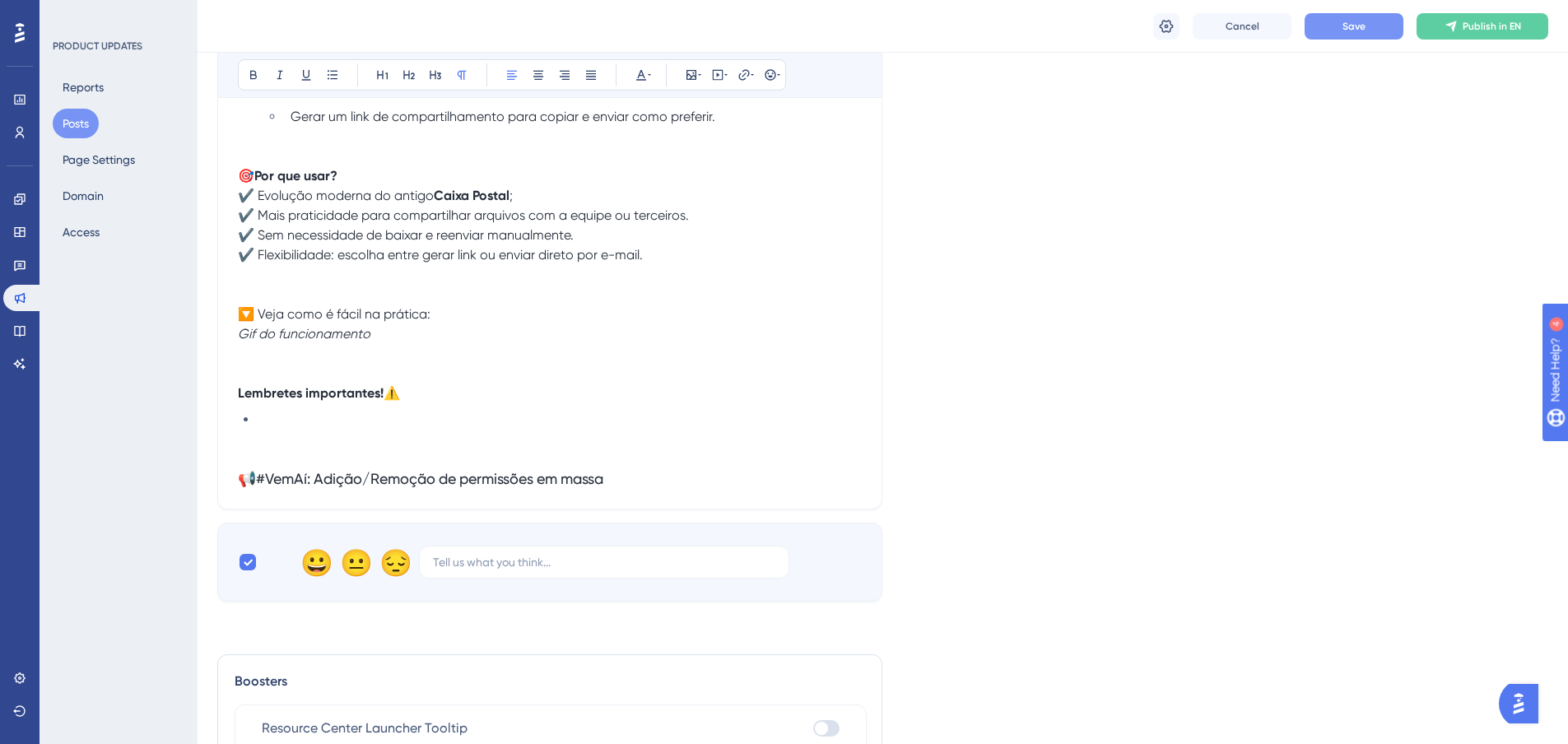
click at [335, 412] on li at bounding box center [559, 420] width 604 height 19
click at [1382, 34] on button "Save" at bounding box center [1354, 26] width 99 height 26
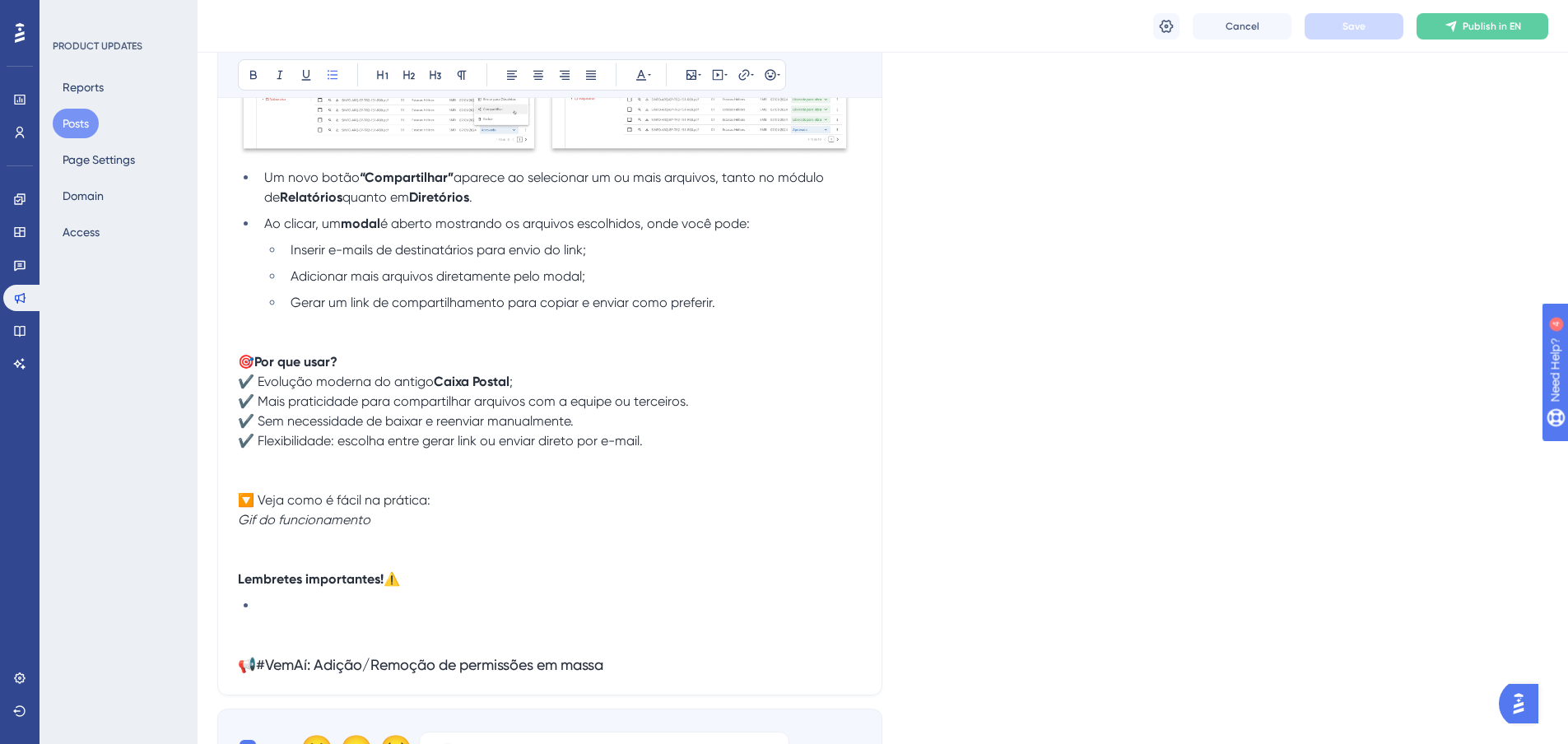
scroll to position [658, 0]
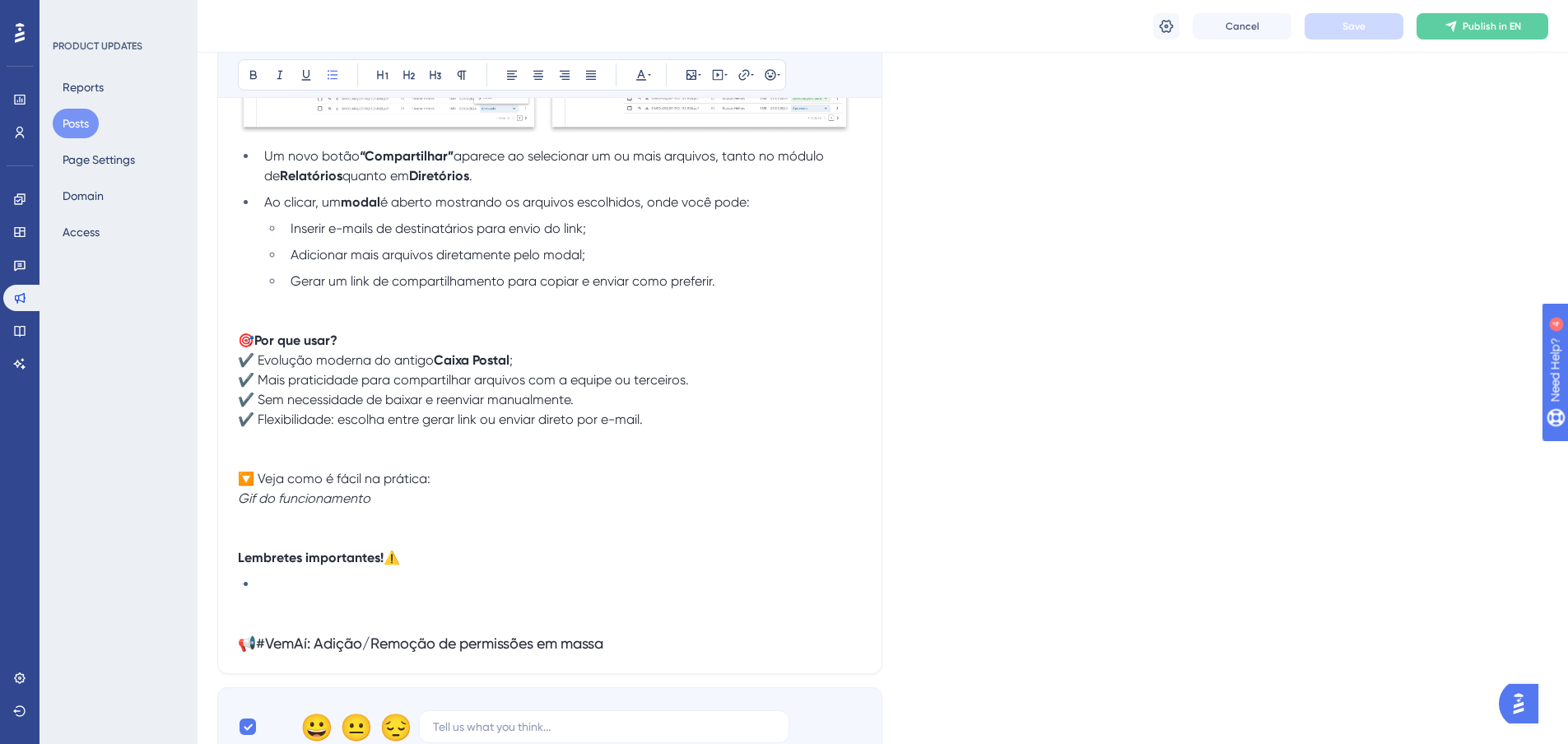
click at [461, 569] on div "📂 Nova funcionalidade: Compartilhar Arquivos Se você usava o Caixa Postal na ve…" at bounding box center [550, 203] width 624 height 900
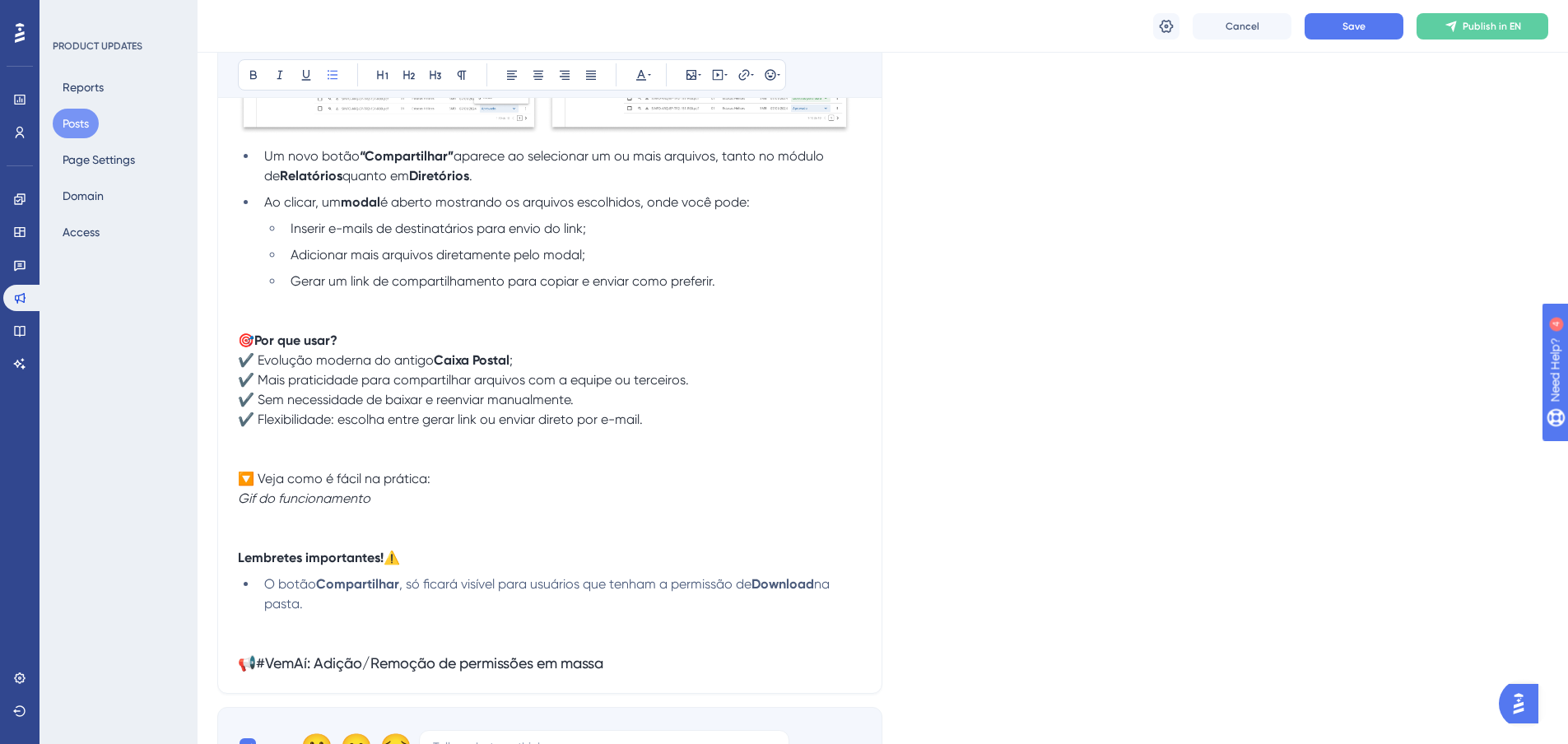
drag, startPoint x: 356, startPoint y: 607, endPoint x: 177, endPoint y: 571, distance: 182.6
click at [197, 571] on div "Performance Users Engagement Widgets Feedback Product Updates Knowledge Base AI…" at bounding box center [882, 232] width 1370 height 1783
click at [647, 77] on div at bounding box center [642, 75] width 14 height 14
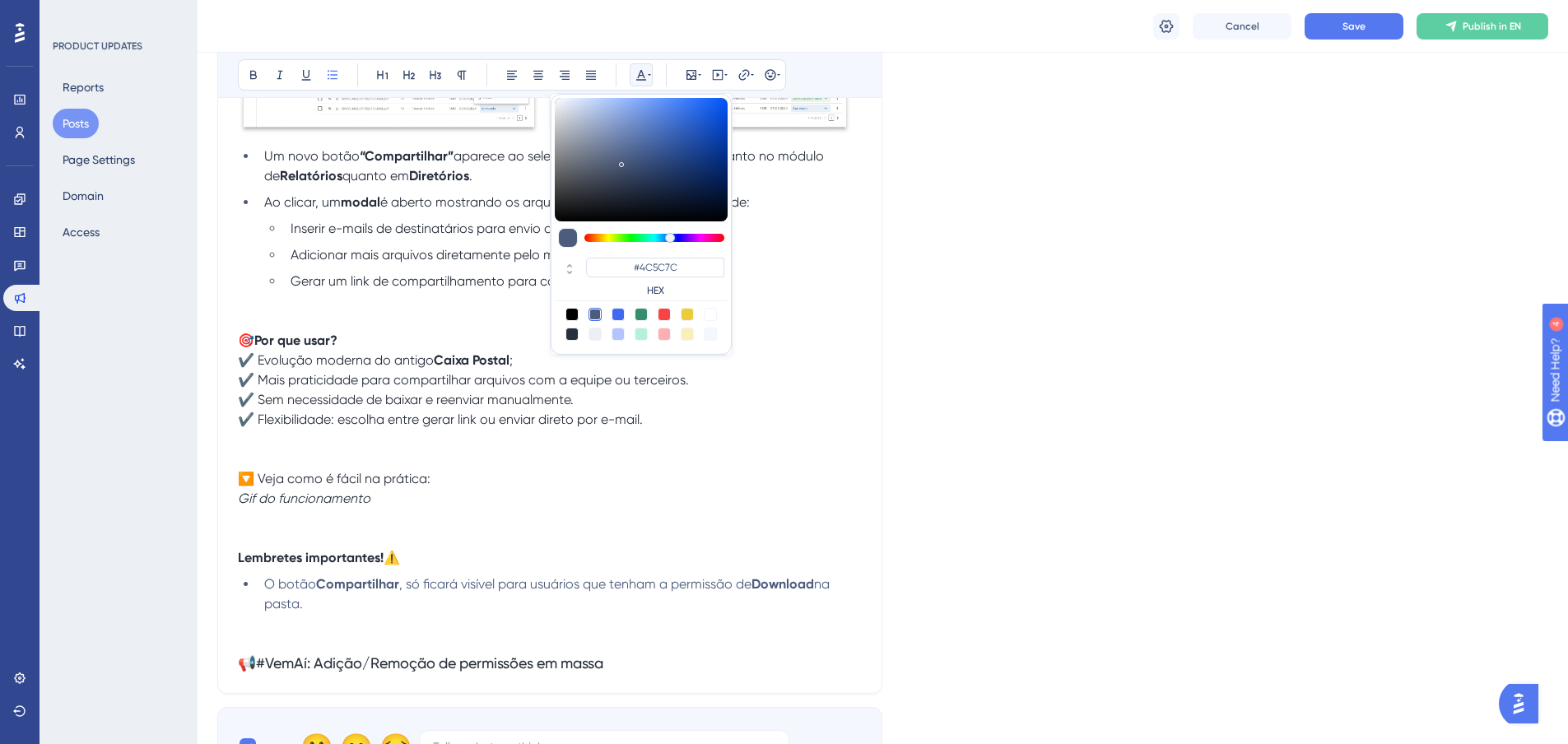
click at [573, 337] on div at bounding box center [573, 335] width 14 height 14
type input "#29303D"
click at [546, 485] on p "🔽 Veja como é fácil na prática: Gif do funcionamento" at bounding box center [550, 489] width 624 height 40
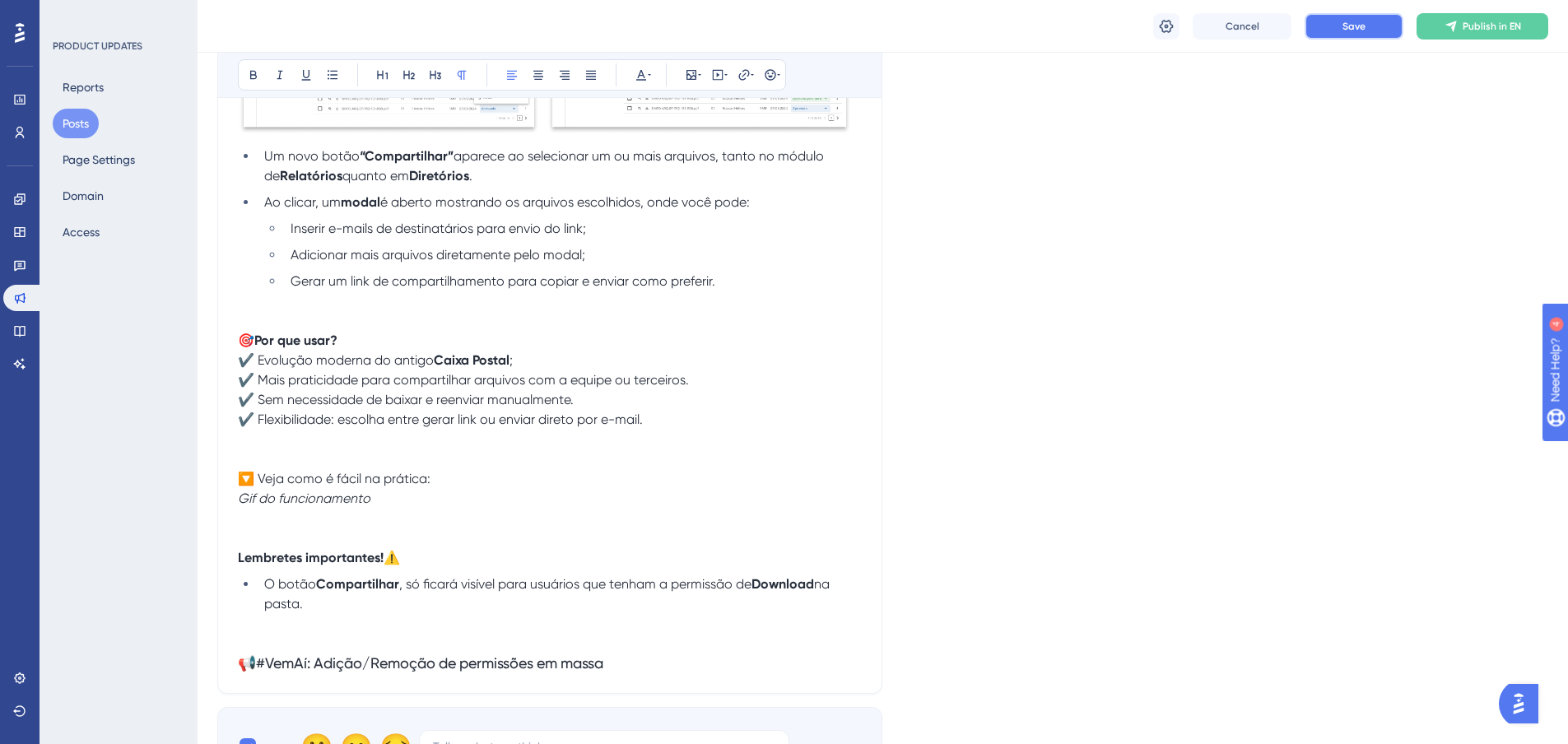
click at [1368, 21] on button "Save" at bounding box center [1354, 26] width 99 height 26
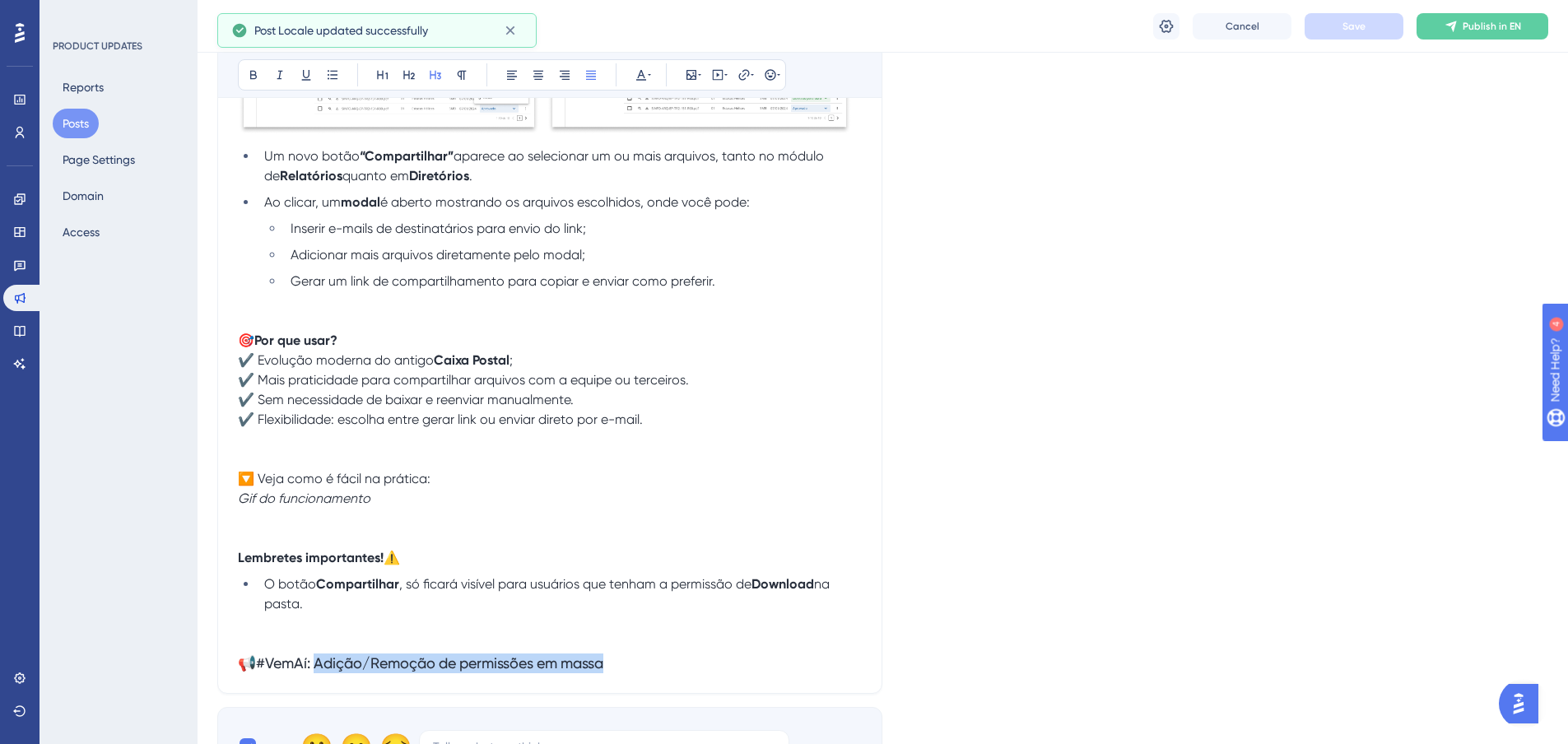
drag, startPoint x: 648, startPoint y: 663, endPoint x: 314, endPoint y: 667, distance: 334.0
click at [315, 667] on h3 "📢#VemAí: Adição/Remoção de permissões em massa" at bounding box center [550, 663] width 624 height 19
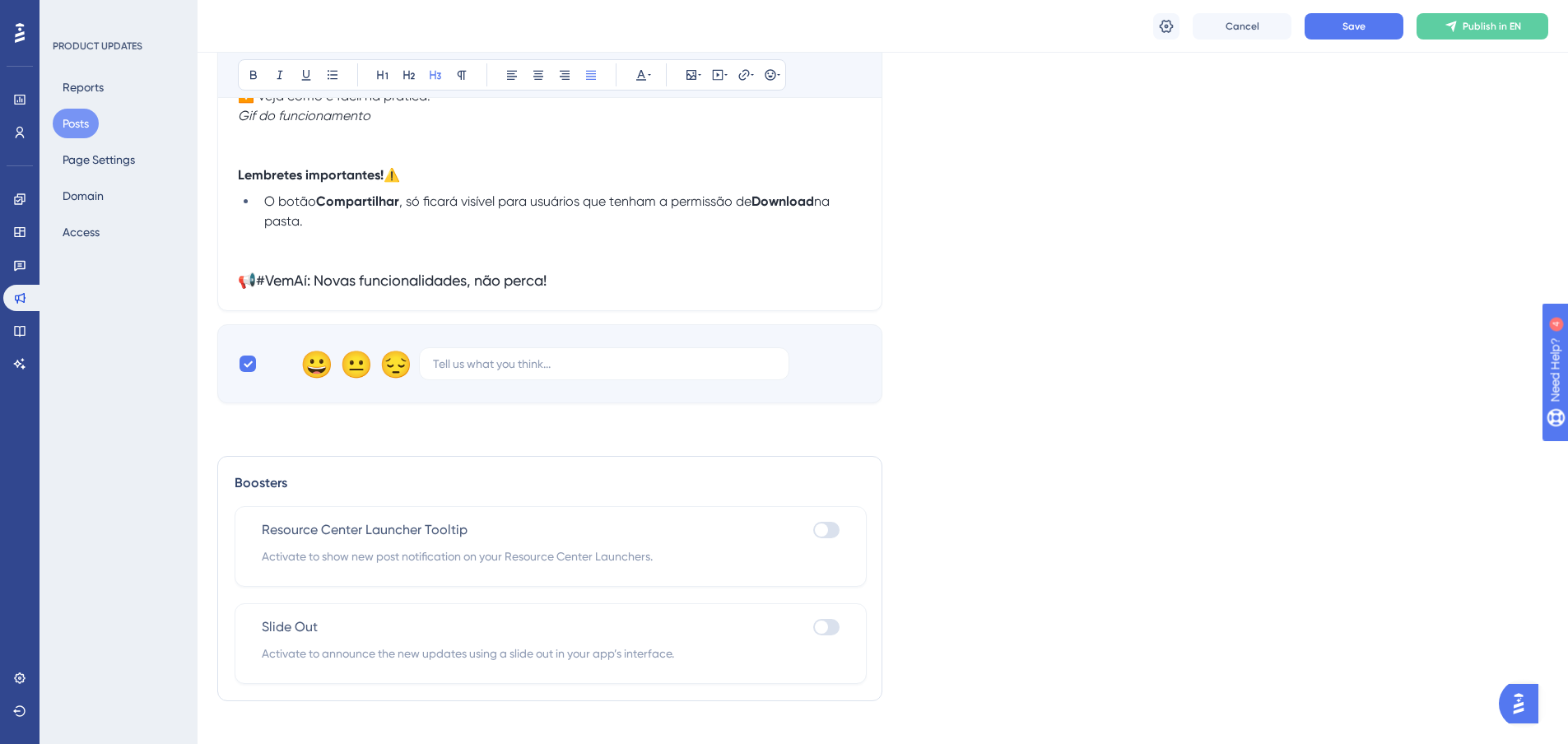
scroll to position [1065, 0]
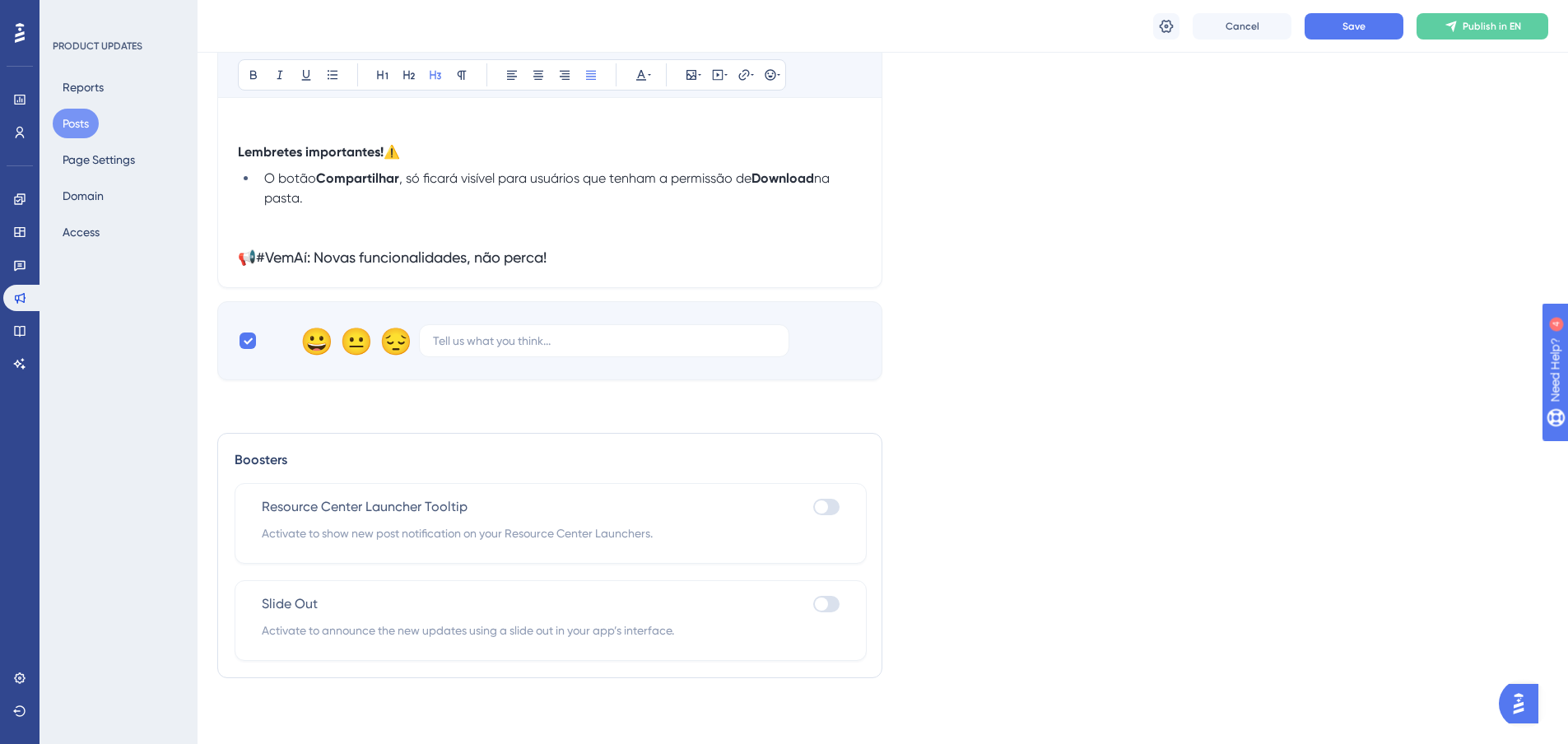
click at [434, 256] on span "📢#VemAí: Novas funcionalidades, não perca!" at bounding box center [392, 258] width 308 height 18
click at [1341, 31] on button "Save" at bounding box center [1354, 26] width 99 height 26
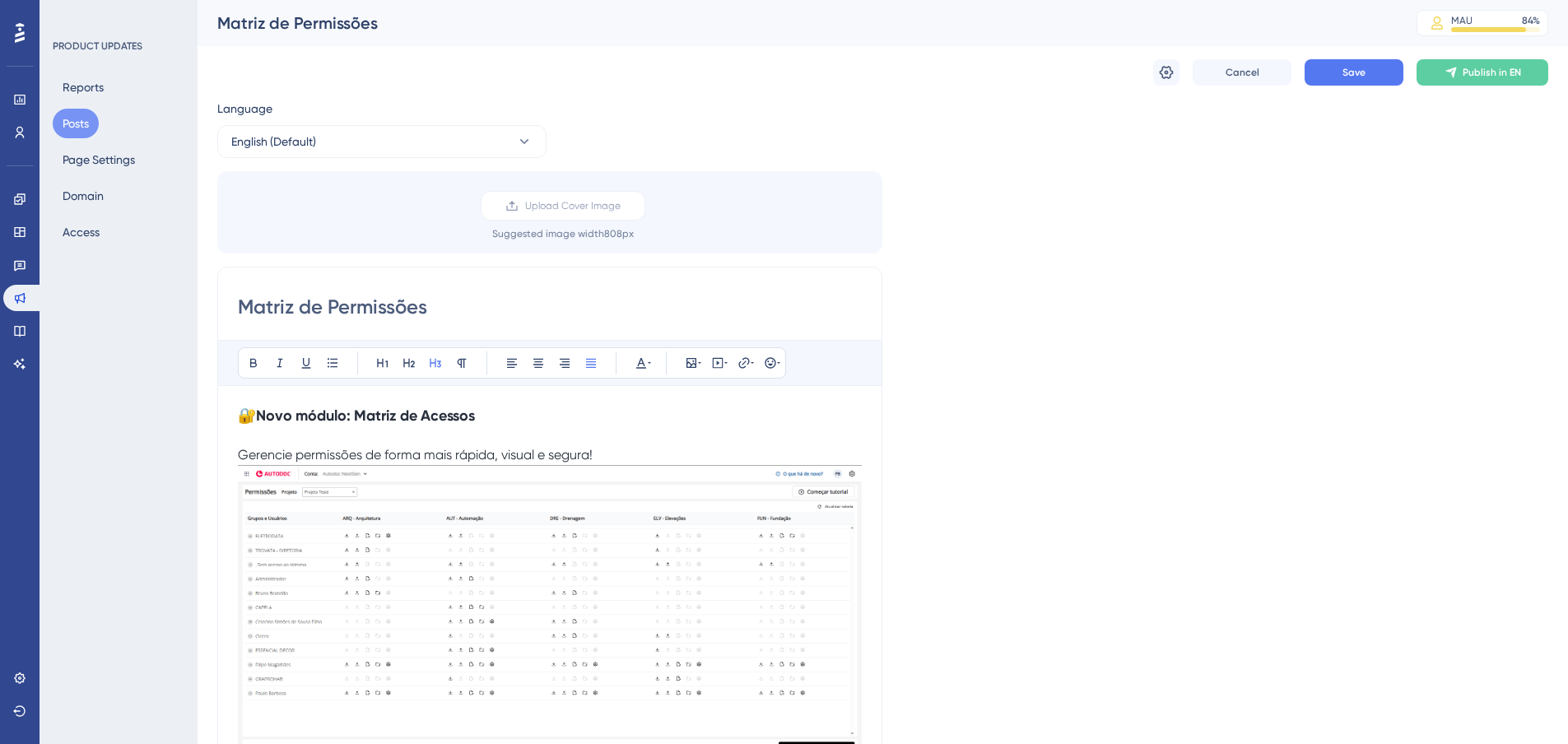
drag, startPoint x: 938, startPoint y: 460, endPoint x: 898, endPoint y: 200, distance: 263.1
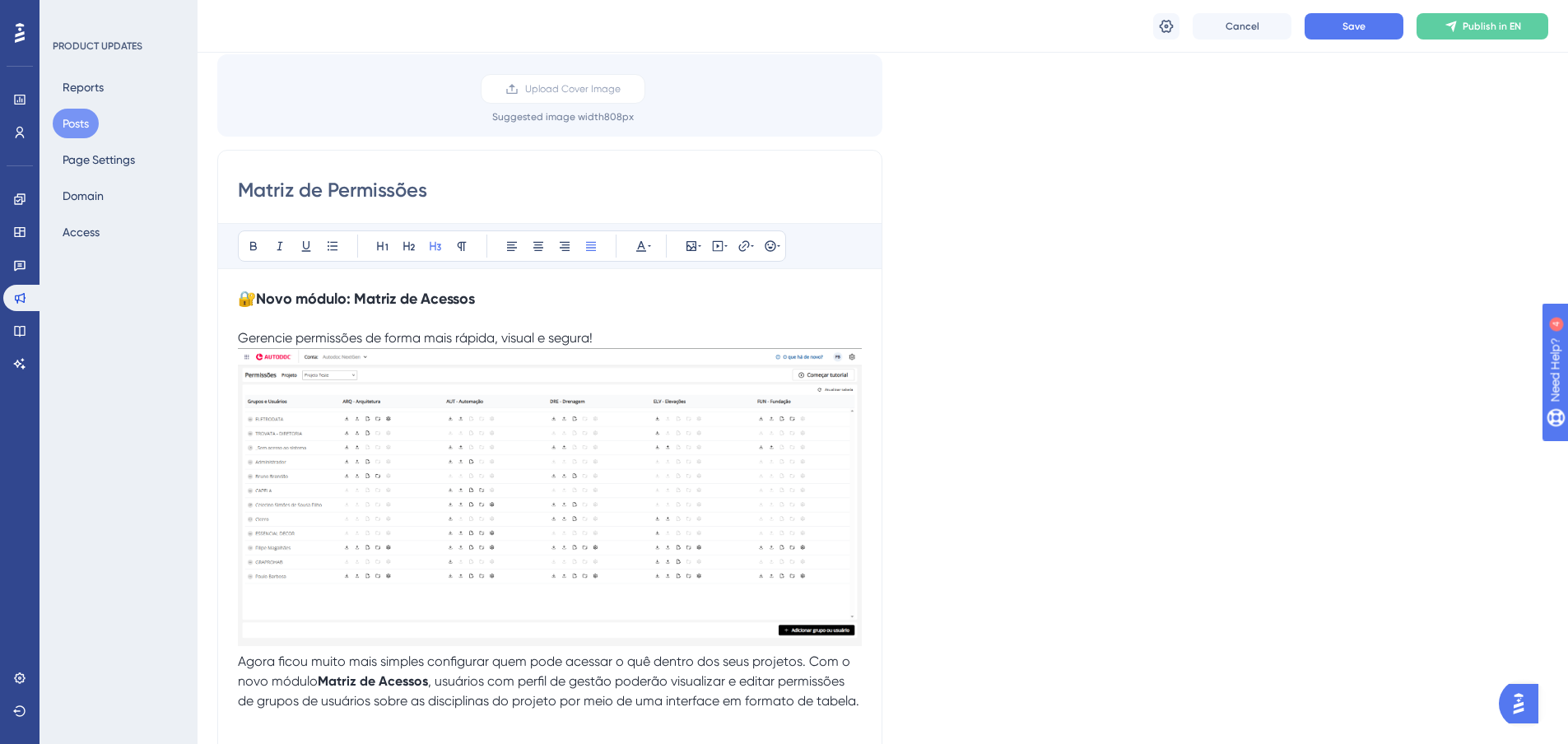
scroll to position [164, 0]
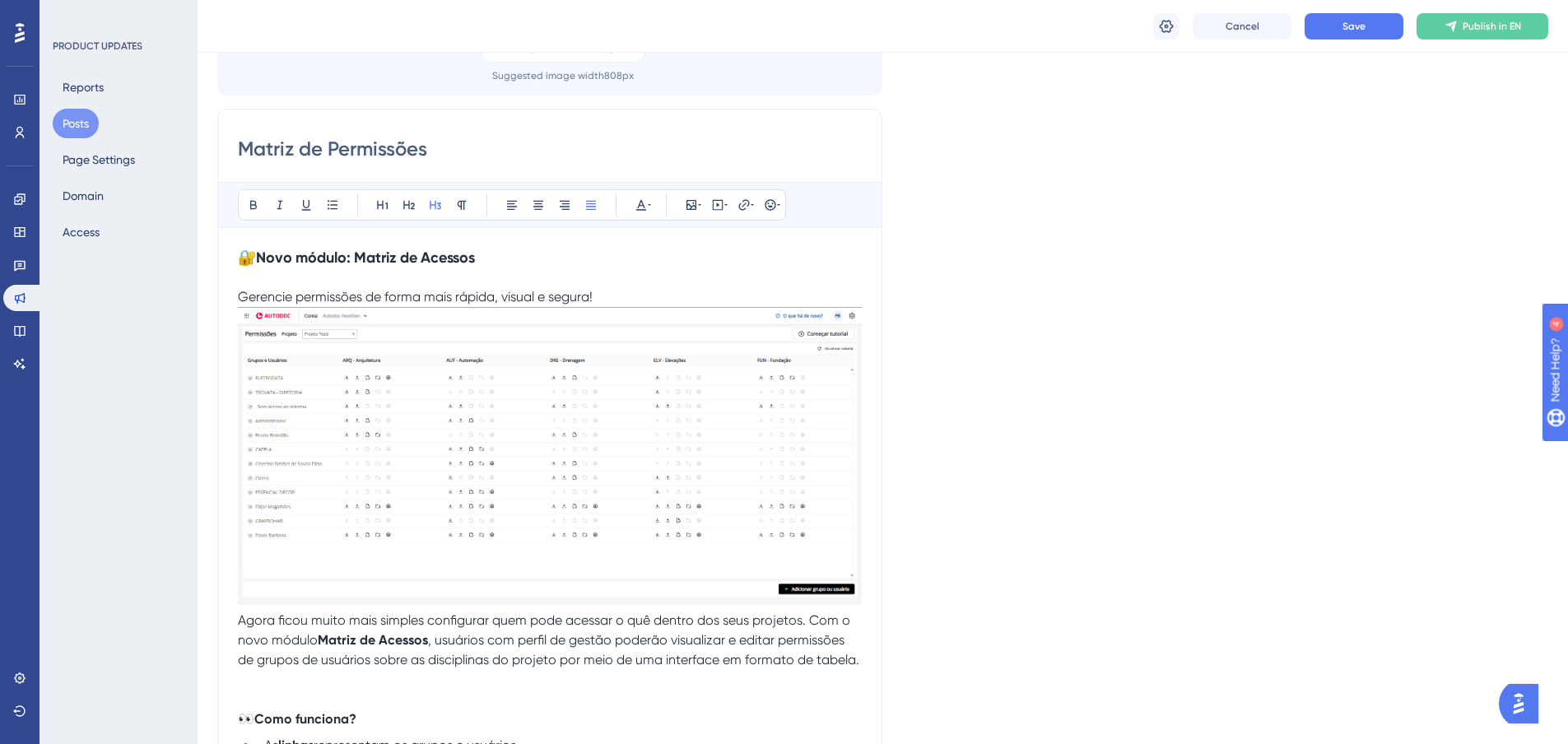
click at [448, 258] on strong "Novo módulo: Matriz de Acessos" at bounding box center [365, 258] width 219 height 18
click at [489, 266] on h3 "🔐 Novo módulo: Matriz de Acessos" at bounding box center [550, 258] width 624 height 19
click at [491, 260] on h3 "🔐 Novo módulo: Matriz de Acessos" at bounding box center [550, 258] width 624 height 19
click at [464, 259] on strong "Novo módulo: Matriz de Acessos" at bounding box center [365, 258] width 219 height 18
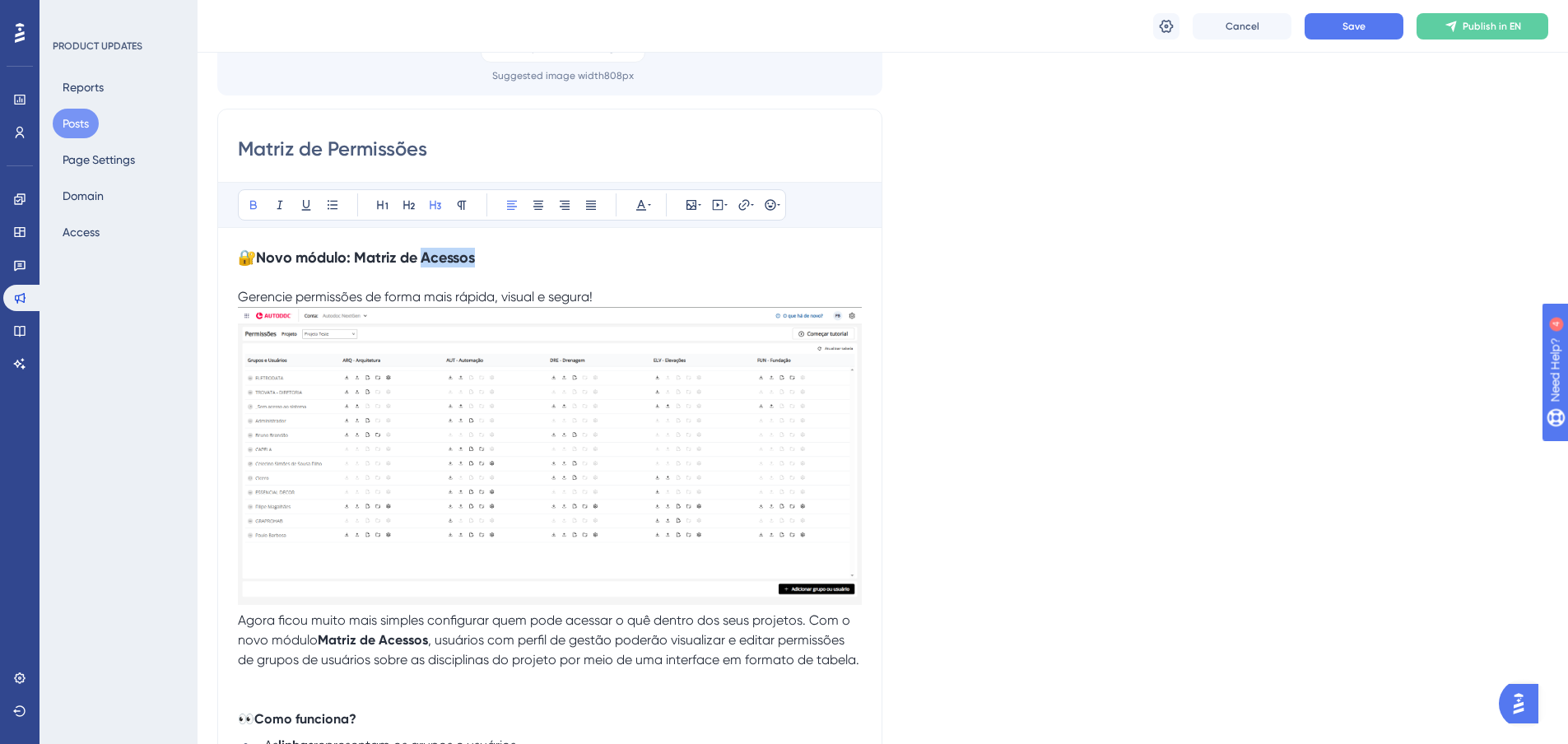
click at [464, 259] on strong "Novo módulo: Matriz de Acessos" at bounding box center [365, 258] width 219 height 18
click at [403, 638] on strong "Matriz de Acessos" at bounding box center [372, 640] width 110 height 16
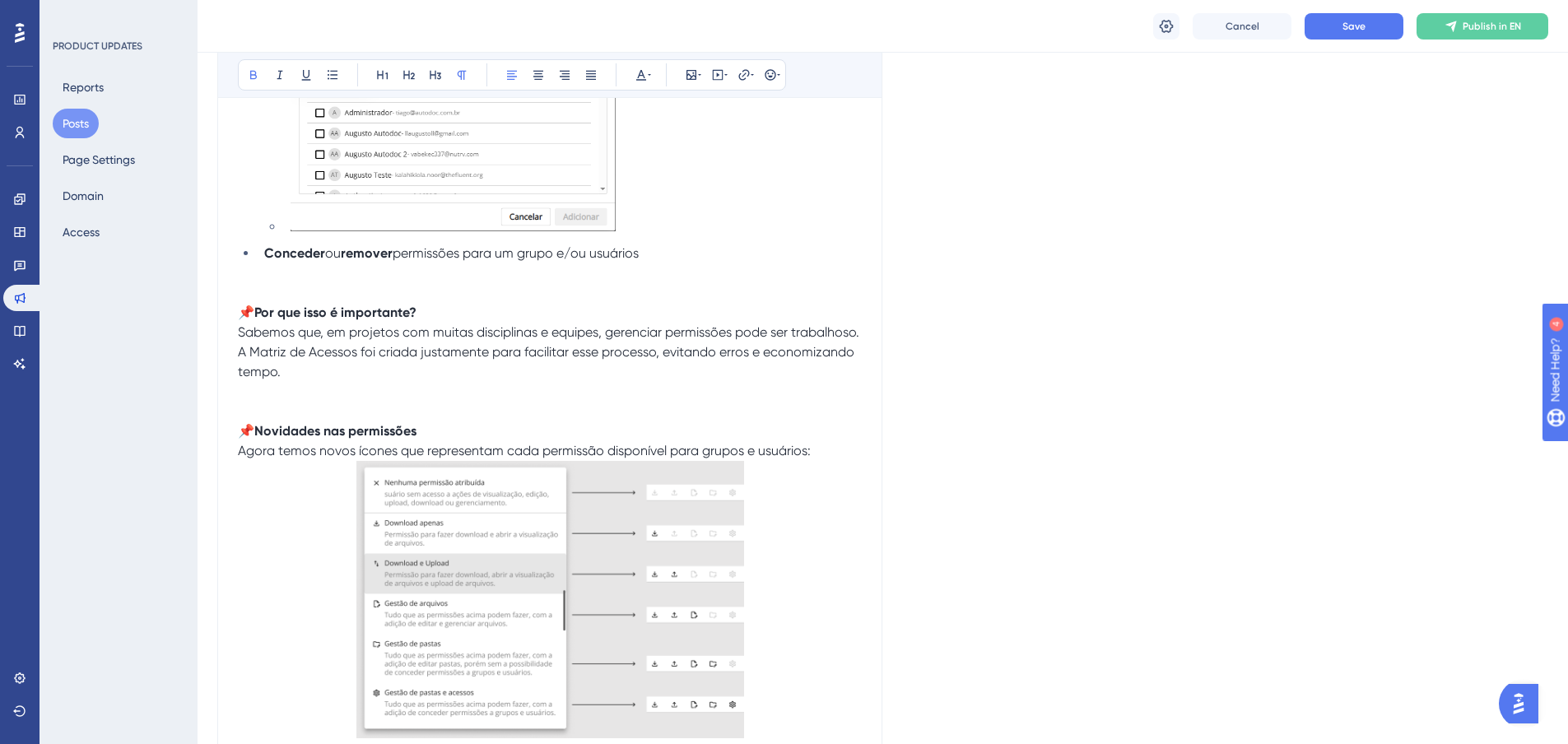
click at [329, 371] on span "Sabemos que, em projetos com muitas disciplinas e equipes, gerenciar permissões…" at bounding box center [550, 352] width 625 height 55
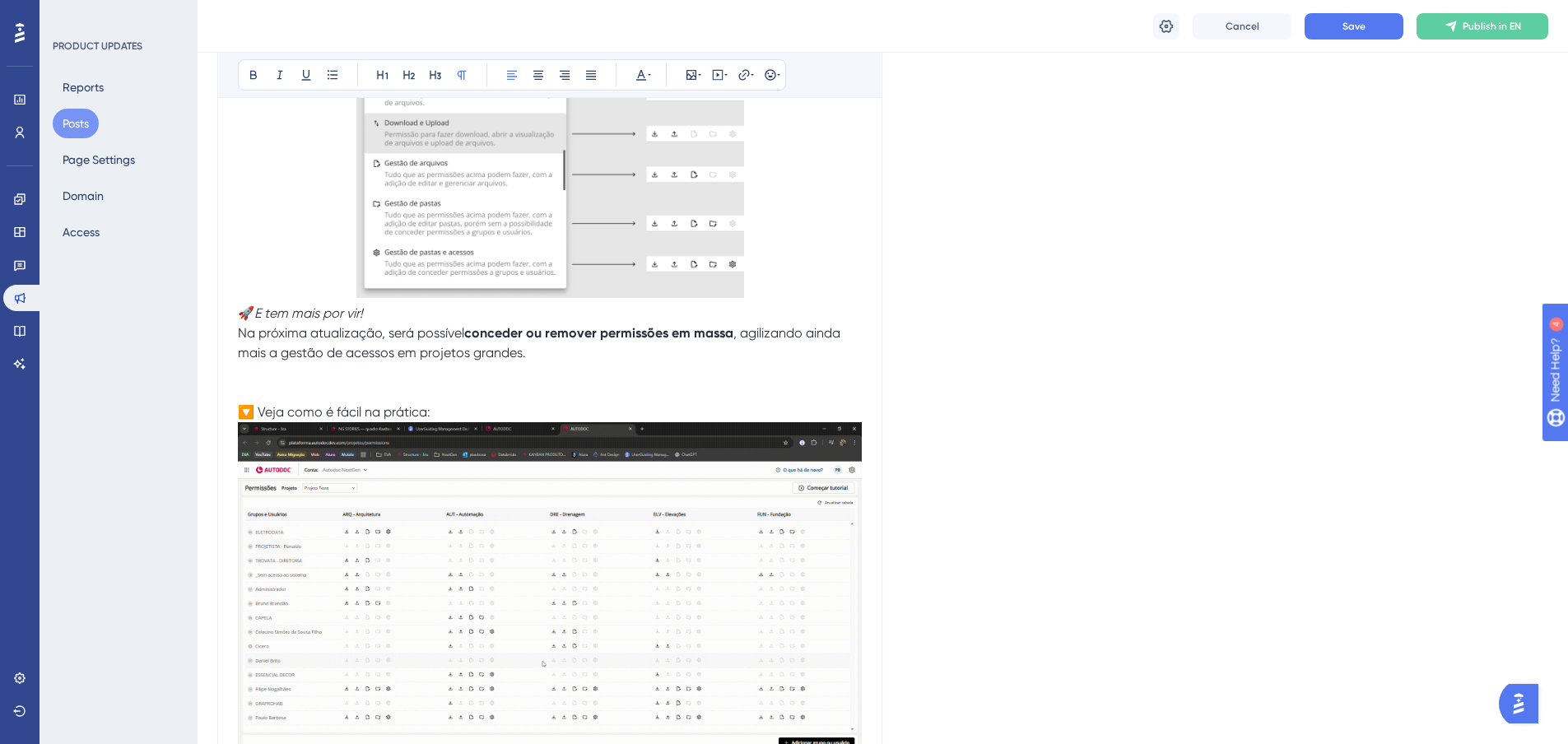
click at [364, 361] on span ", agilizando ainda mais a gestão de acessos em projetos grandes." at bounding box center [540, 342] width 606 height 35
drag, startPoint x: 366, startPoint y: 372, endPoint x: 394, endPoint y: 372, distance: 28.0
click at [366, 361] on span ", agilizando ainda mais a gestão de acessos em projetos grandes." at bounding box center [540, 342] width 606 height 35
click at [370, 361] on span ", agilizando ainda mais a gestão de acessos em projetos grandes." at bounding box center [540, 342] width 606 height 35
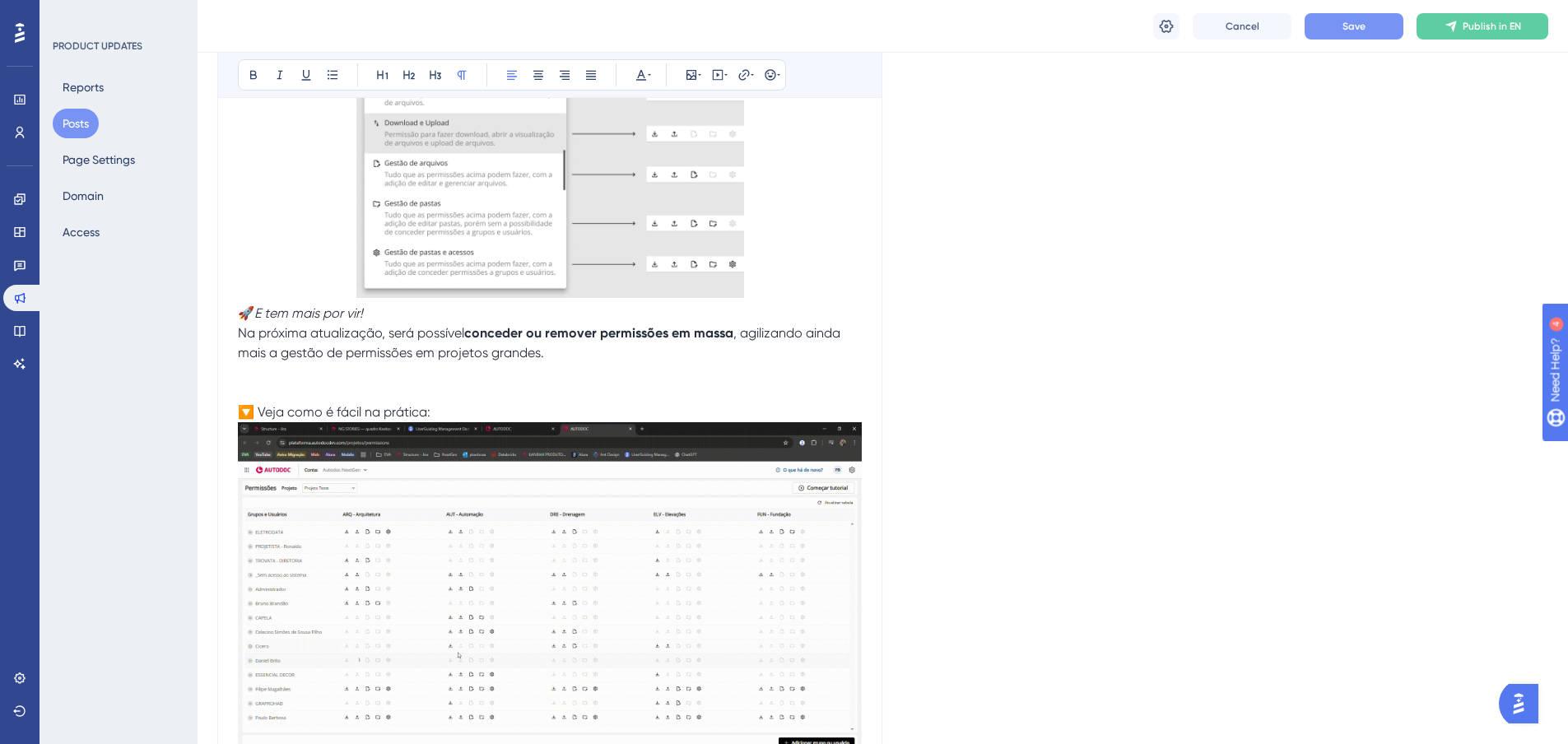
click at [1368, 33] on button "Save" at bounding box center [1354, 26] width 99 height 26
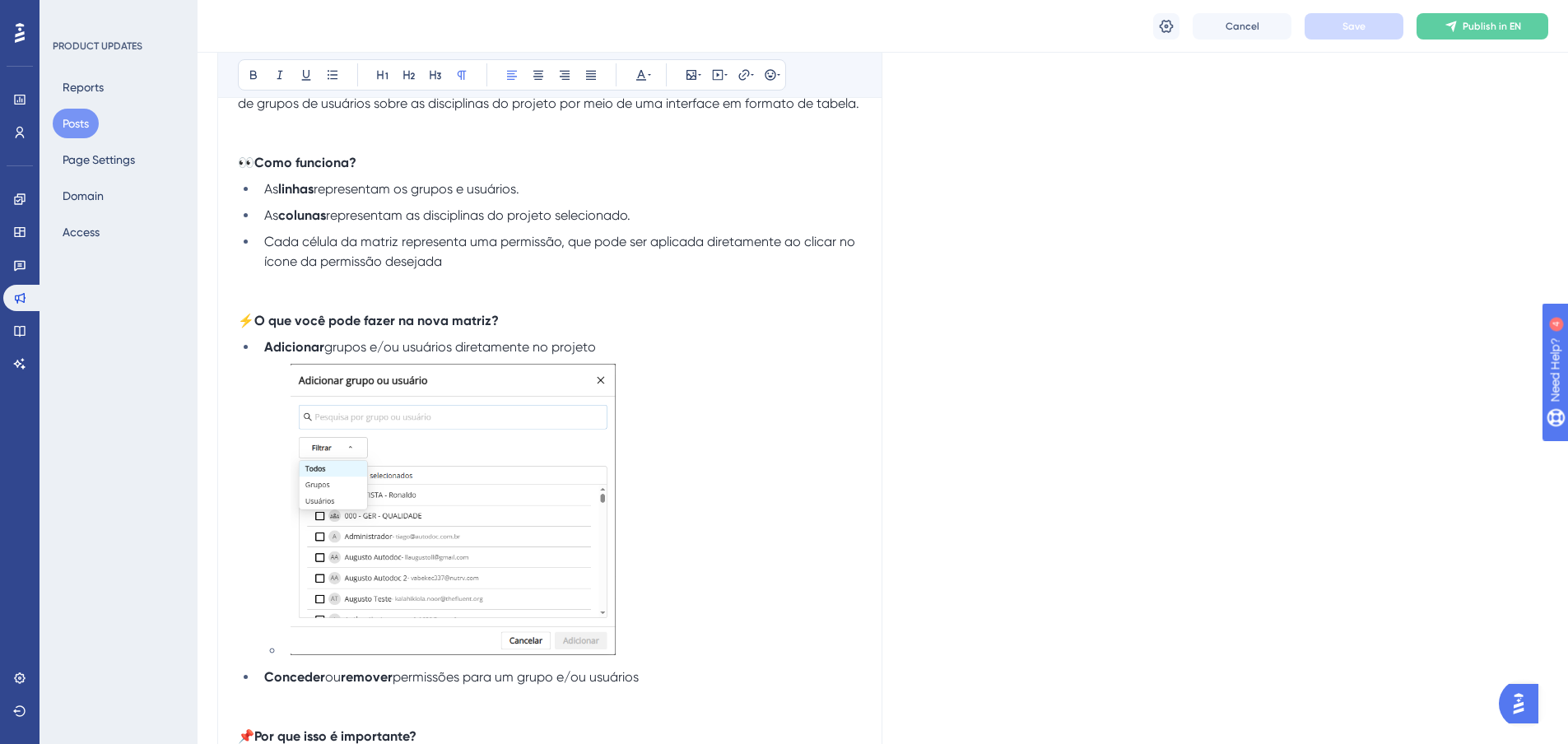
scroll to position [515, 0]
